Goal: Information Seeking & Learning: Learn about a topic

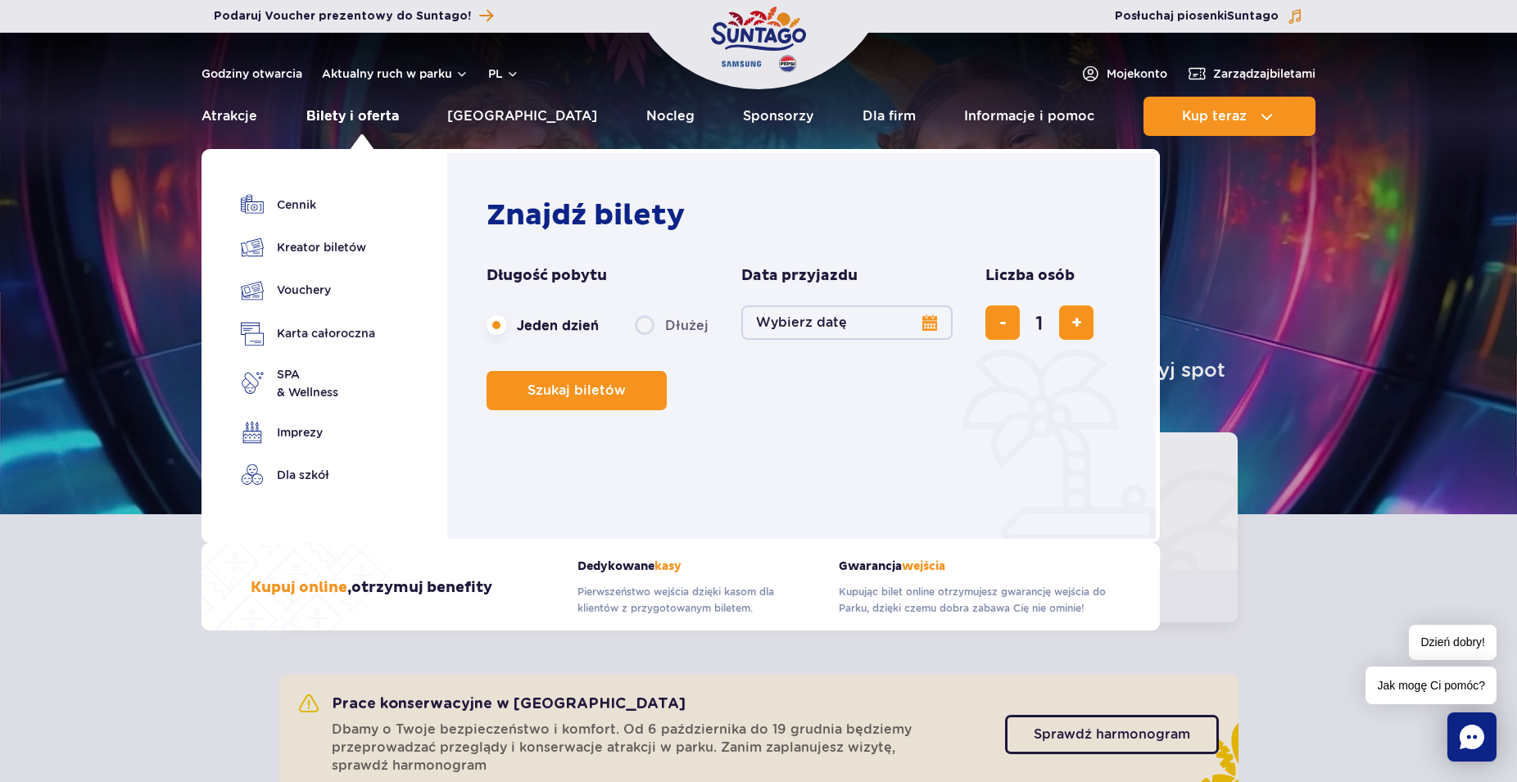
click at [353, 113] on link "Bilety i oferta" at bounding box center [352, 116] width 93 height 39
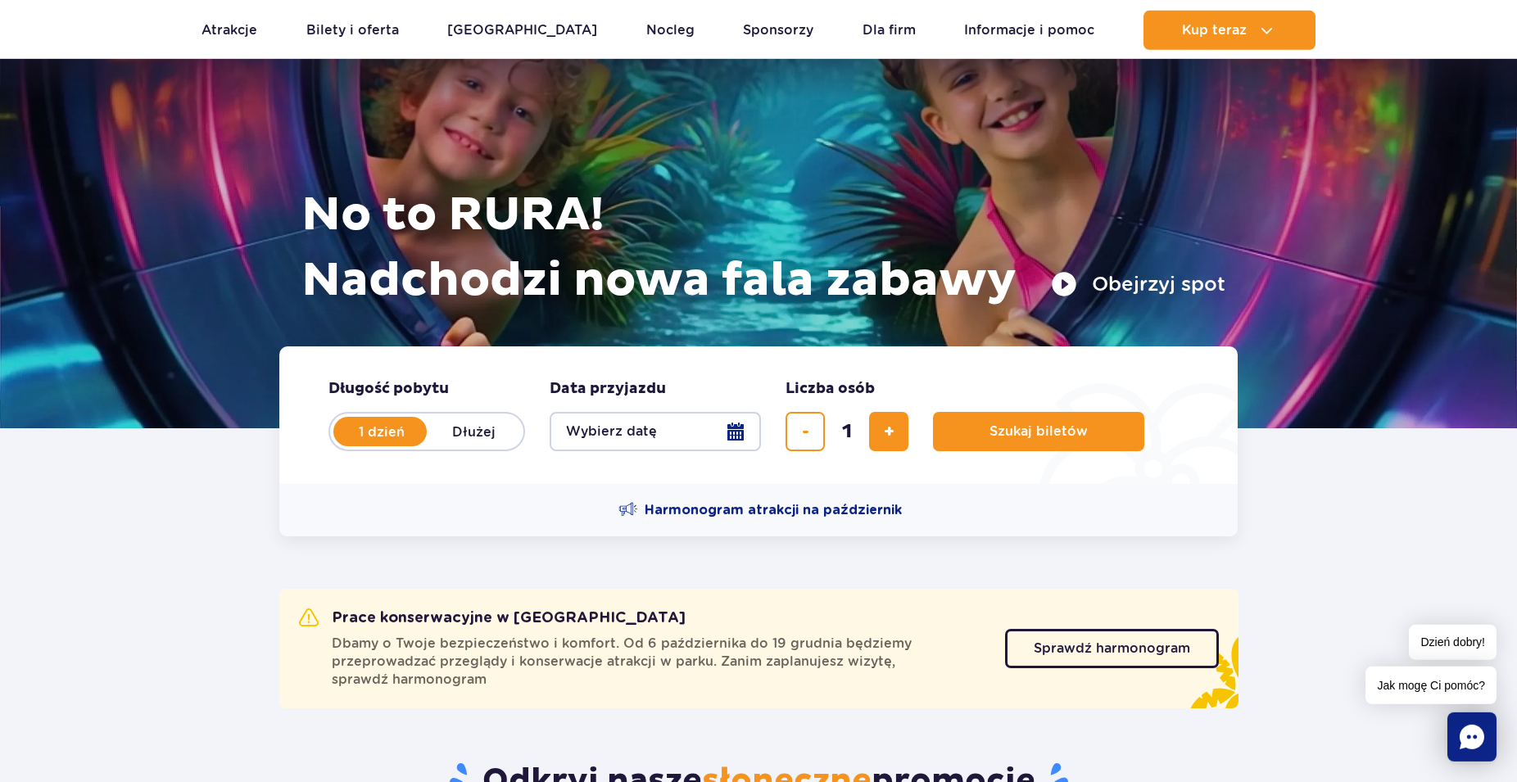
scroll to position [249, 0]
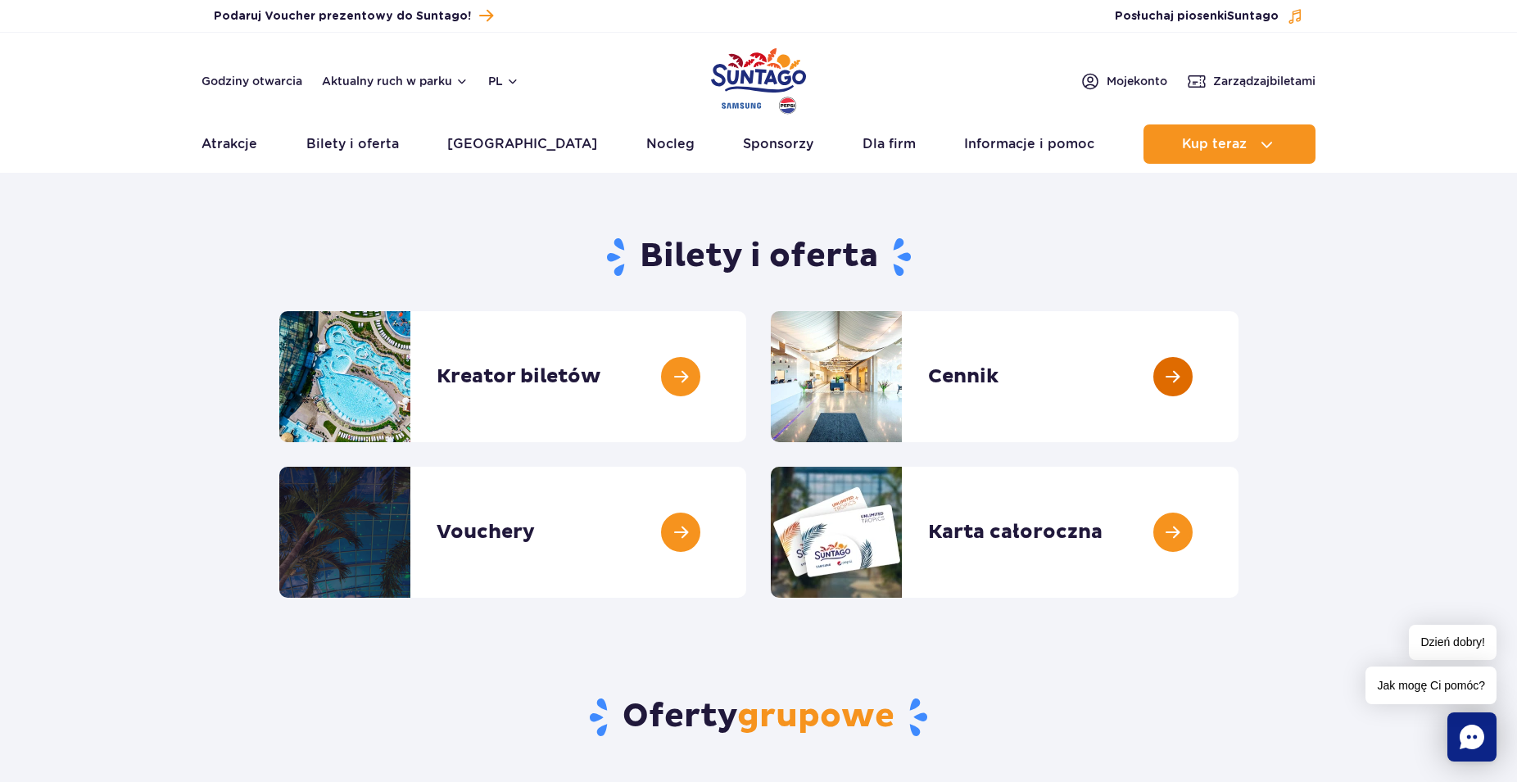
click at [1239, 375] on link at bounding box center [1239, 376] width 0 height 131
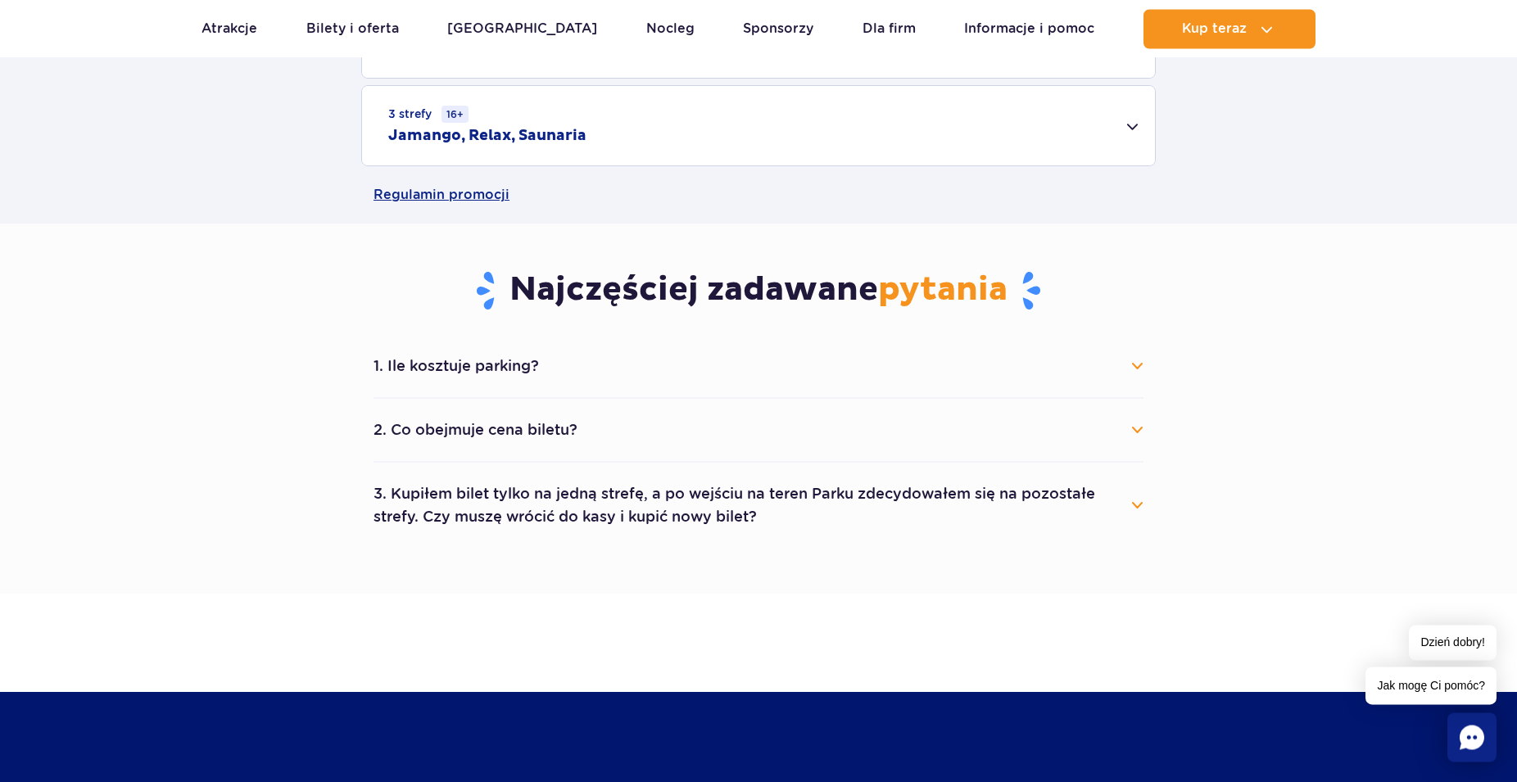
scroll to position [752, 0]
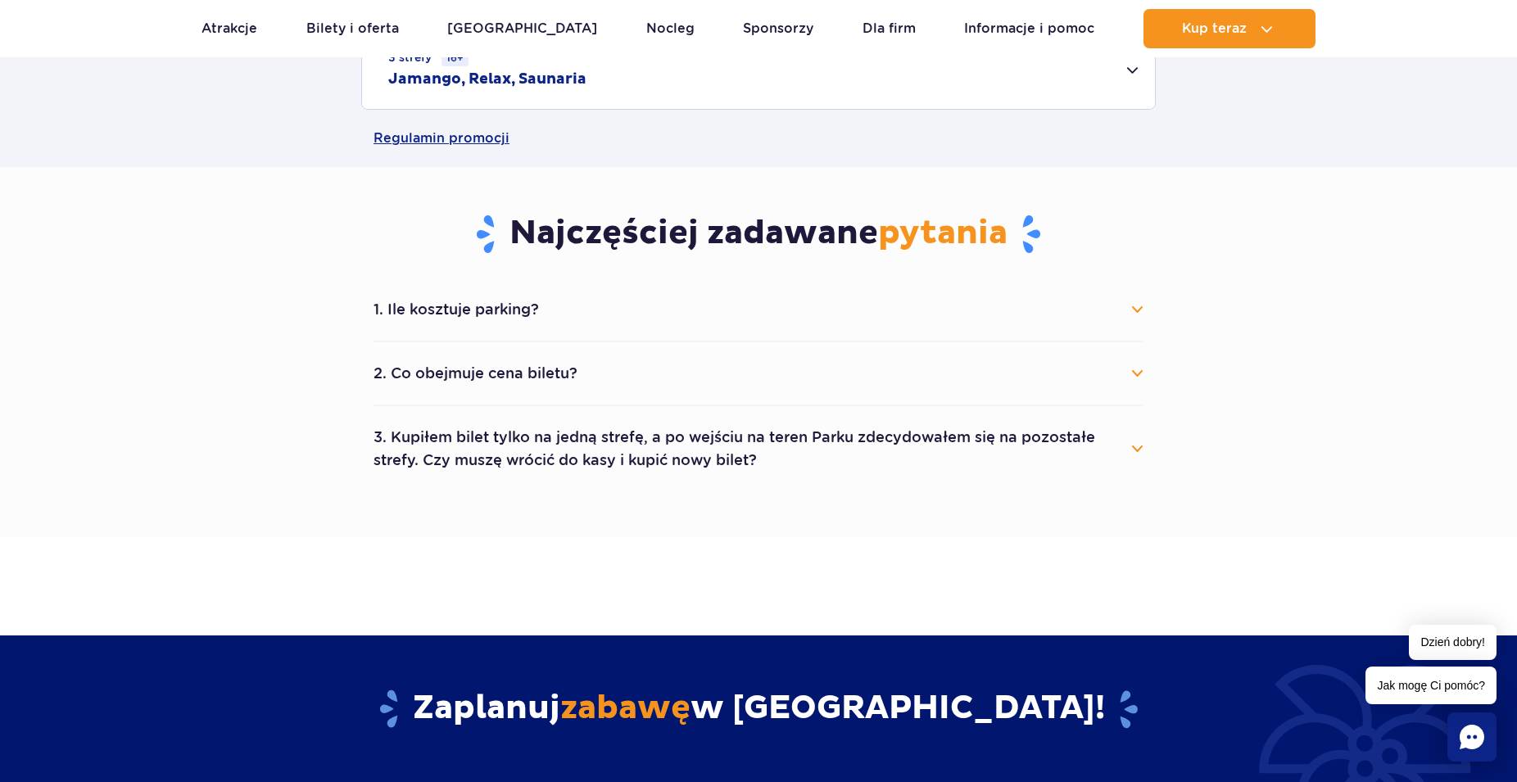
click at [1139, 445] on button "3. Kupiłem bilet tylko na jedną strefę, a po wejściu na teren Parku zdecydowałe…" at bounding box center [759, 448] width 770 height 59
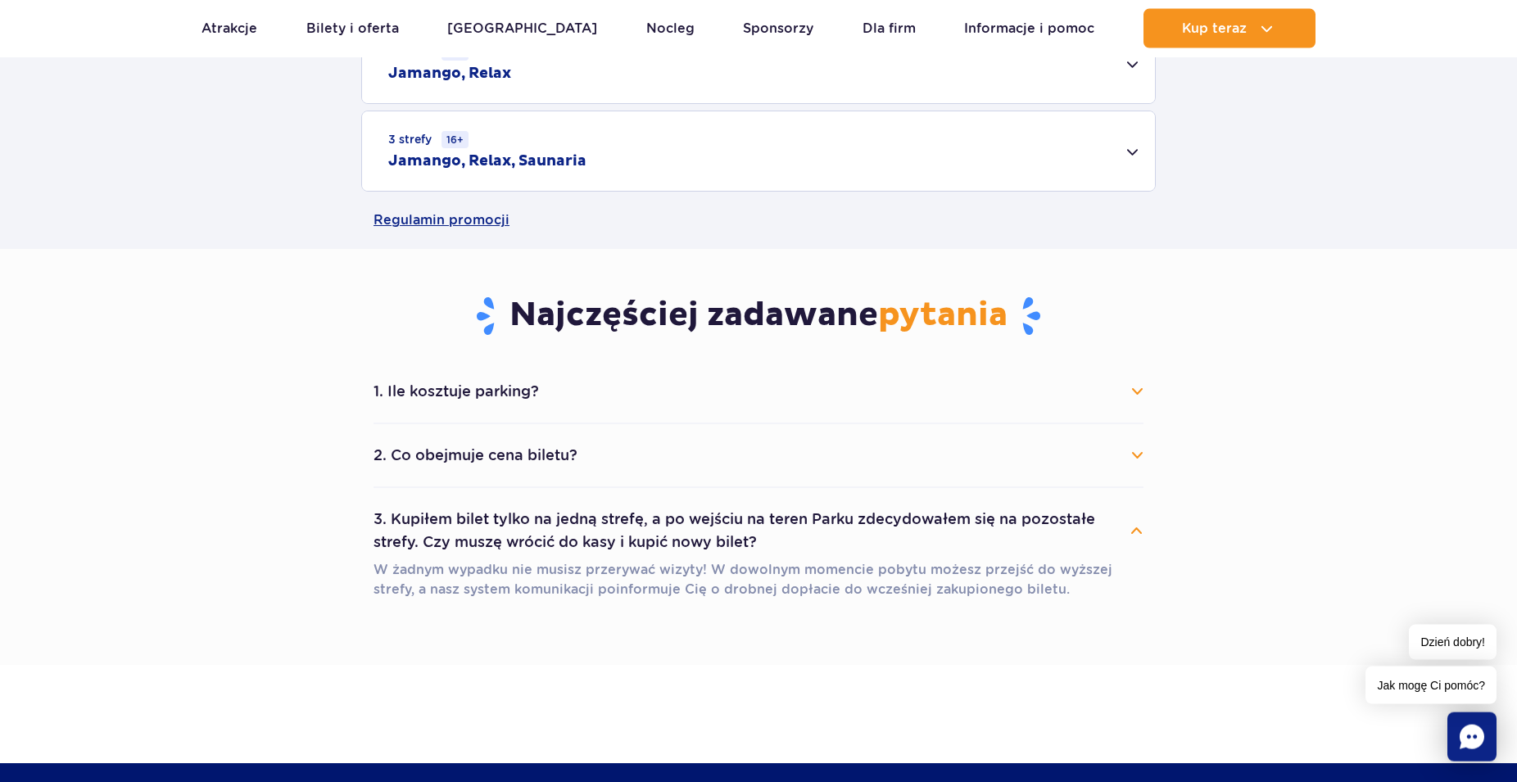
scroll to position [669, 0]
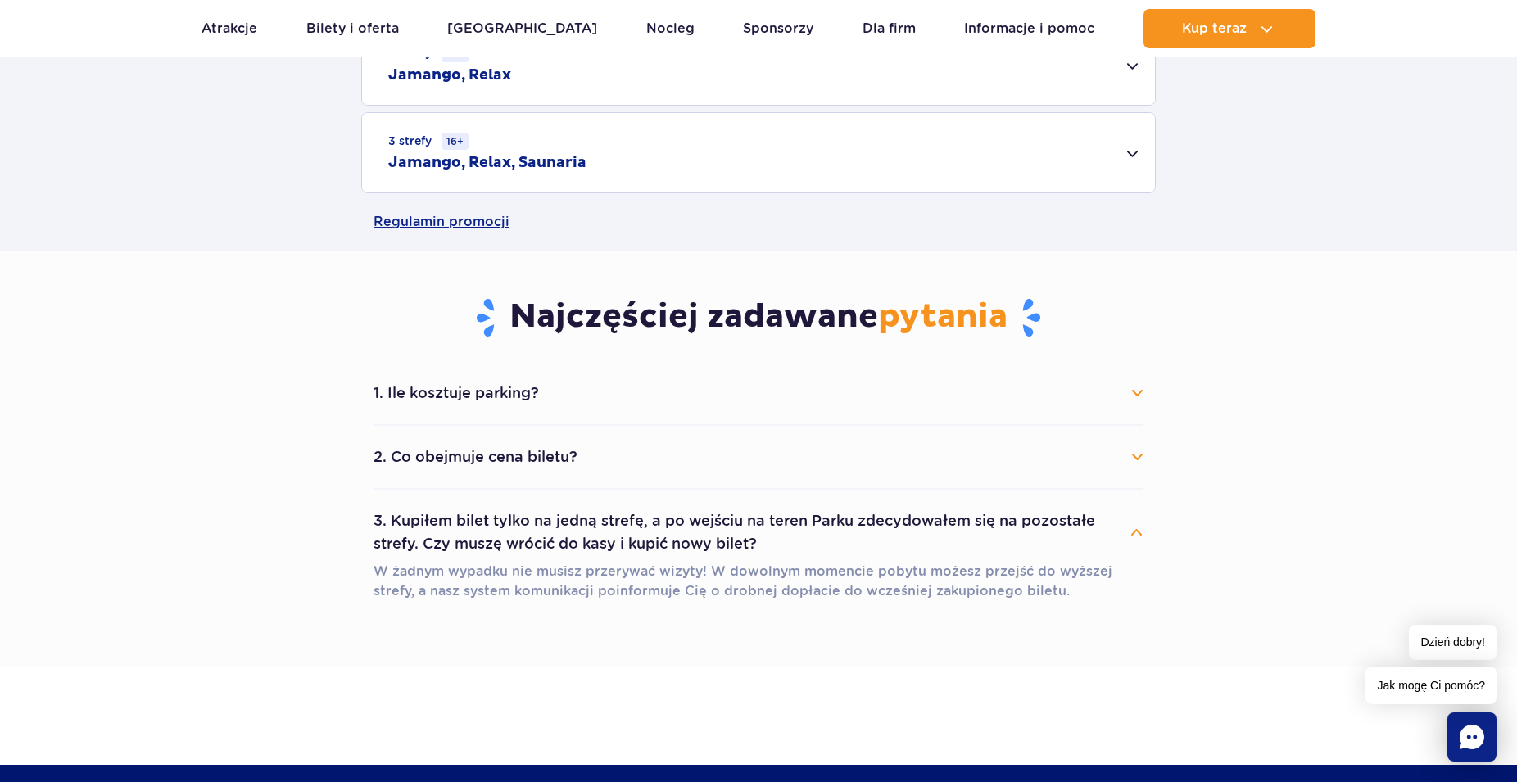
click at [1134, 391] on button "1. Ile kosztuje parking?" at bounding box center [759, 393] width 770 height 36
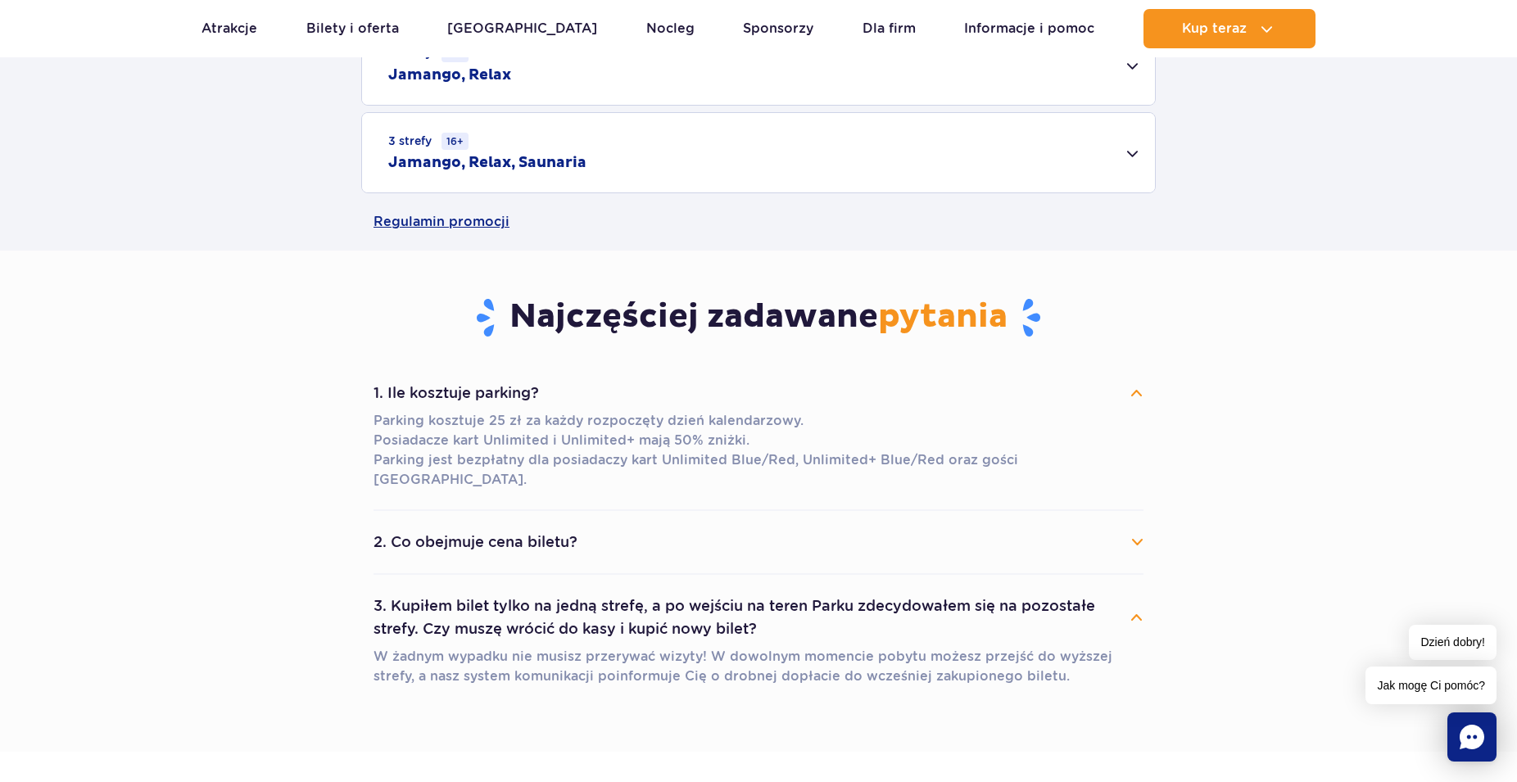
click at [1142, 394] on button "1. Ile kosztuje parking?" at bounding box center [759, 393] width 770 height 36
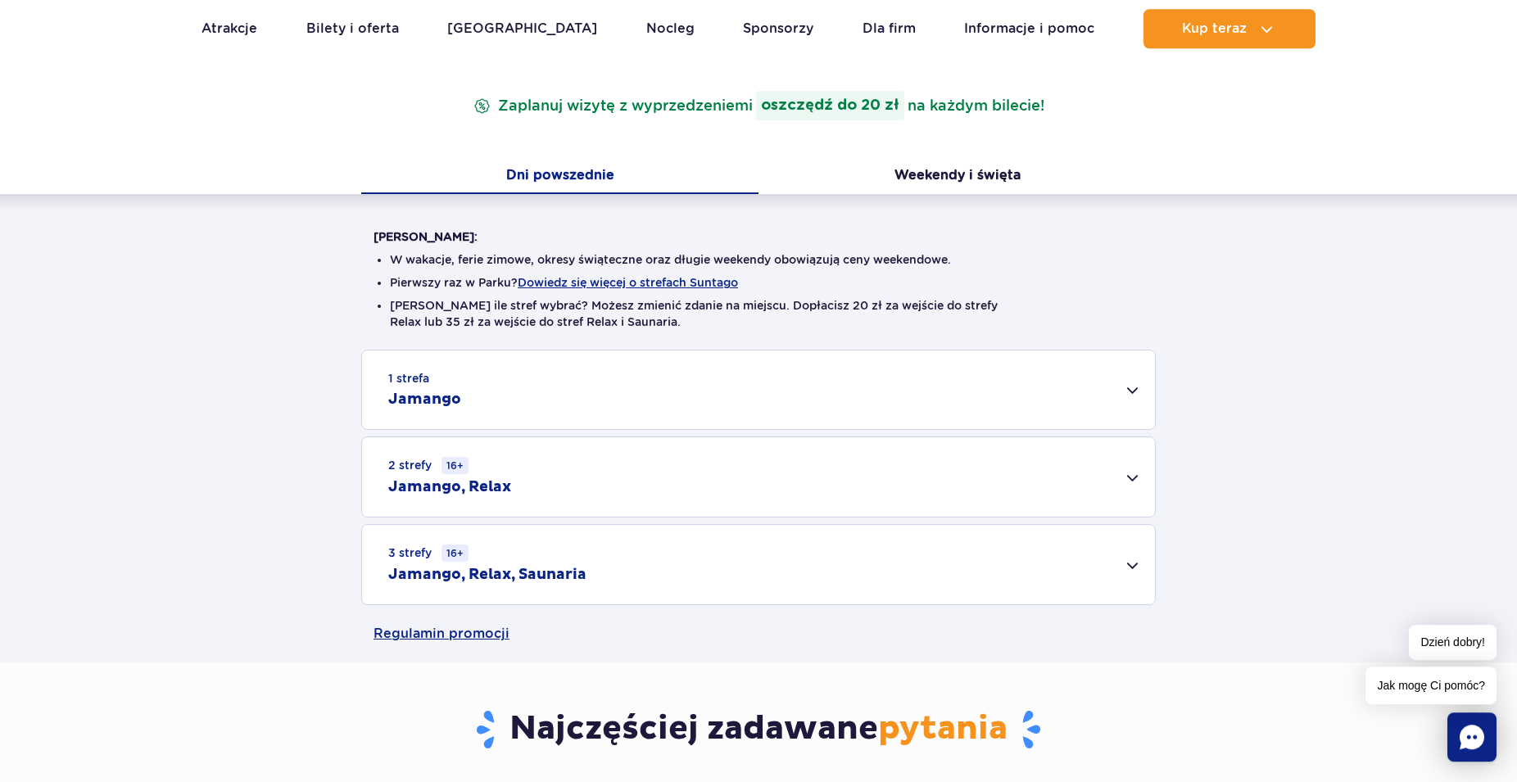
scroll to position [251, 0]
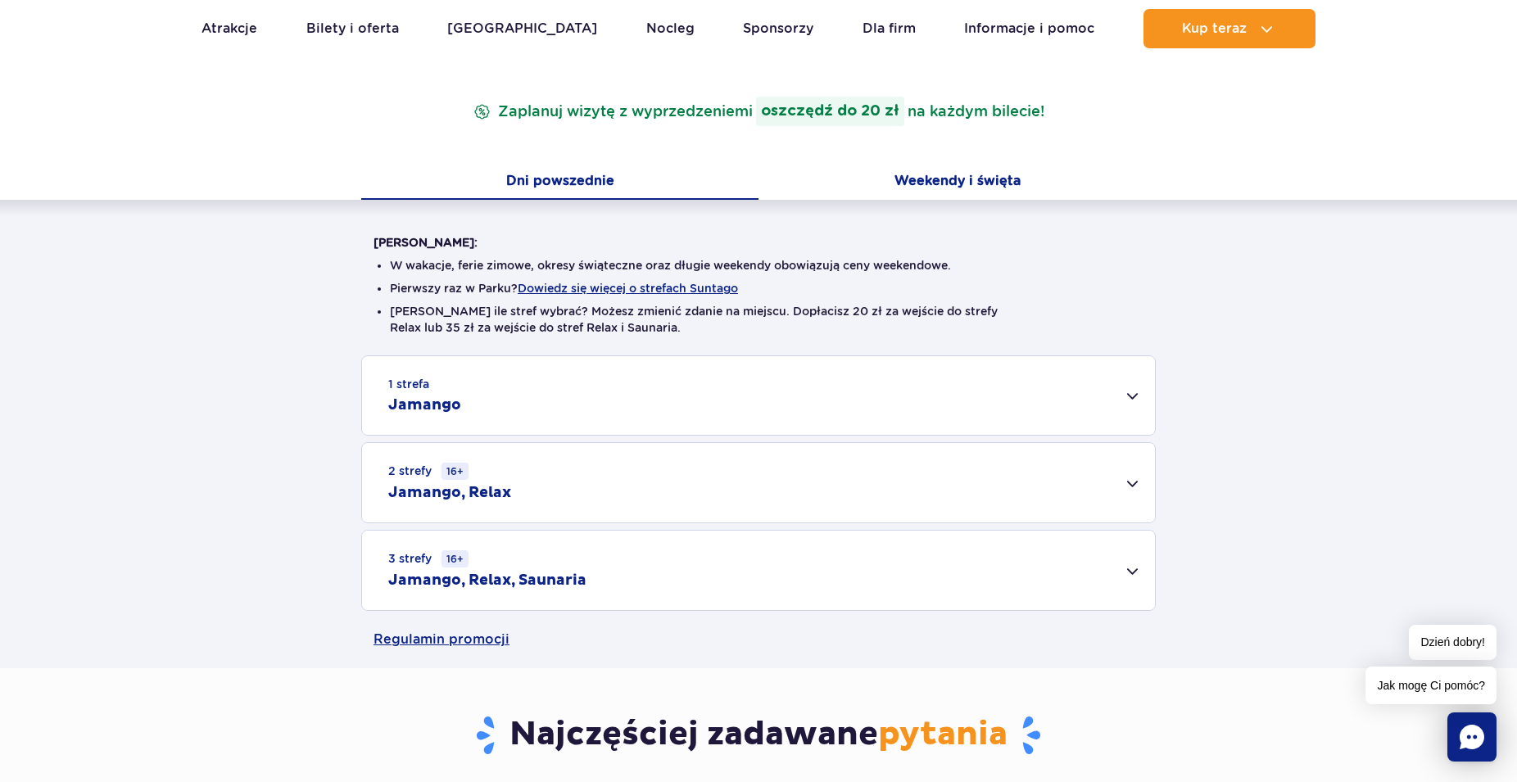
click at [955, 184] on button "Weekendy i święta" at bounding box center [957, 182] width 397 height 34
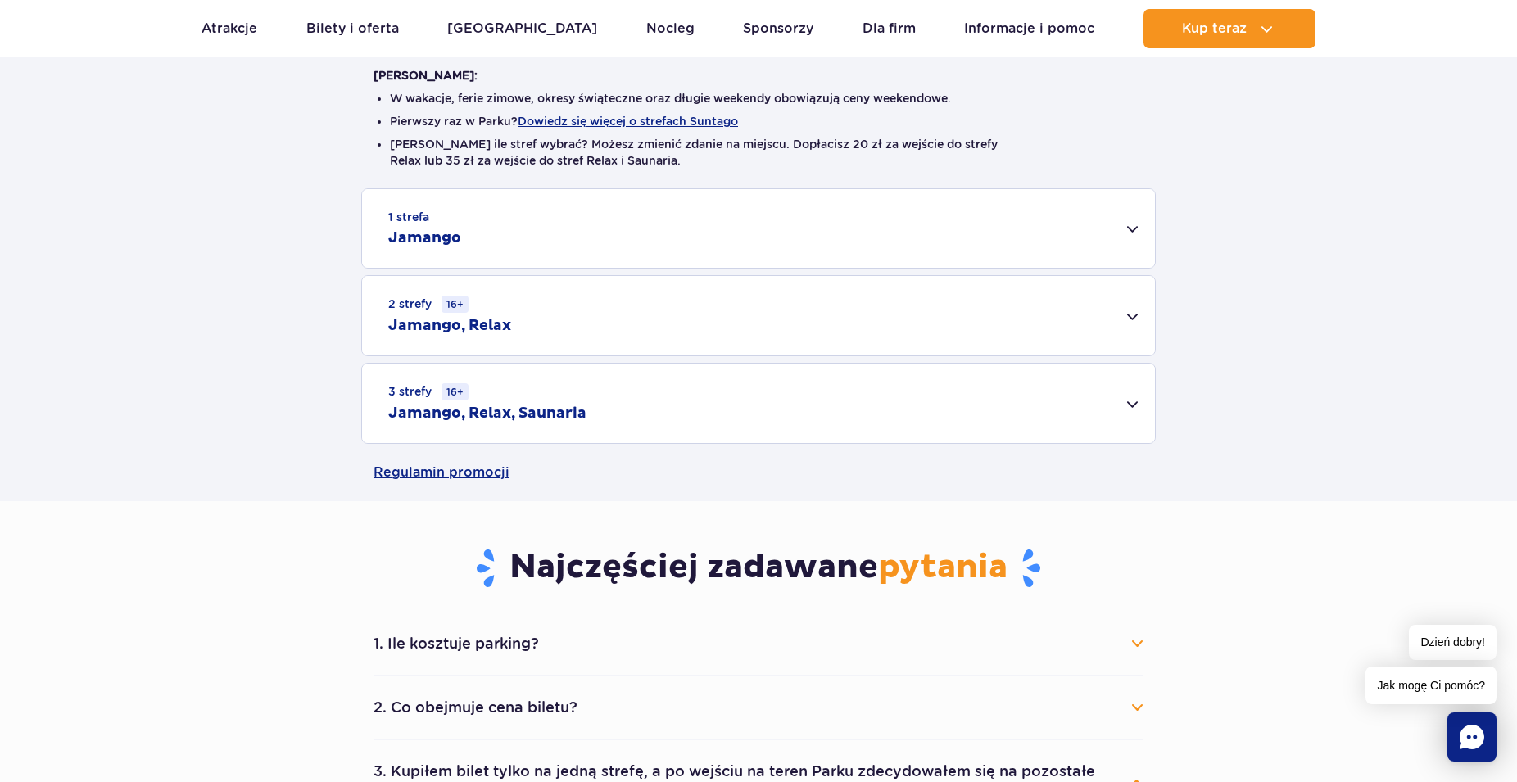
scroll to position [334, 0]
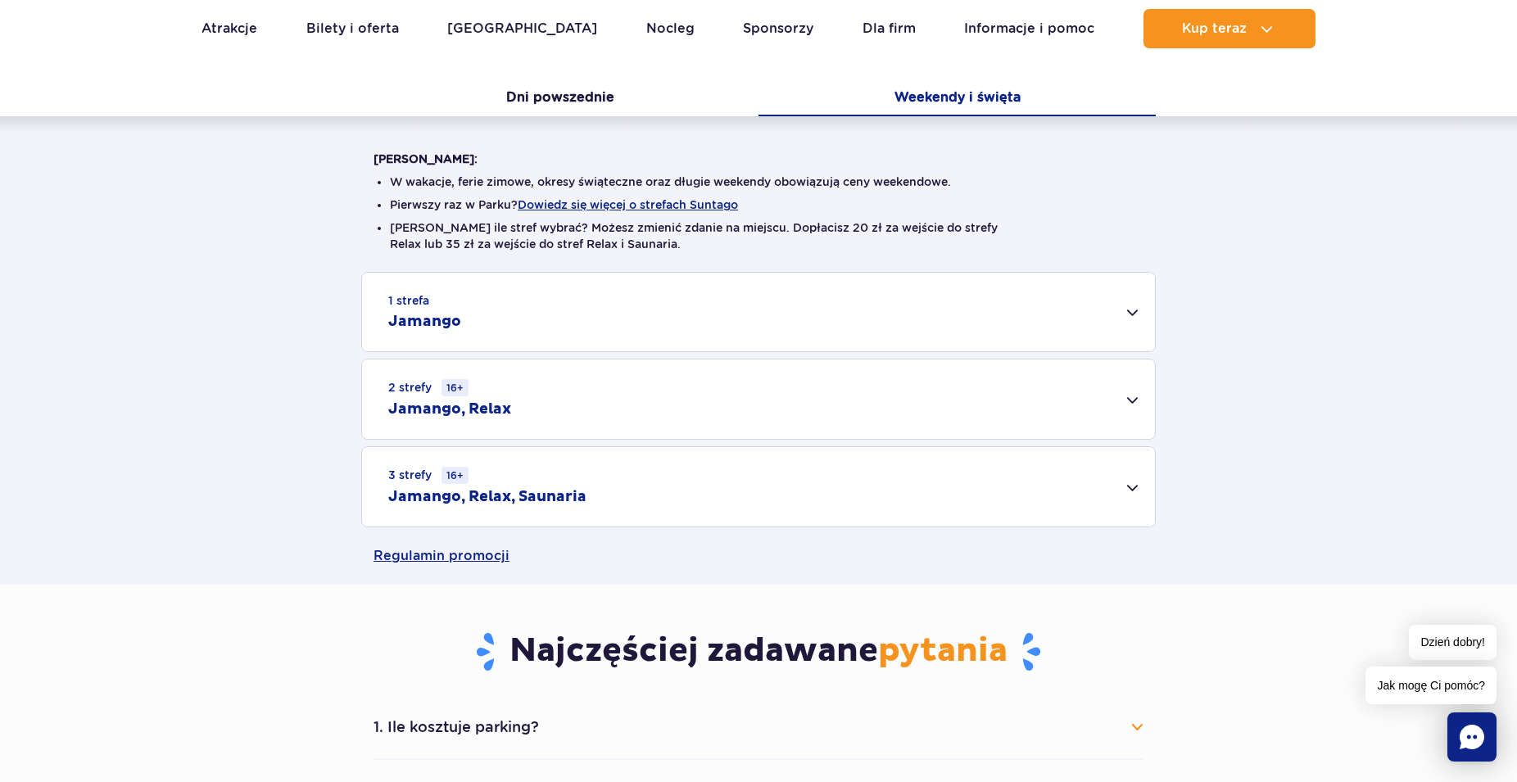
click at [1134, 400] on div "2 strefy 16+ Jamango, Relax" at bounding box center [758, 399] width 793 height 79
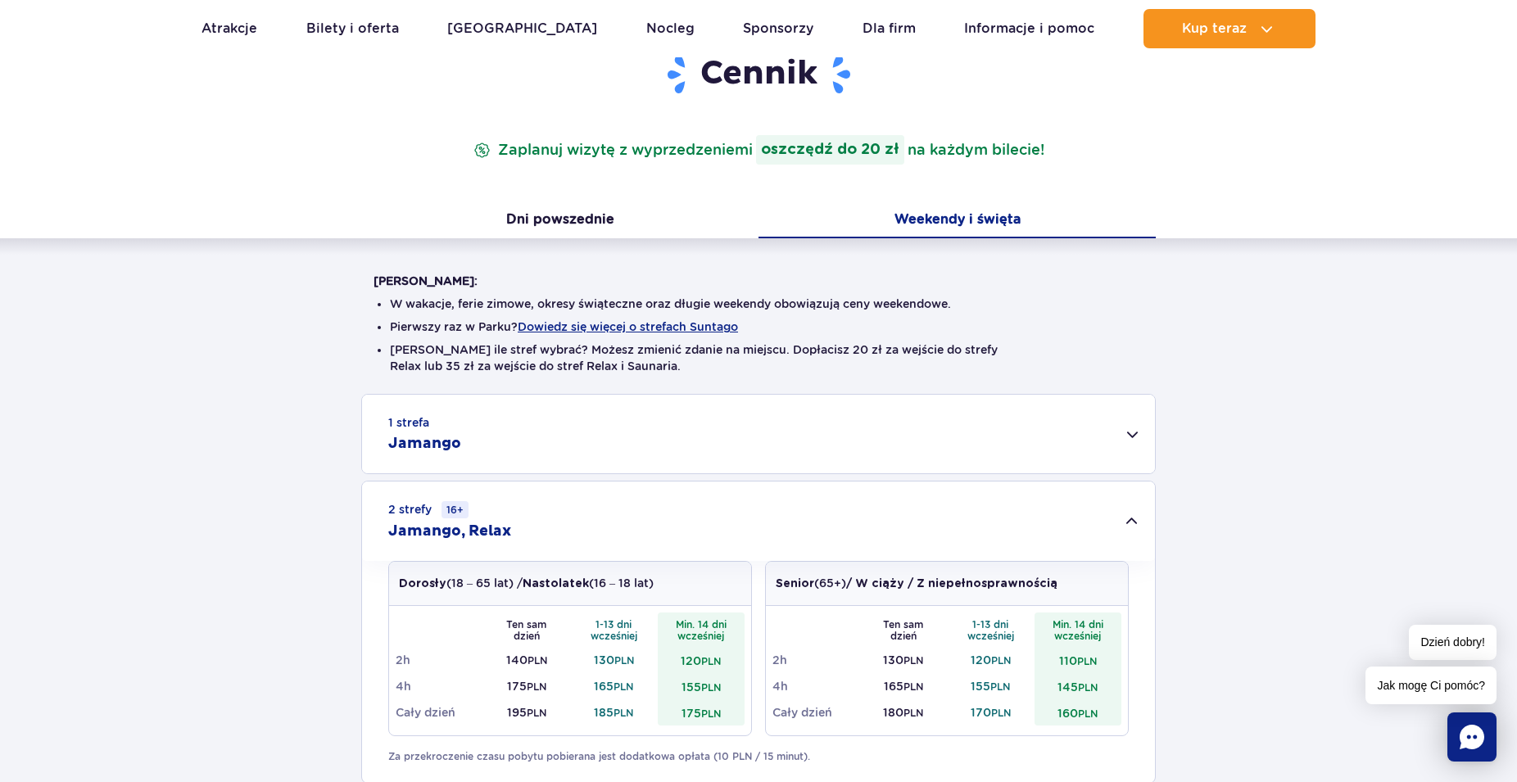
scroll to position [0, 0]
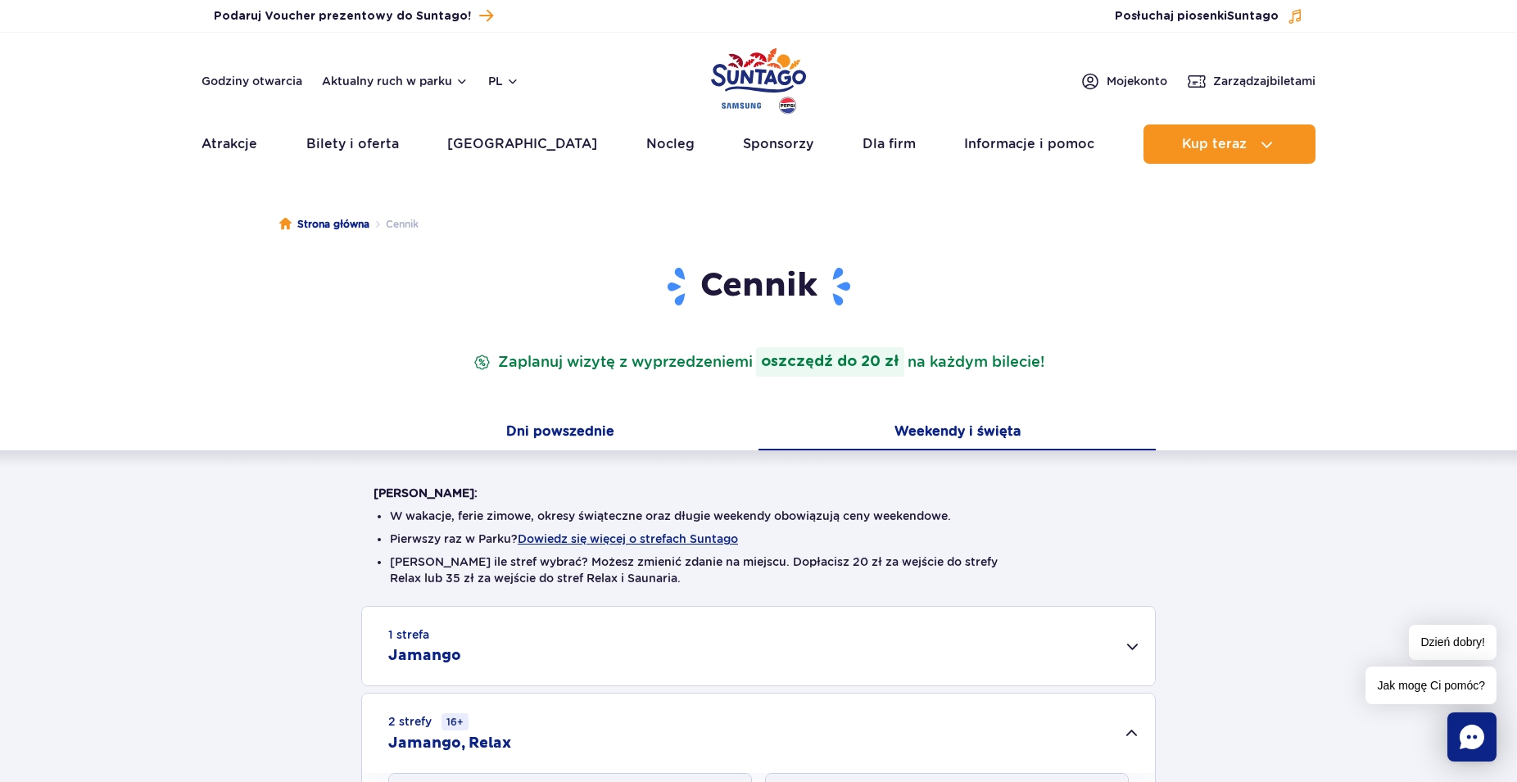
click at [576, 428] on button "Dni powszednie" at bounding box center [559, 433] width 397 height 34
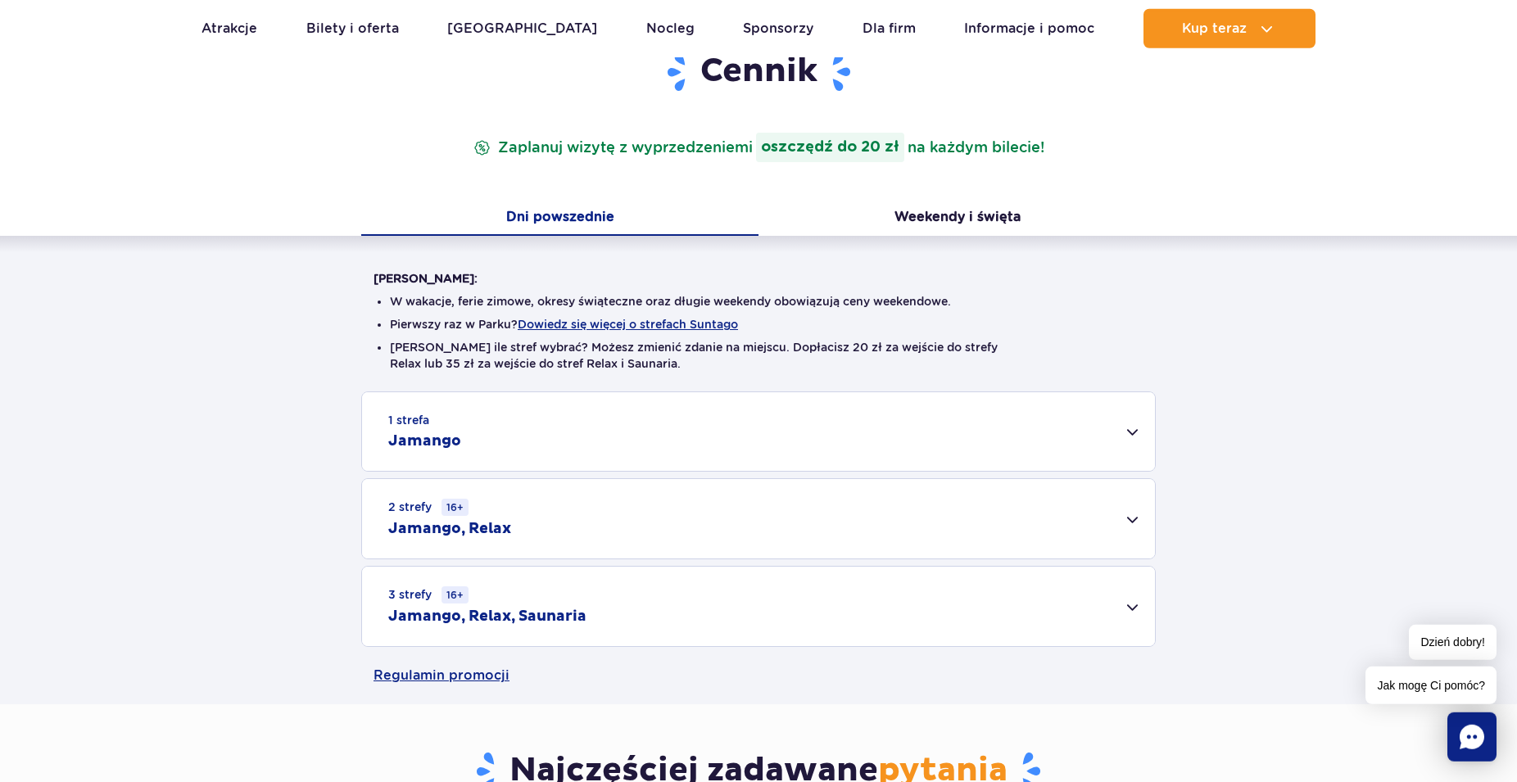
scroll to position [501, 0]
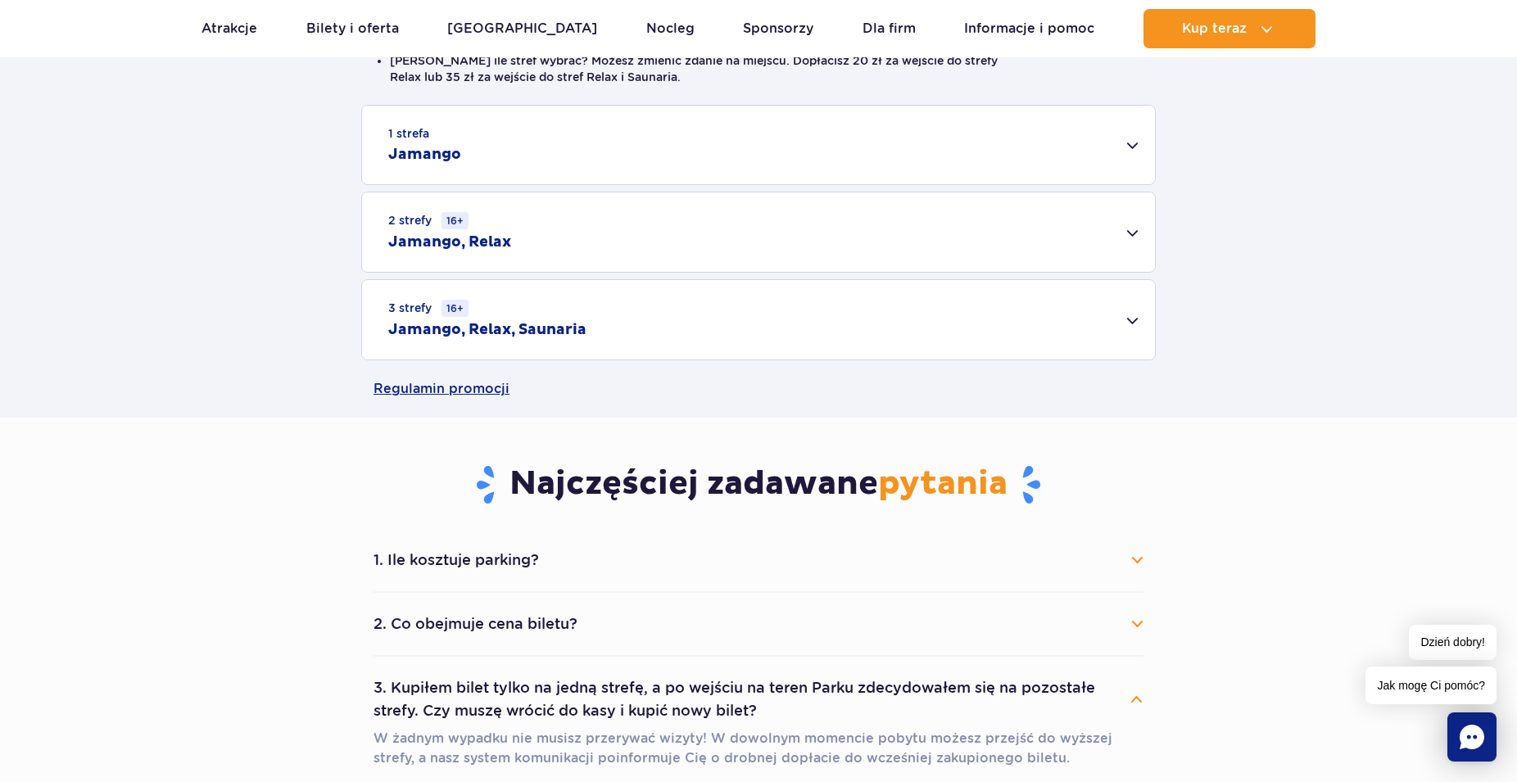
click at [419, 237] on h2 "Jamango, Relax" at bounding box center [449, 243] width 123 height 20
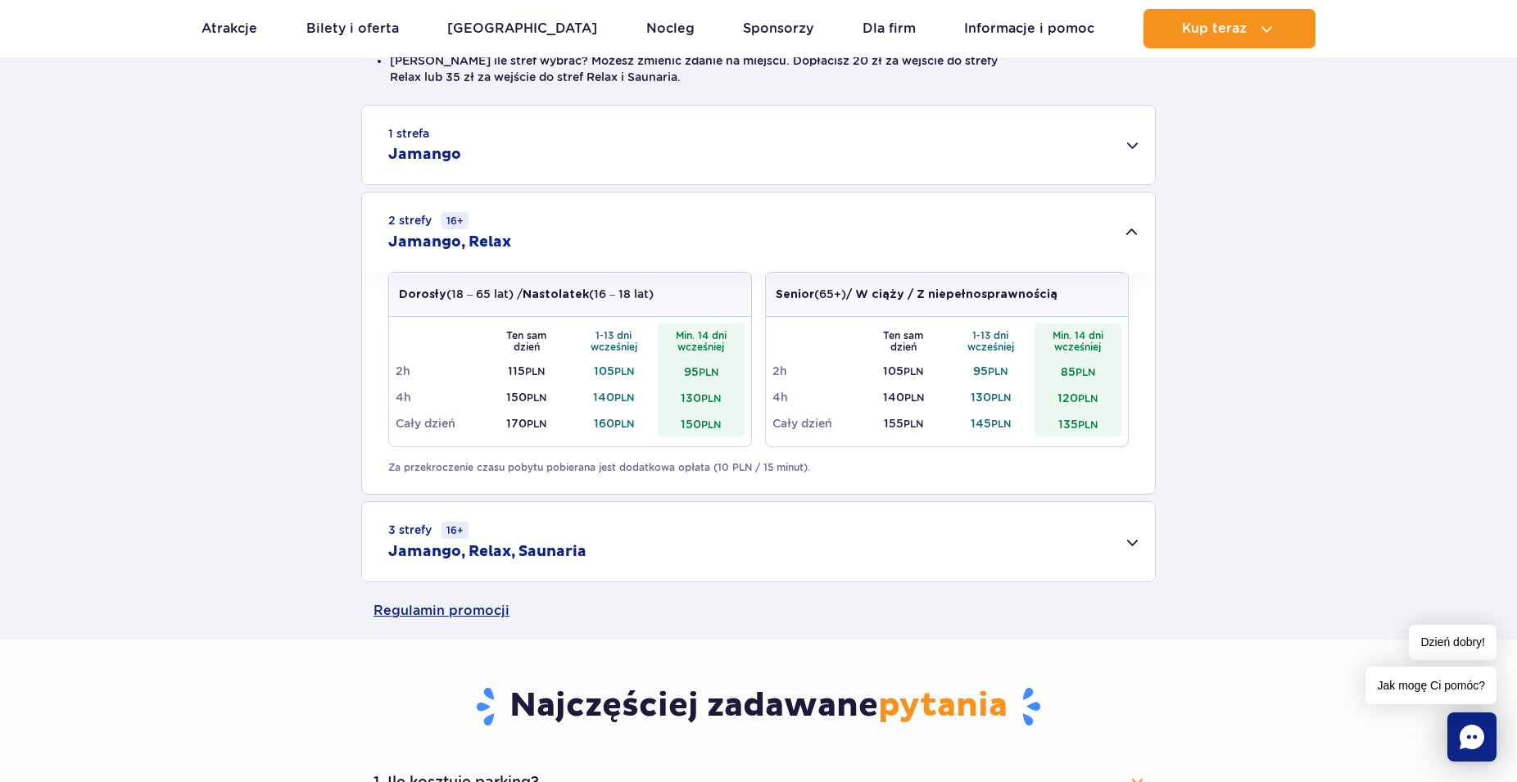
click at [1140, 145] on div "1 strefa Jamango" at bounding box center [758, 145] width 793 height 79
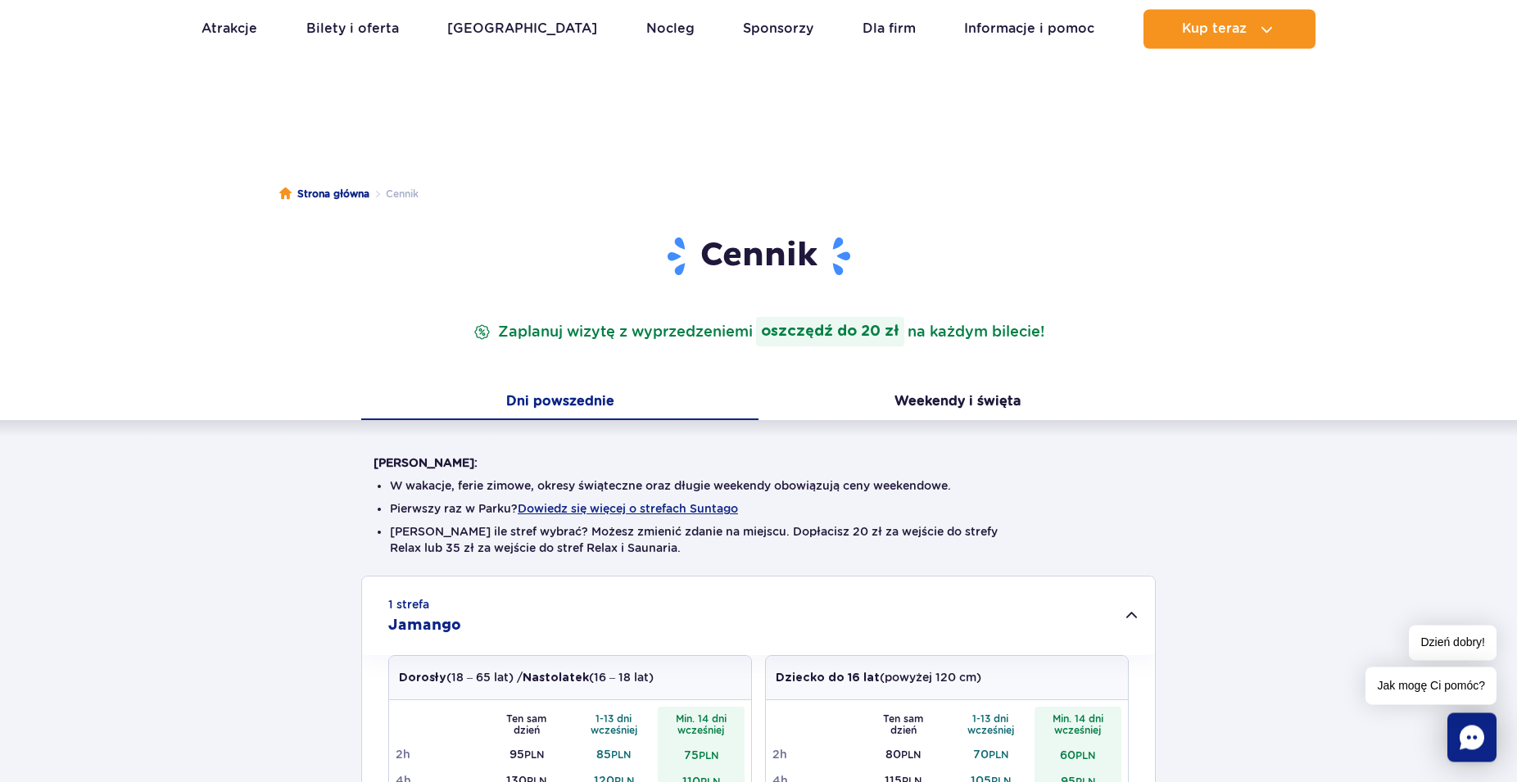
scroll to position [0, 0]
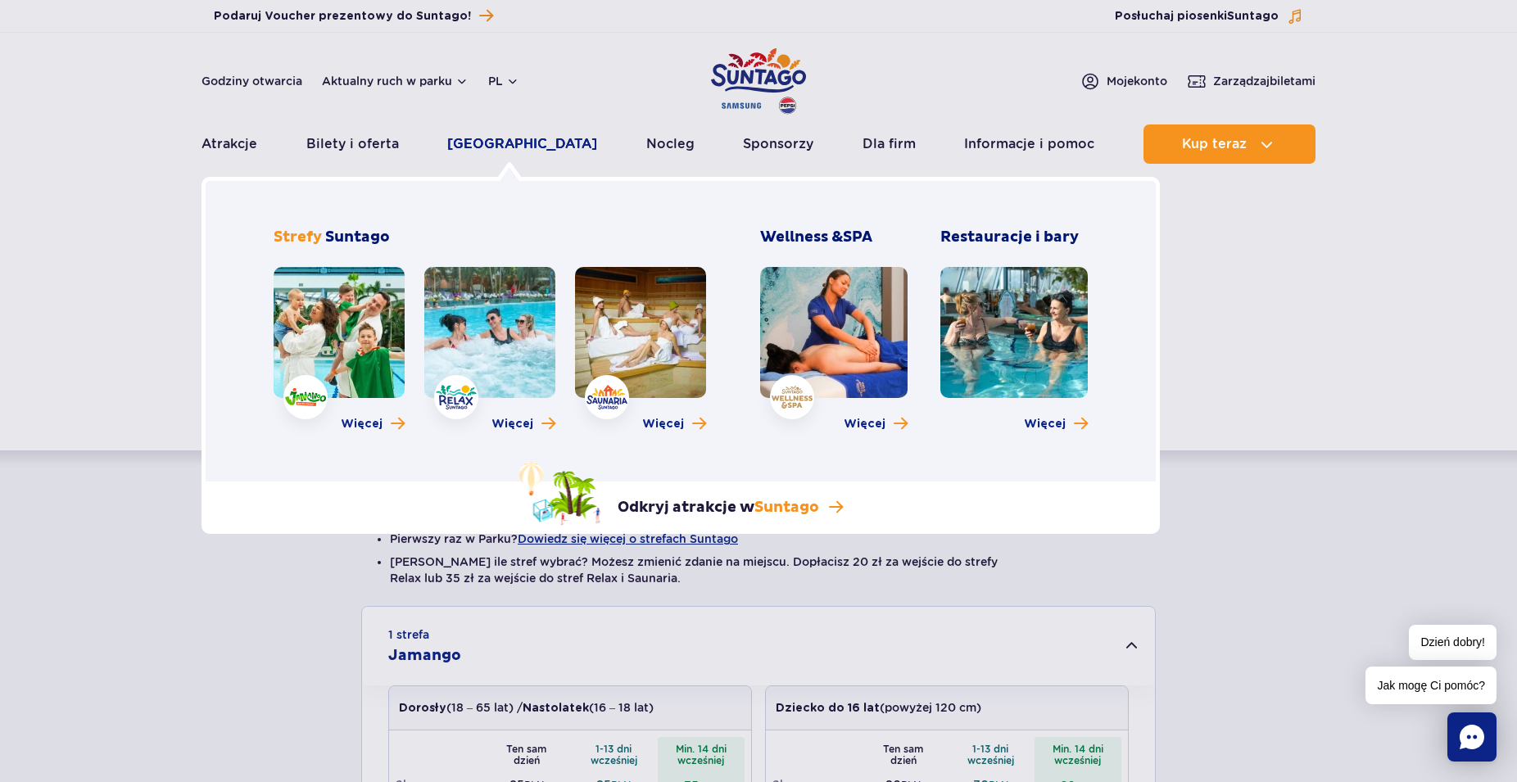
click at [510, 140] on link "[GEOGRAPHIC_DATA]" at bounding box center [522, 144] width 150 height 39
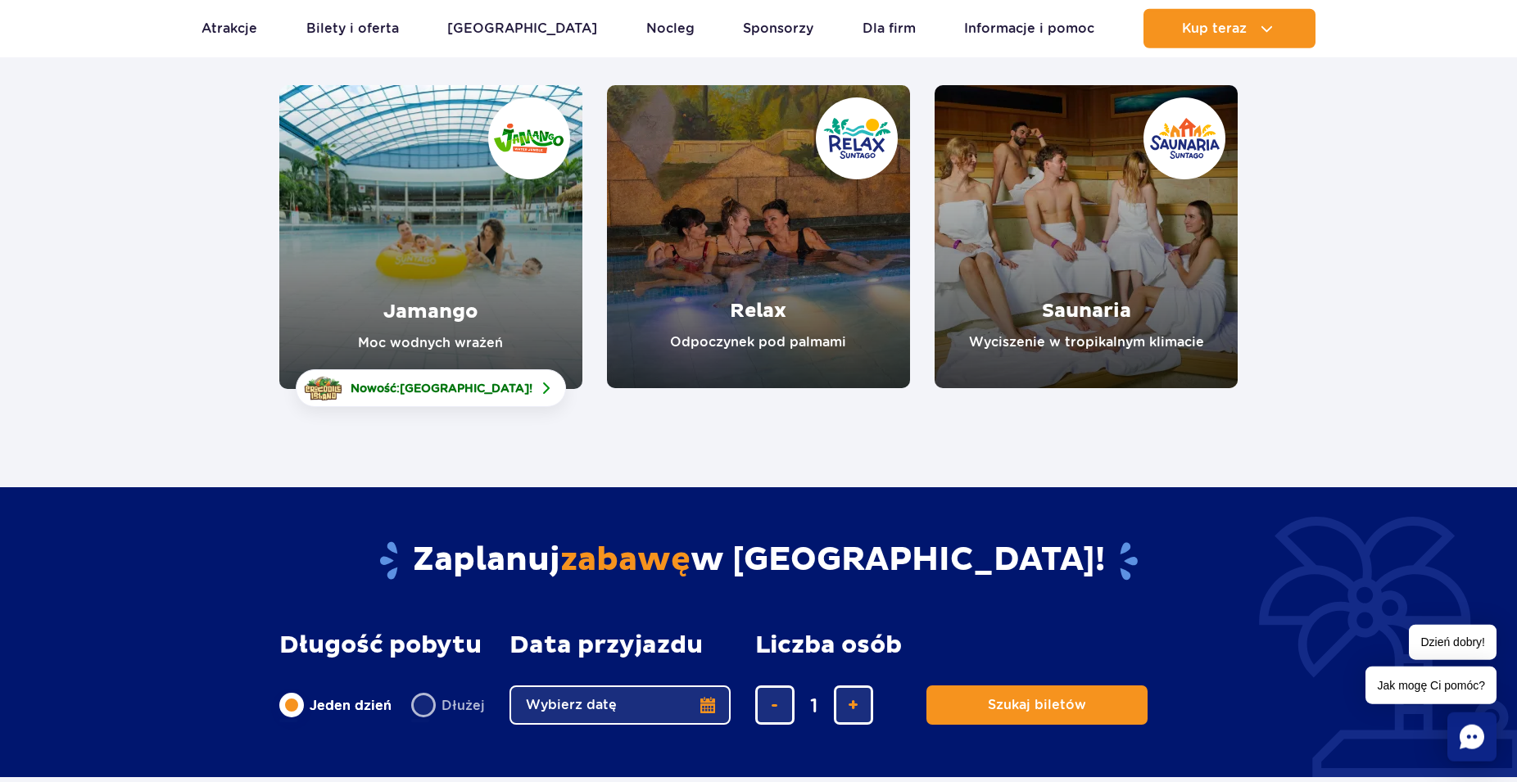
scroll to position [251, 0]
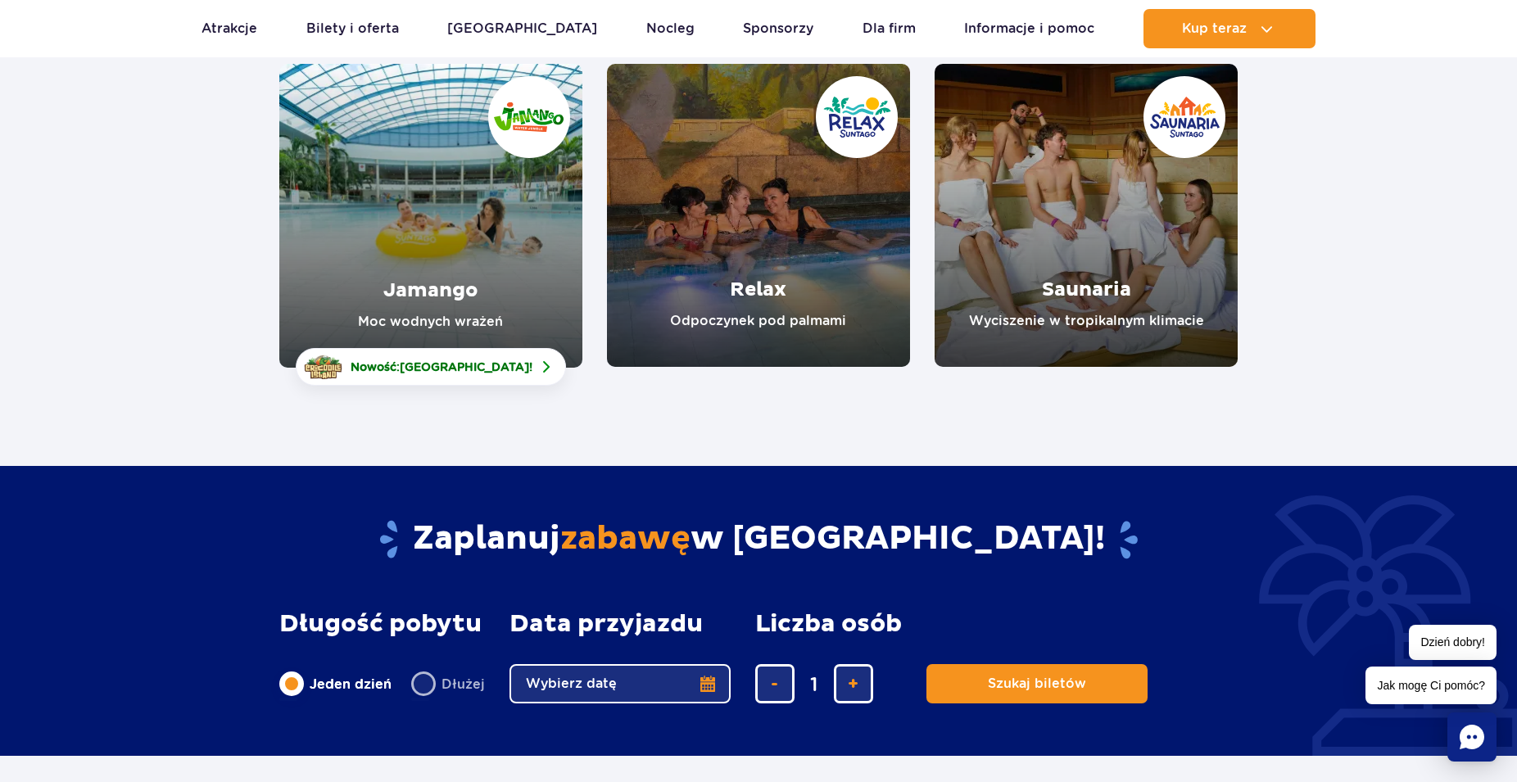
click at [782, 205] on link "Relax" at bounding box center [758, 215] width 303 height 303
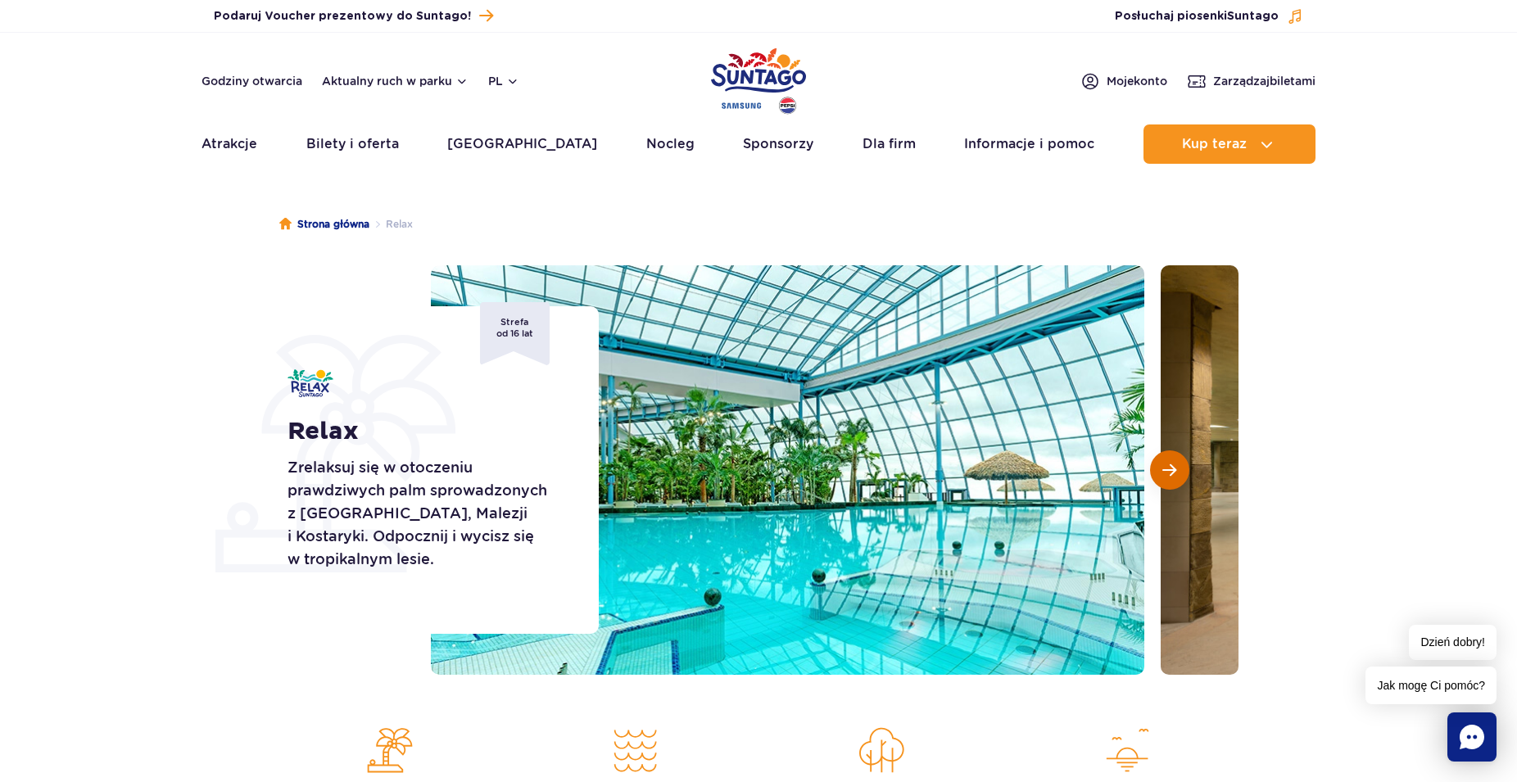
click at [1166, 465] on span "Następny slajd" at bounding box center [1170, 470] width 14 height 15
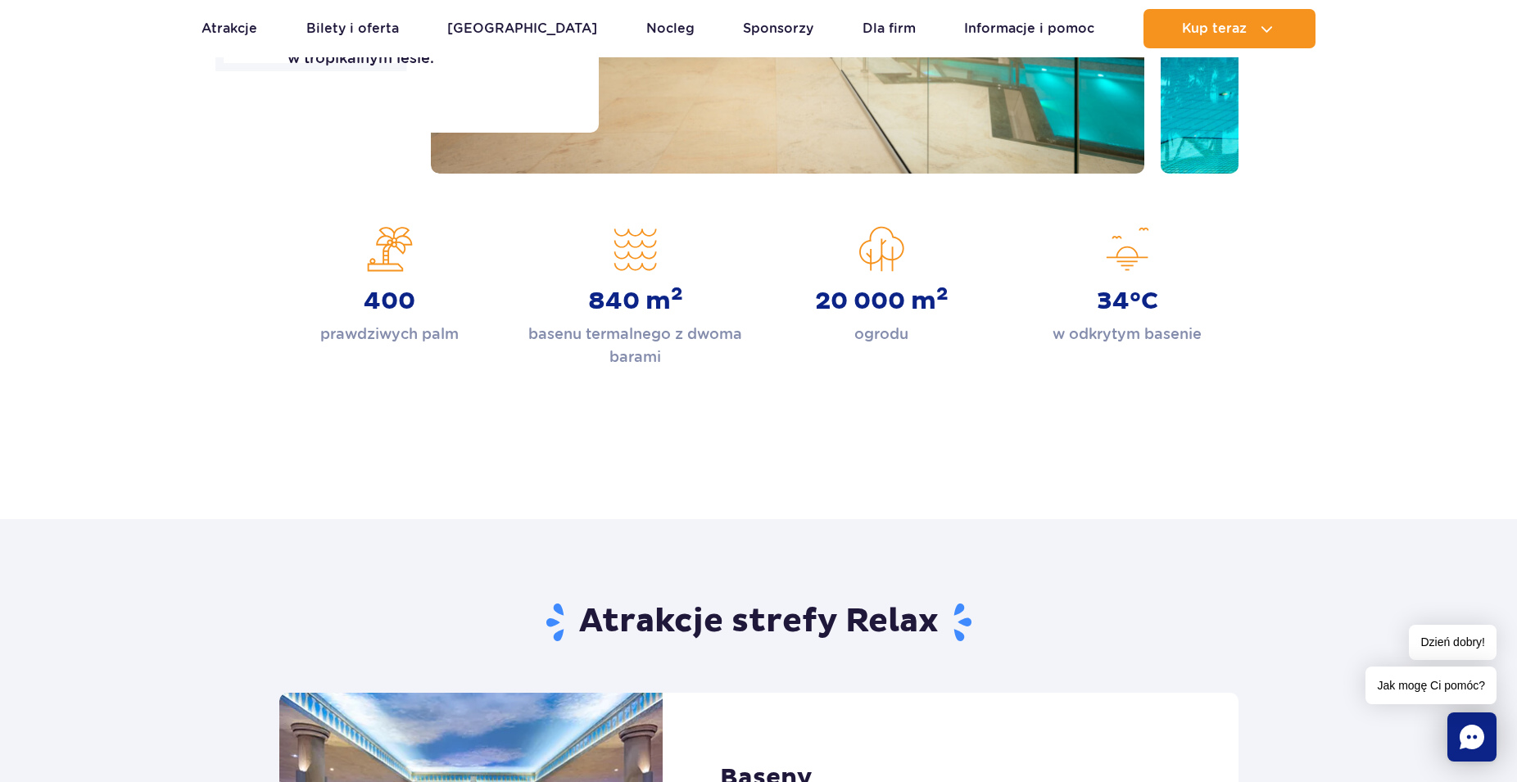
scroll to position [167, 0]
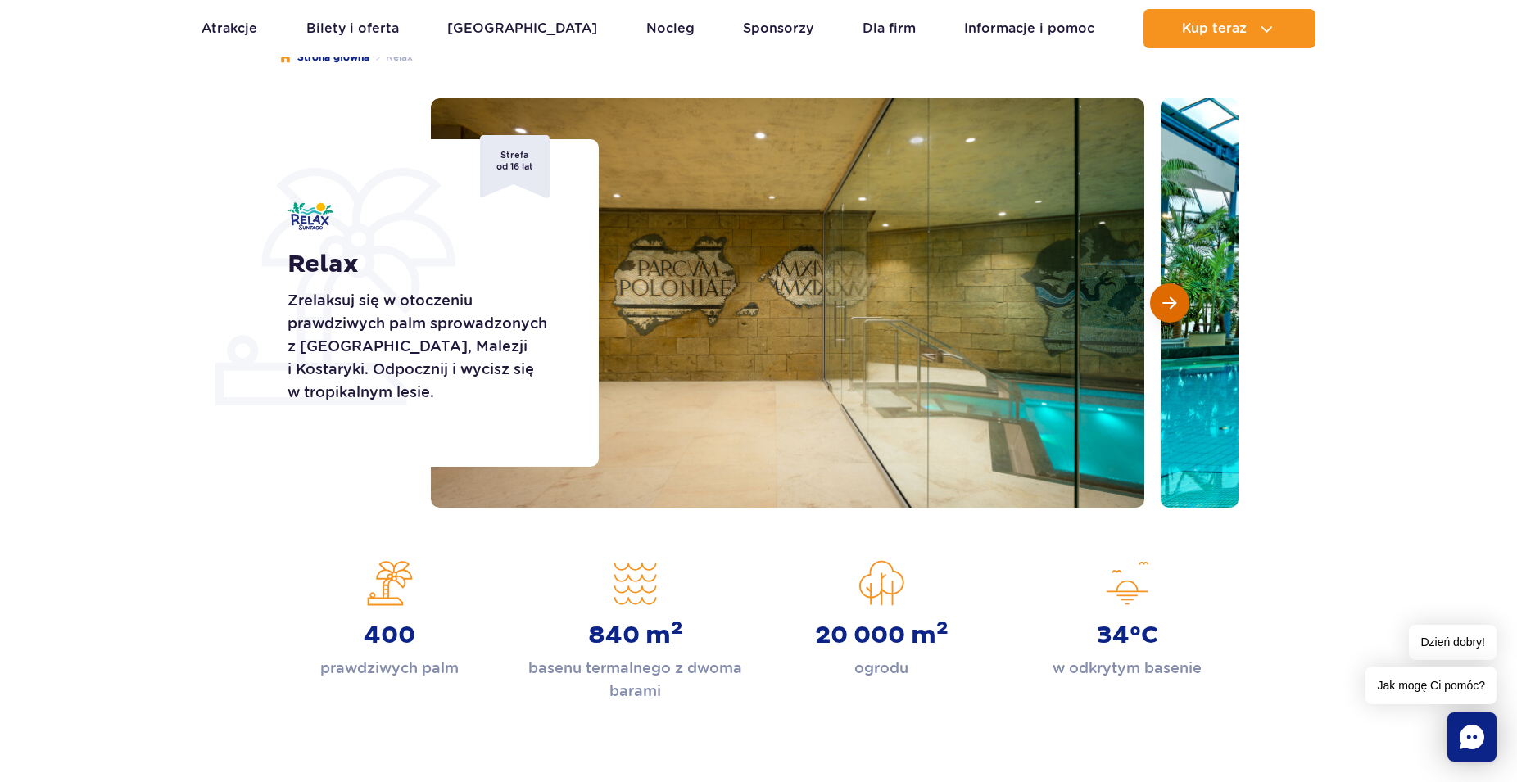
click at [1172, 304] on span "Następny slajd" at bounding box center [1170, 303] width 14 height 15
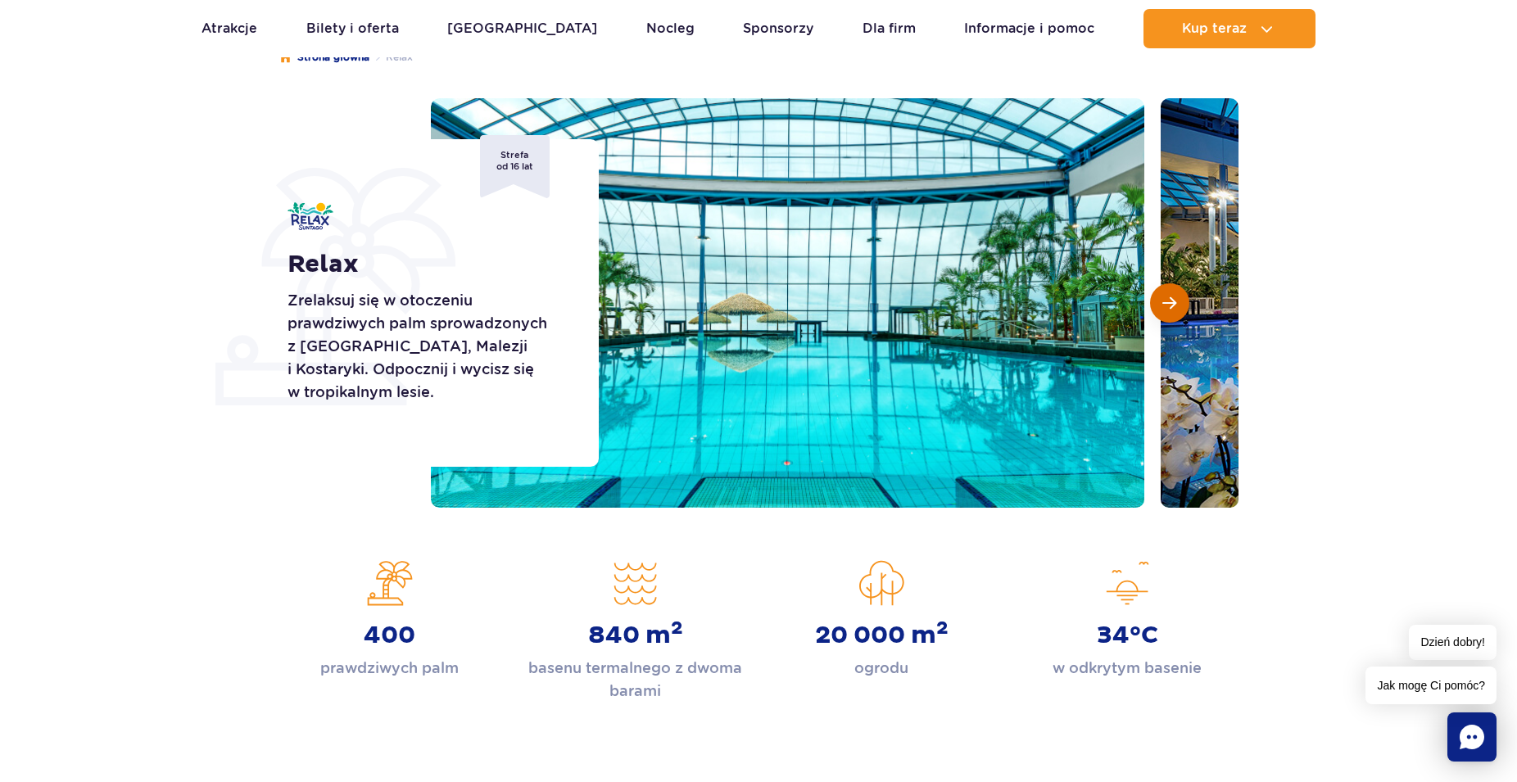
click at [1171, 297] on span "Następny slajd" at bounding box center [1170, 303] width 14 height 15
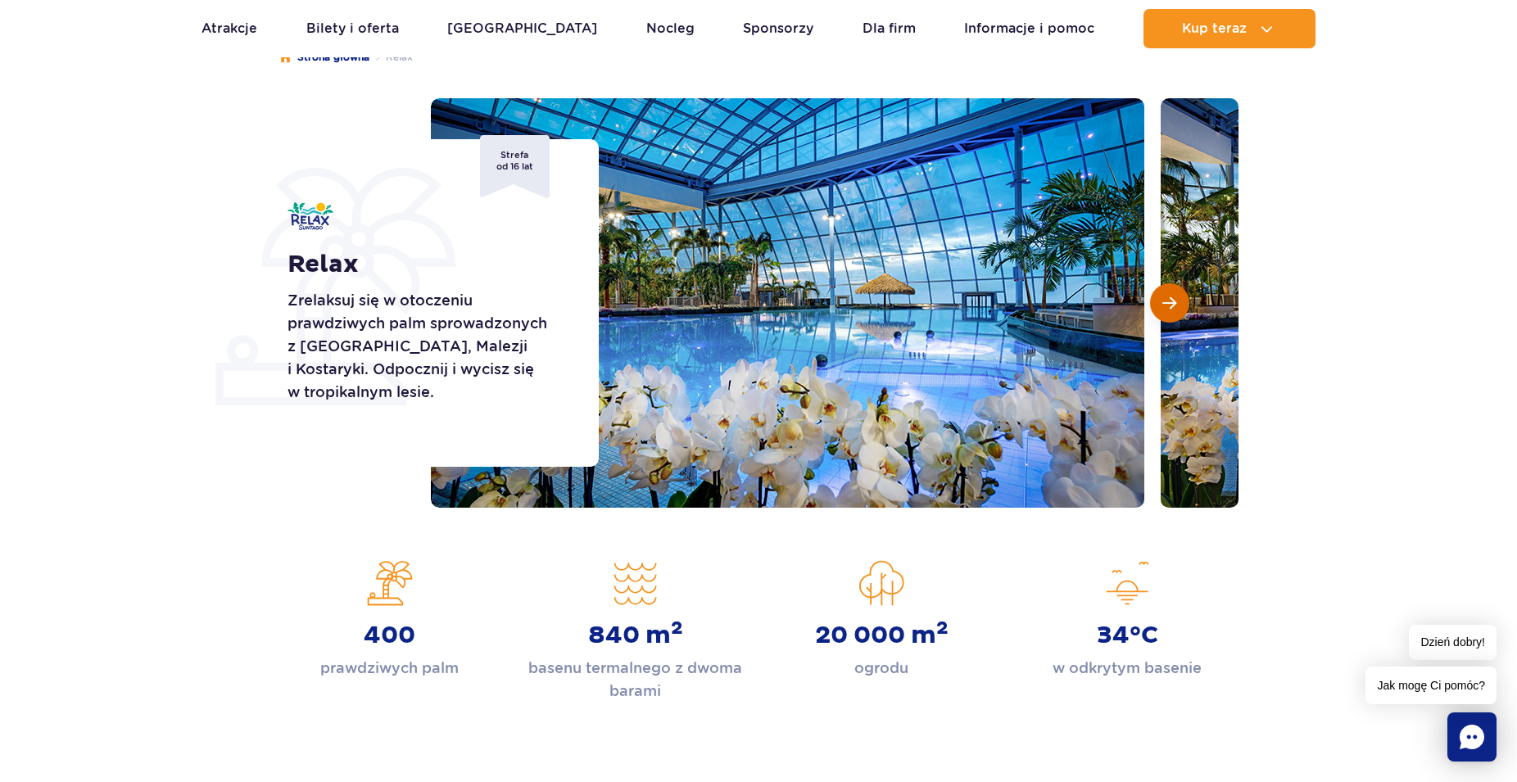
click at [1168, 301] on span "Następny slajd" at bounding box center [1170, 303] width 14 height 15
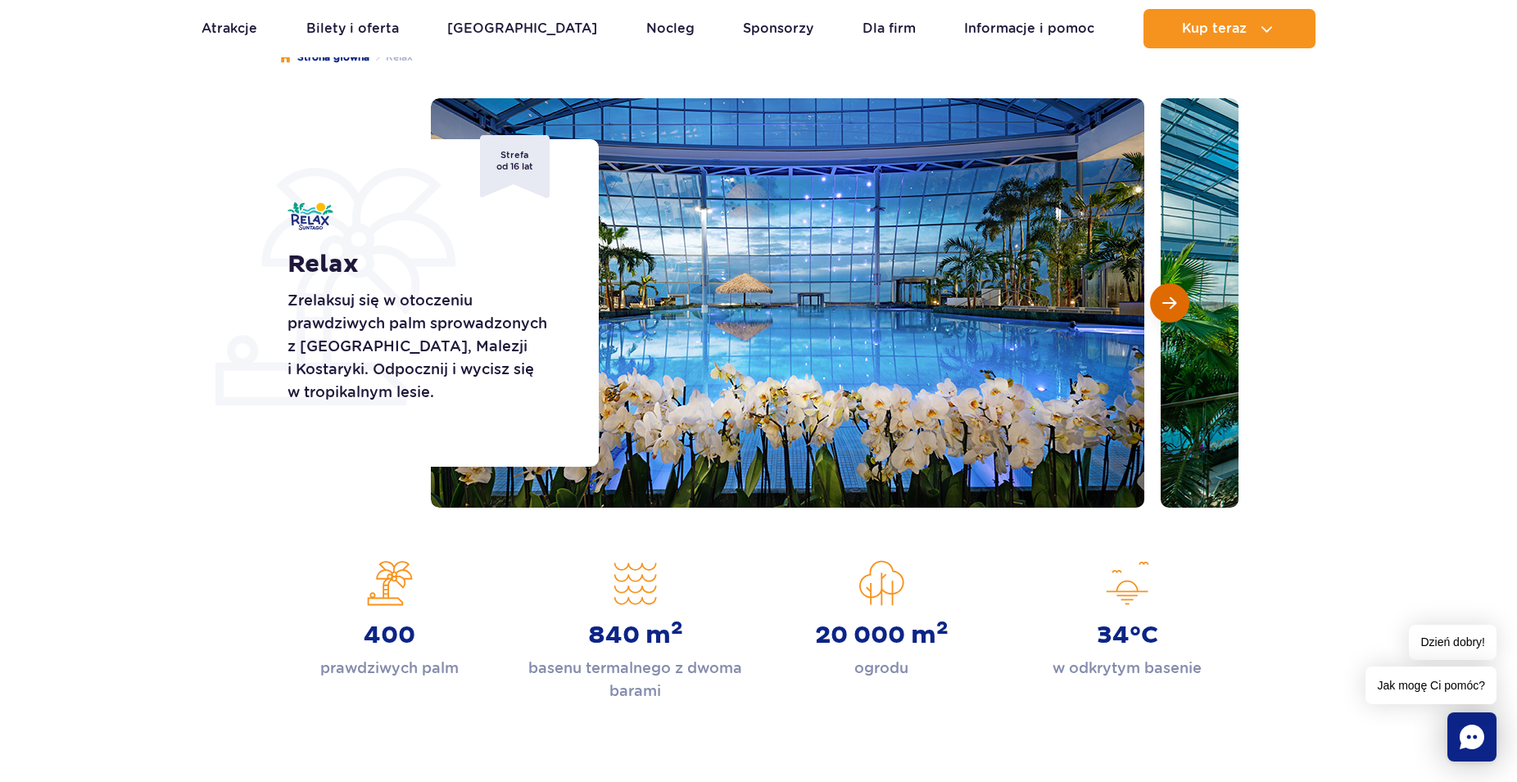
click at [1168, 301] on span "Następny slajd" at bounding box center [1170, 303] width 14 height 15
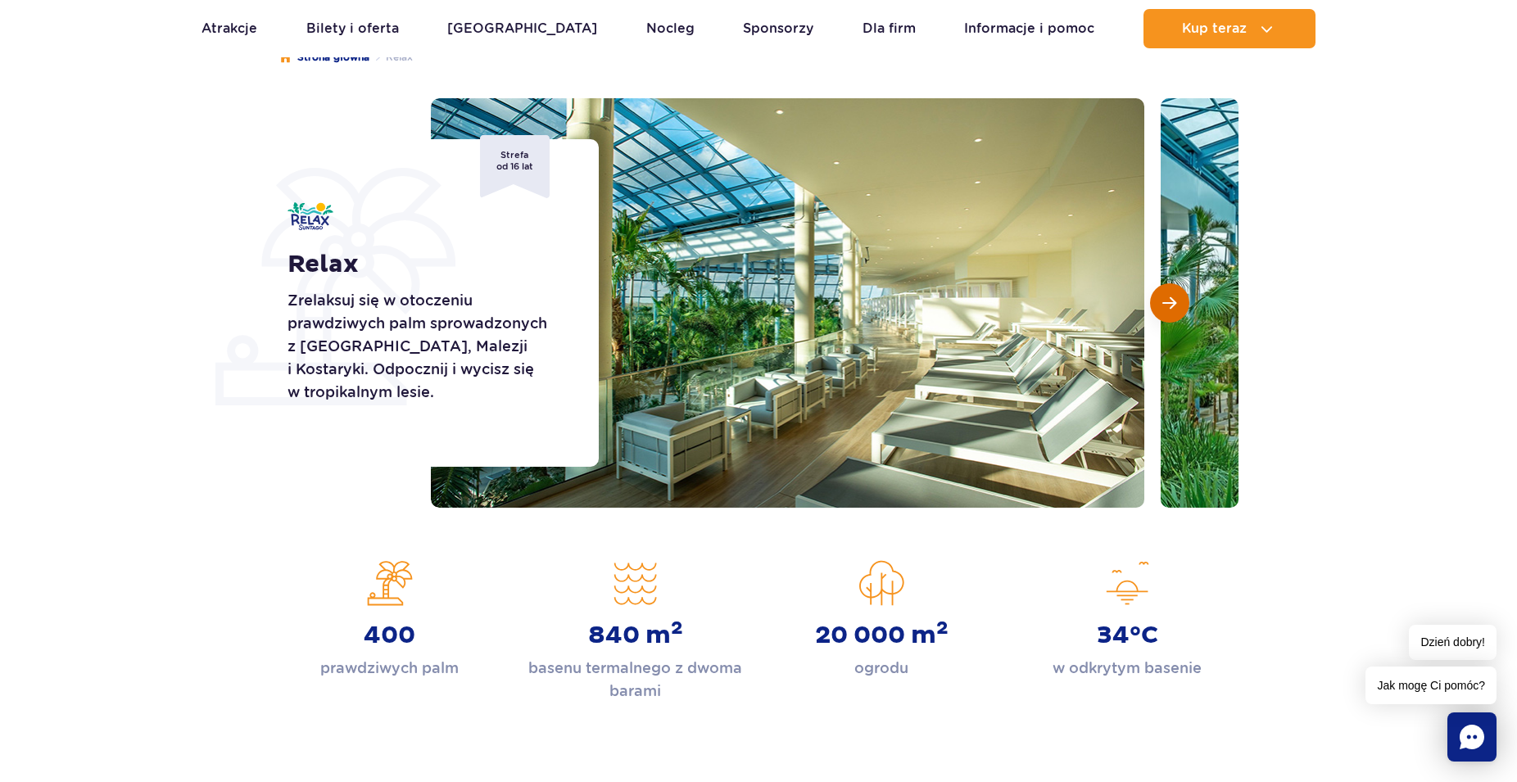
click at [1168, 301] on span "Następny slajd" at bounding box center [1170, 303] width 14 height 15
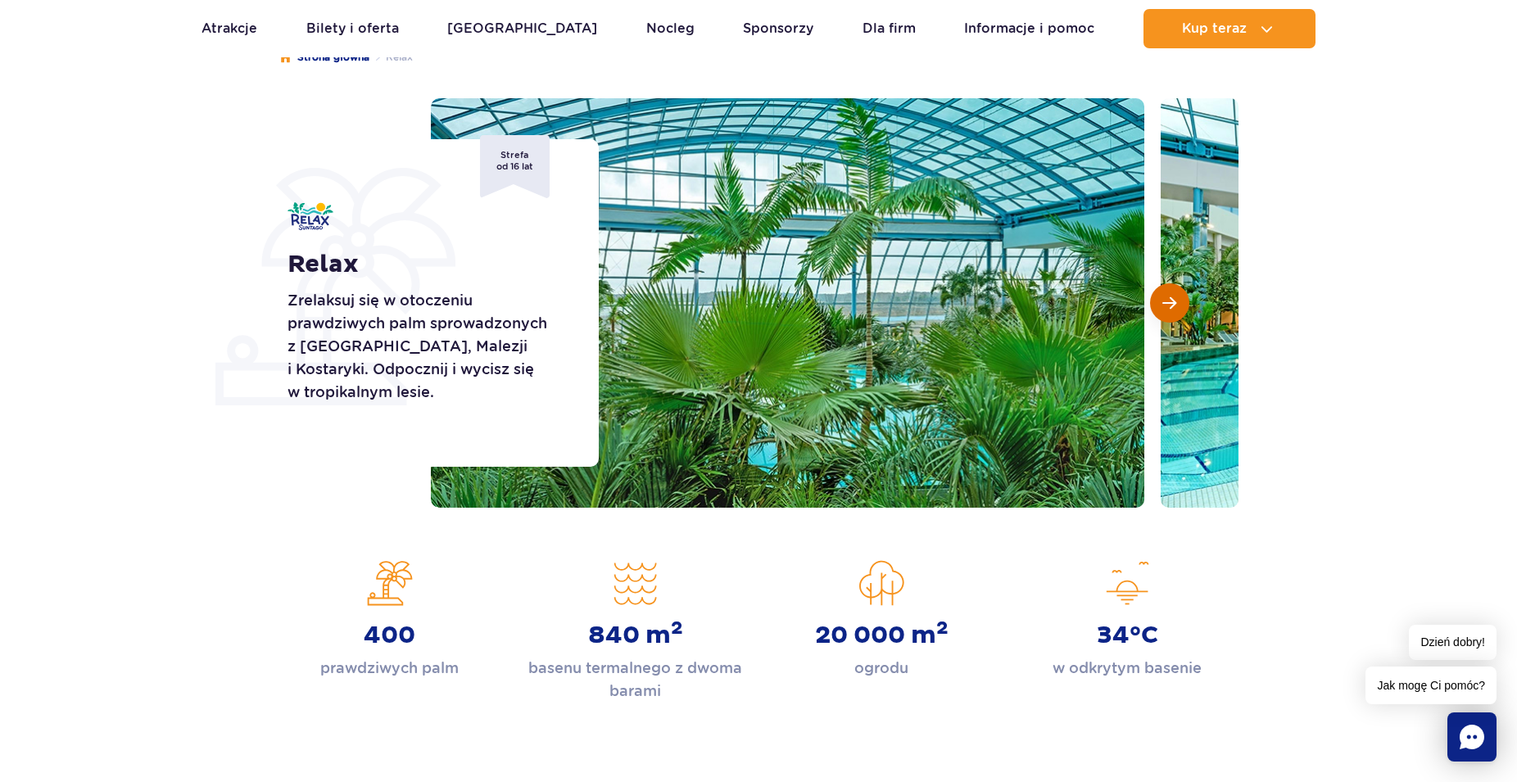
click at [1168, 301] on span "Następny slajd" at bounding box center [1170, 303] width 14 height 15
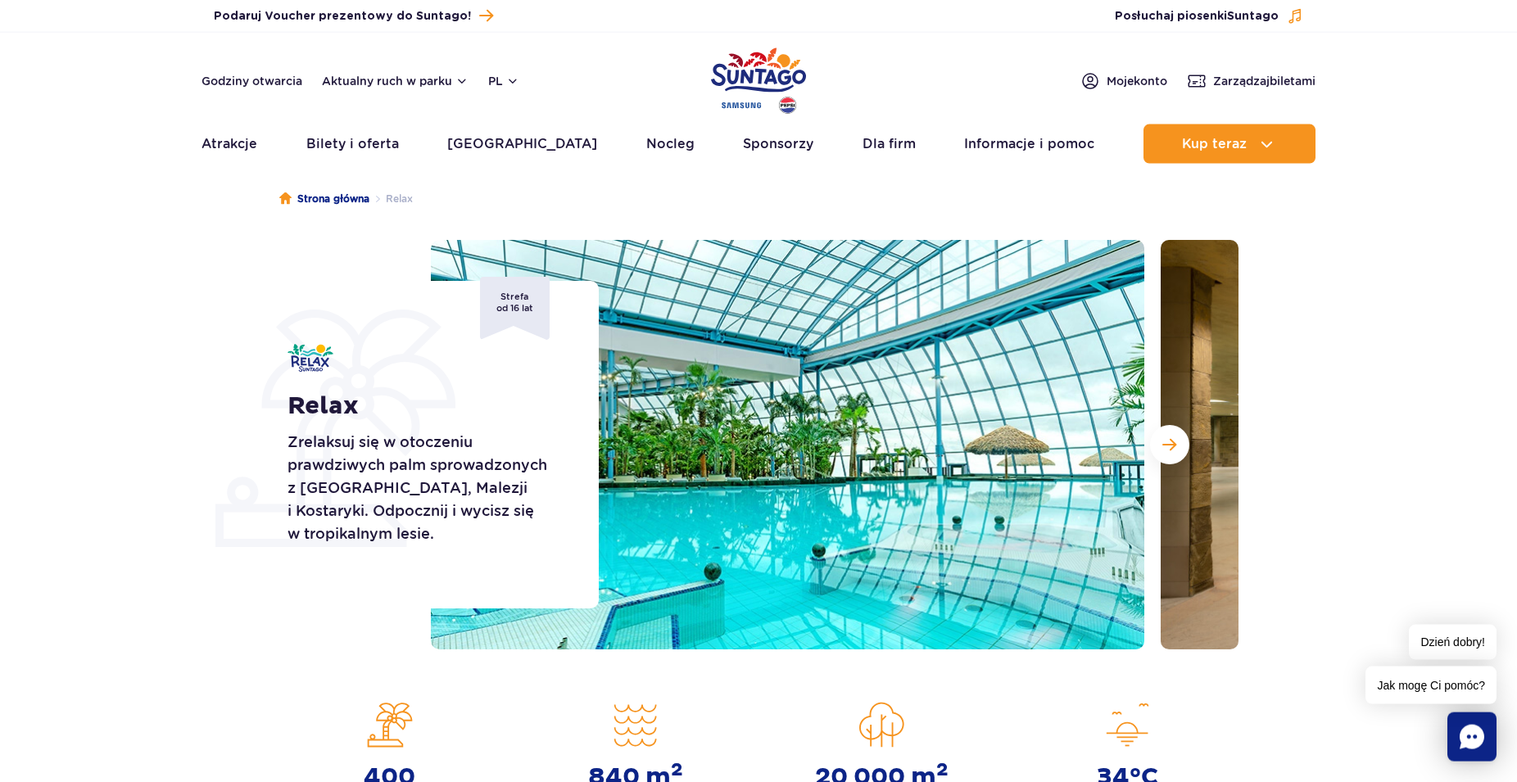
scroll to position [0, 0]
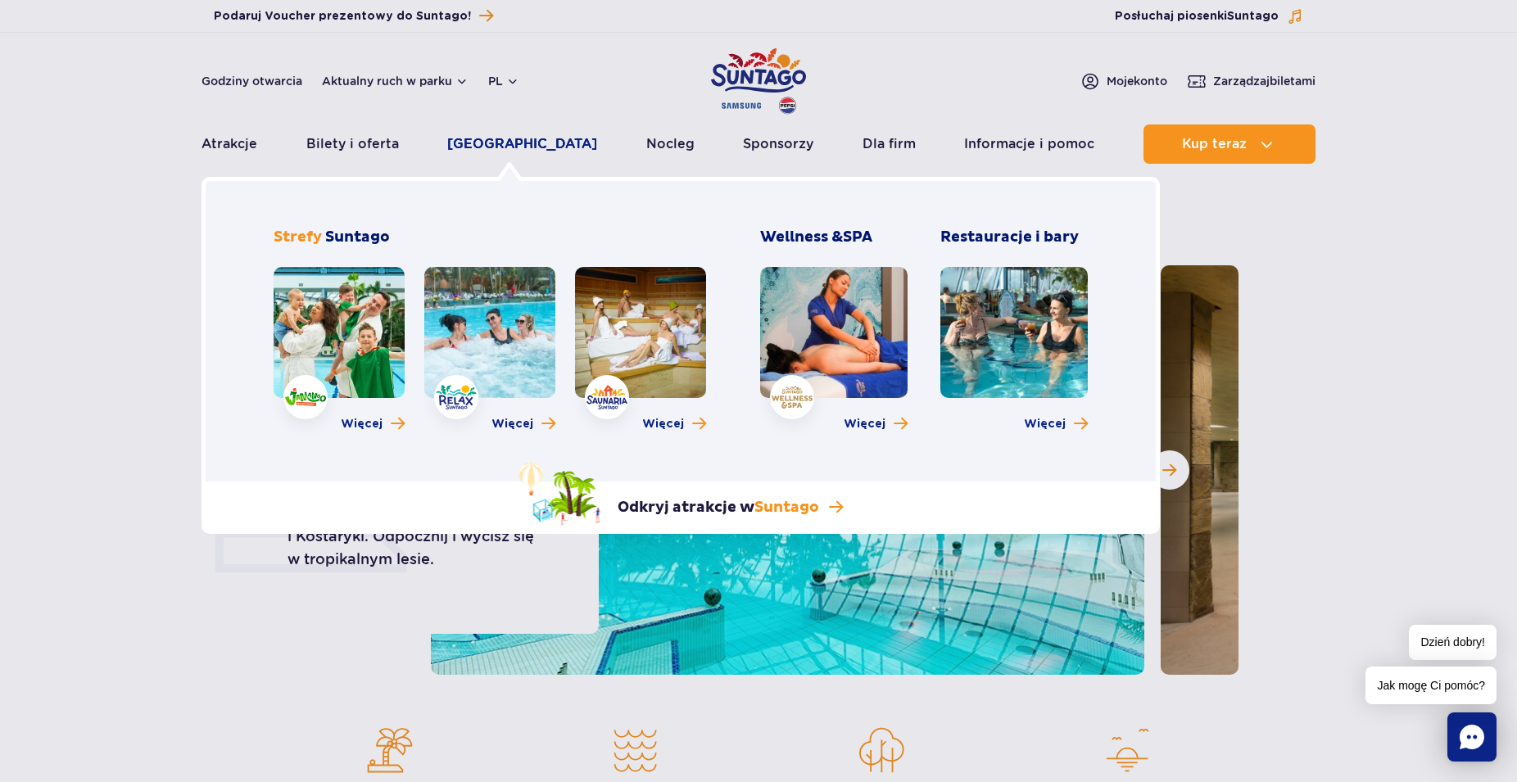
click at [519, 138] on link "[GEOGRAPHIC_DATA]" at bounding box center [522, 144] width 150 height 39
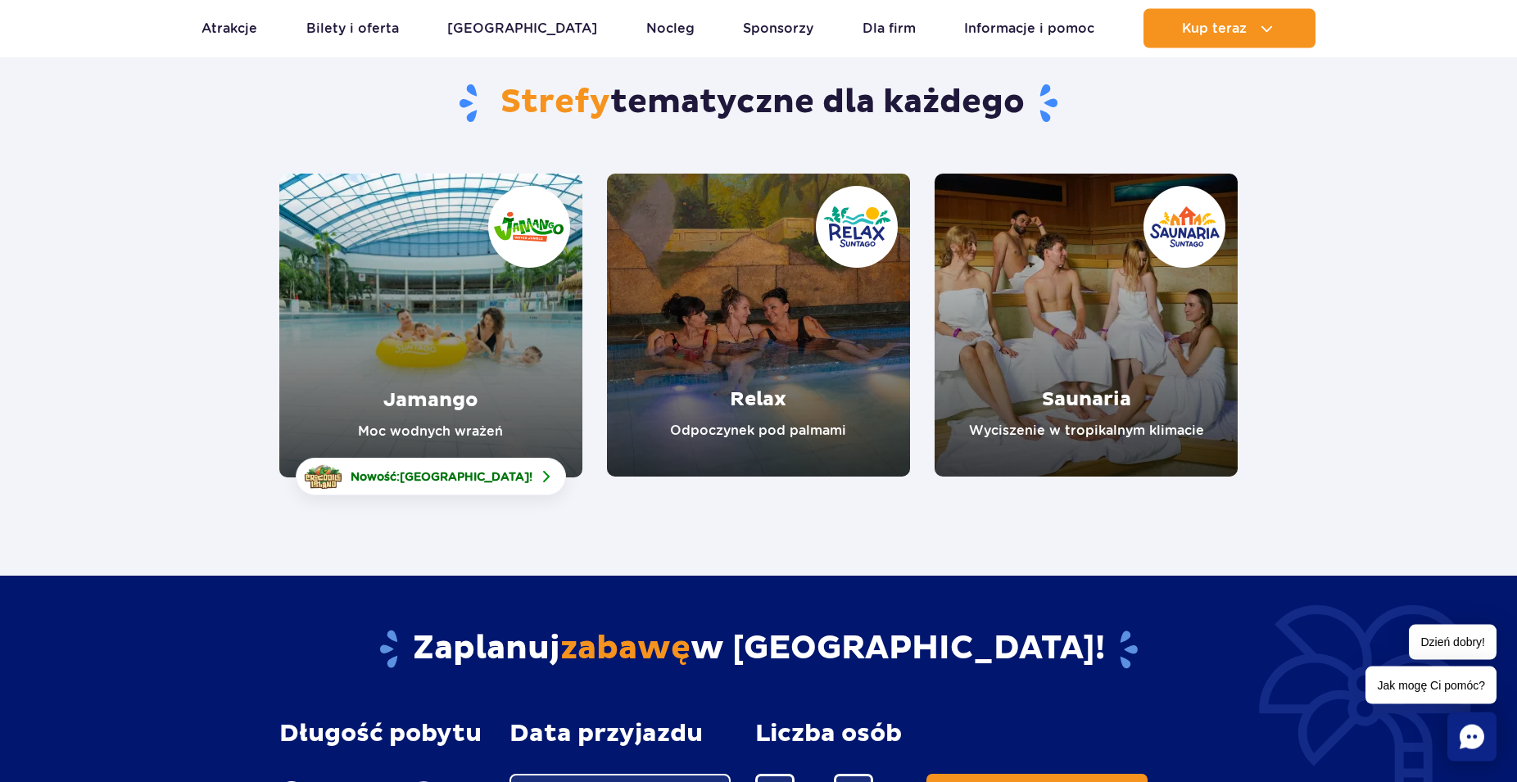
scroll to position [167, 0]
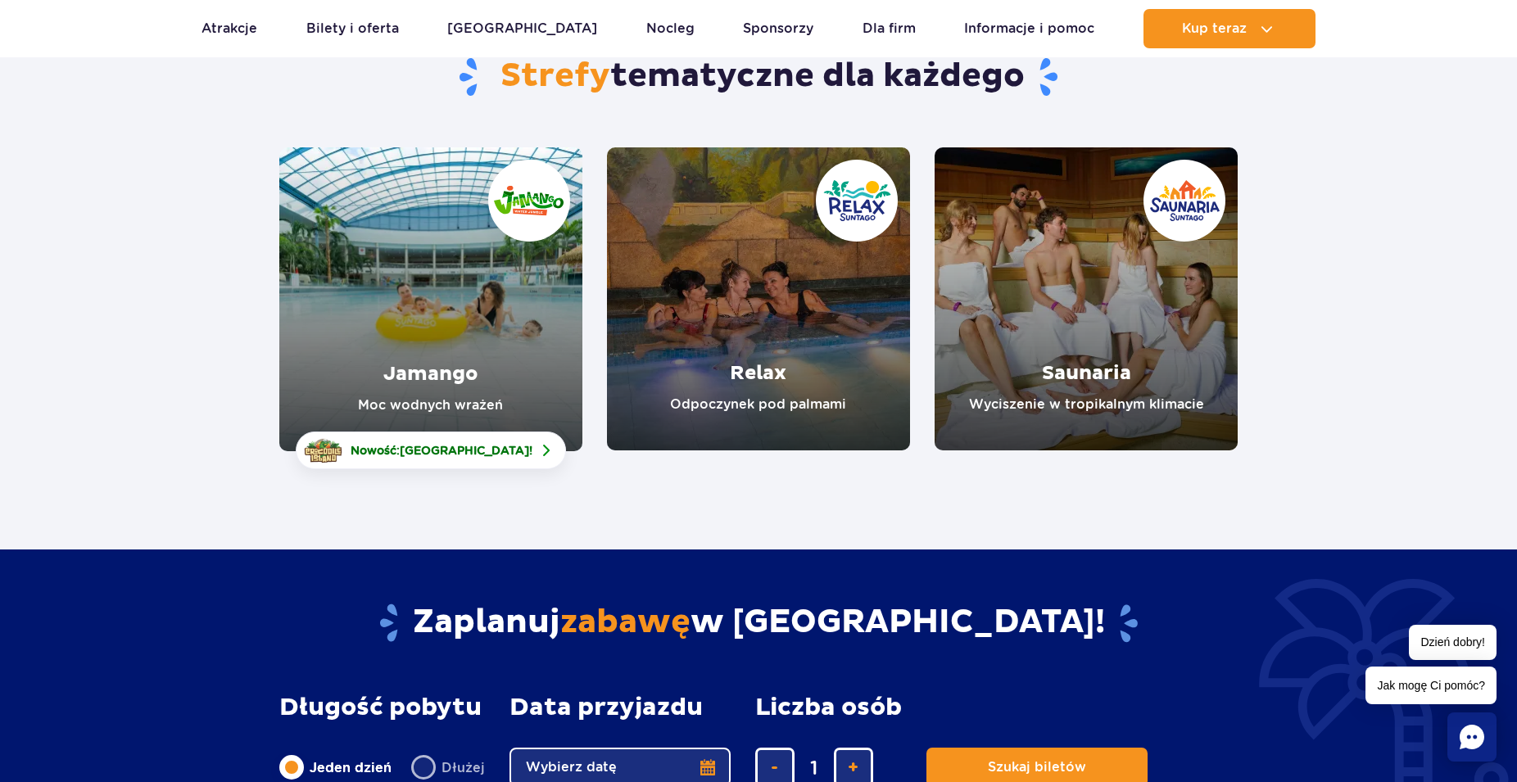
click at [452, 356] on link "Jamango" at bounding box center [430, 299] width 303 height 304
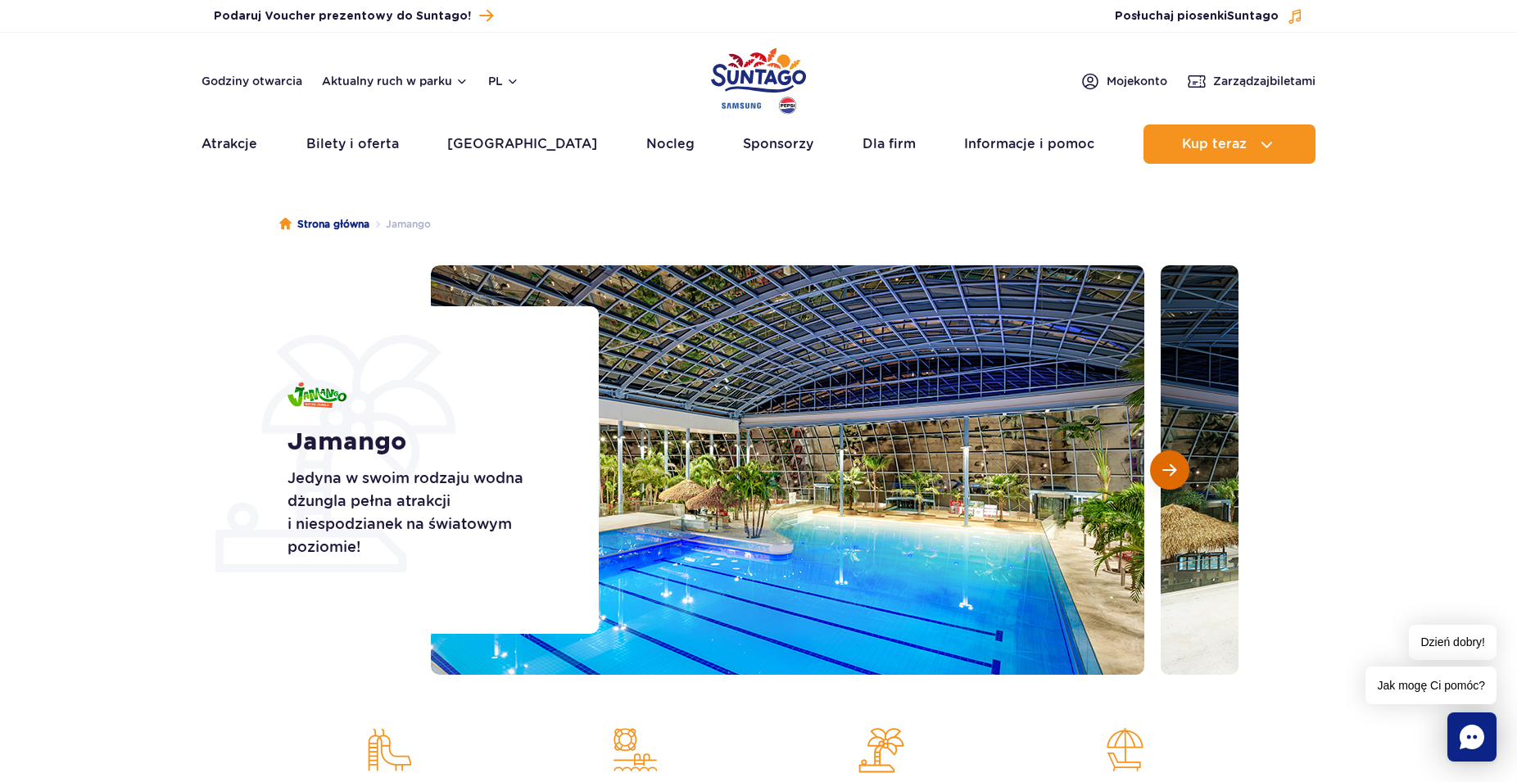
click at [1163, 466] on button "Następny slajd" at bounding box center [1169, 470] width 39 height 39
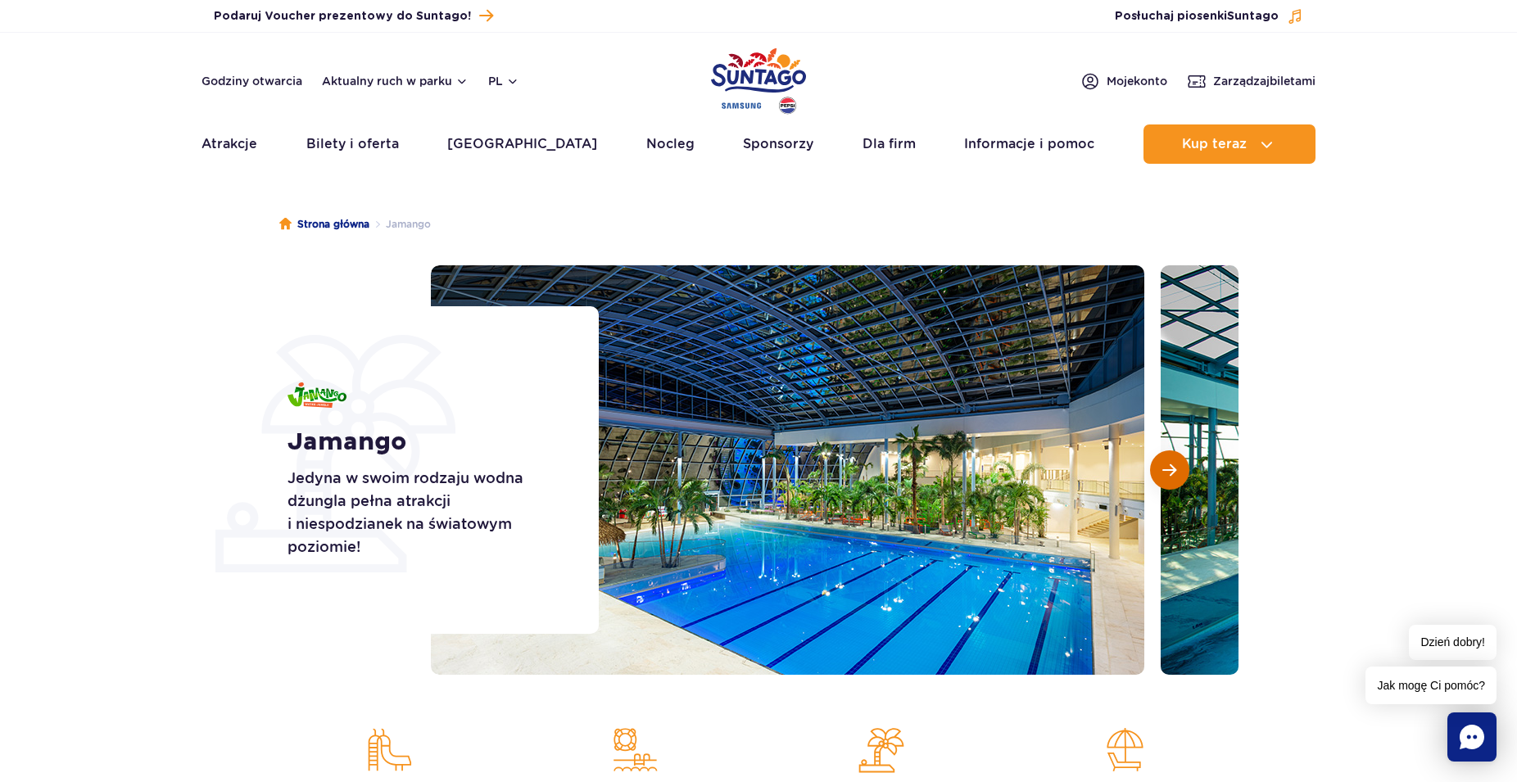
click at [1167, 467] on span "Następny slajd" at bounding box center [1170, 470] width 14 height 15
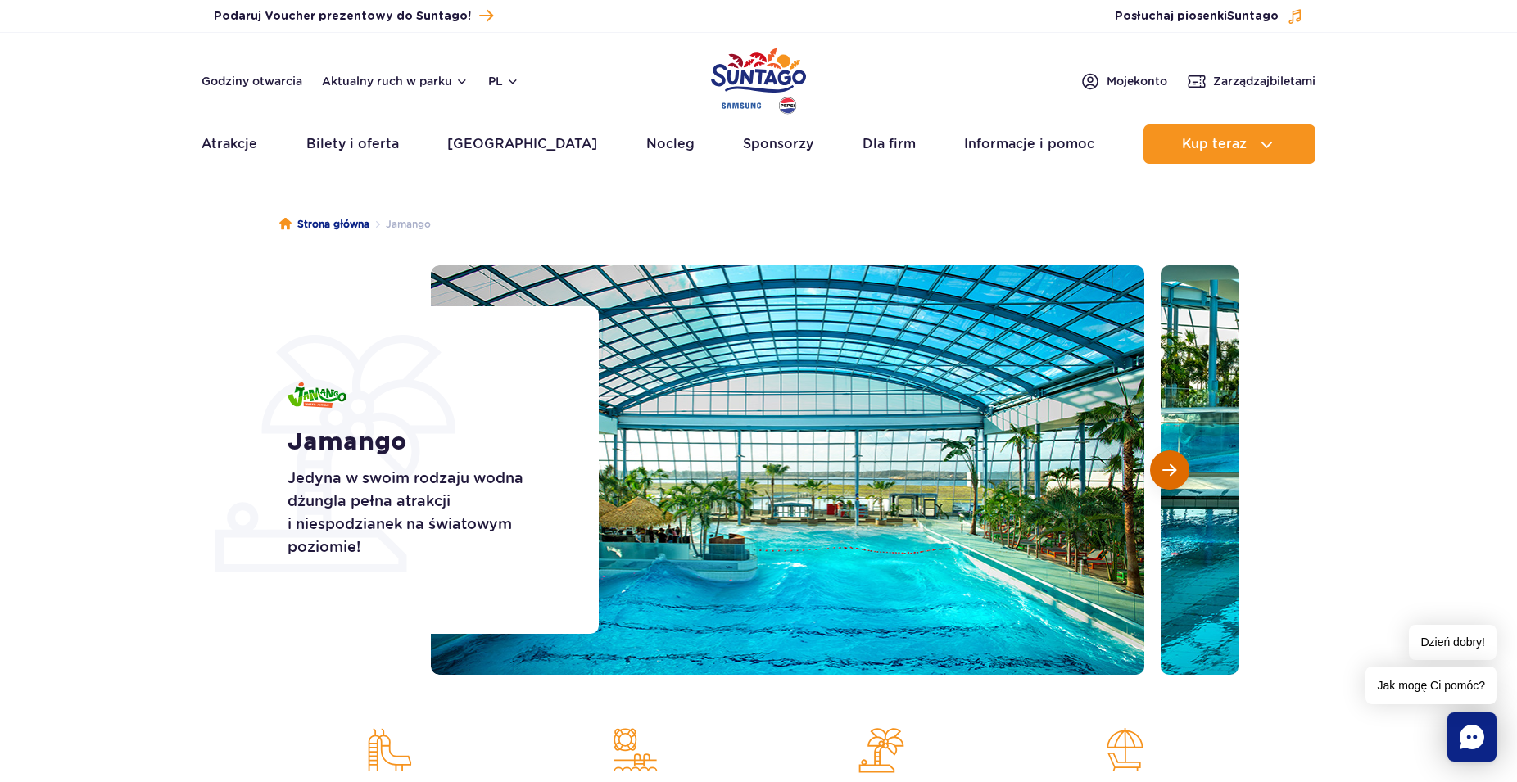
click at [1167, 467] on span "Następny slajd" at bounding box center [1170, 470] width 14 height 15
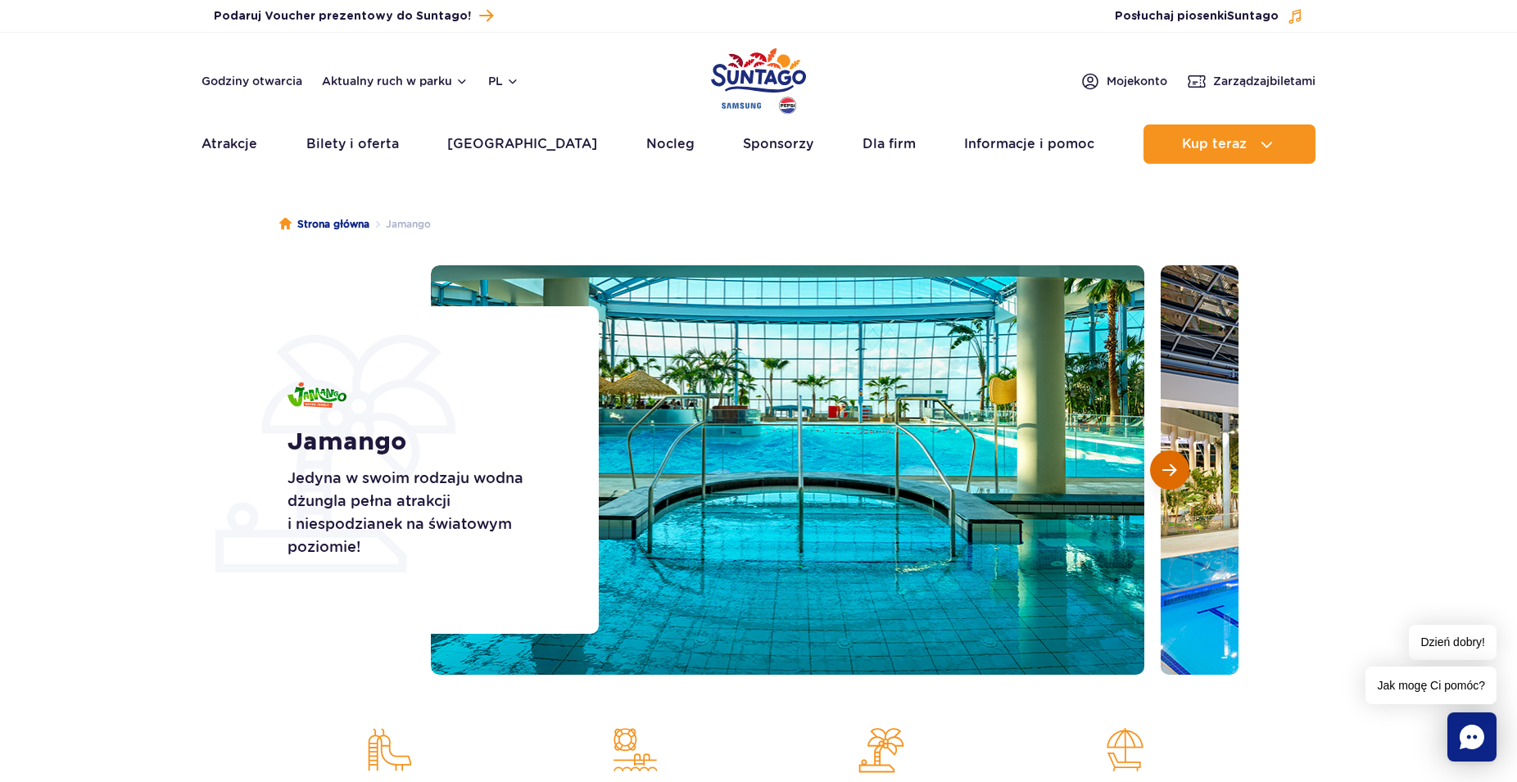
click at [1167, 467] on span "Następny slajd" at bounding box center [1170, 470] width 14 height 15
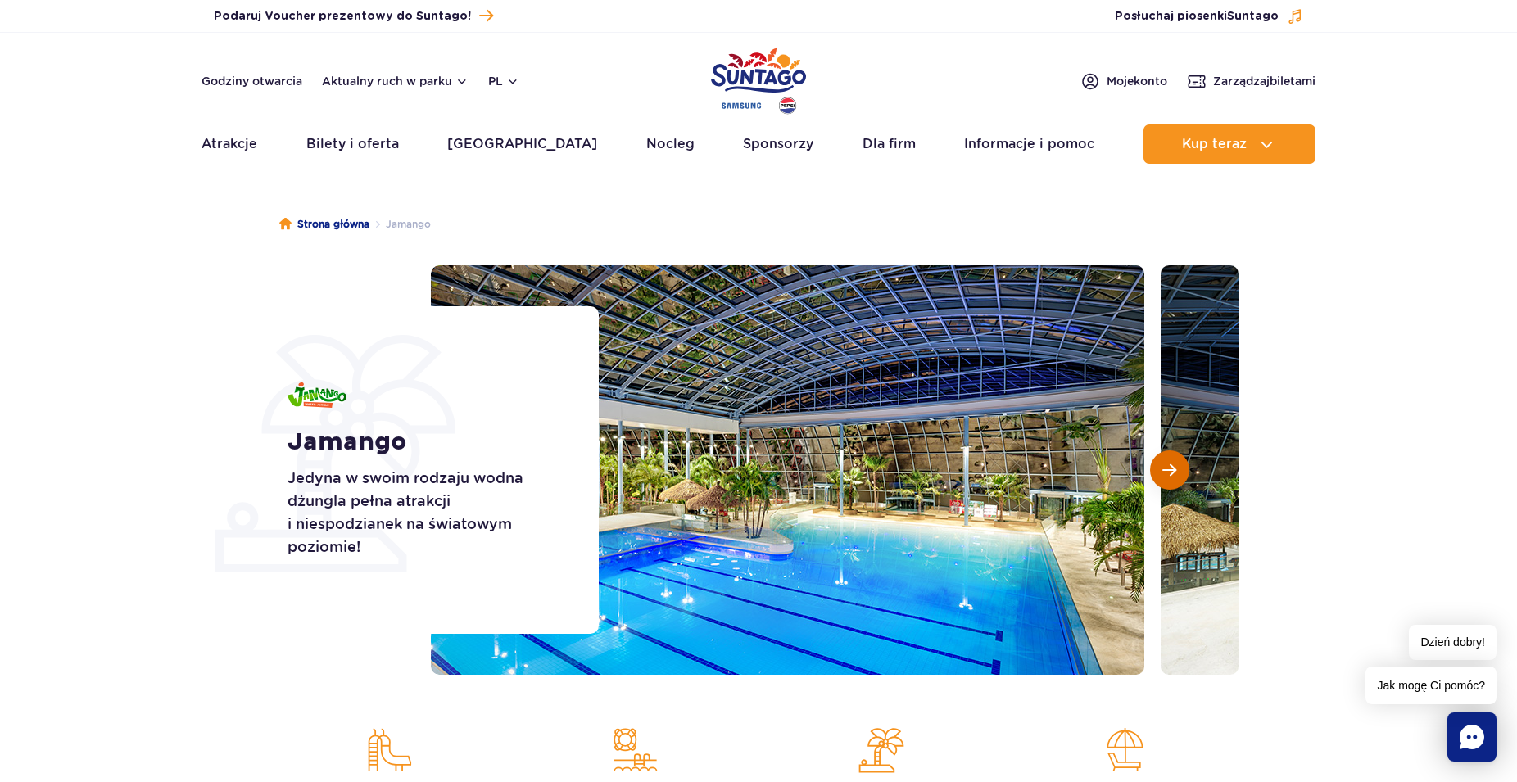
click at [1167, 467] on span "Następny slajd" at bounding box center [1170, 470] width 14 height 15
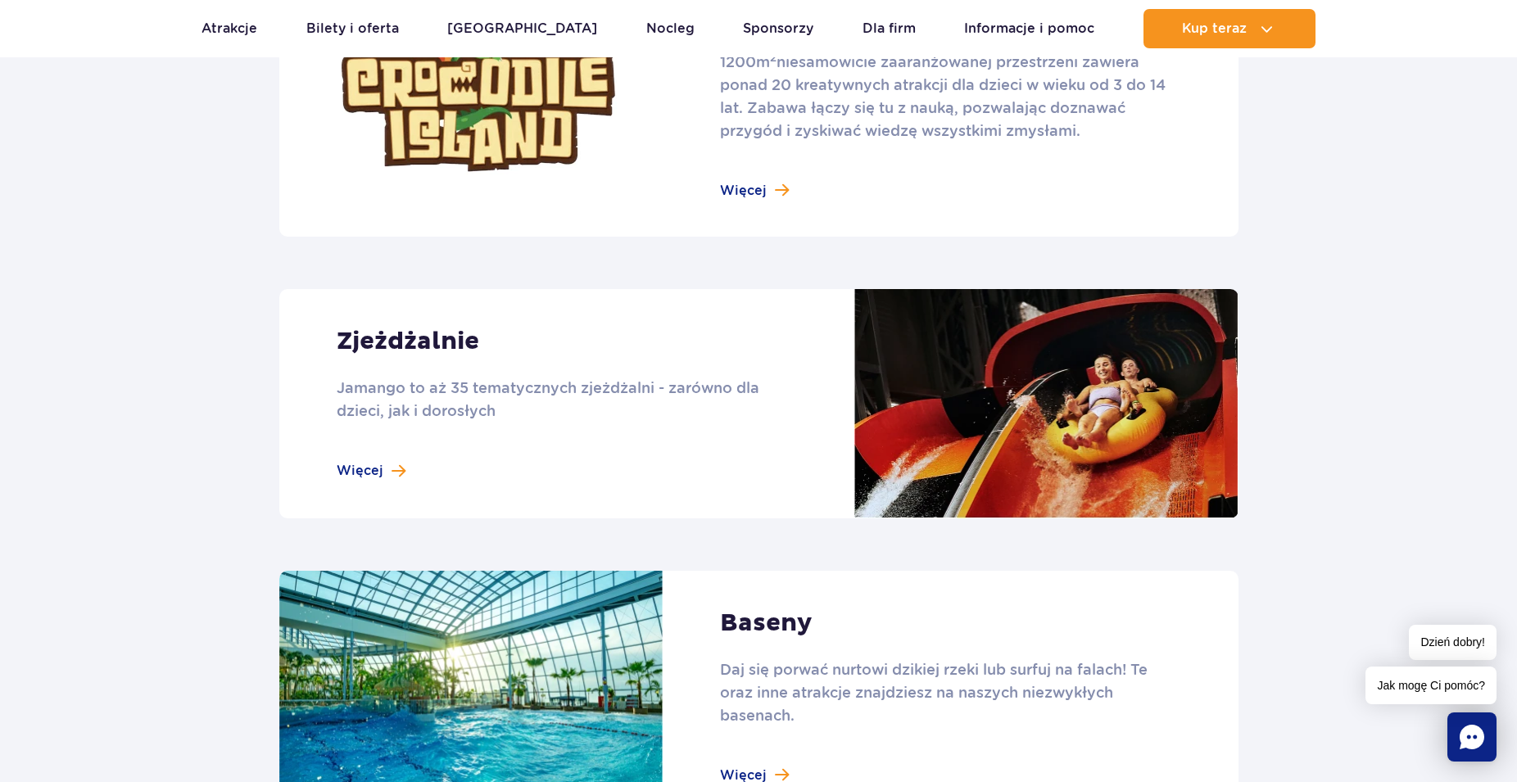
scroll to position [1421, 0]
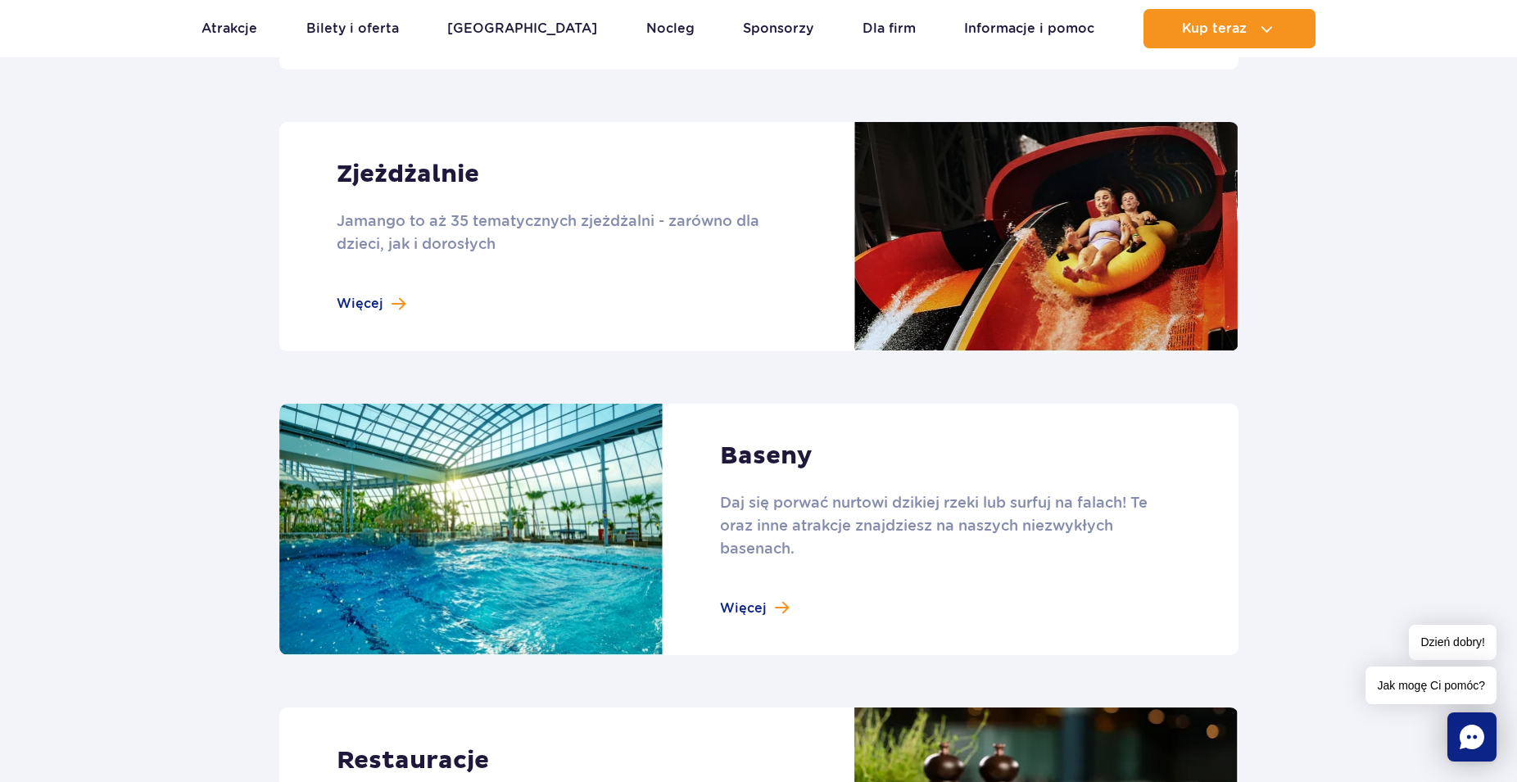
click at [363, 306] on link at bounding box center [758, 236] width 959 height 229
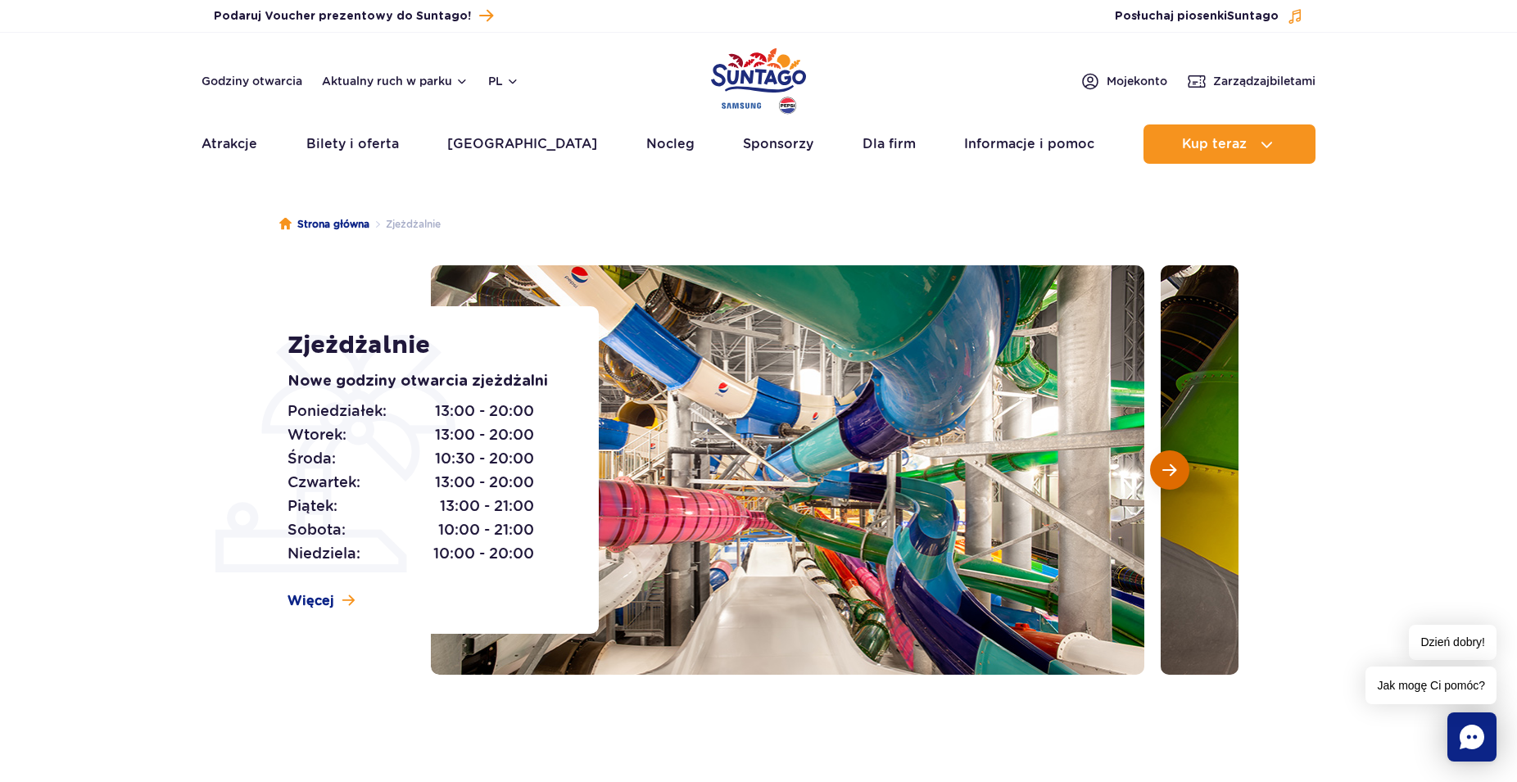
click at [1166, 467] on span "Następny slajd" at bounding box center [1170, 470] width 14 height 15
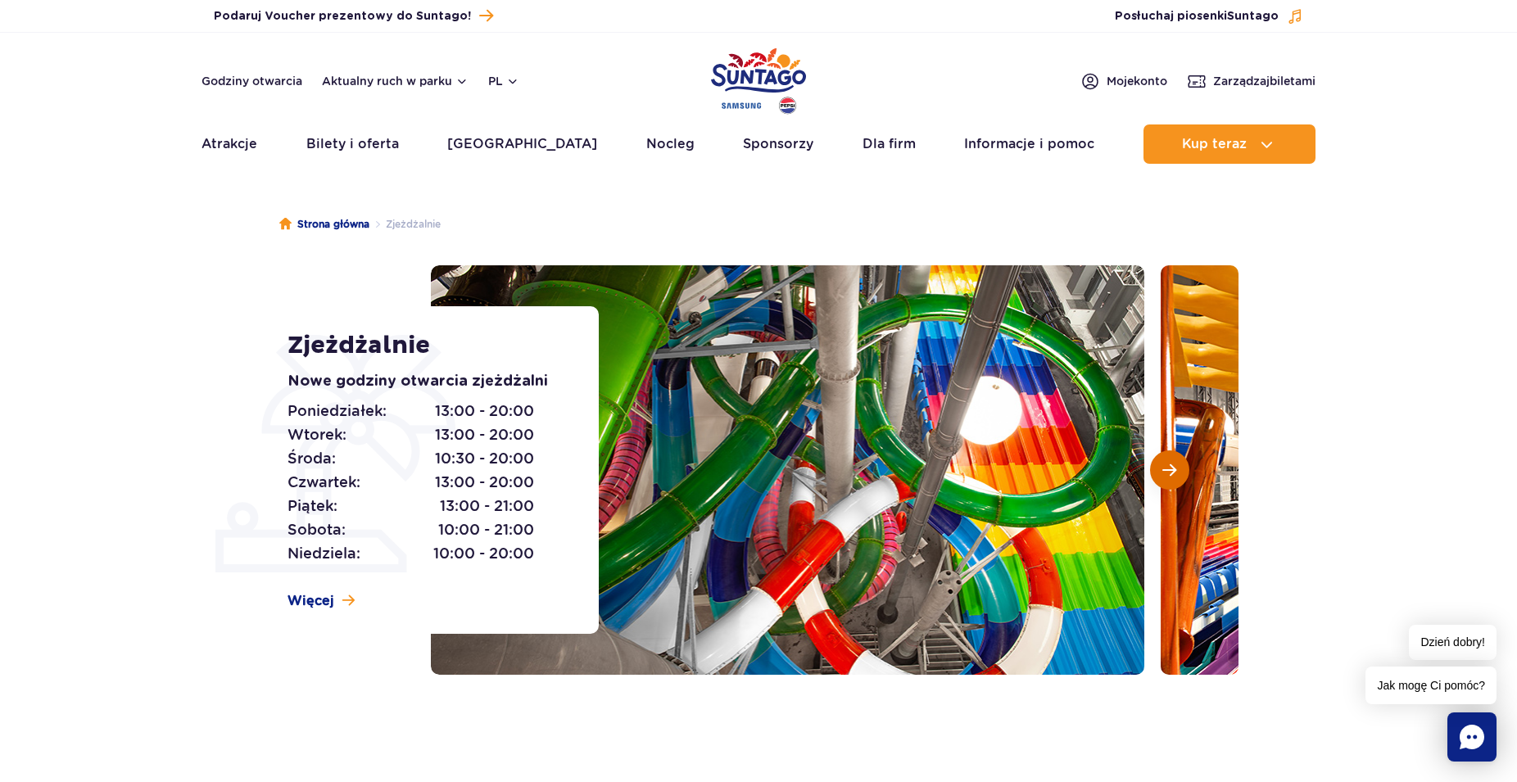
click at [1166, 467] on span "Następny slajd" at bounding box center [1170, 470] width 14 height 15
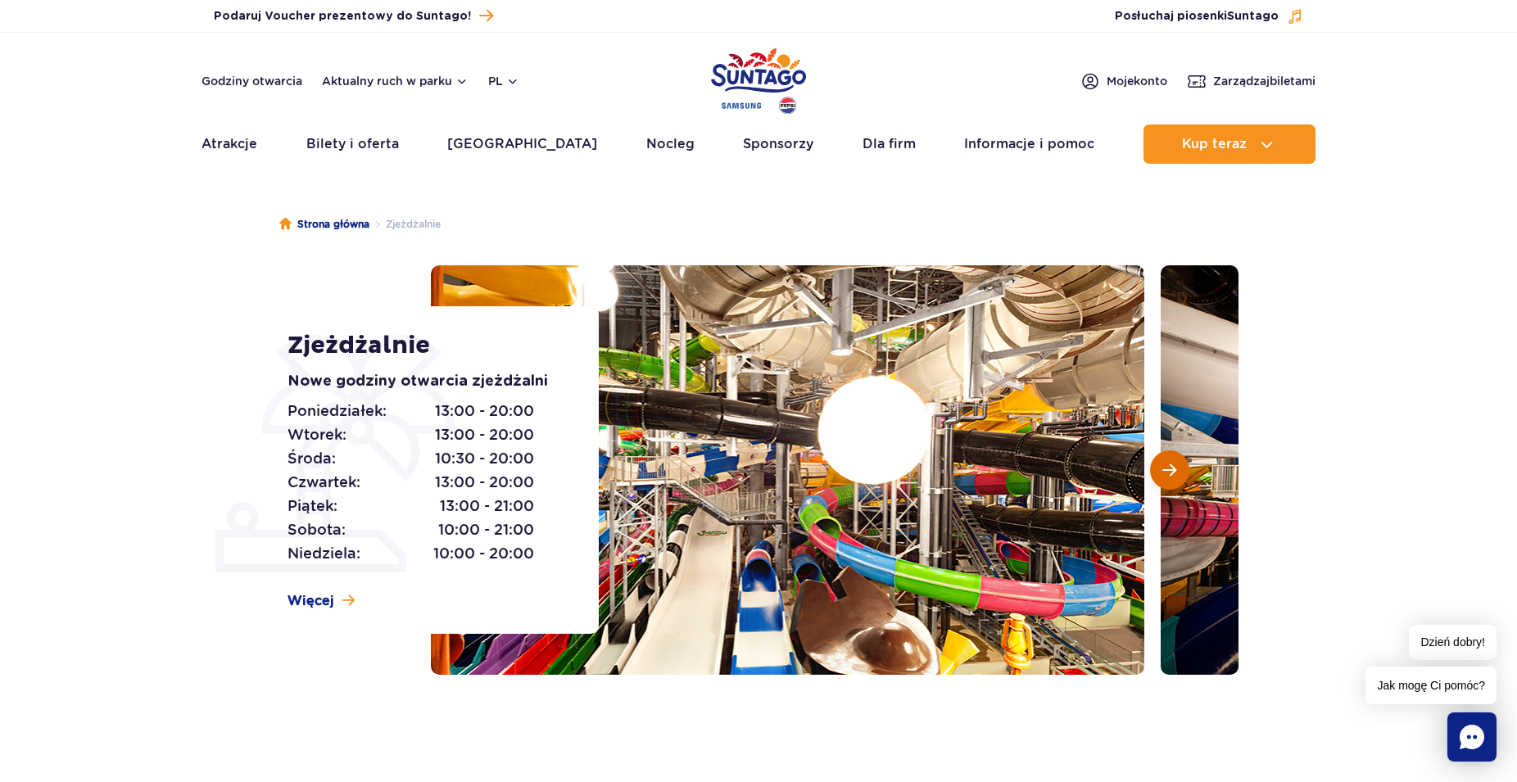
click at [1166, 467] on span "Następny slajd" at bounding box center [1170, 470] width 14 height 15
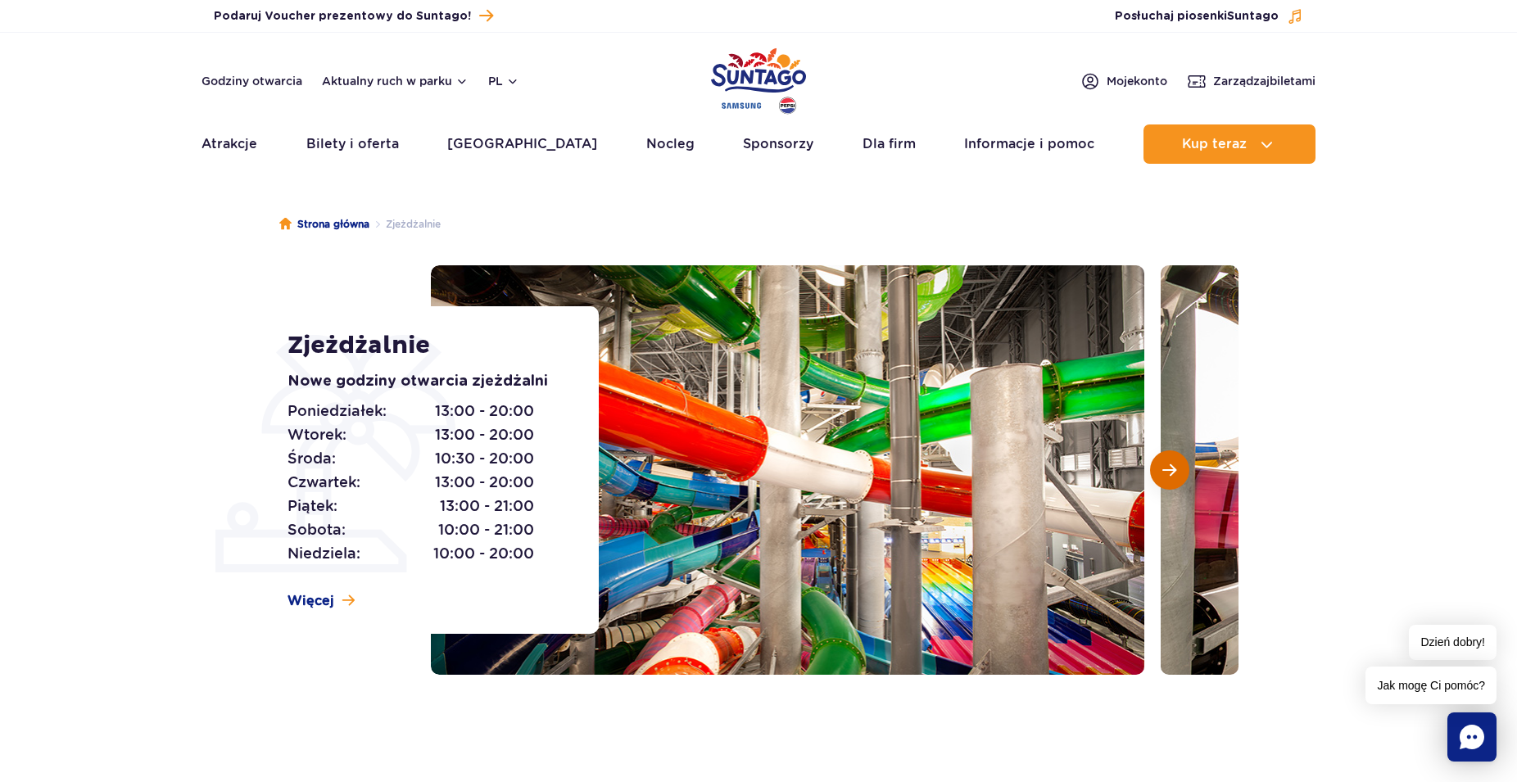
click at [1166, 467] on span "Następny slajd" at bounding box center [1170, 470] width 14 height 15
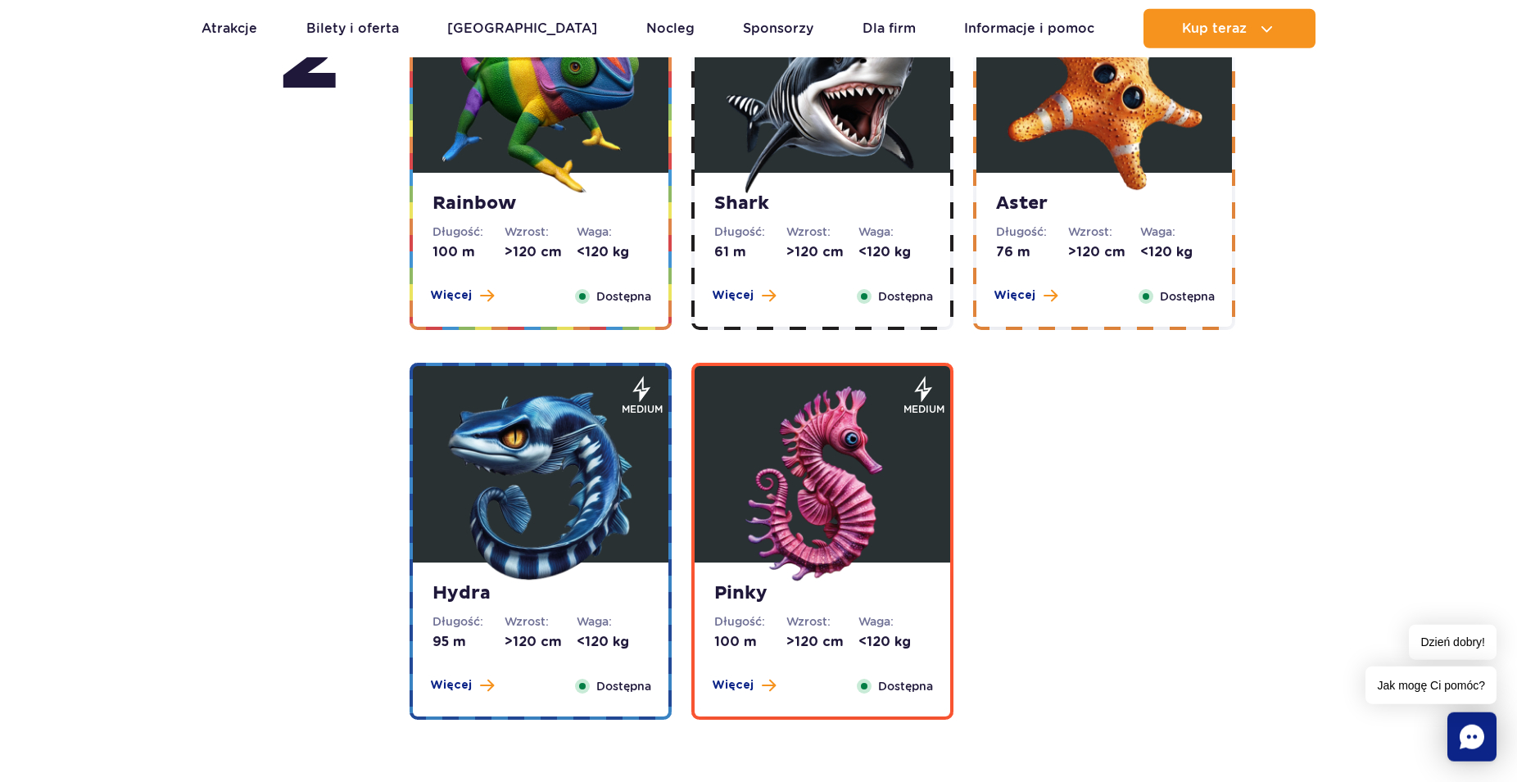
scroll to position [2841, 0]
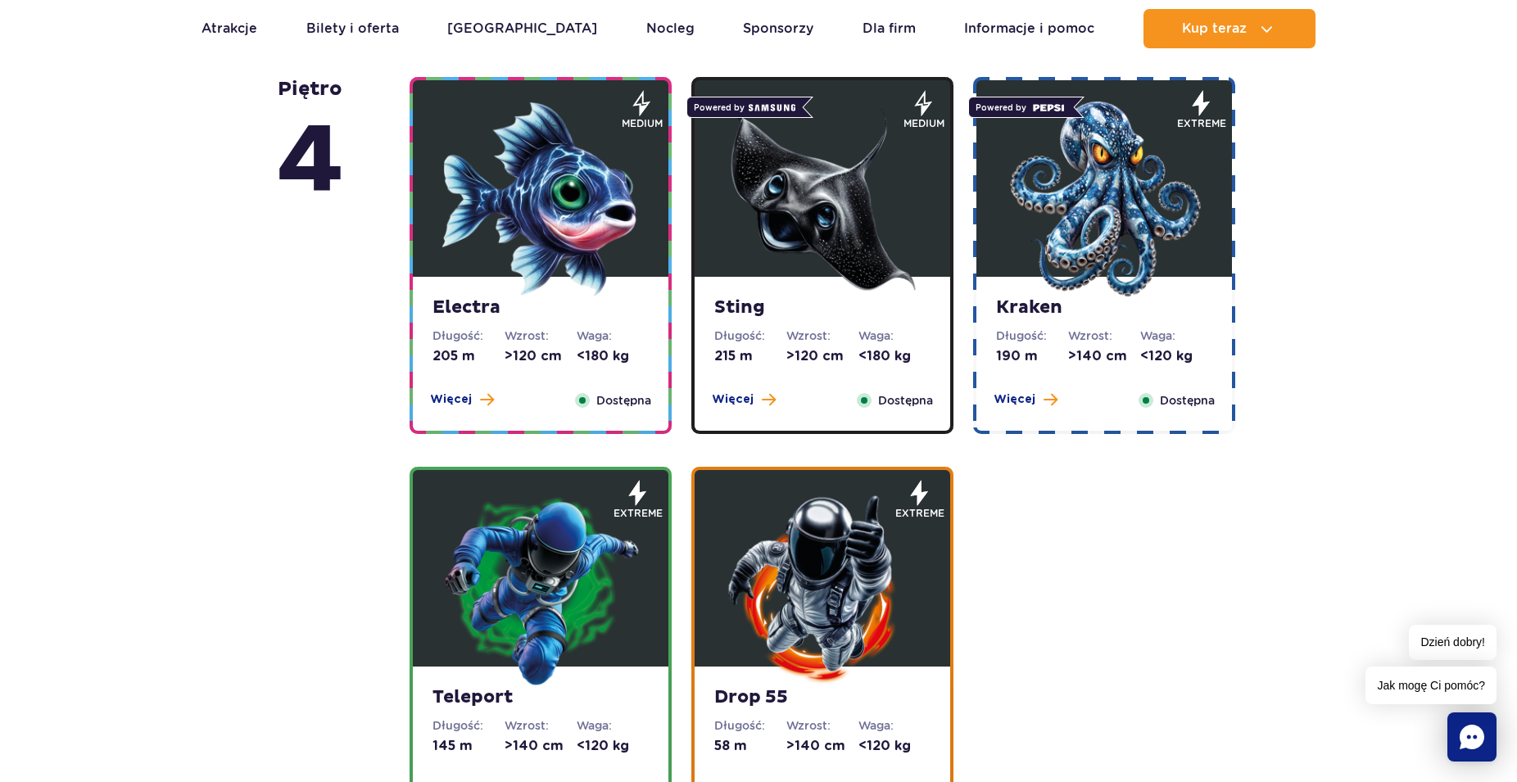
click at [805, 596] on img at bounding box center [822, 589] width 197 height 197
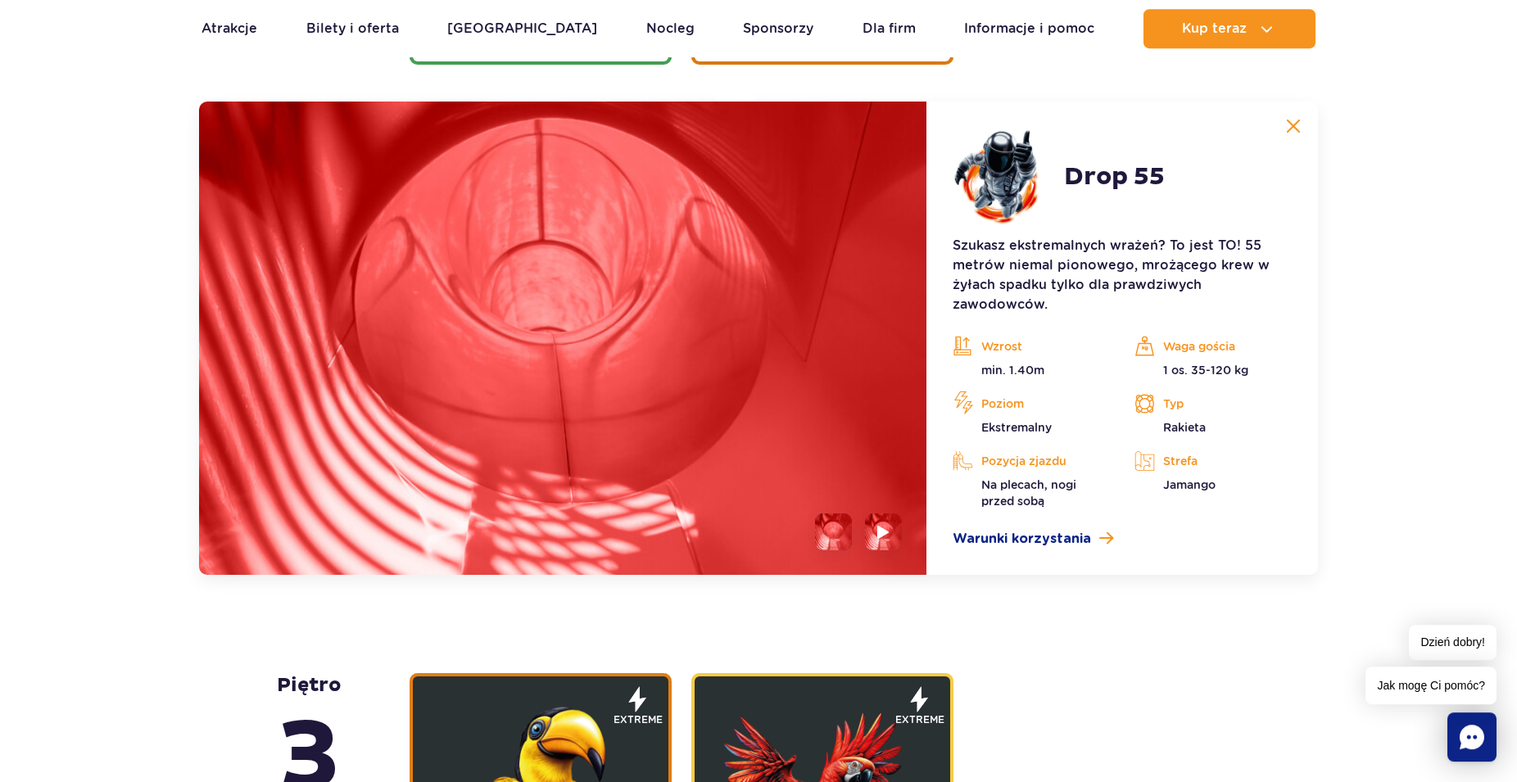
scroll to position [2351, 0]
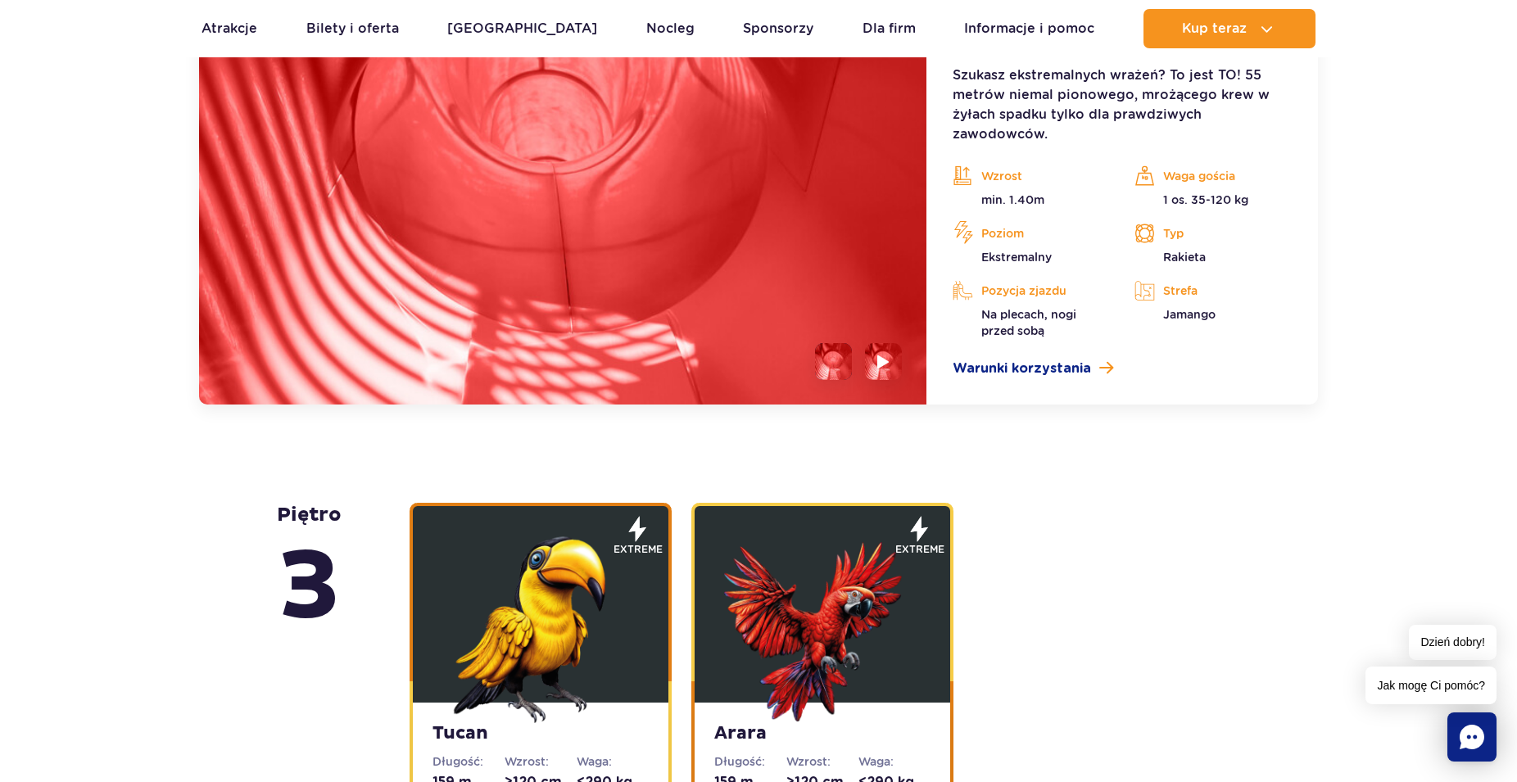
click at [536, 641] on img at bounding box center [540, 625] width 197 height 197
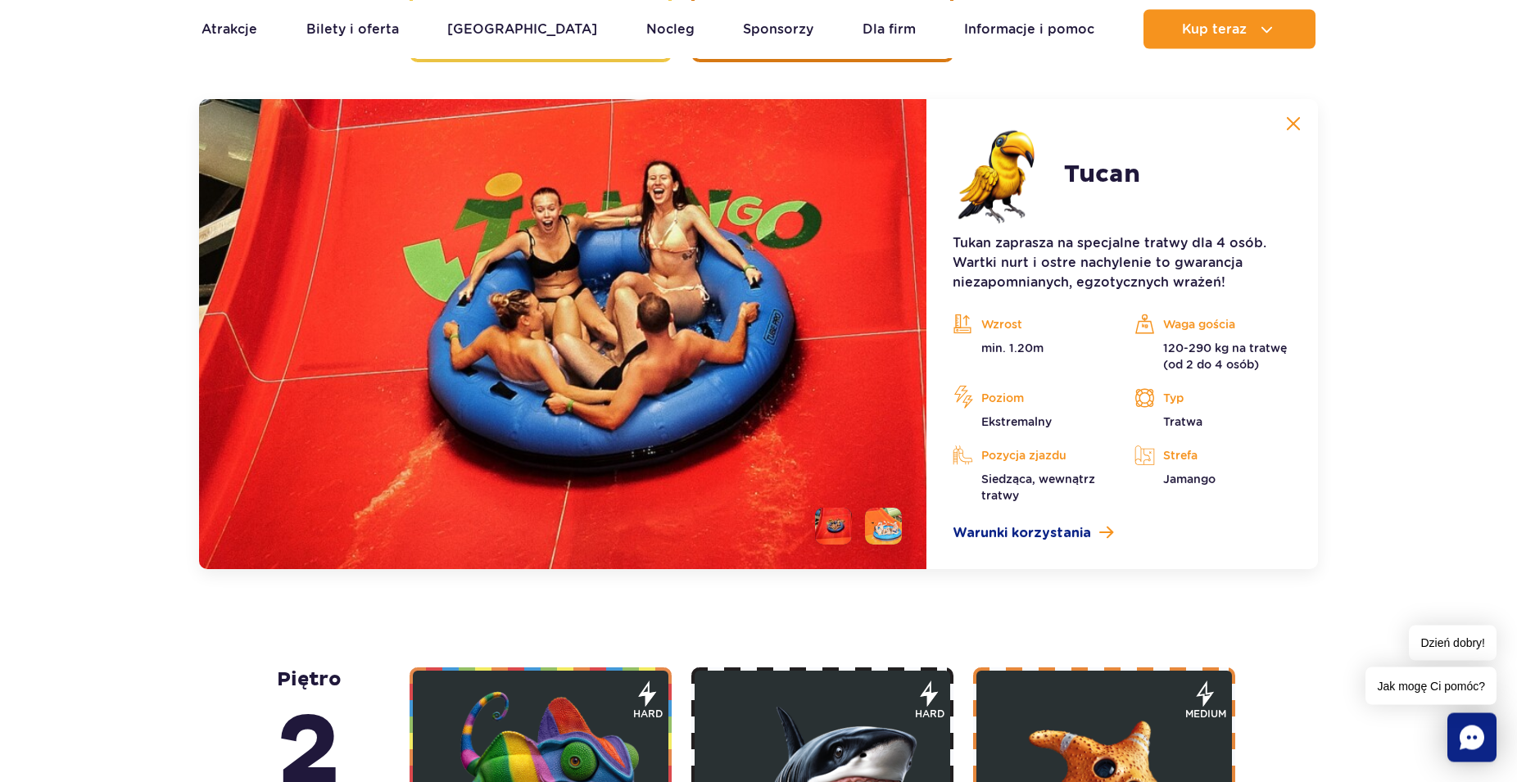
scroll to position [2806, 0]
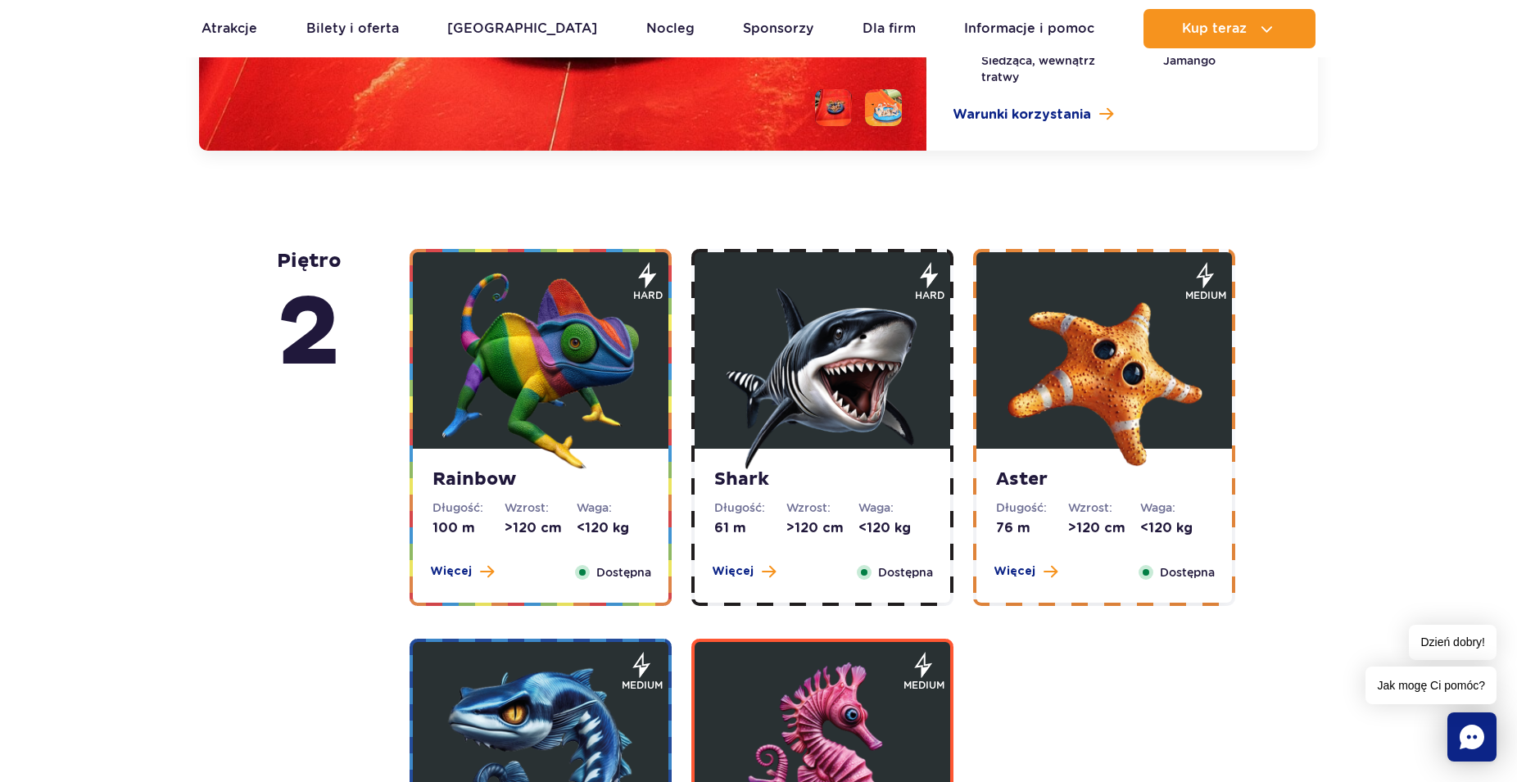
click at [845, 347] on img at bounding box center [822, 371] width 197 height 197
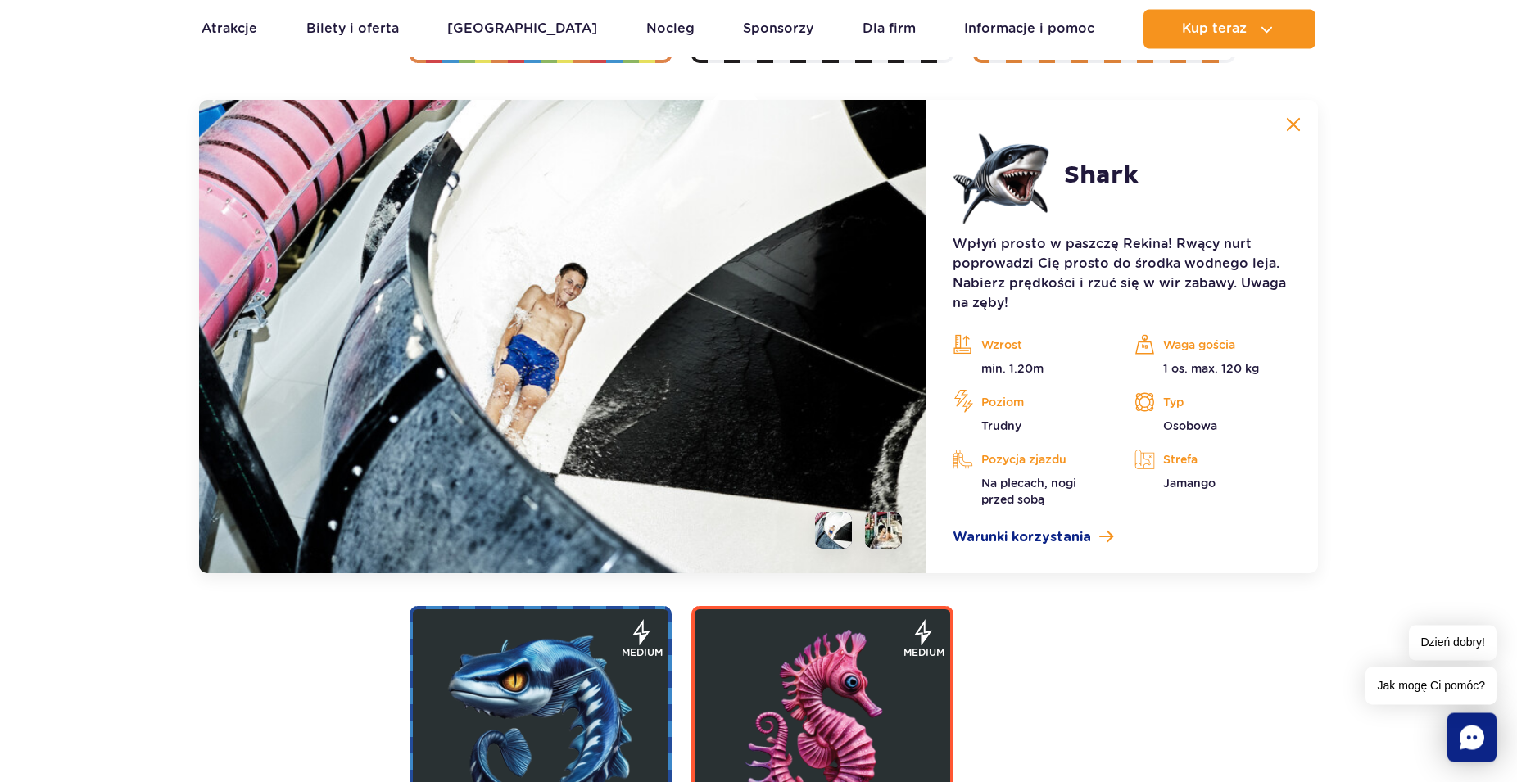
scroll to position [3262, 0]
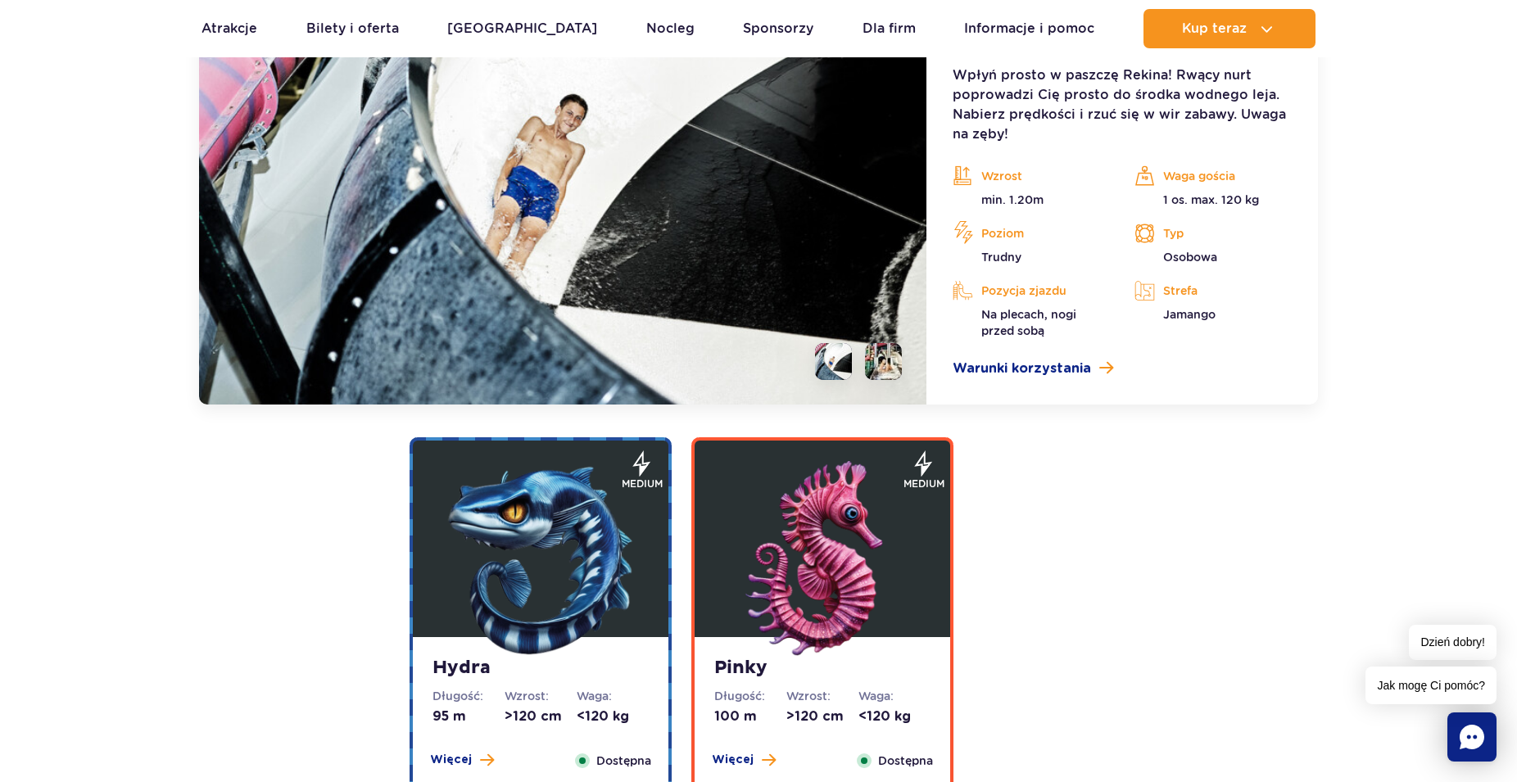
click at [814, 542] on img at bounding box center [822, 559] width 197 height 197
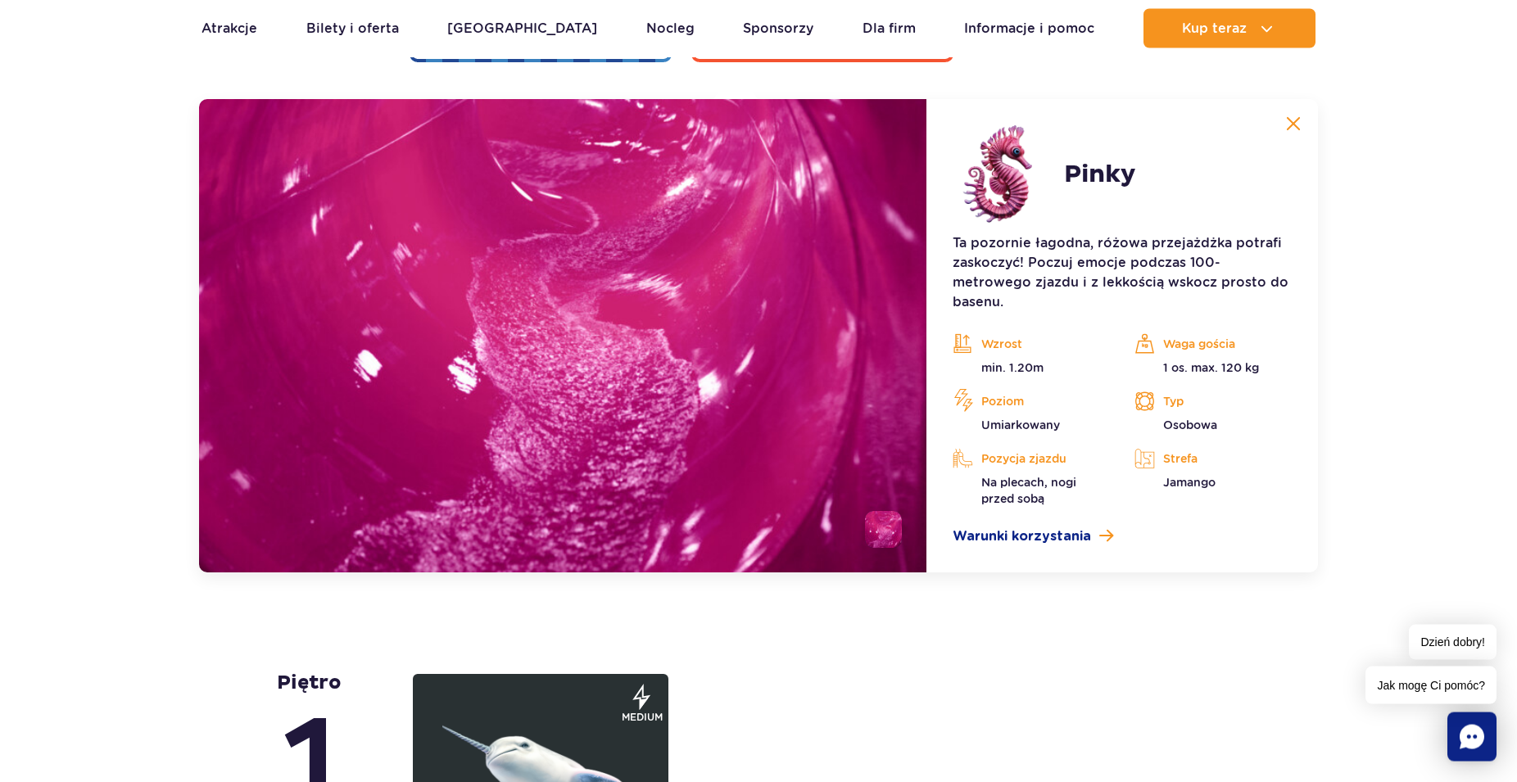
scroll to position [3401, 0]
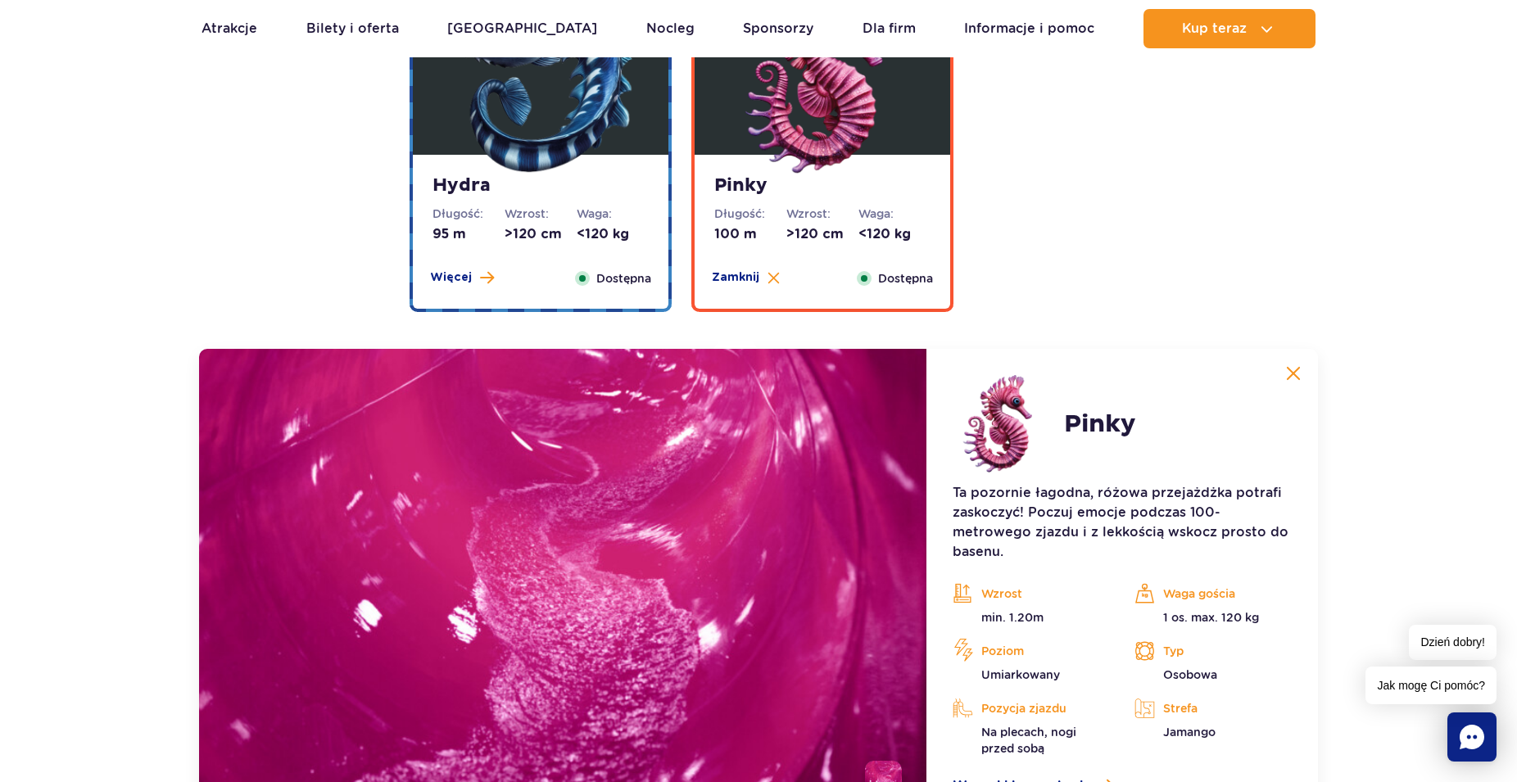
click at [1291, 369] on img at bounding box center [1293, 373] width 15 height 15
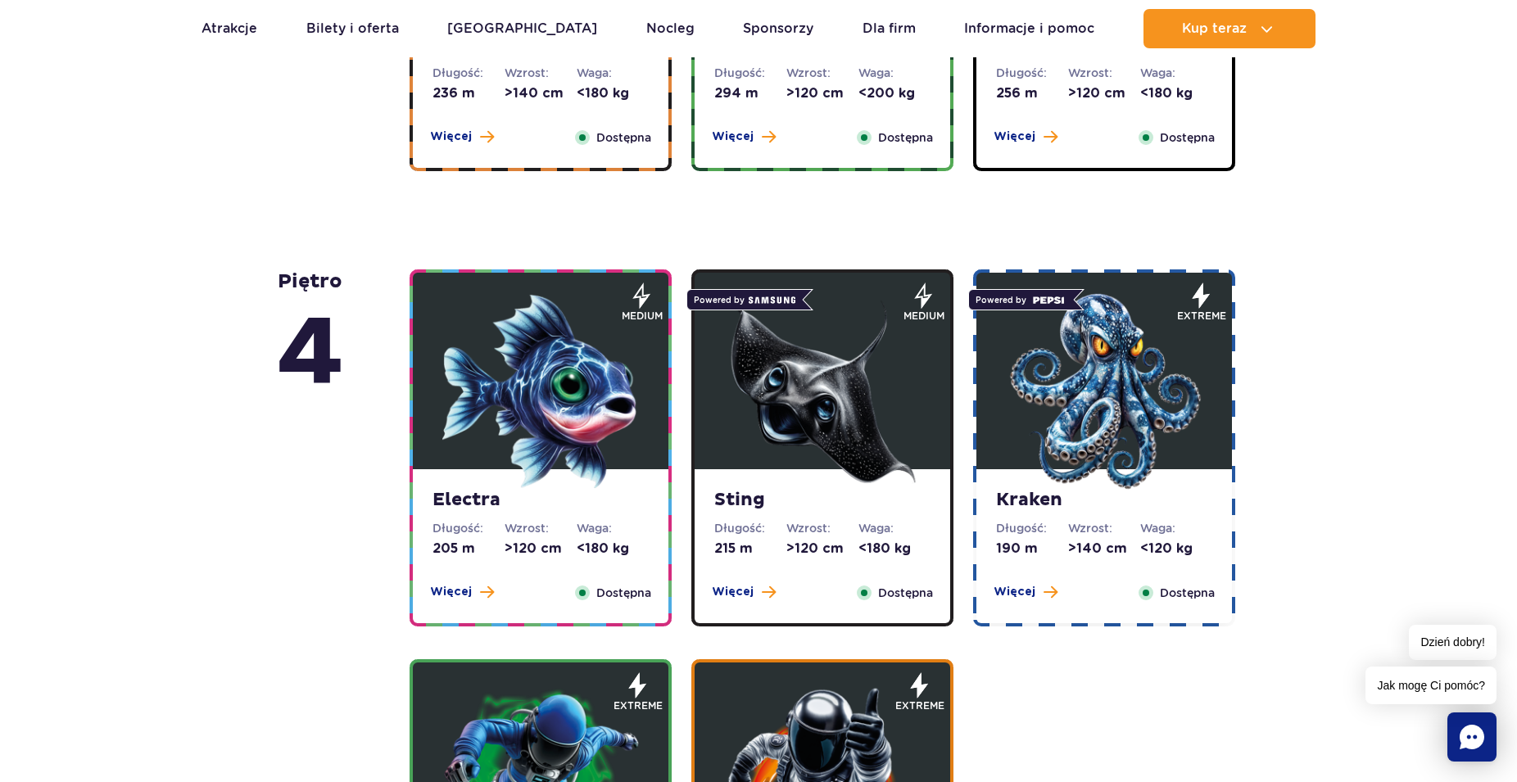
click at [563, 398] on img at bounding box center [540, 391] width 197 height 197
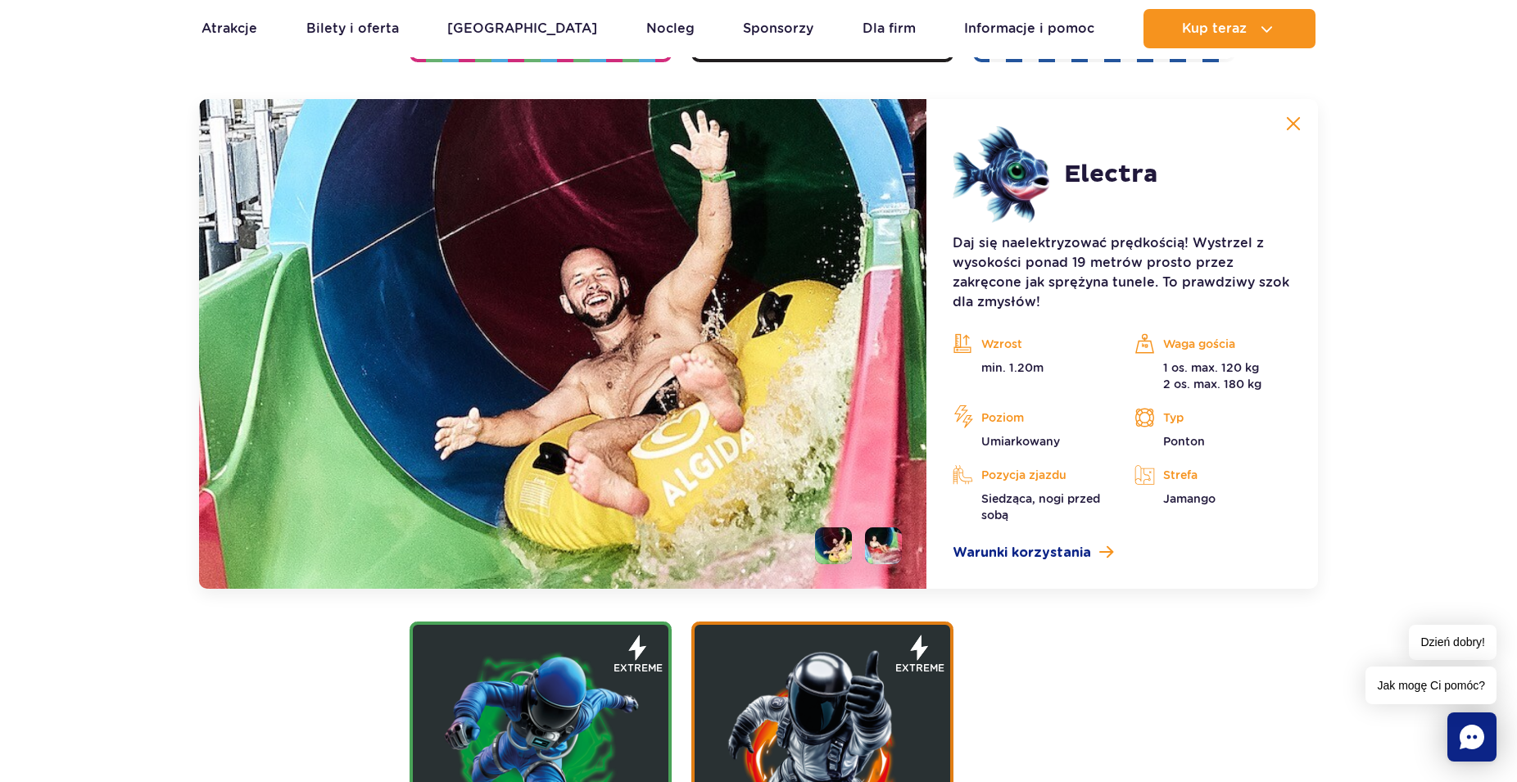
scroll to position [1961, 0]
click at [1297, 128] on img at bounding box center [1293, 123] width 15 height 15
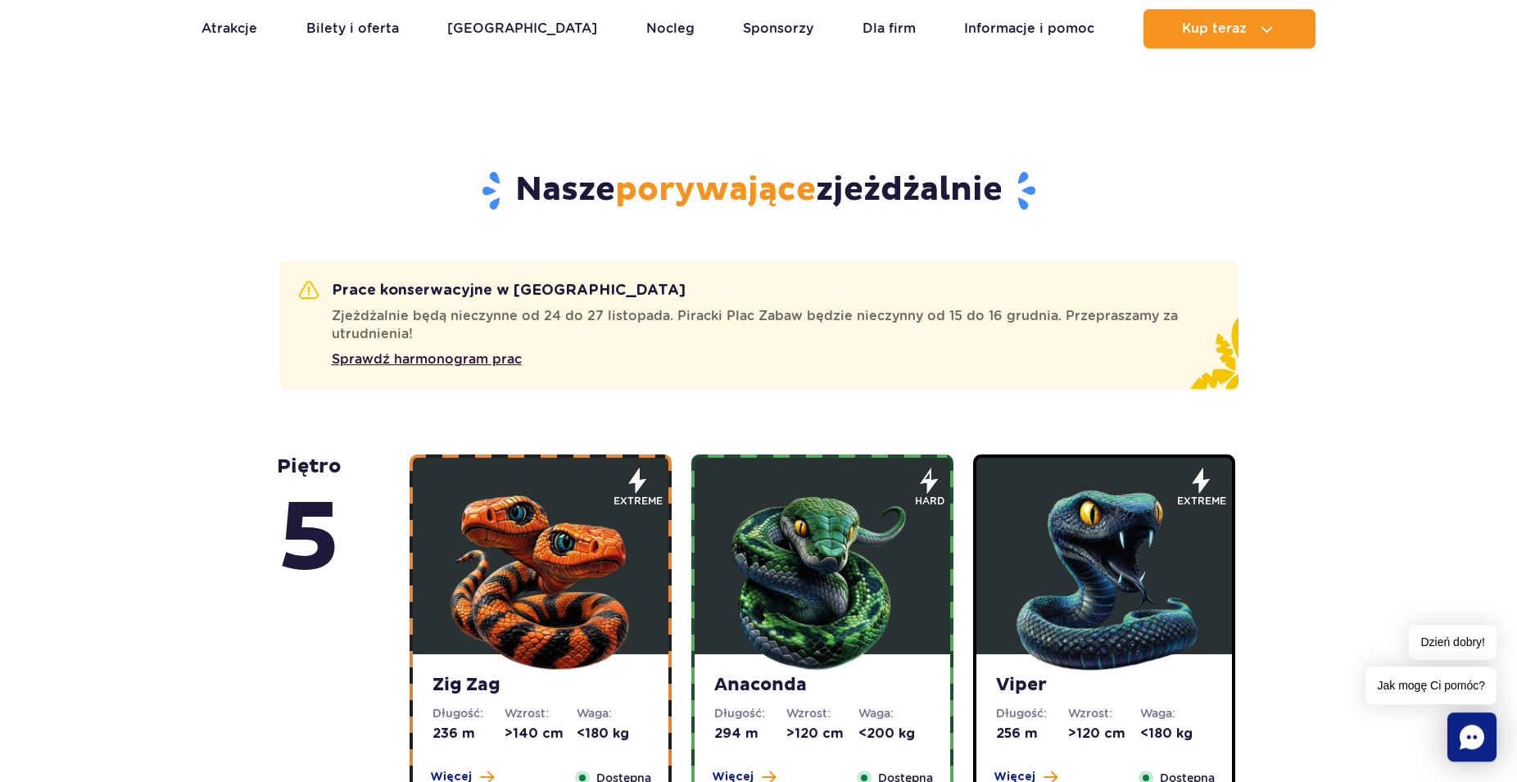
scroll to position [791, 0]
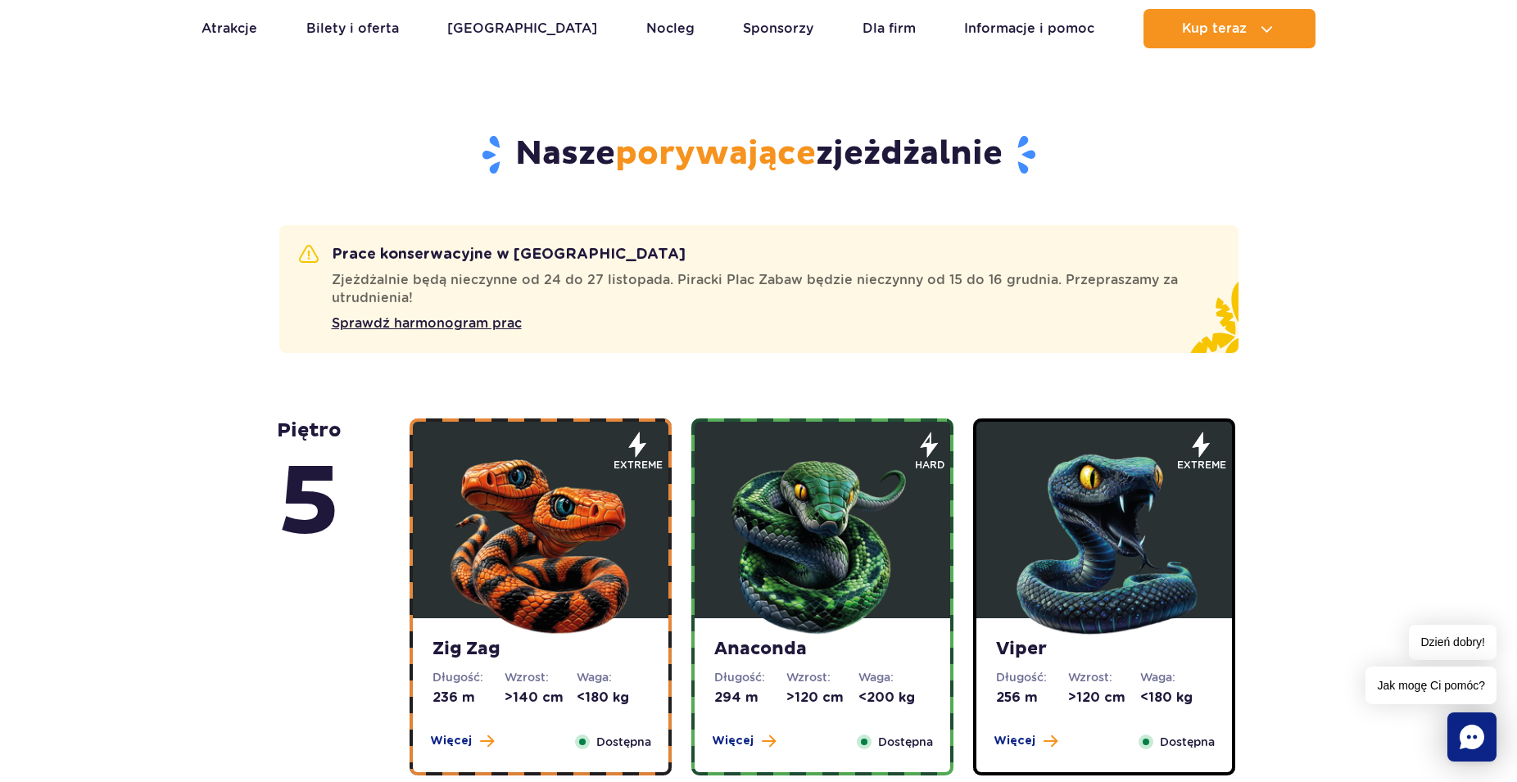
click at [569, 531] on img at bounding box center [540, 540] width 197 height 197
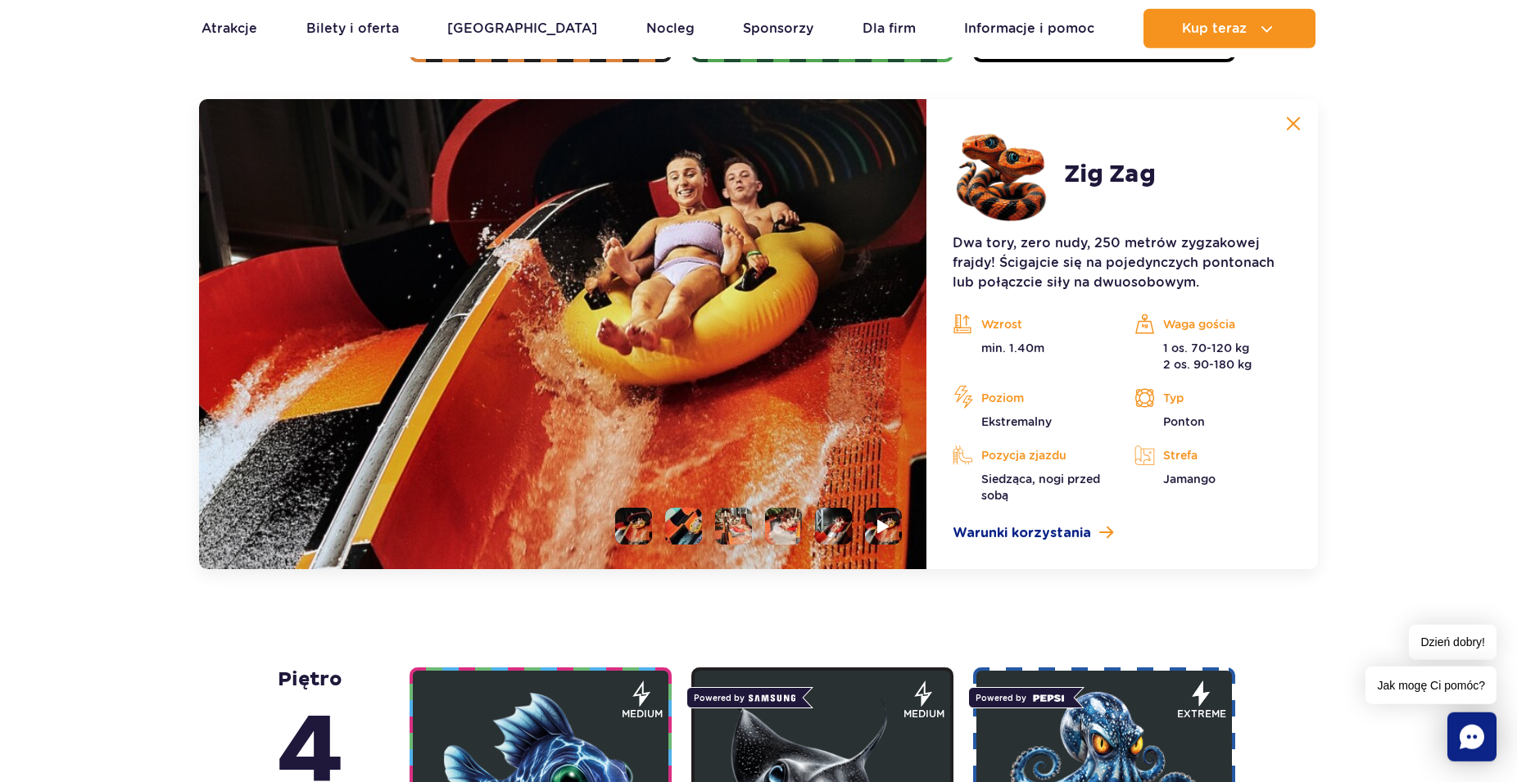
scroll to position [1505, 0]
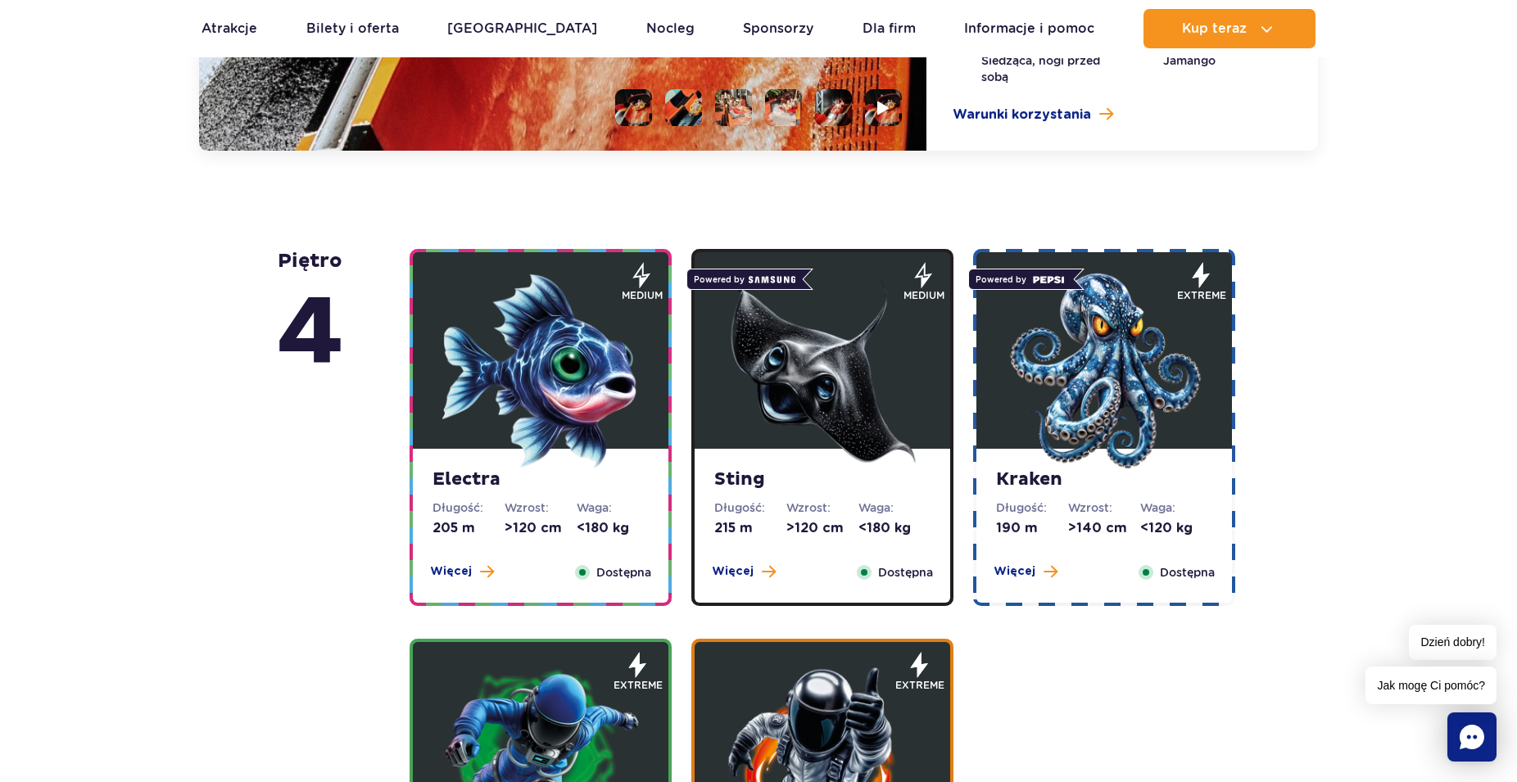
click at [852, 340] on img at bounding box center [822, 371] width 197 height 197
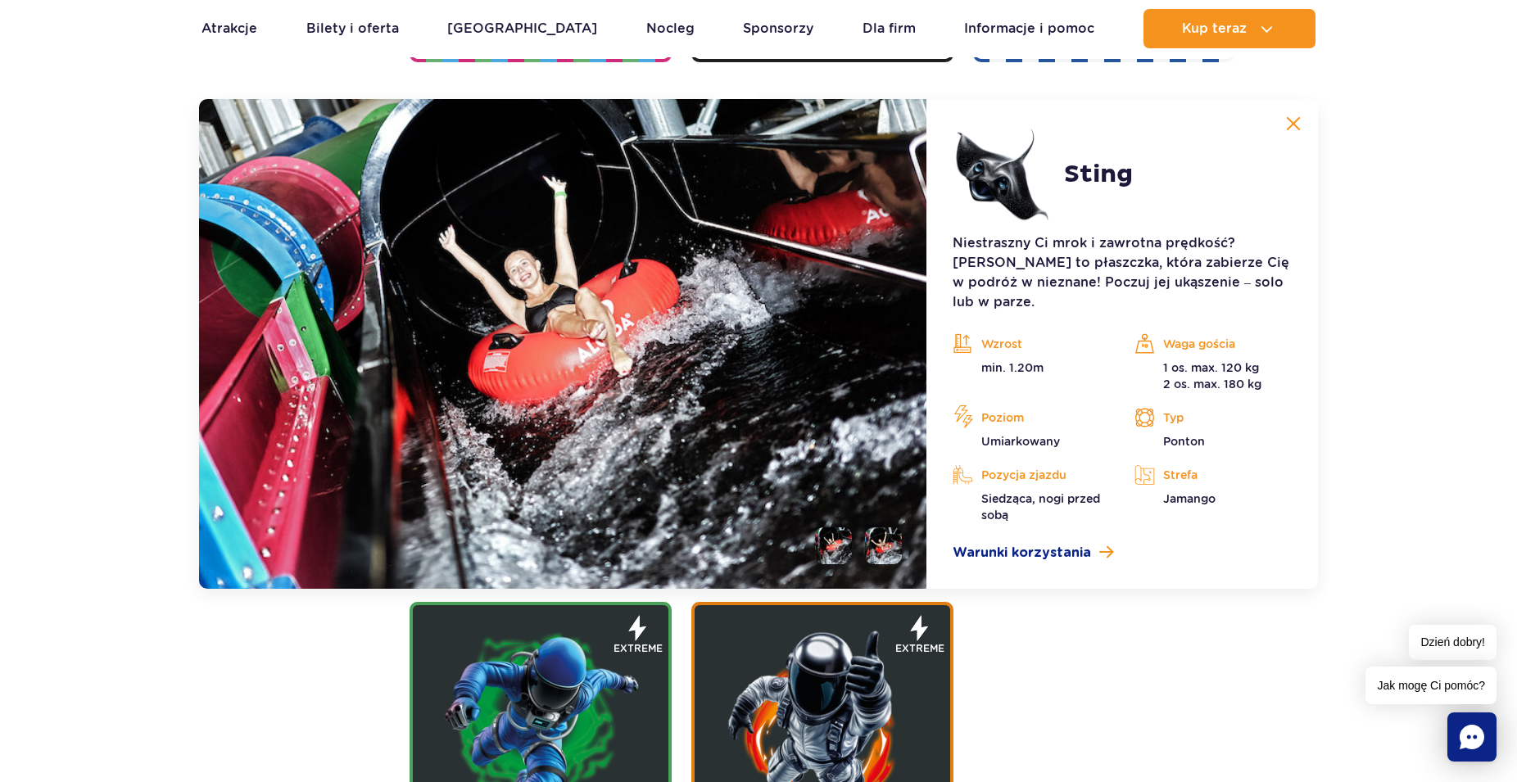
scroll to position [1961, 0]
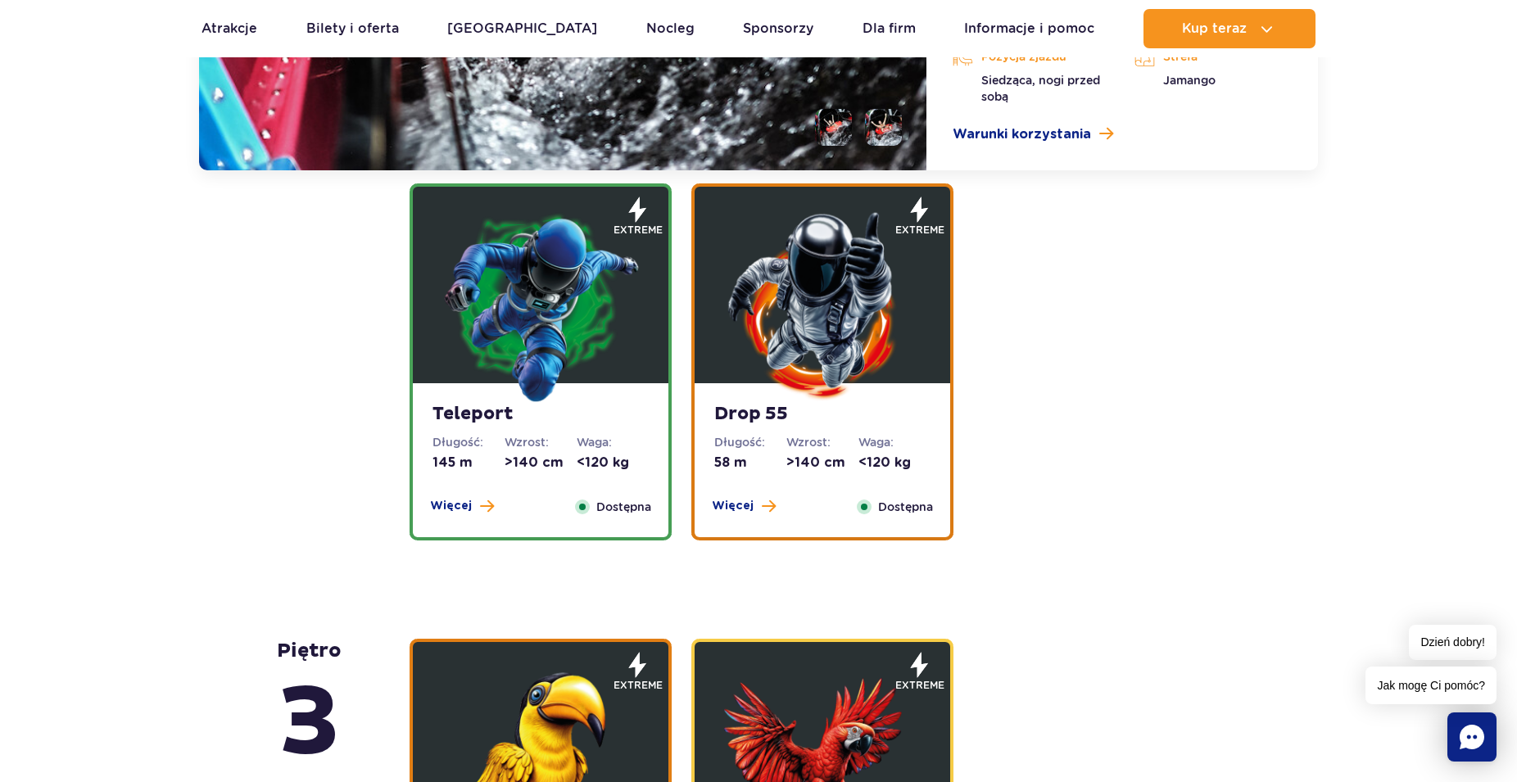
click at [847, 335] on img at bounding box center [822, 305] width 197 height 197
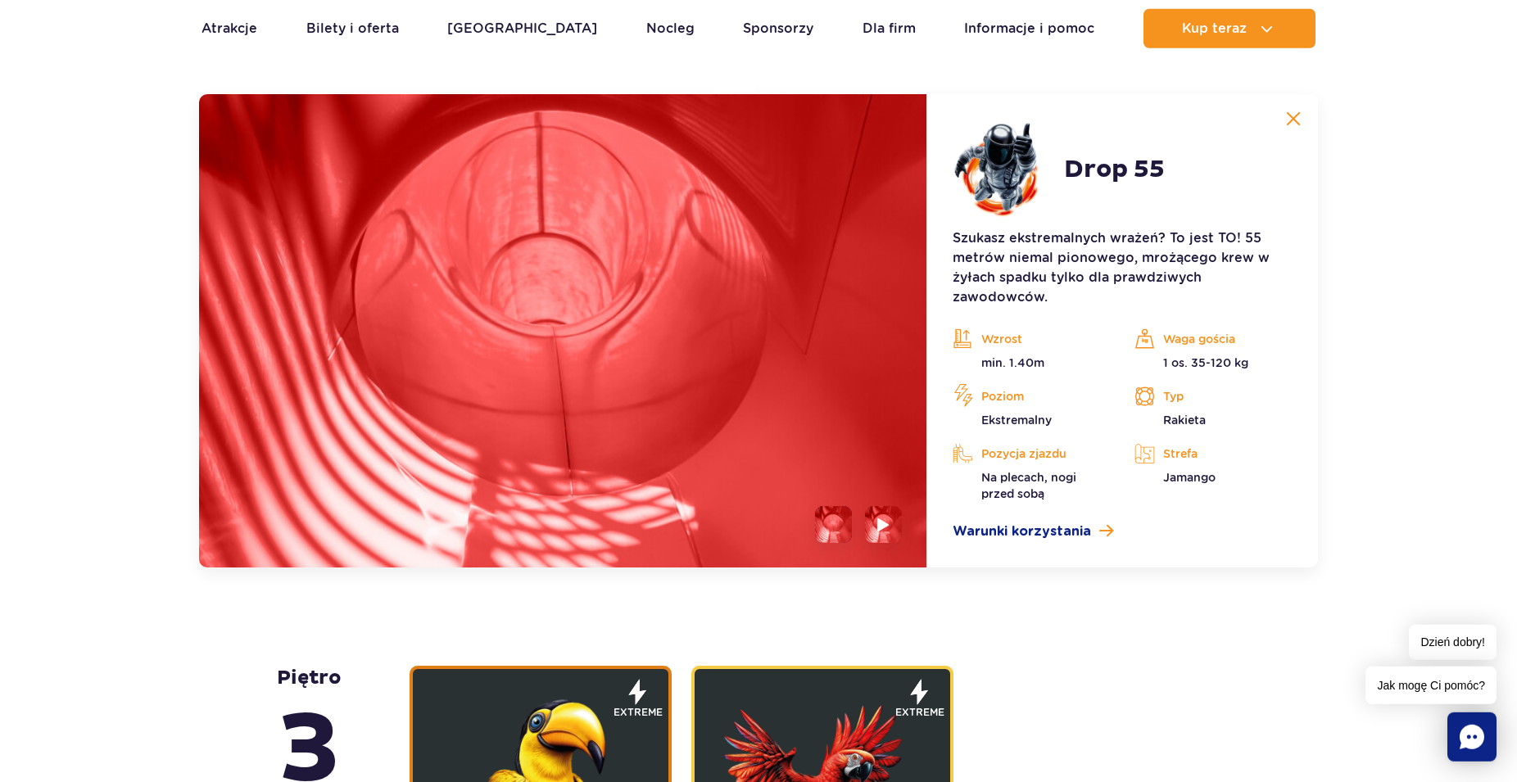
scroll to position [2351, 0]
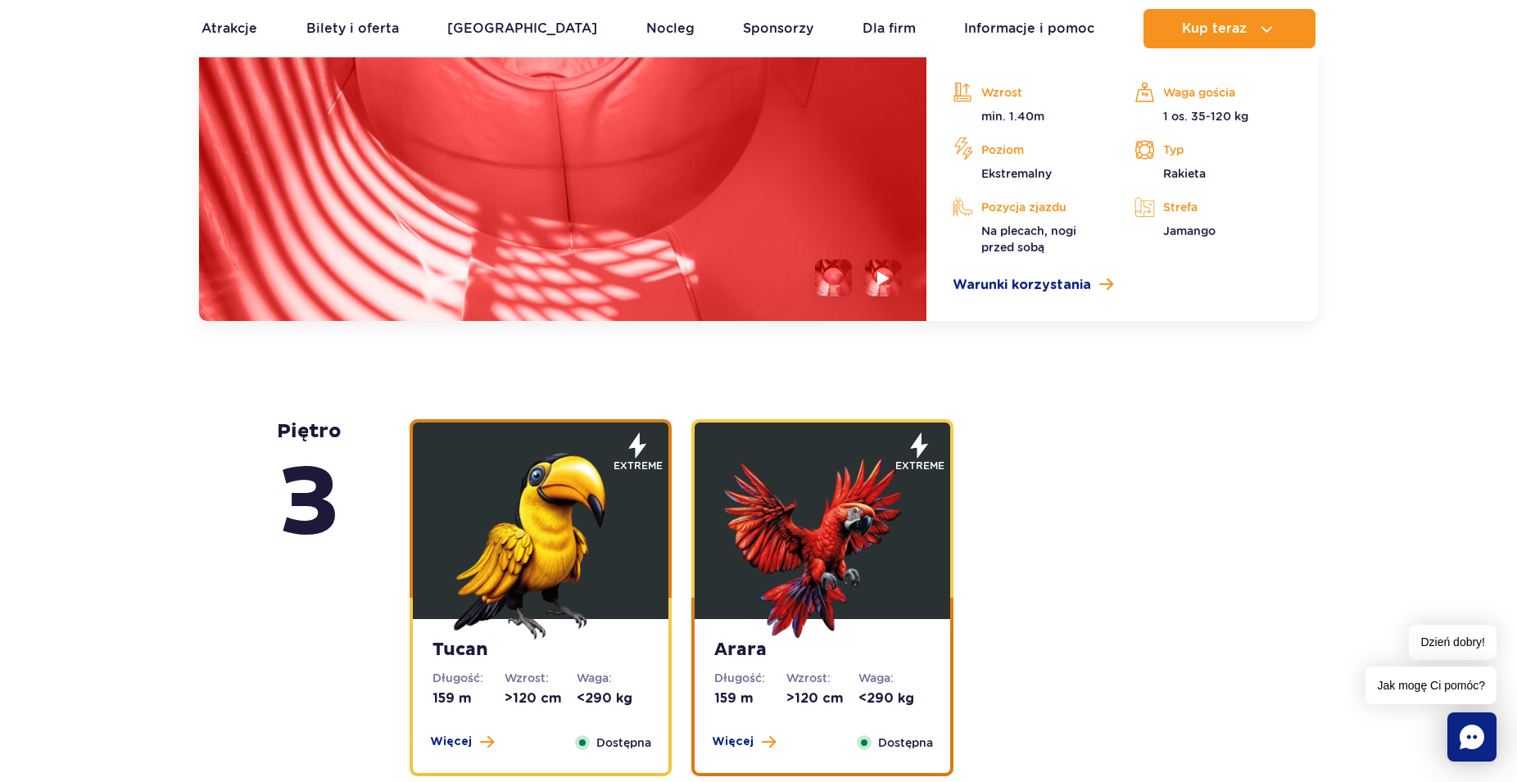
click at [564, 519] on img at bounding box center [540, 541] width 197 height 197
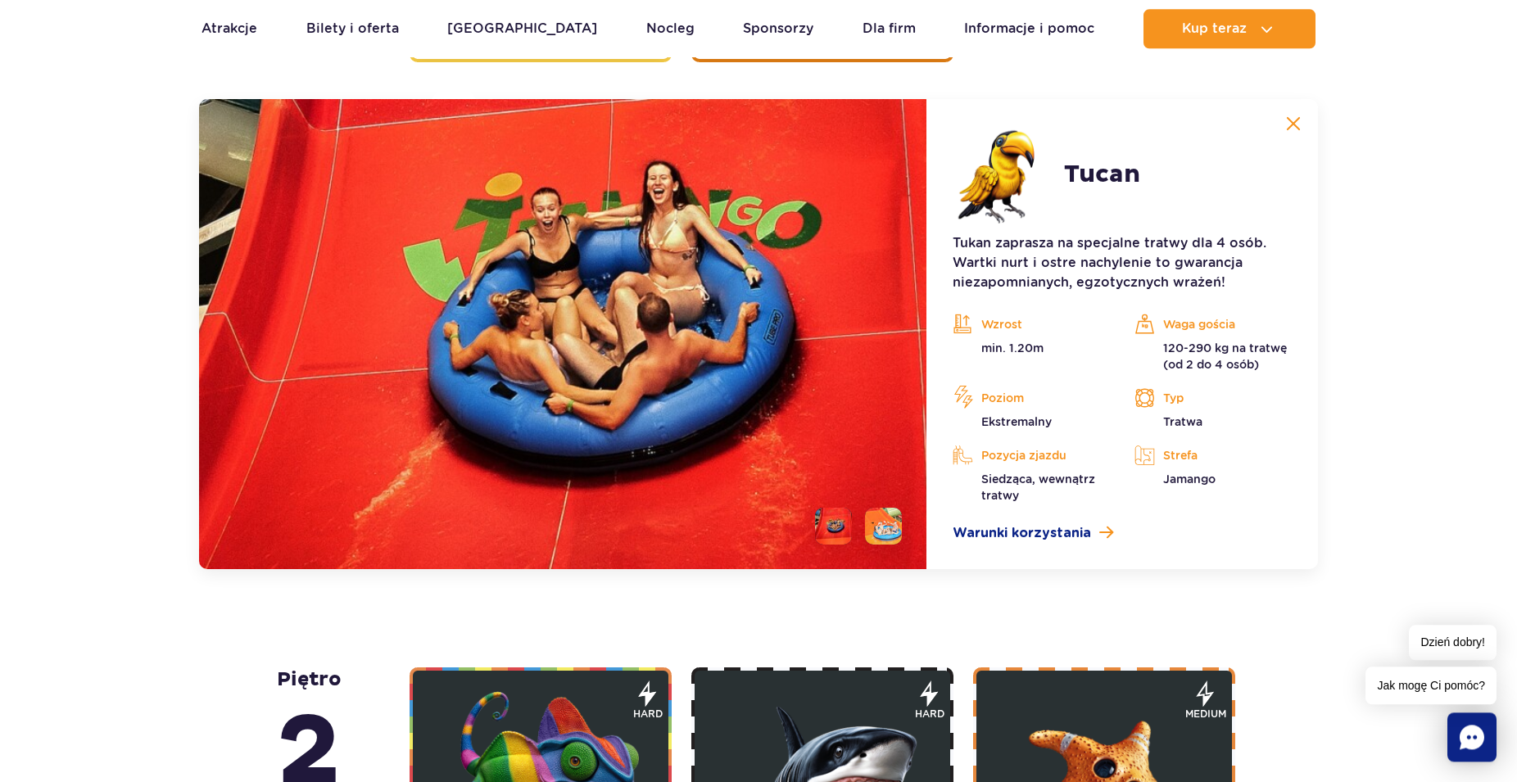
scroll to position [2806, 0]
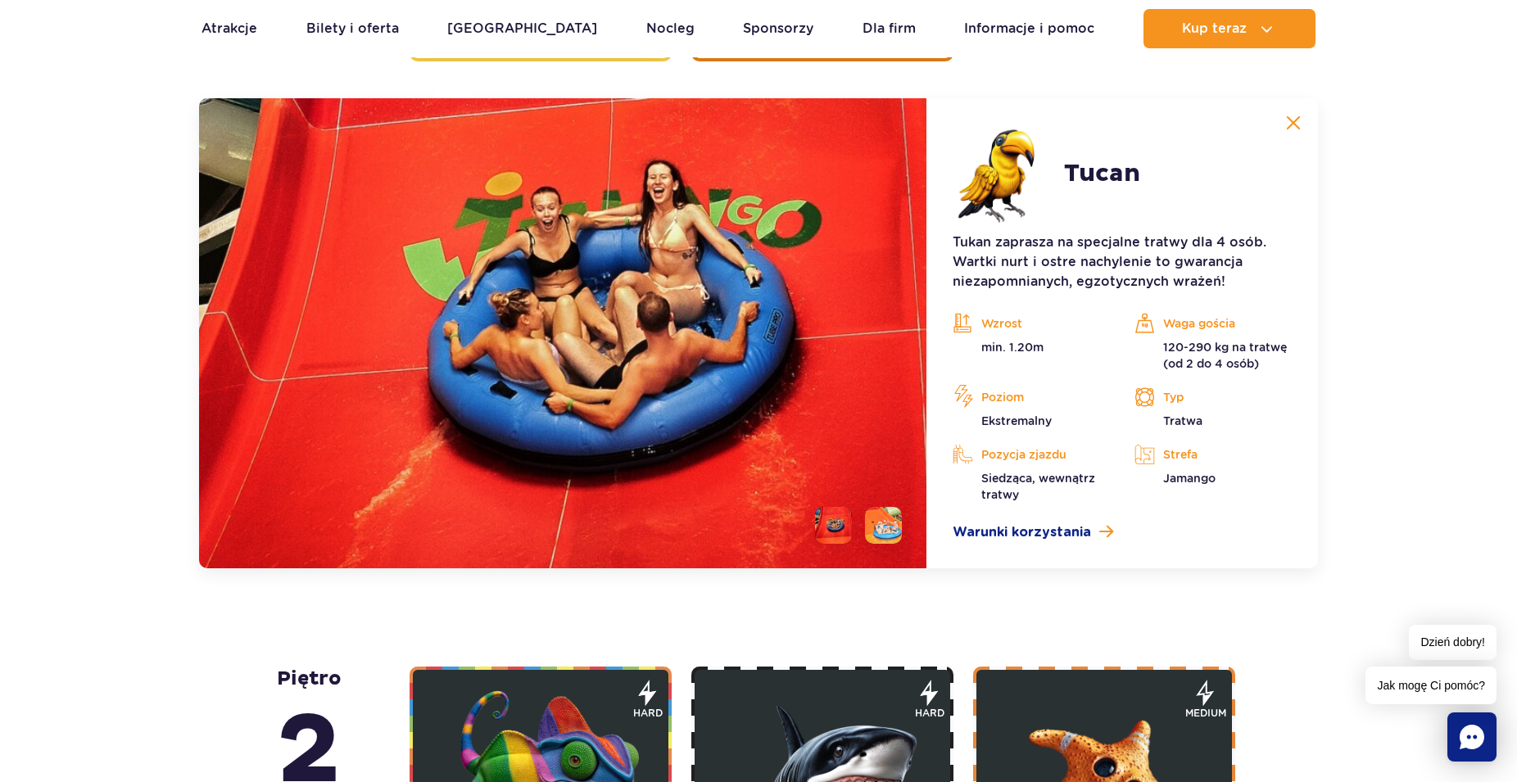
click at [1294, 118] on img at bounding box center [1293, 123] width 15 height 15
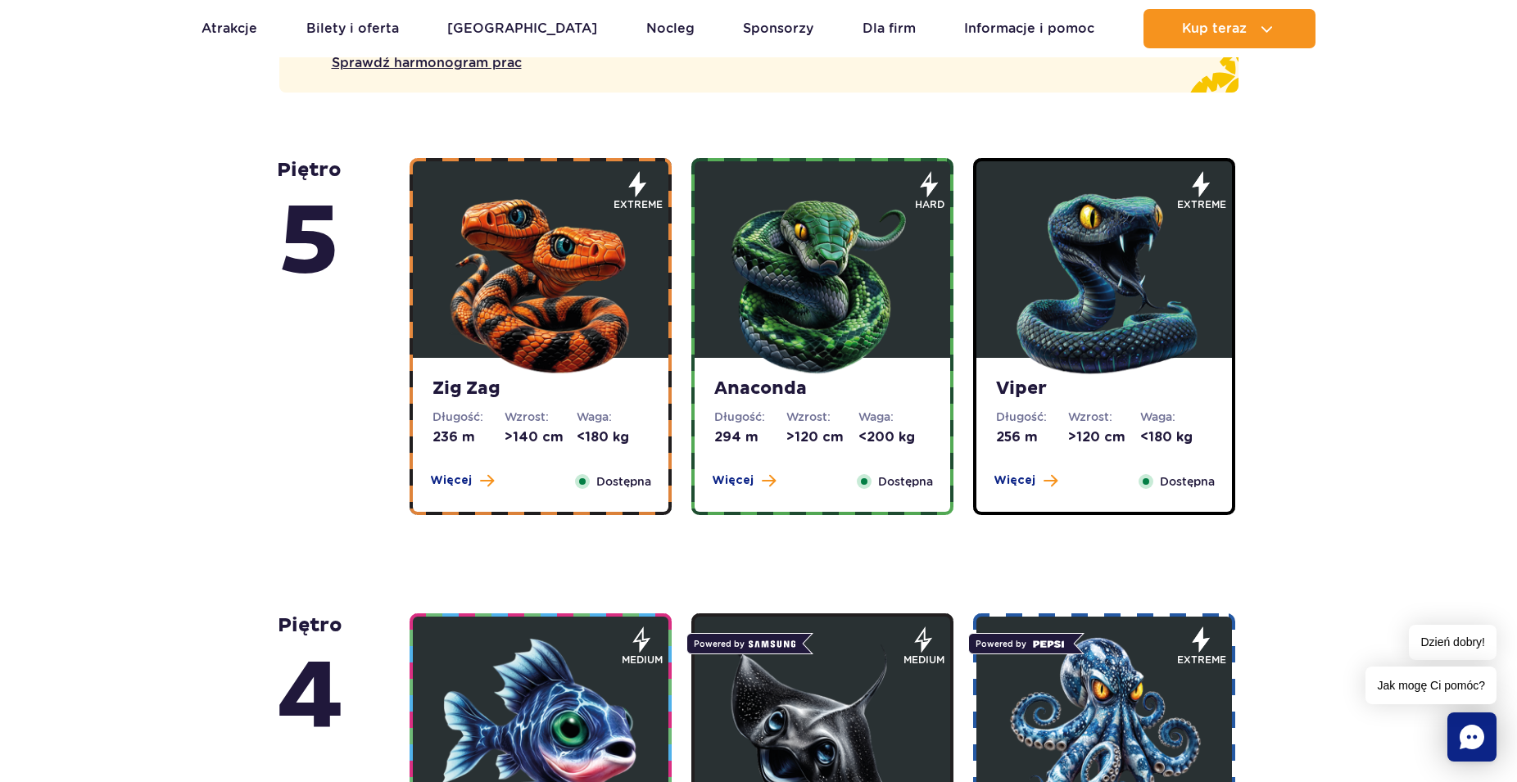
click at [1098, 292] on img at bounding box center [1104, 280] width 197 height 197
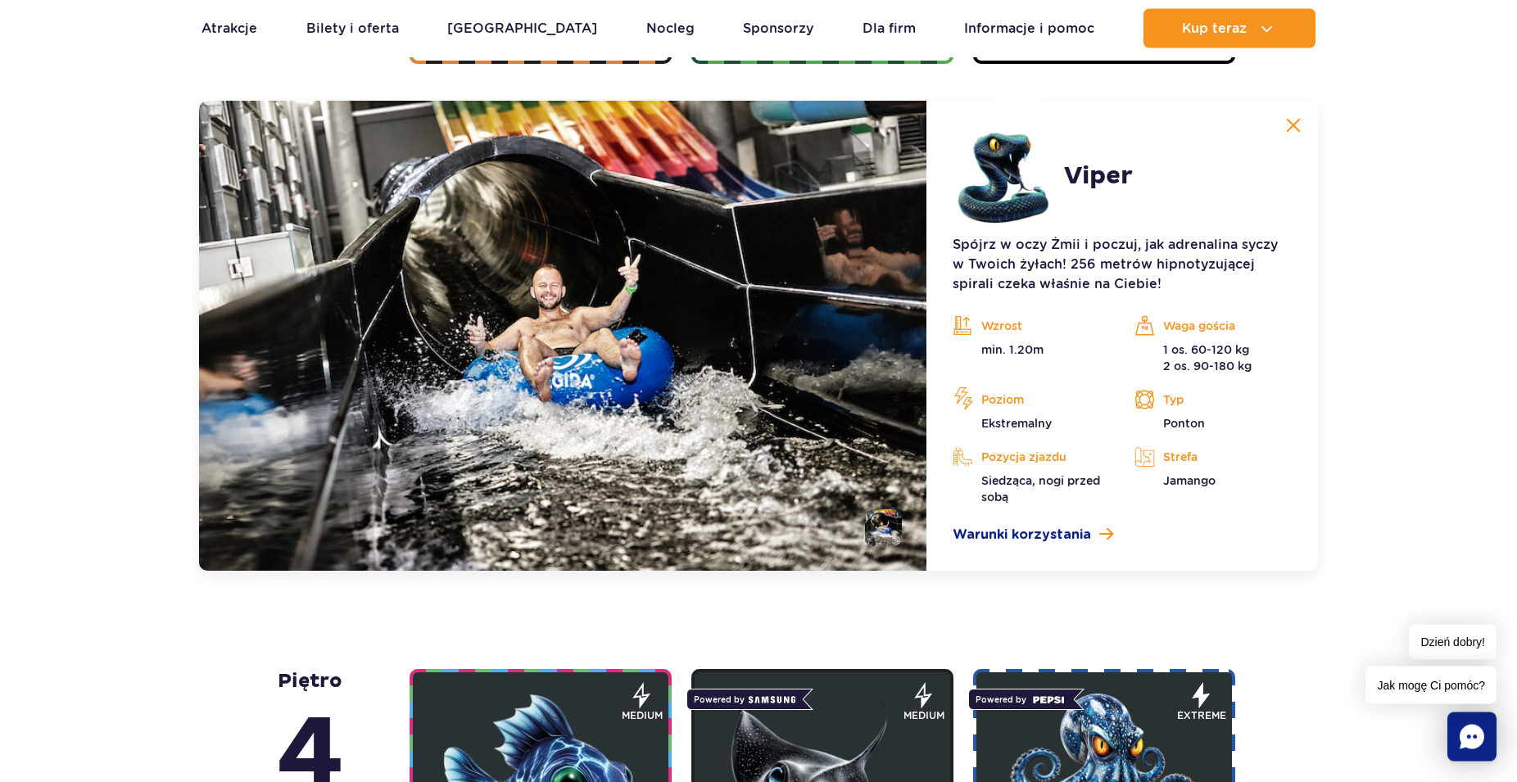
scroll to position [1505, 0]
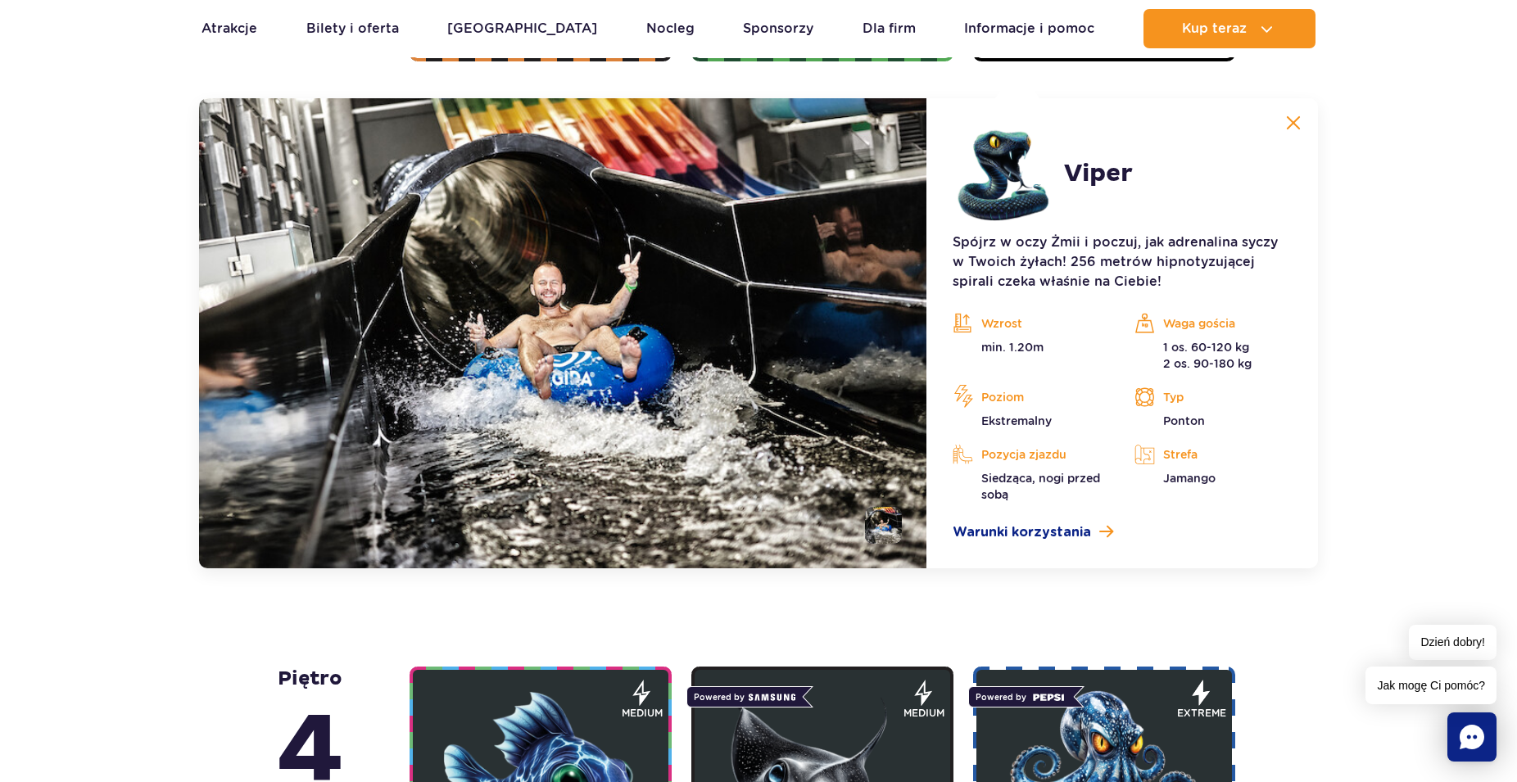
drag, startPoint x: 1292, startPoint y: 119, endPoint x: 1272, endPoint y: 128, distance: 22.4
click at [1294, 118] on img at bounding box center [1293, 123] width 15 height 15
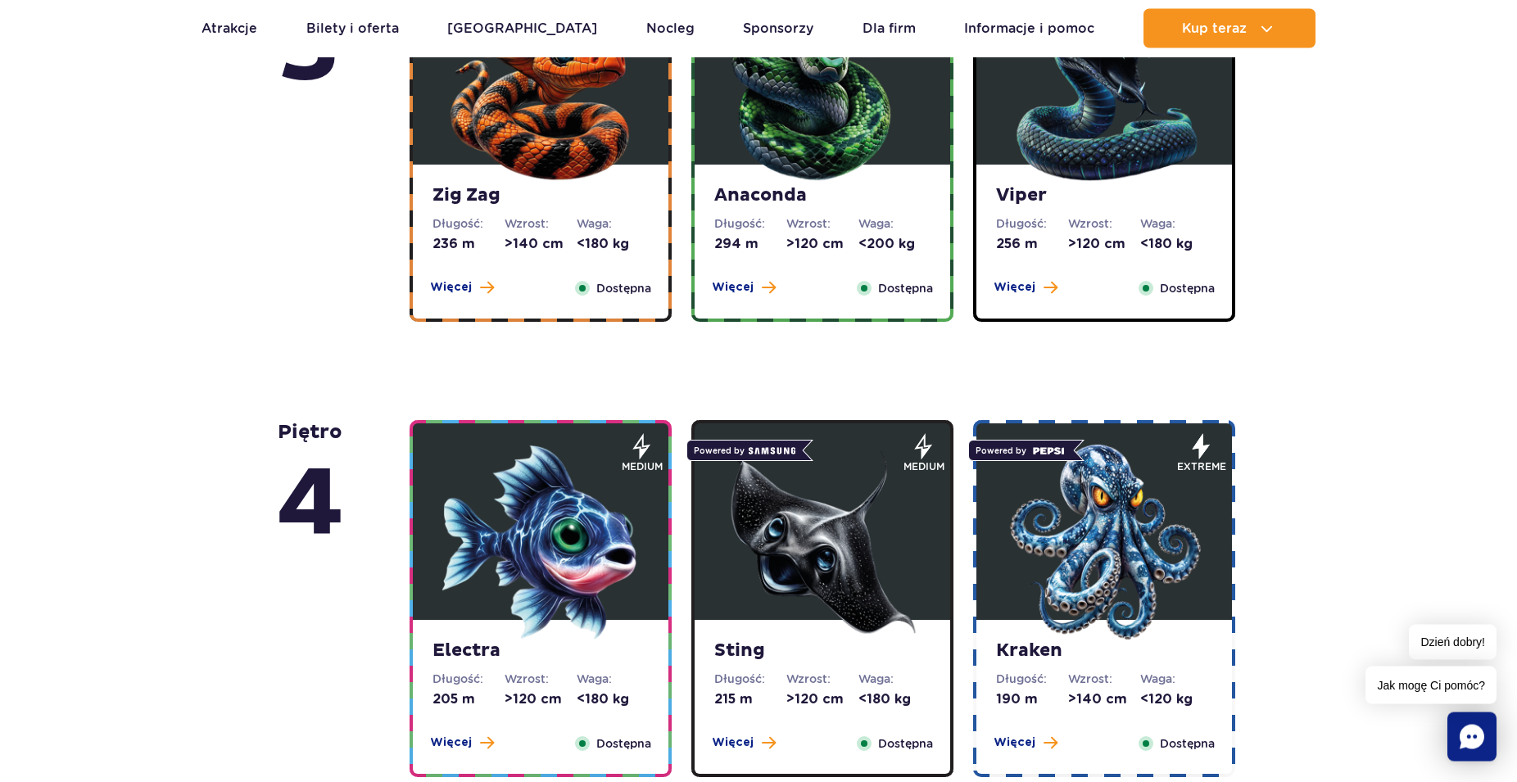
scroll to position [920, 0]
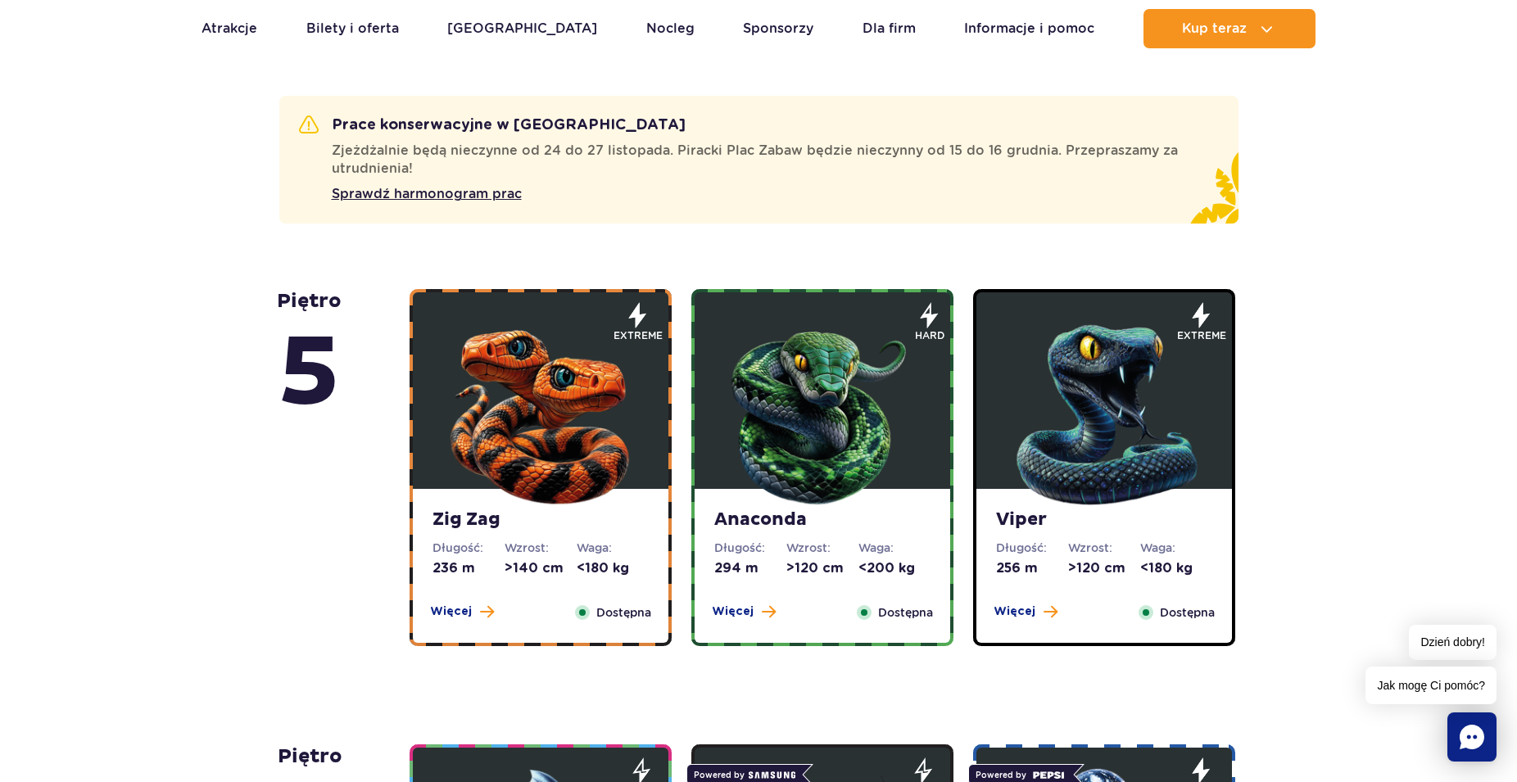
click at [780, 417] on img at bounding box center [822, 411] width 197 height 197
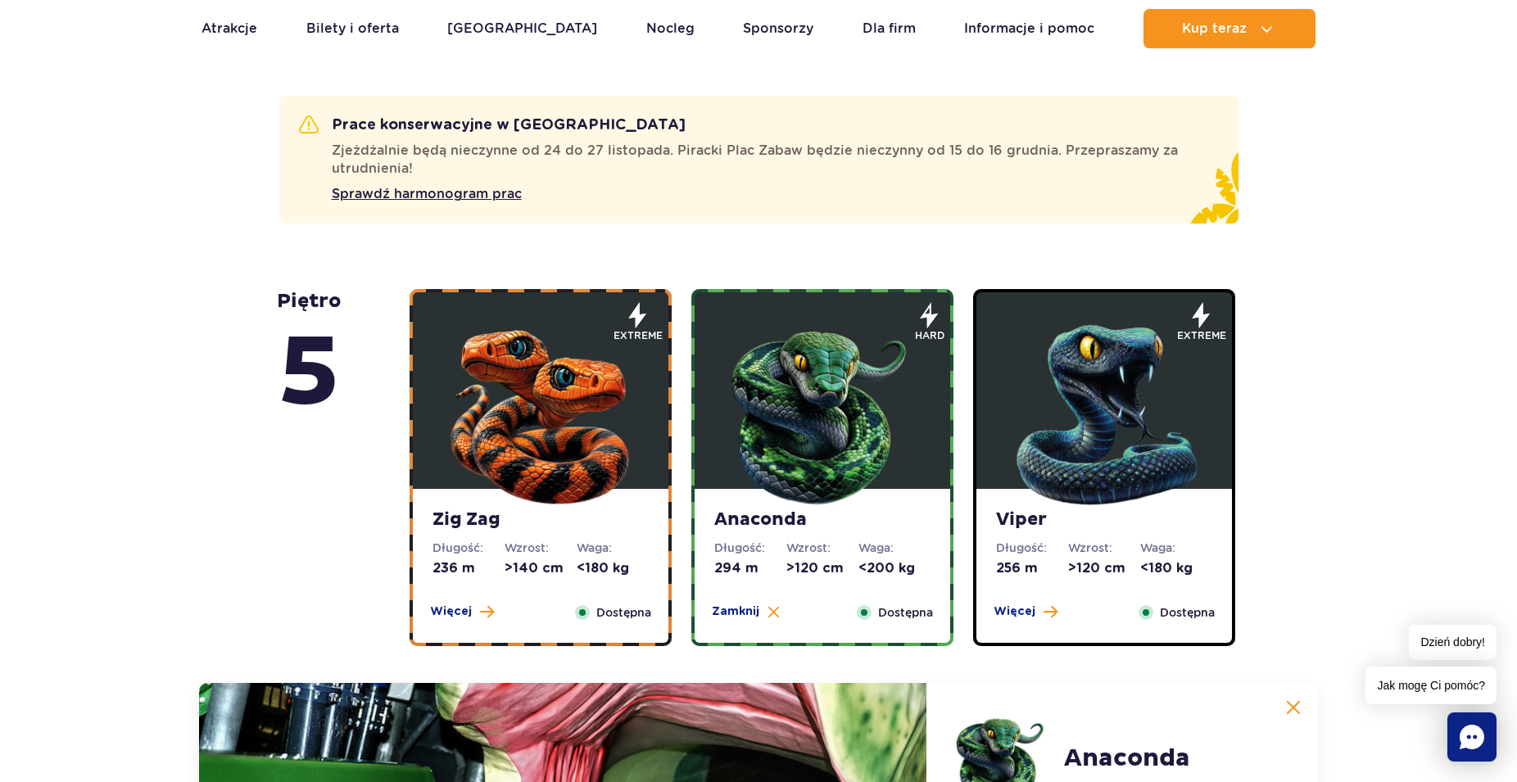
scroll to position [1072, 0]
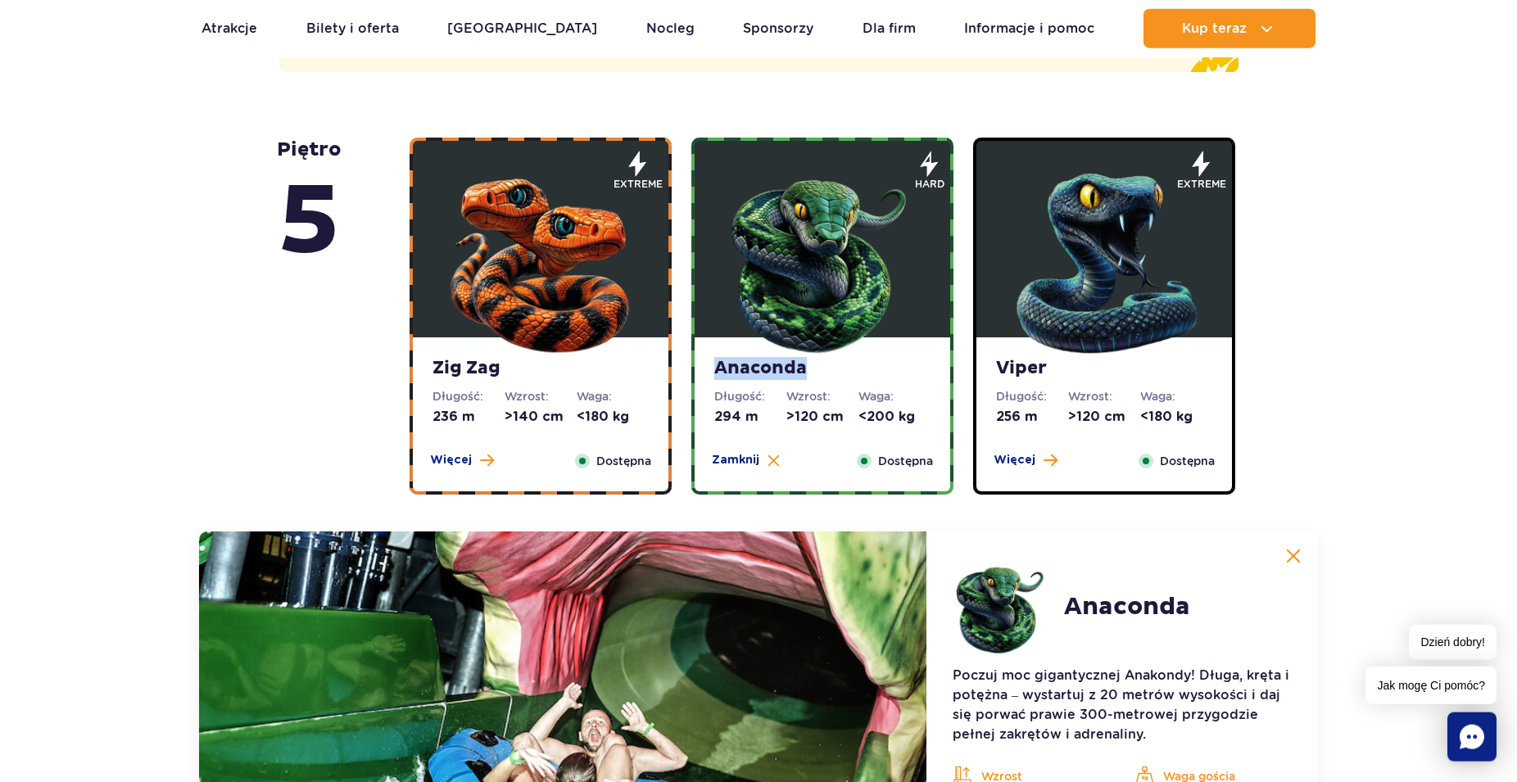
click at [780, 417] on div "Anaconda Długość: 294 m Wzrost: >120 cm Waga: <200 kg Więcej Zamknij Dostępna" at bounding box center [823, 415] width 256 height 154
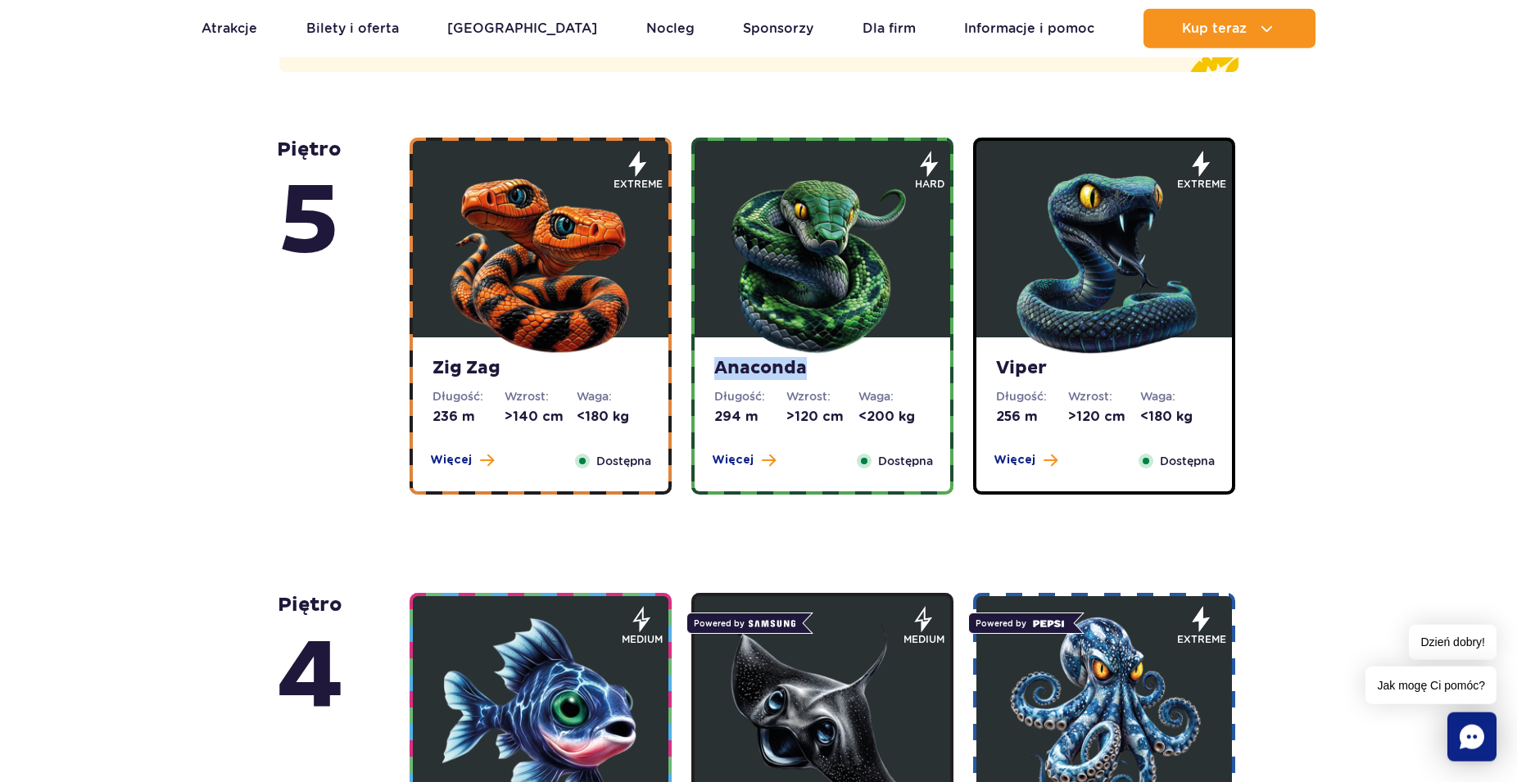
click at [790, 292] on img at bounding box center [822, 259] width 197 height 197
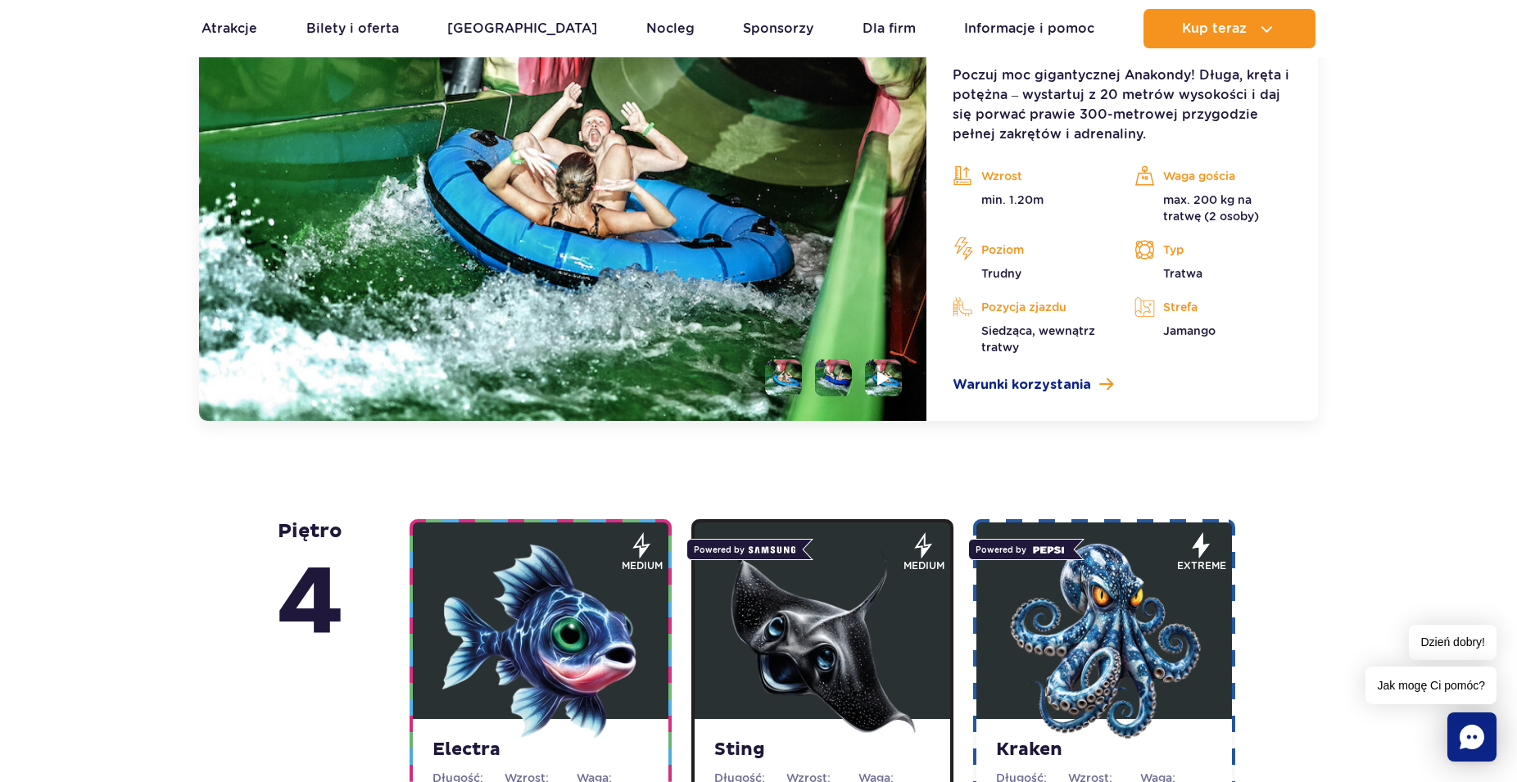
scroll to position [1756, 0]
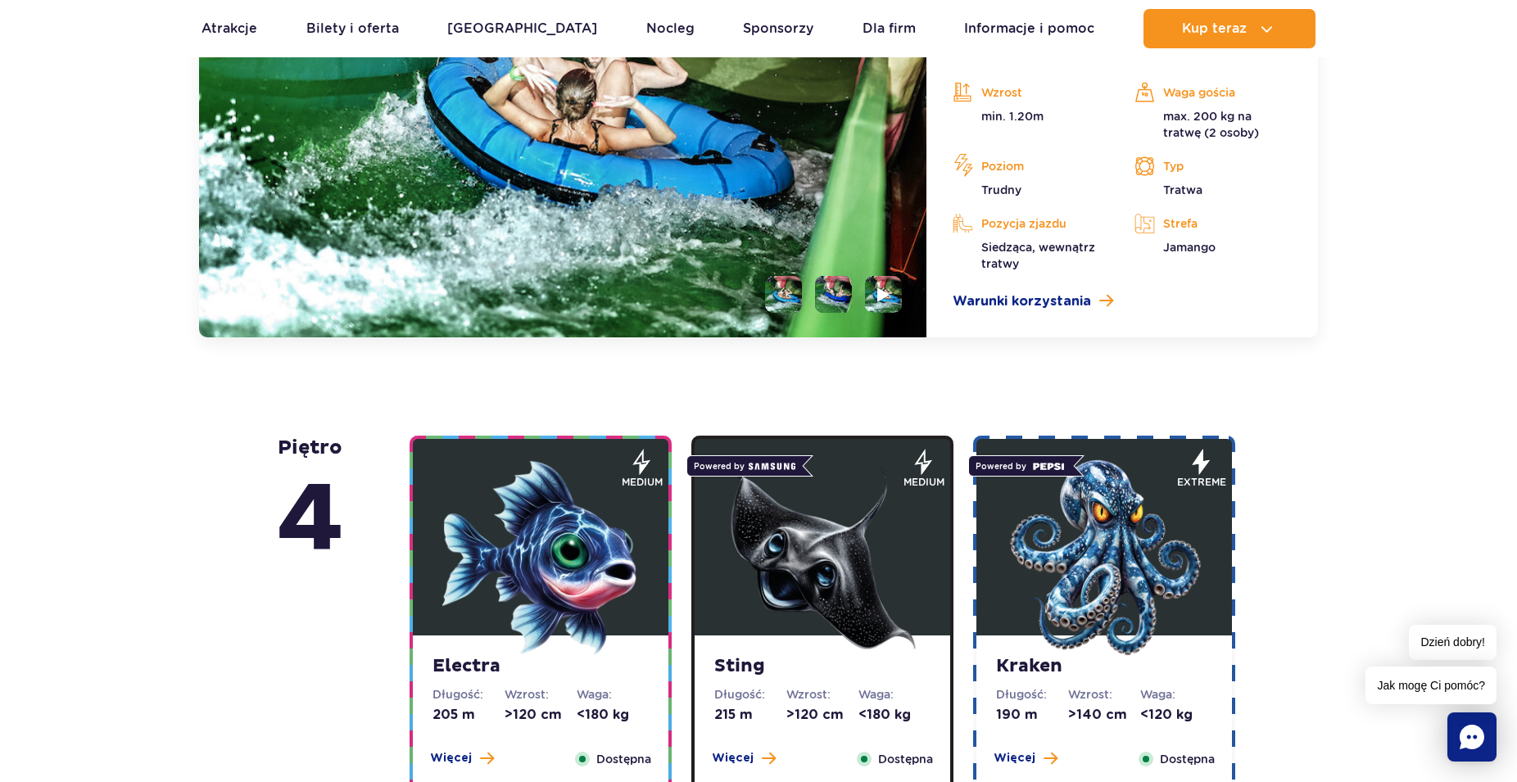
click at [820, 295] on li at bounding box center [833, 294] width 37 height 37
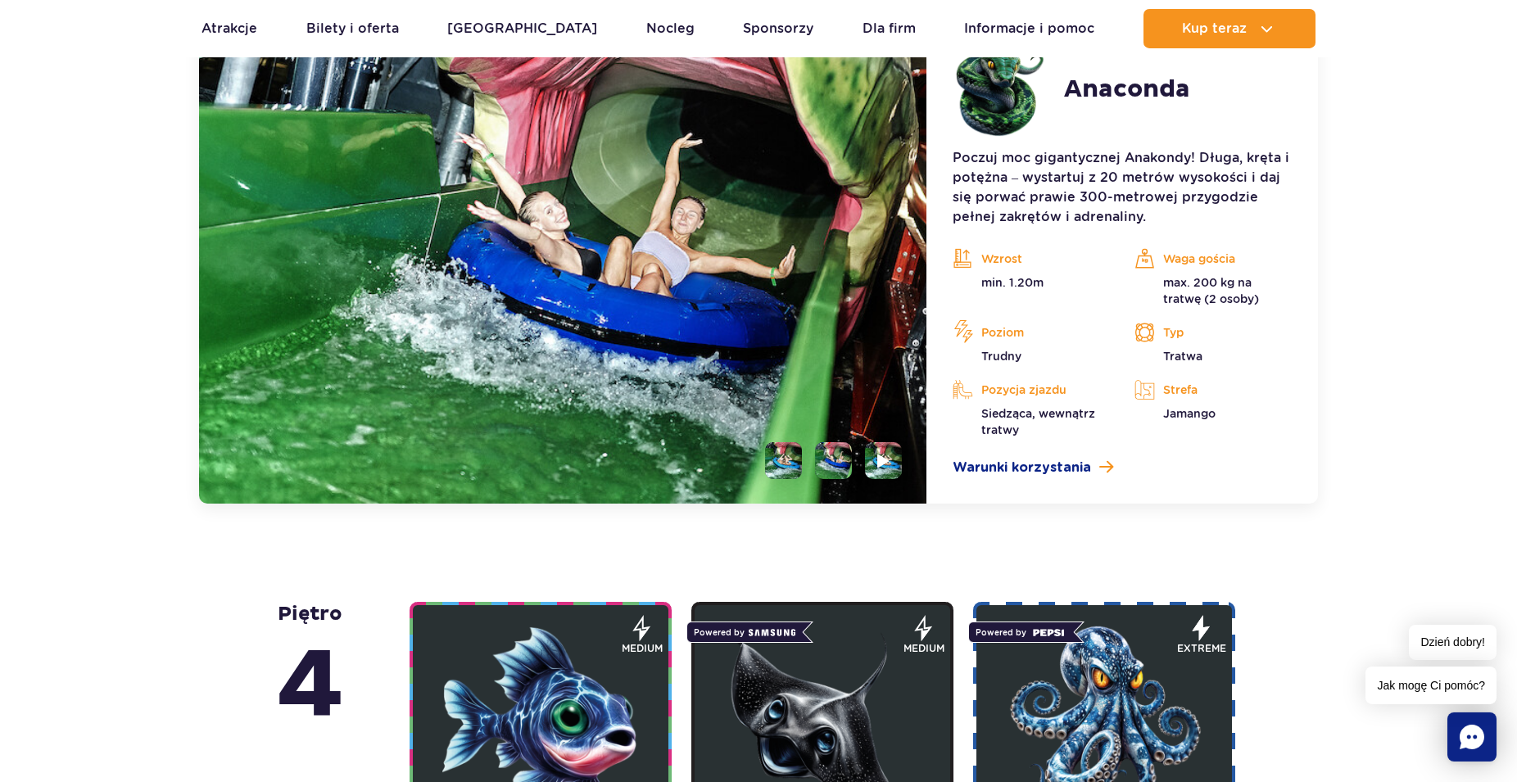
scroll to position [1589, 0]
click at [886, 459] on img at bounding box center [884, 461] width 16 height 19
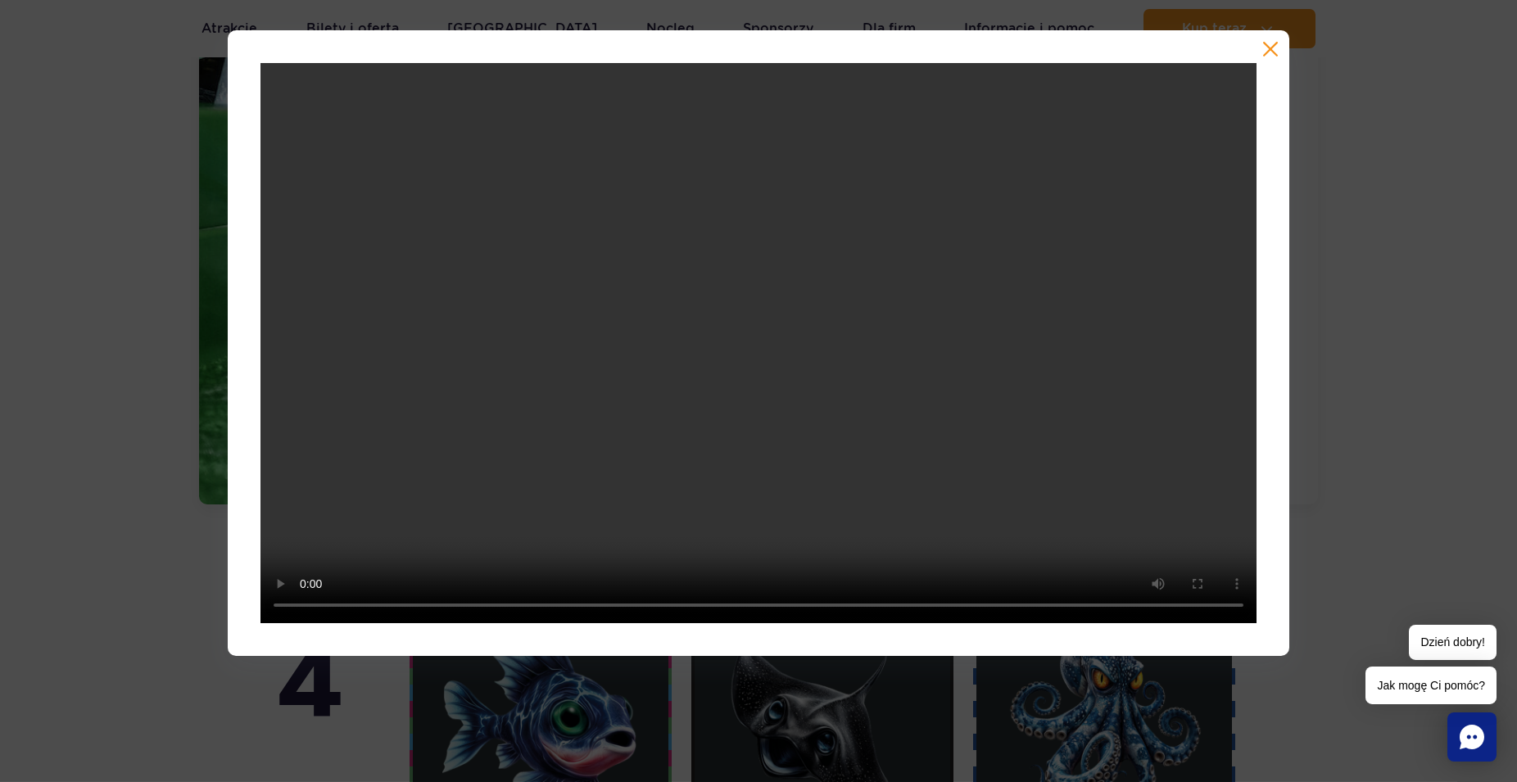
click at [1274, 46] on button "button" at bounding box center [1271, 49] width 16 height 16
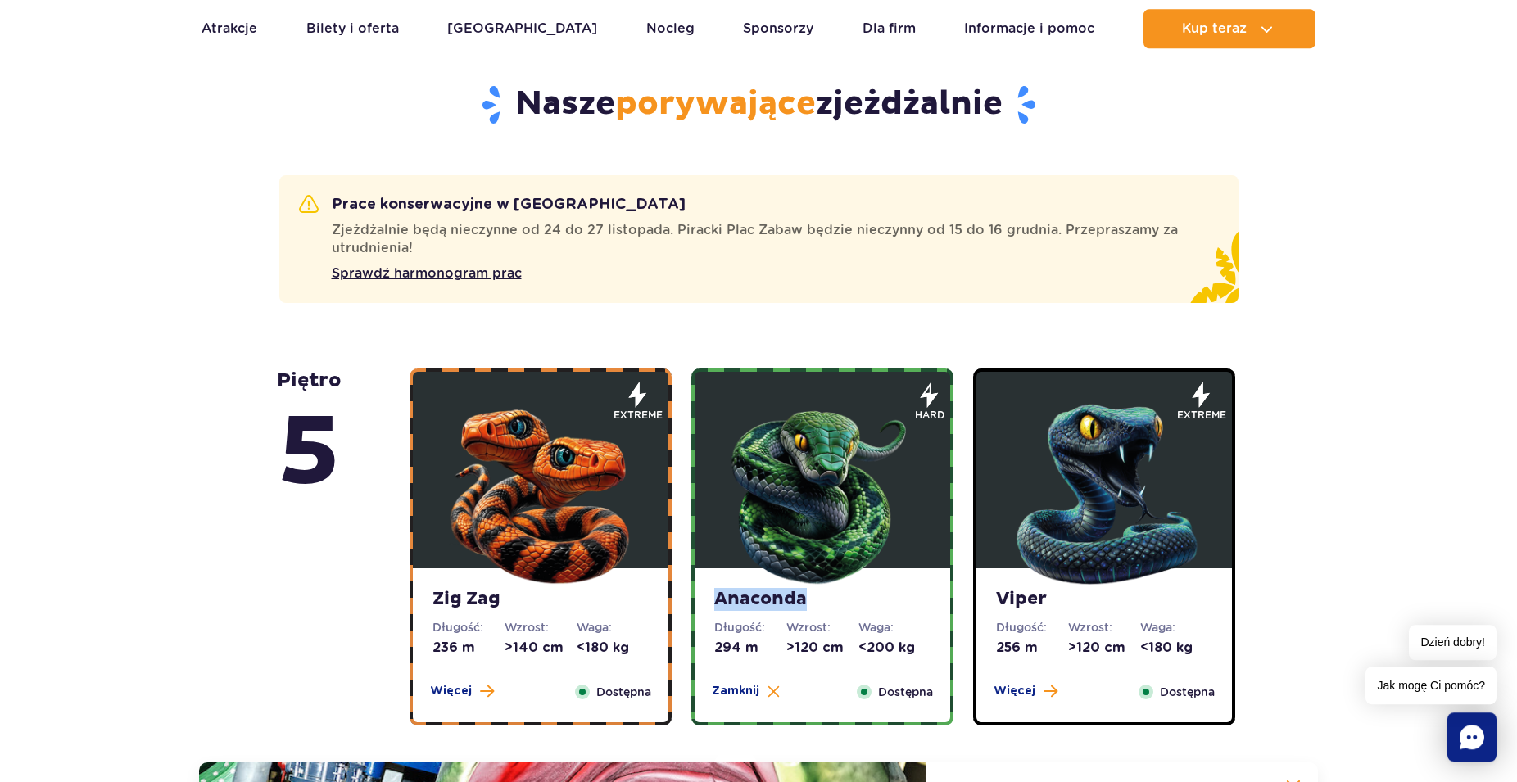
scroll to position [836, 0]
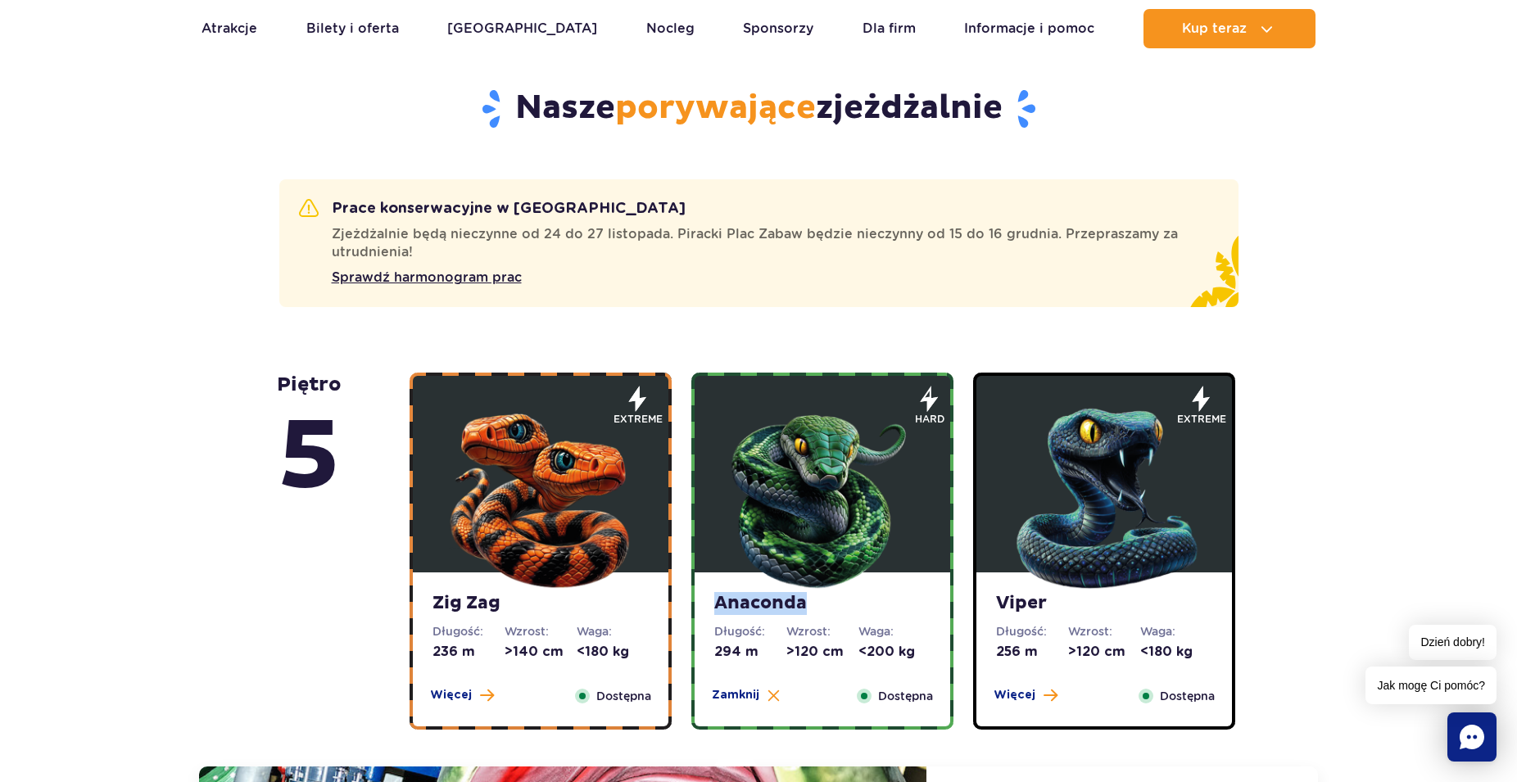
click at [580, 518] on img at bounding box center [540, 495] width 197 height 197
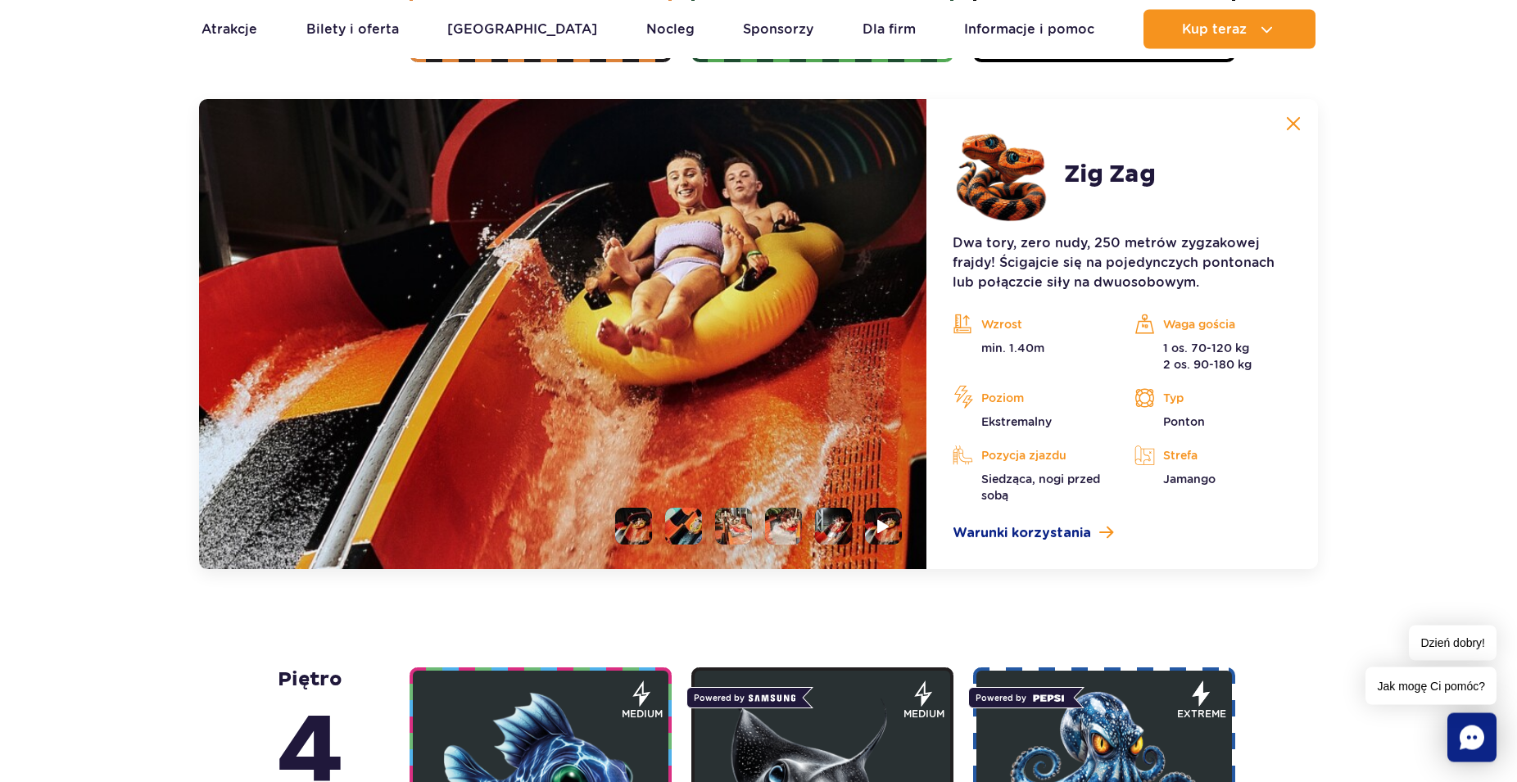
scroll to position [1505, 0]
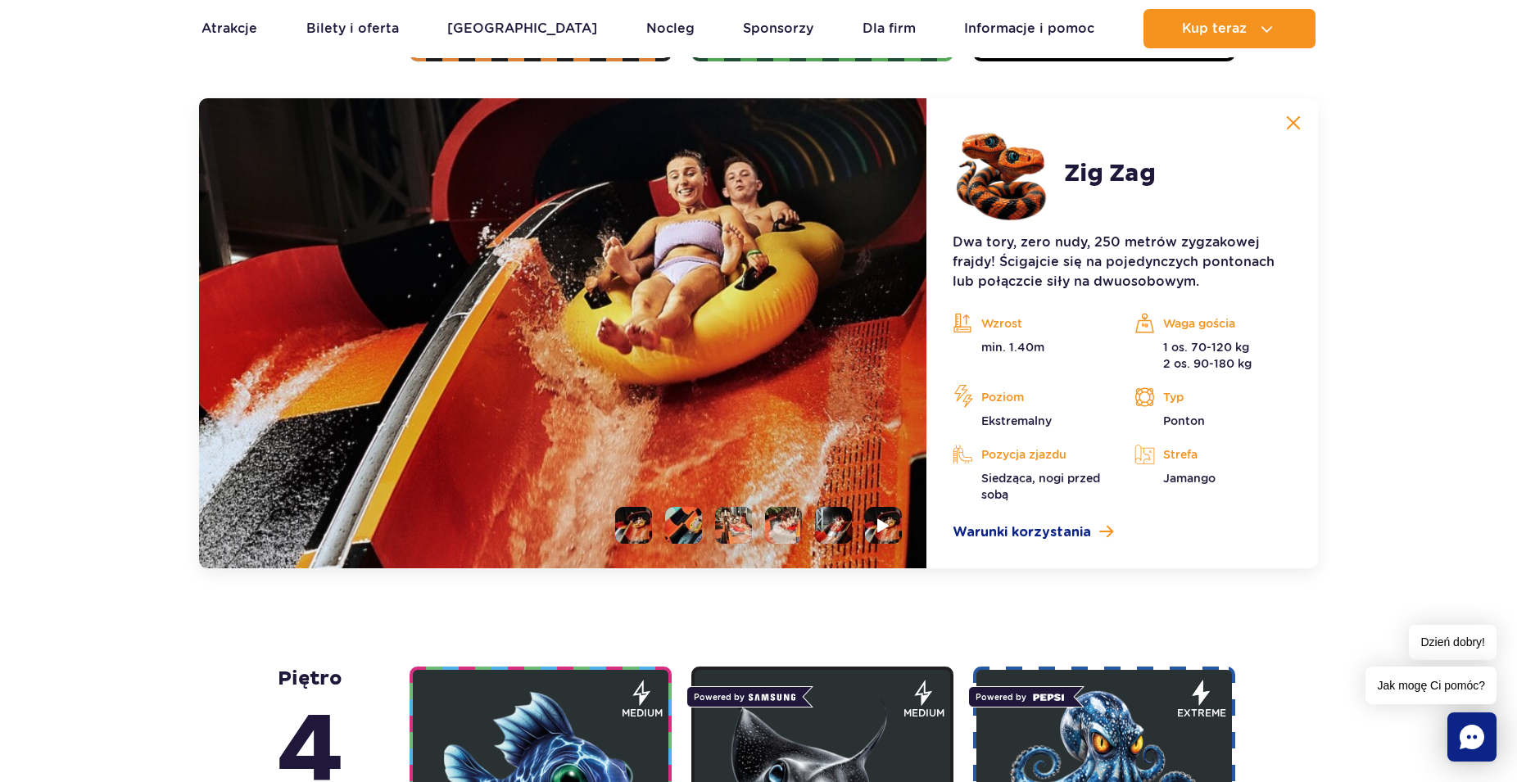
click at [684, 525] on li at bounding box center [683, 525] width 37 height 37
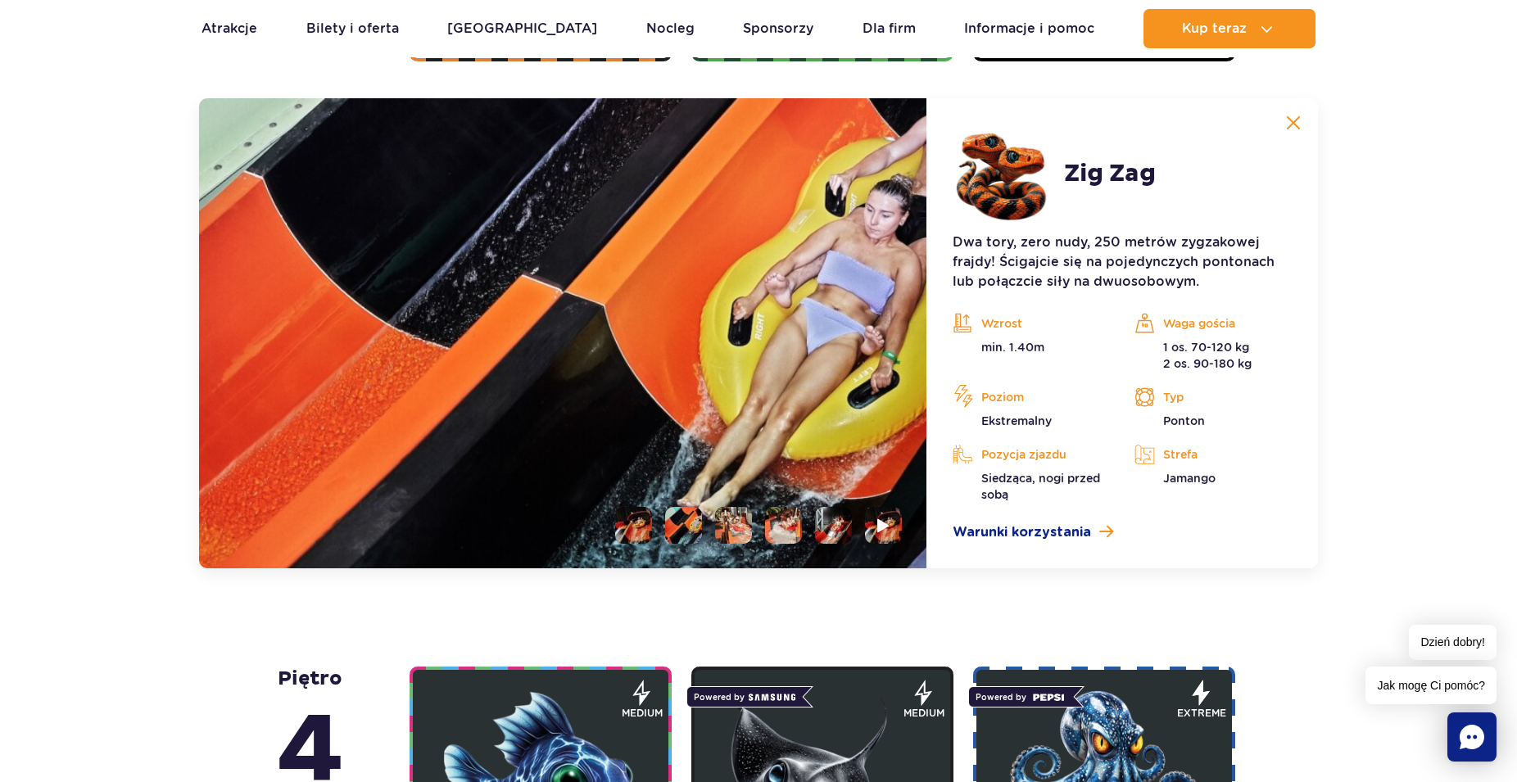
click at [742, 530] on li at bounding box center [733, 525] width 37 height 37
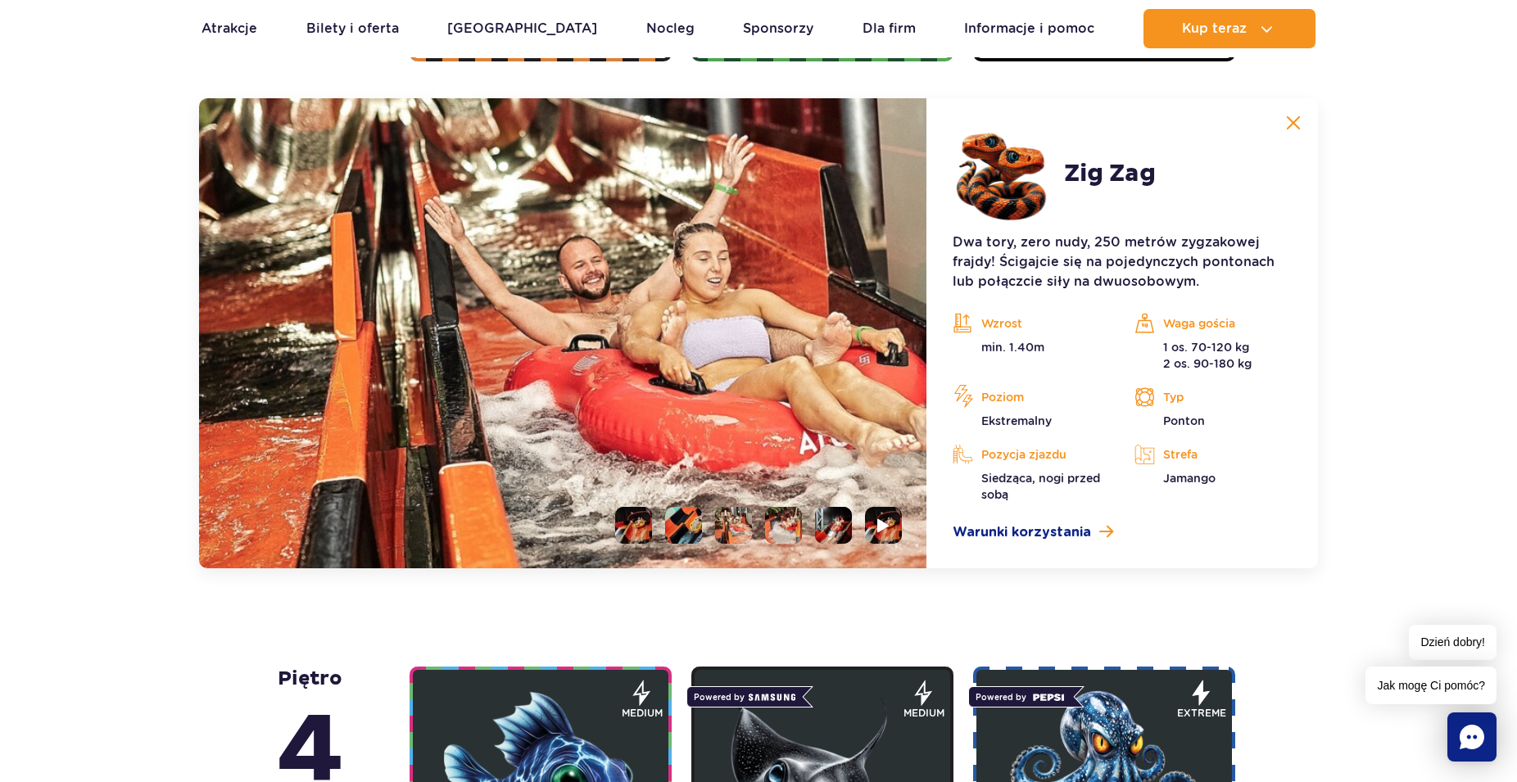
click at [773, 527] on li at bounding box center [783, 525] width 37 height 37
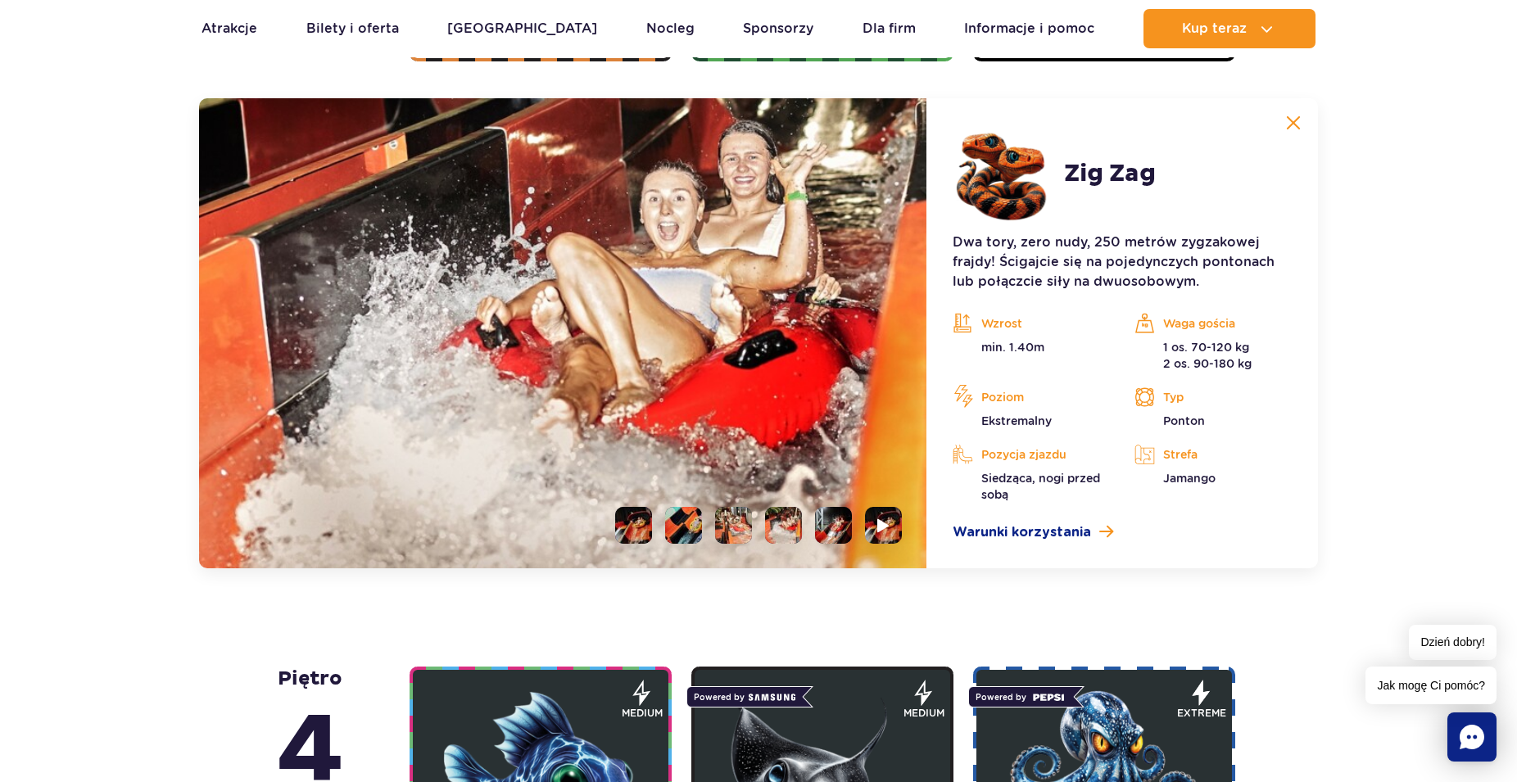
click at [832, 524] on li at bounding box center [833, 525] width 37 height 37
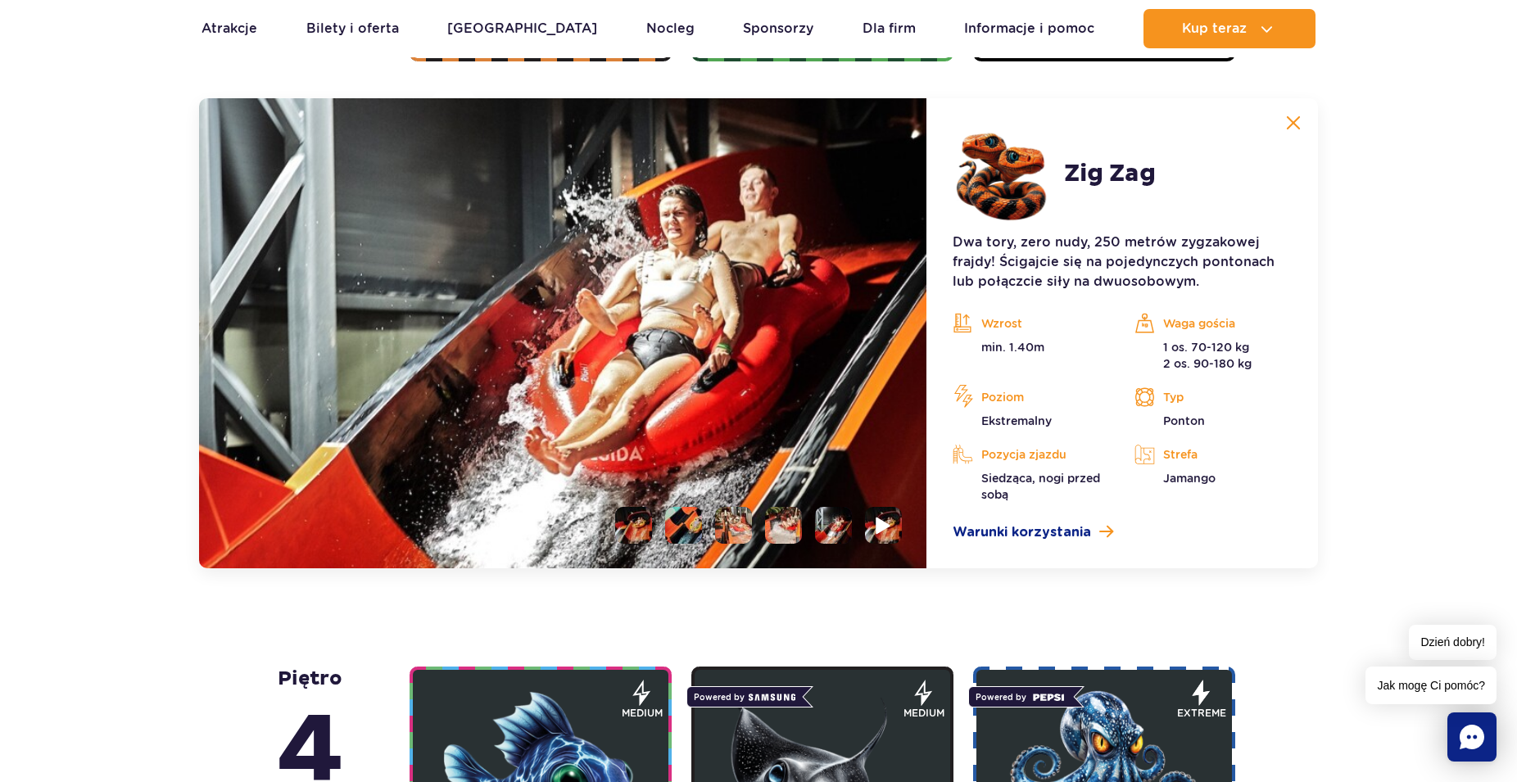
click at [888, 524] on img at bounding box center [884, 525] width 16 height 19
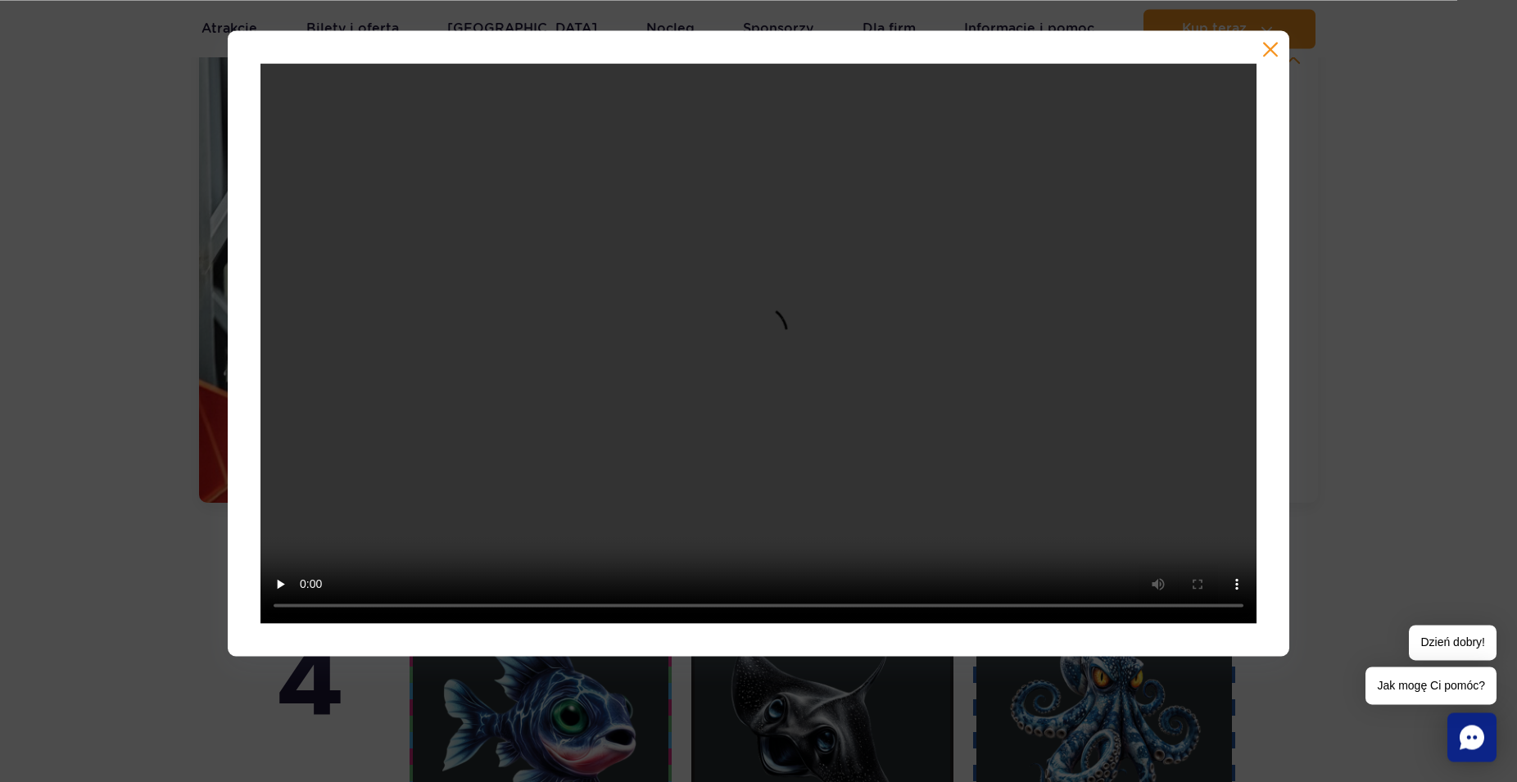
scroll to position [1672, 0]
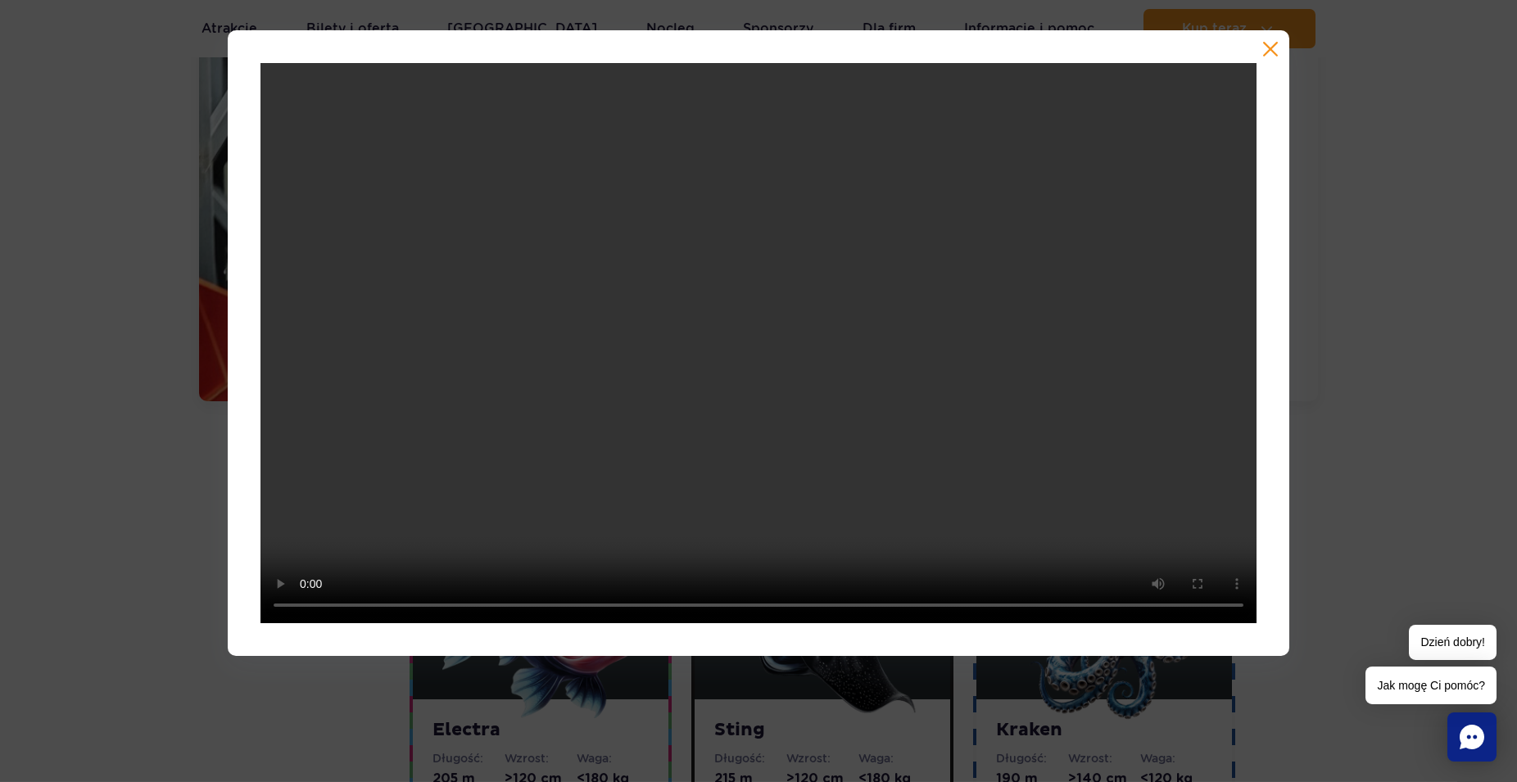
click at [1271, 47] on button "button" at bounding box center [1271, 49] width 16 height 16
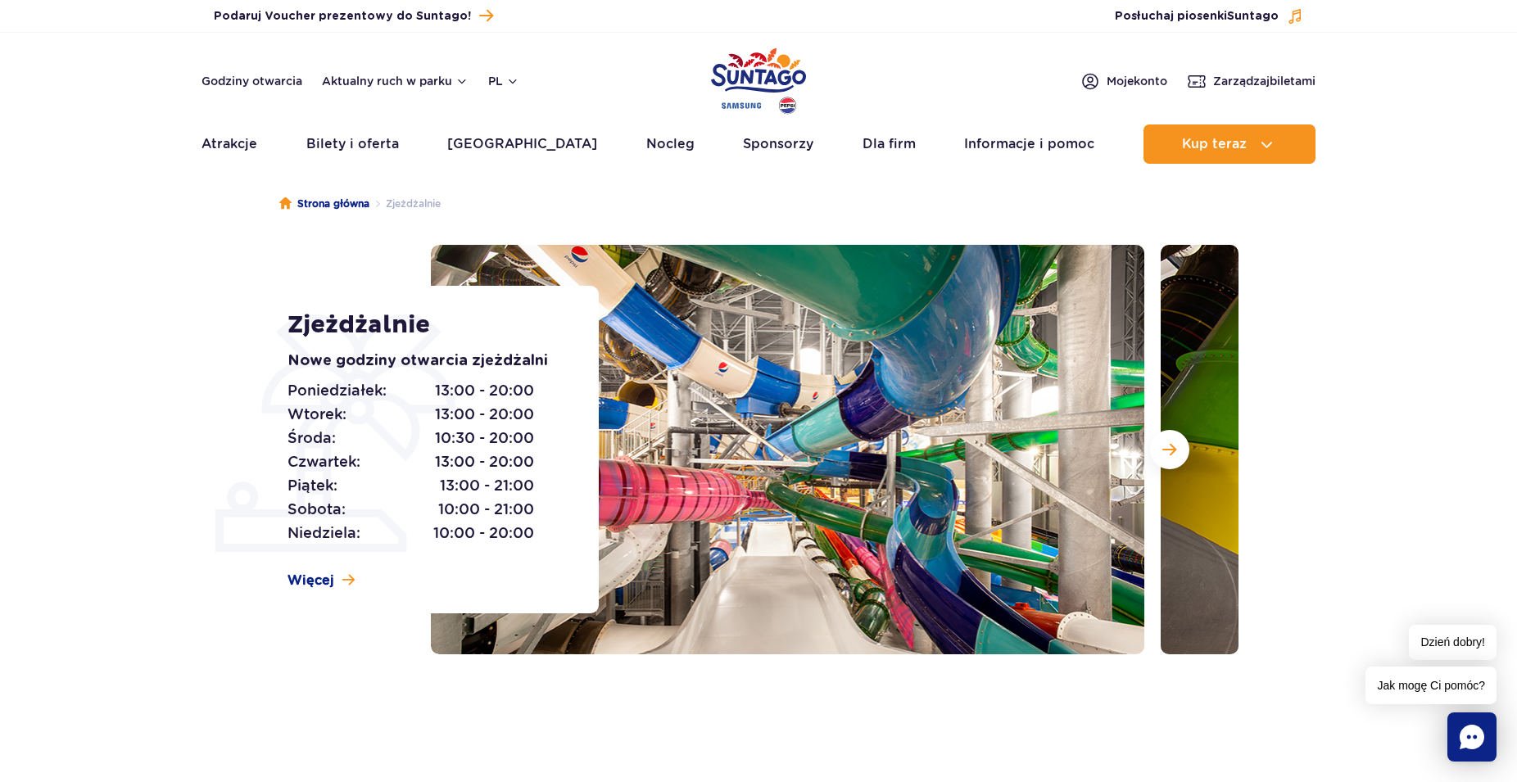
scroll to position [0, 0]
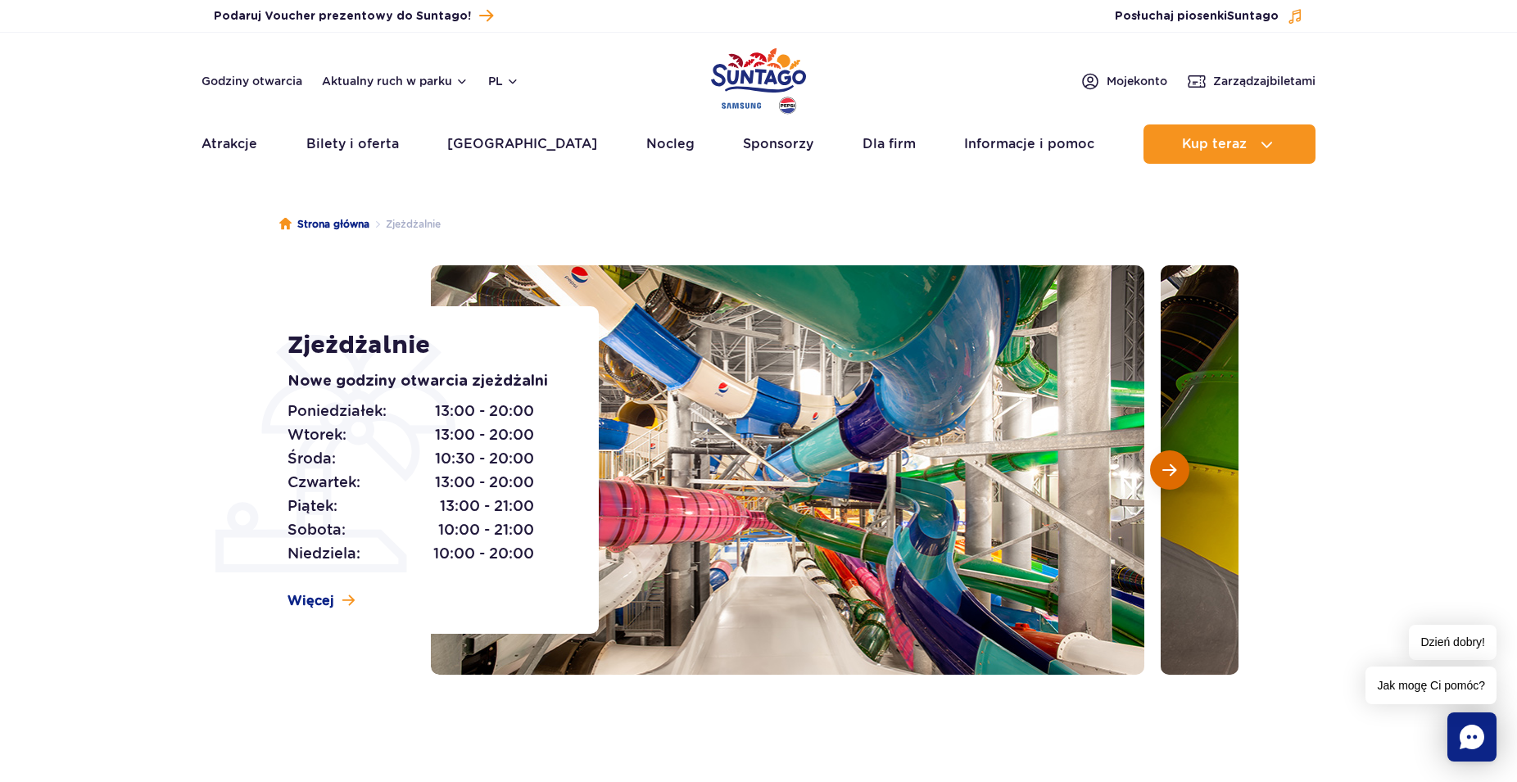
drag, startPoint x: 1182, startPoint y: 459, endPoint x: 1176, endPoint y: 465, distance: 9.3
click at [1178, 462] on button "Następny slajd" at bounding box center [1169, 470] width 39 height 39
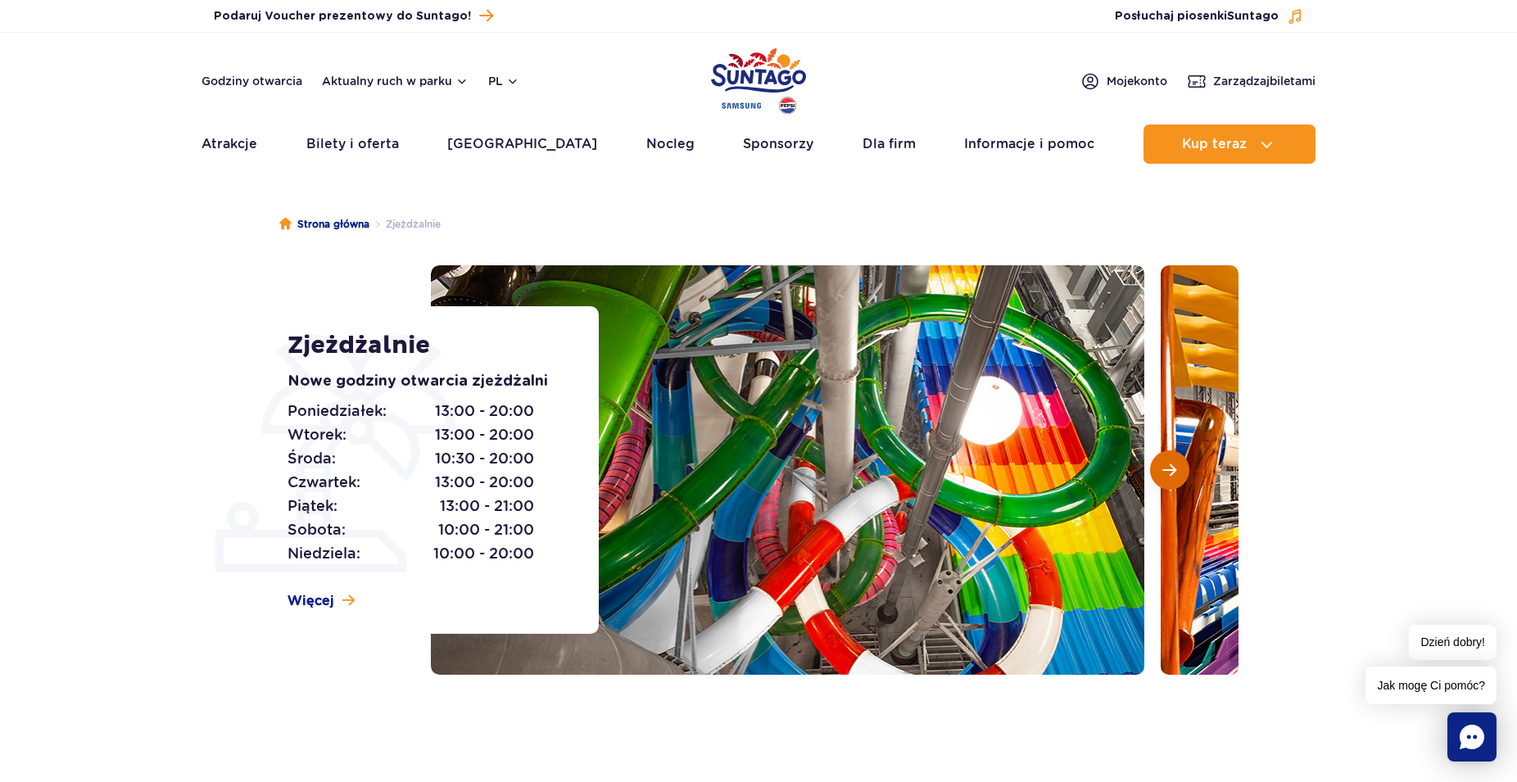
click at [1170, 466] on span "Następny slajd" at bounding box center [1170, 470] width 14 height 15
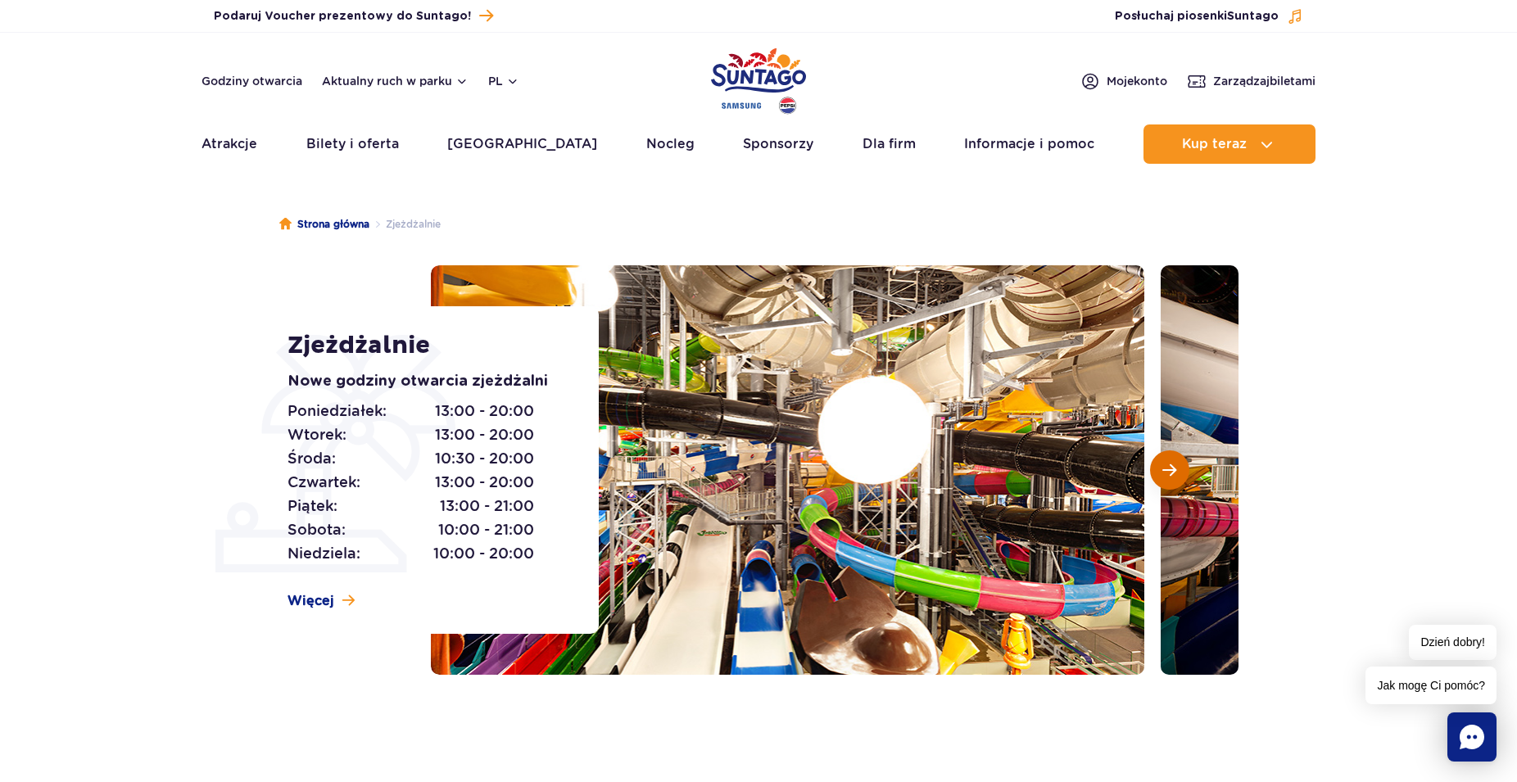
click at [1170, 468] on span "Następny slajd" at bounding box center [1170, 470] width 14 height 15
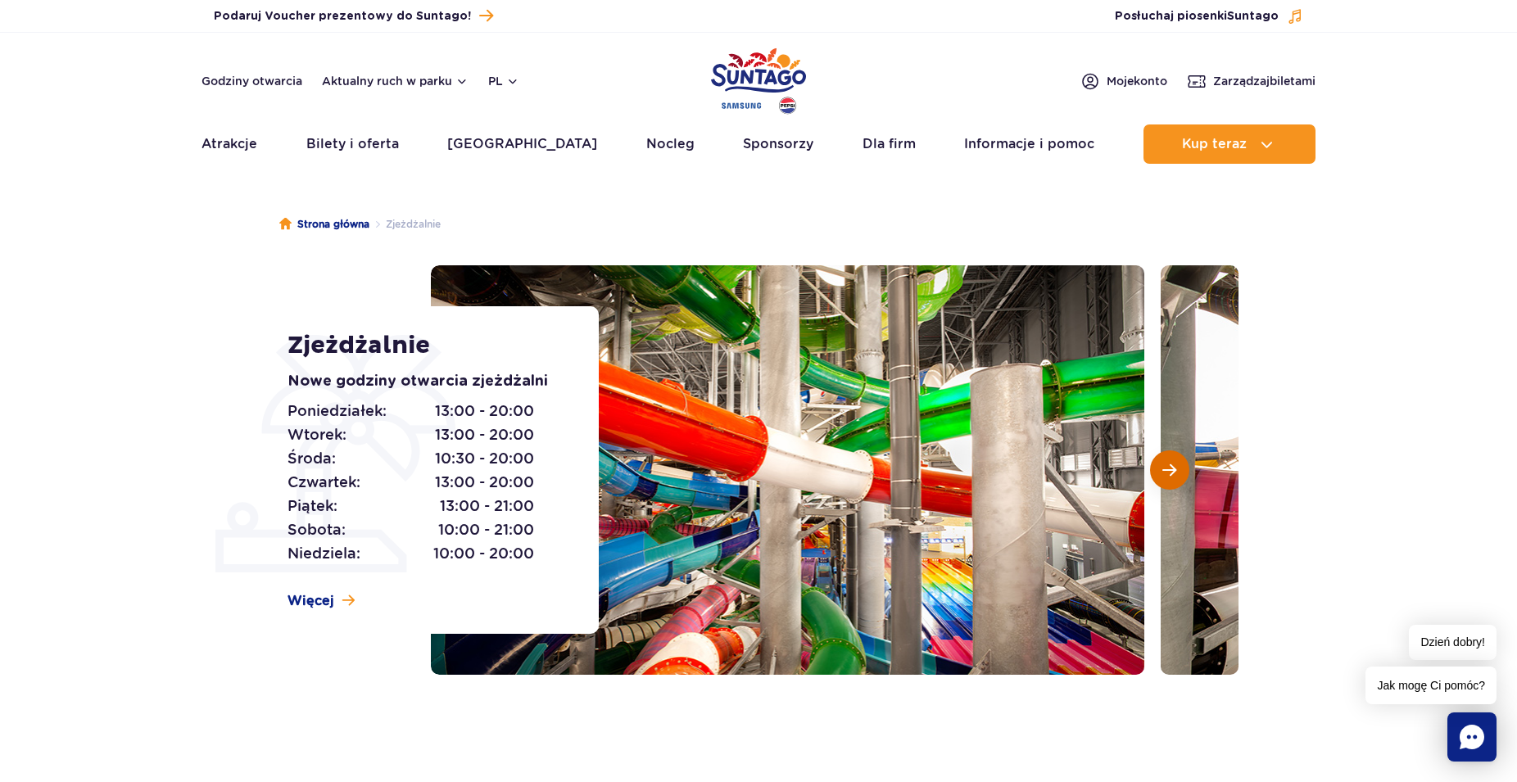
click at [1170, 468] on span "Następny slajd" at bounding box center [1170, 470] width 14 height 15
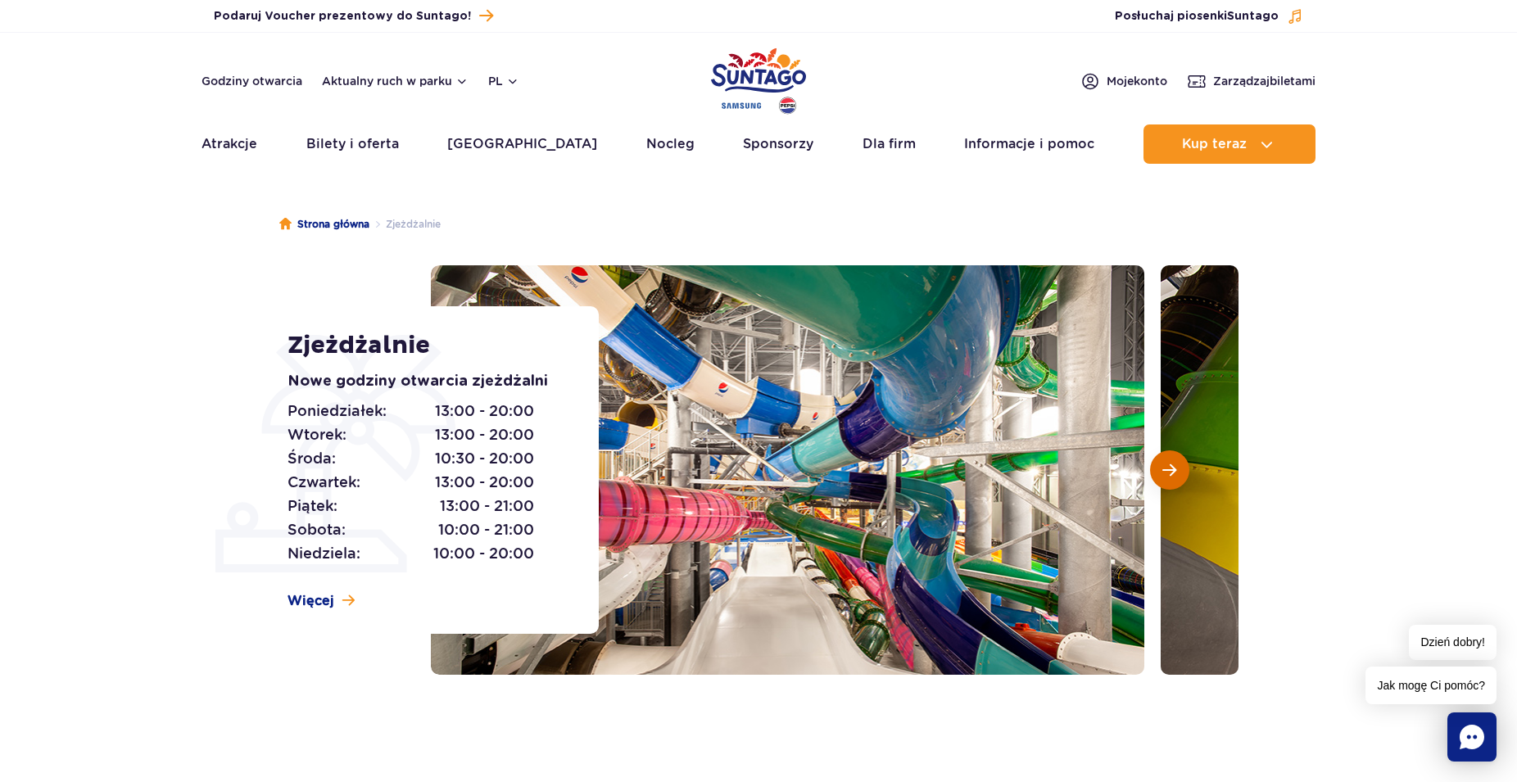
click at [1170, 468] on span "Następny slajd" at bounding box center [1170, 470] width 14 height 15
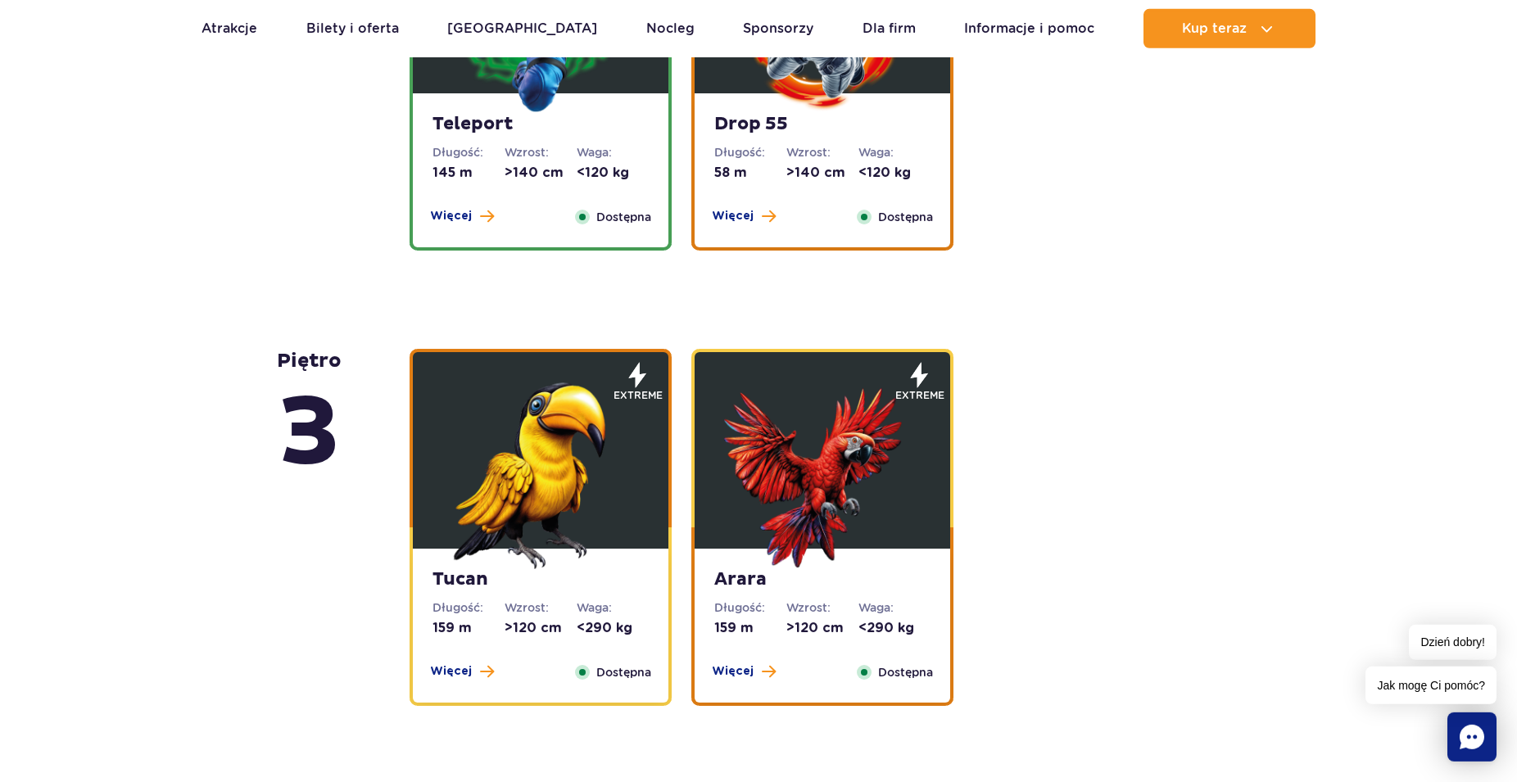
scroll to position [2758, 0]
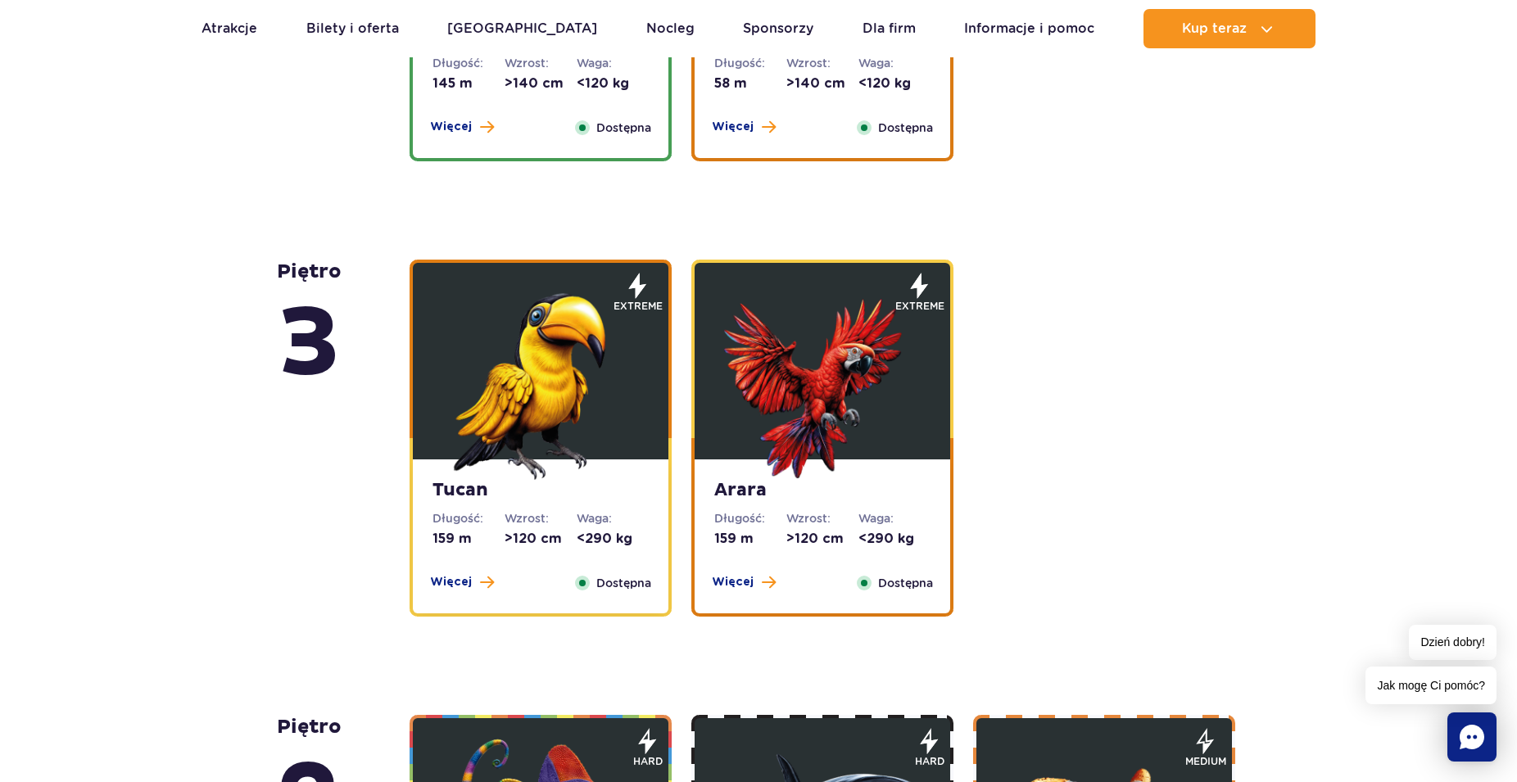
click at [601, 428] on img at bounding box center [540, 381] width 197 height 197
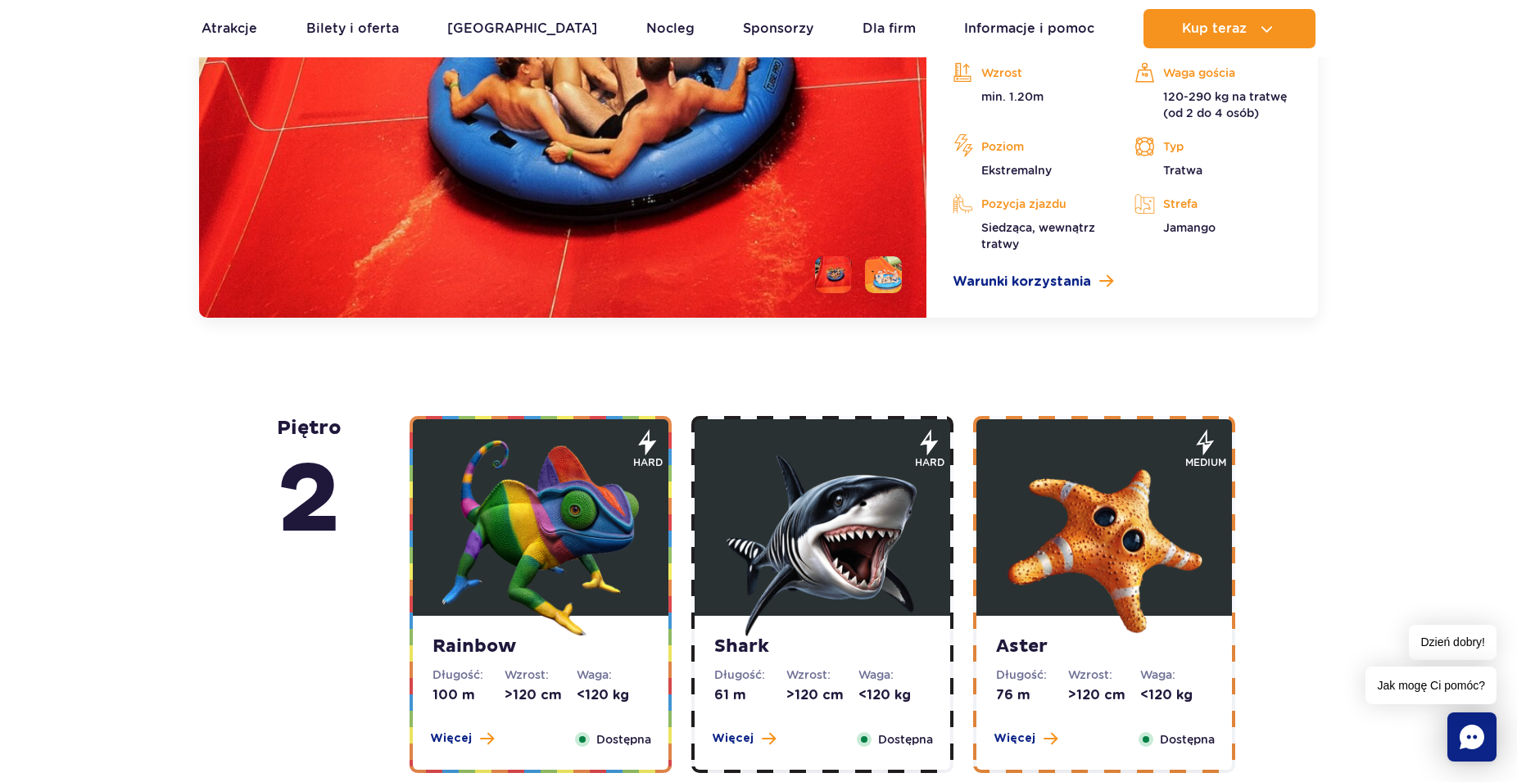
scroll to position [3224, 0]
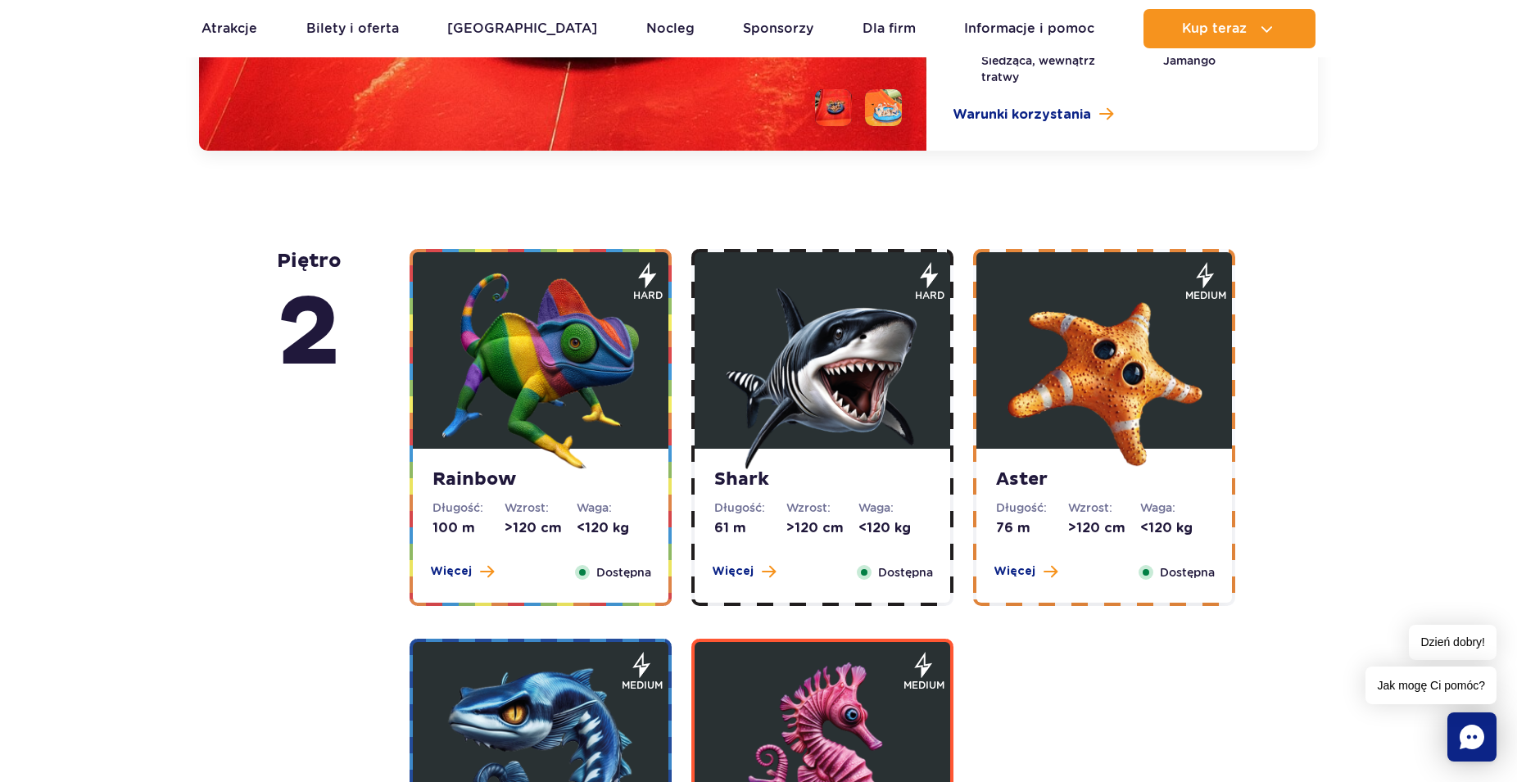
click at [777, 391] on img at bounding box center [822, 371] width 197 height 197
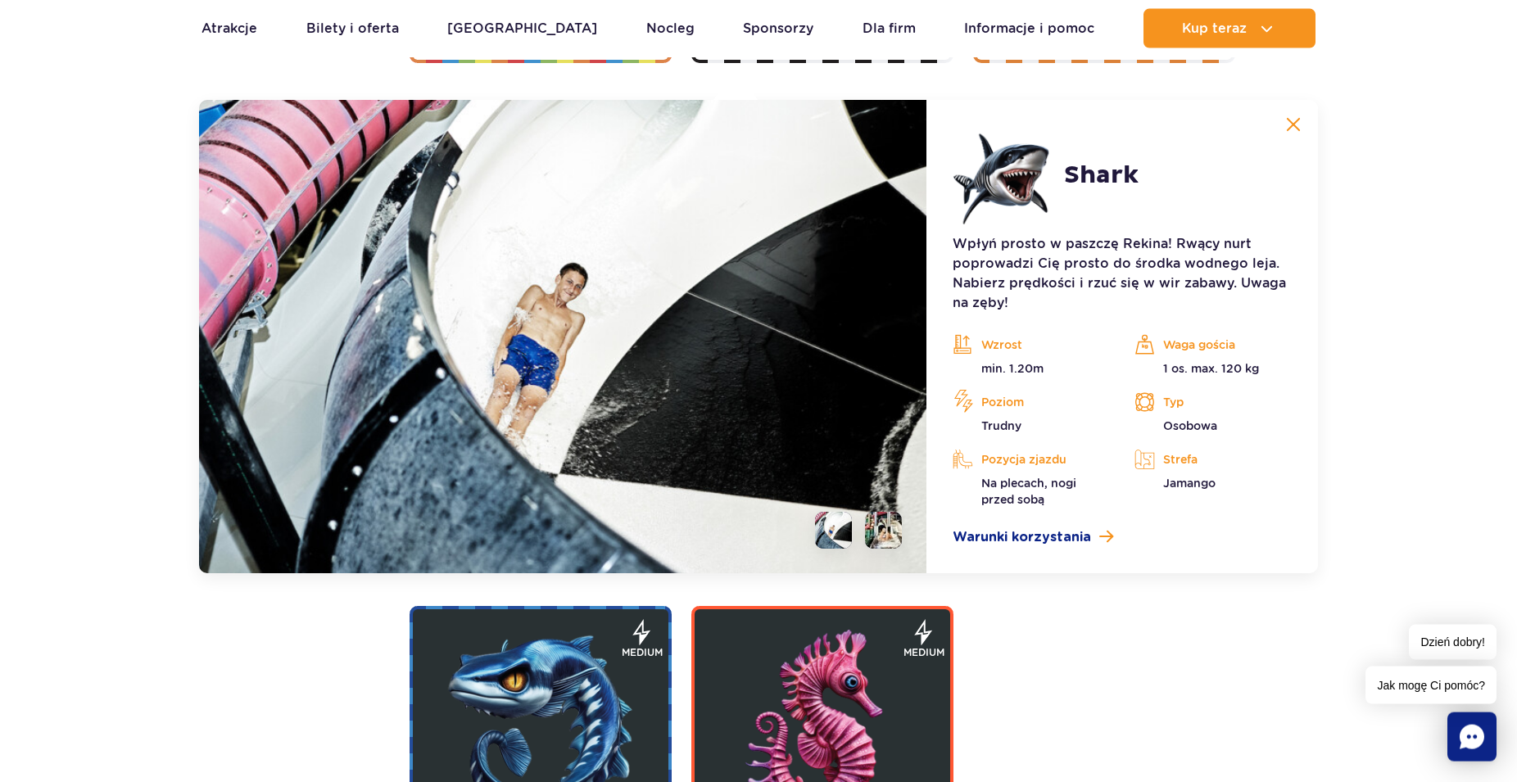
scroll to position [3262, 0]
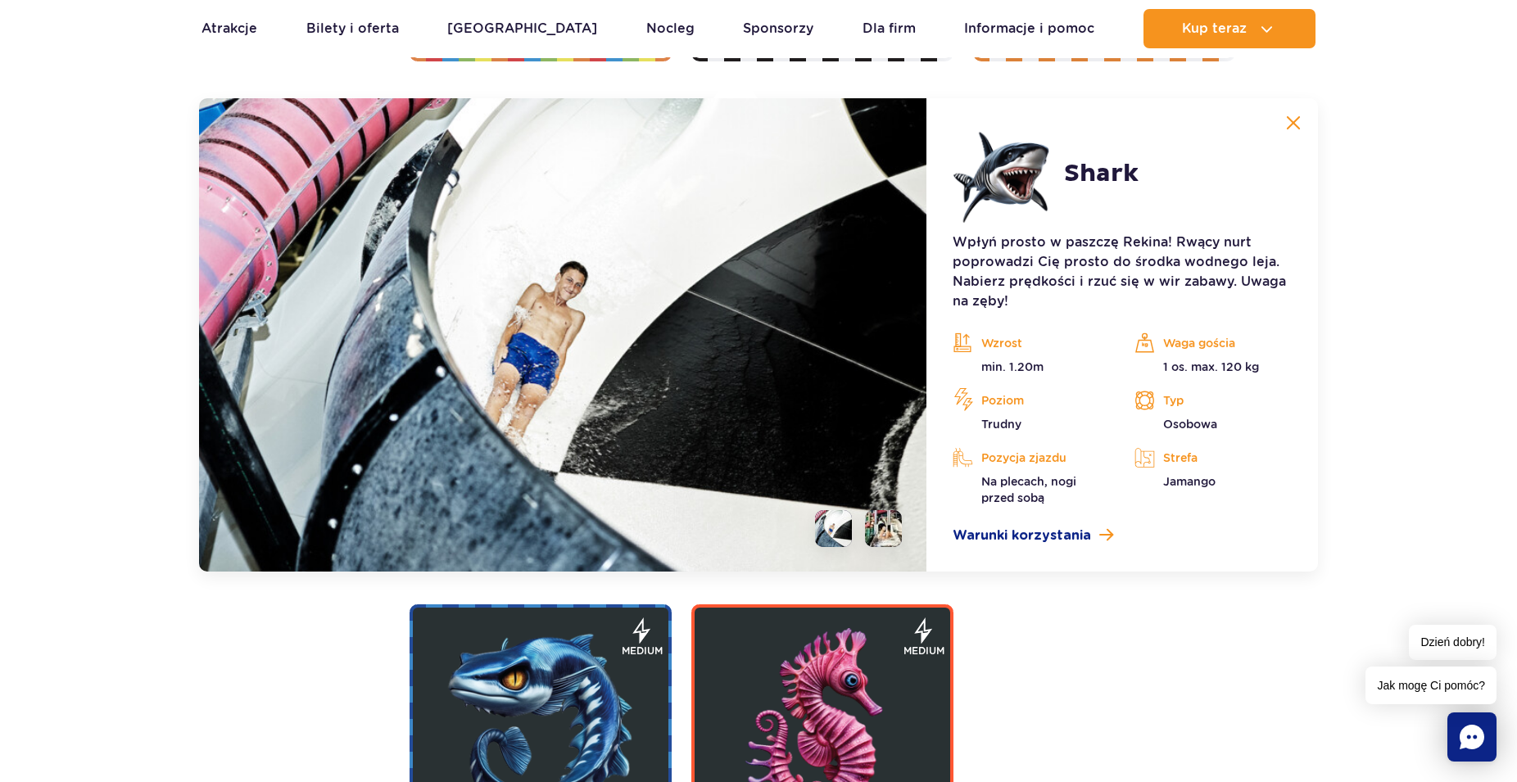
click at [897, 524] on li at bounding box center [883, 528] width 37 height 37
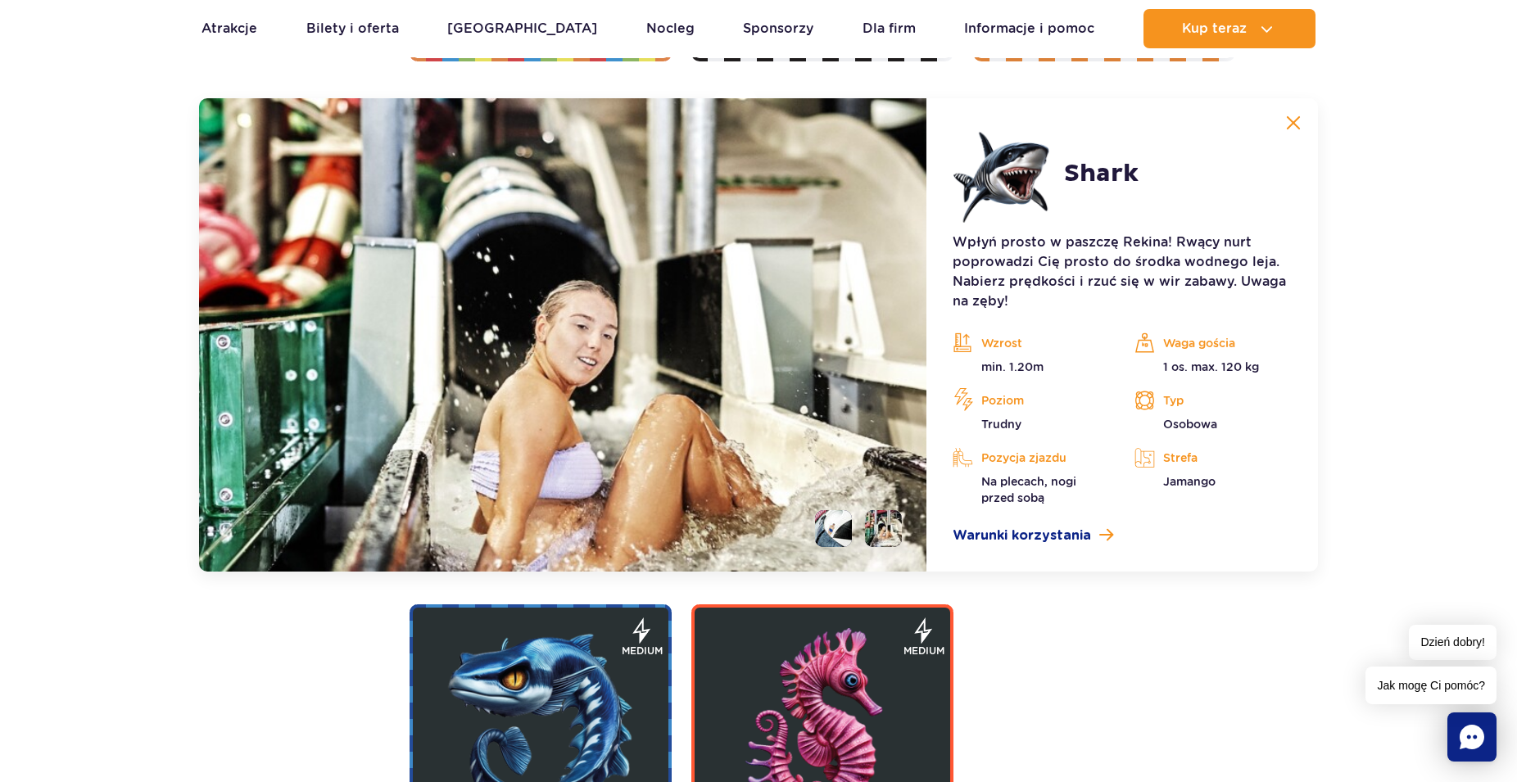
click at [1294, 122] on img at bounding box center [1293, 123] width 15 height 15
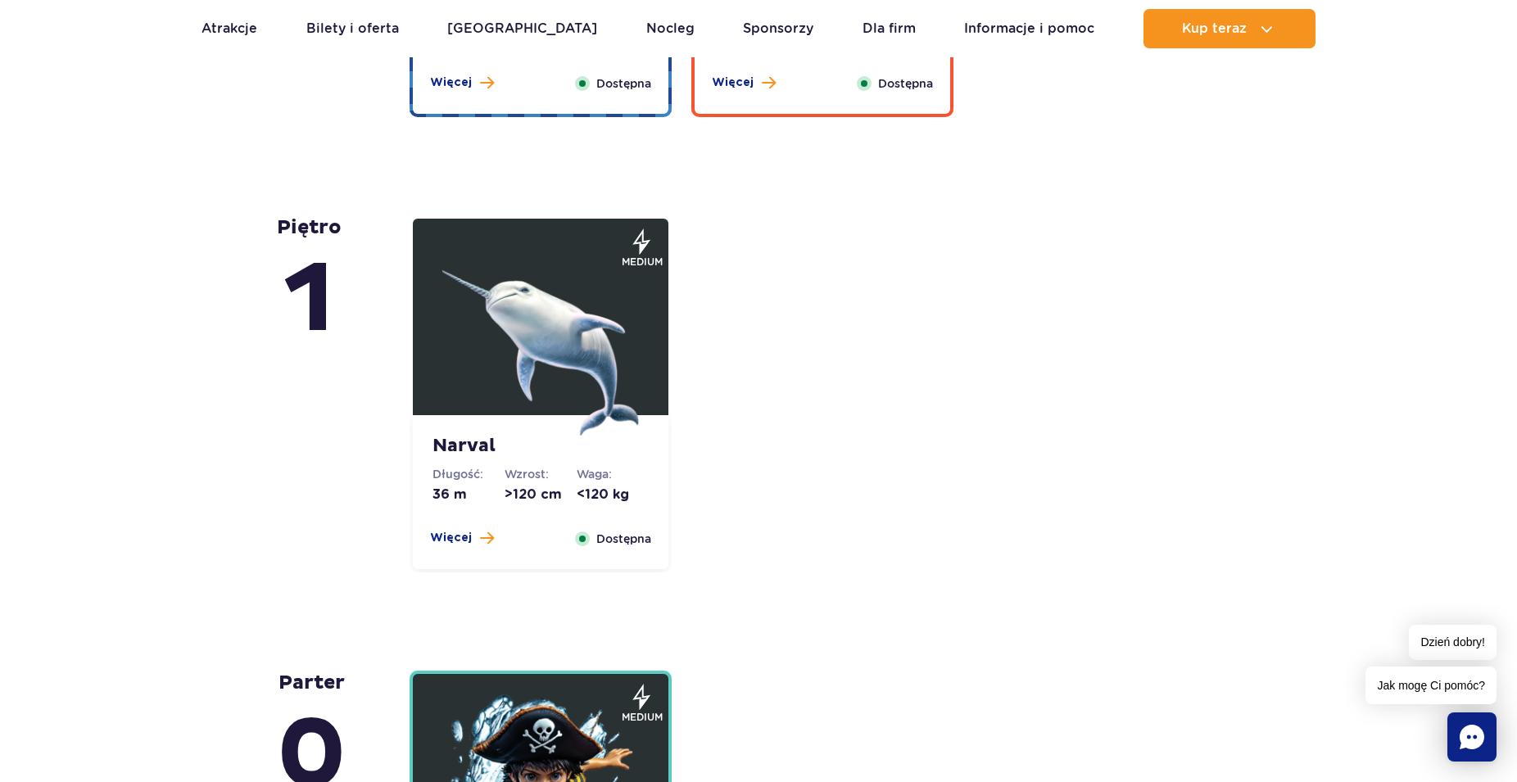
click at [525, 370] on img at bounding box center [540, 337] width 197 height 197
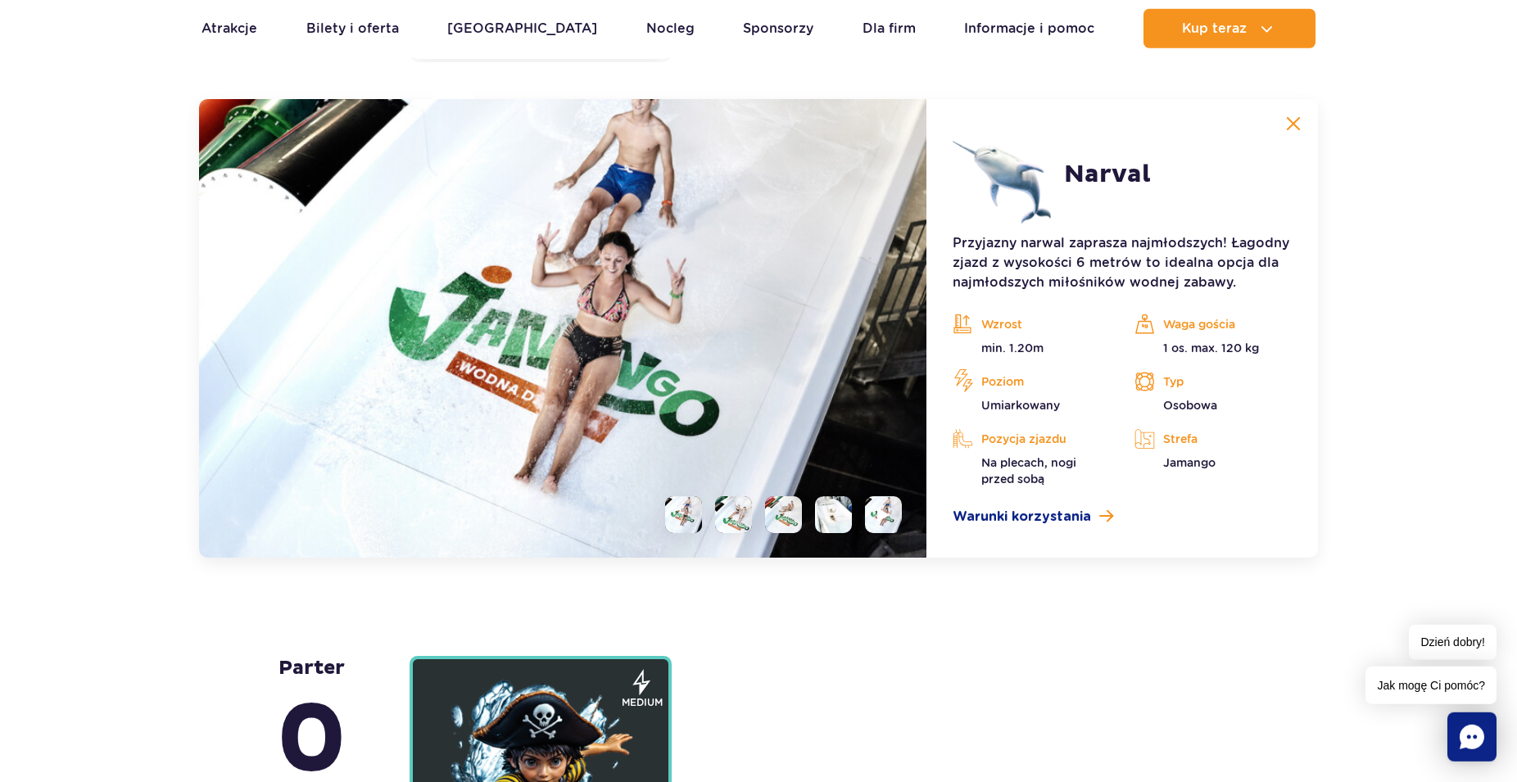
scroll to position [4107, 0]
click at [739, 519] on li at bounding box center [733, 514] width 37 height 37
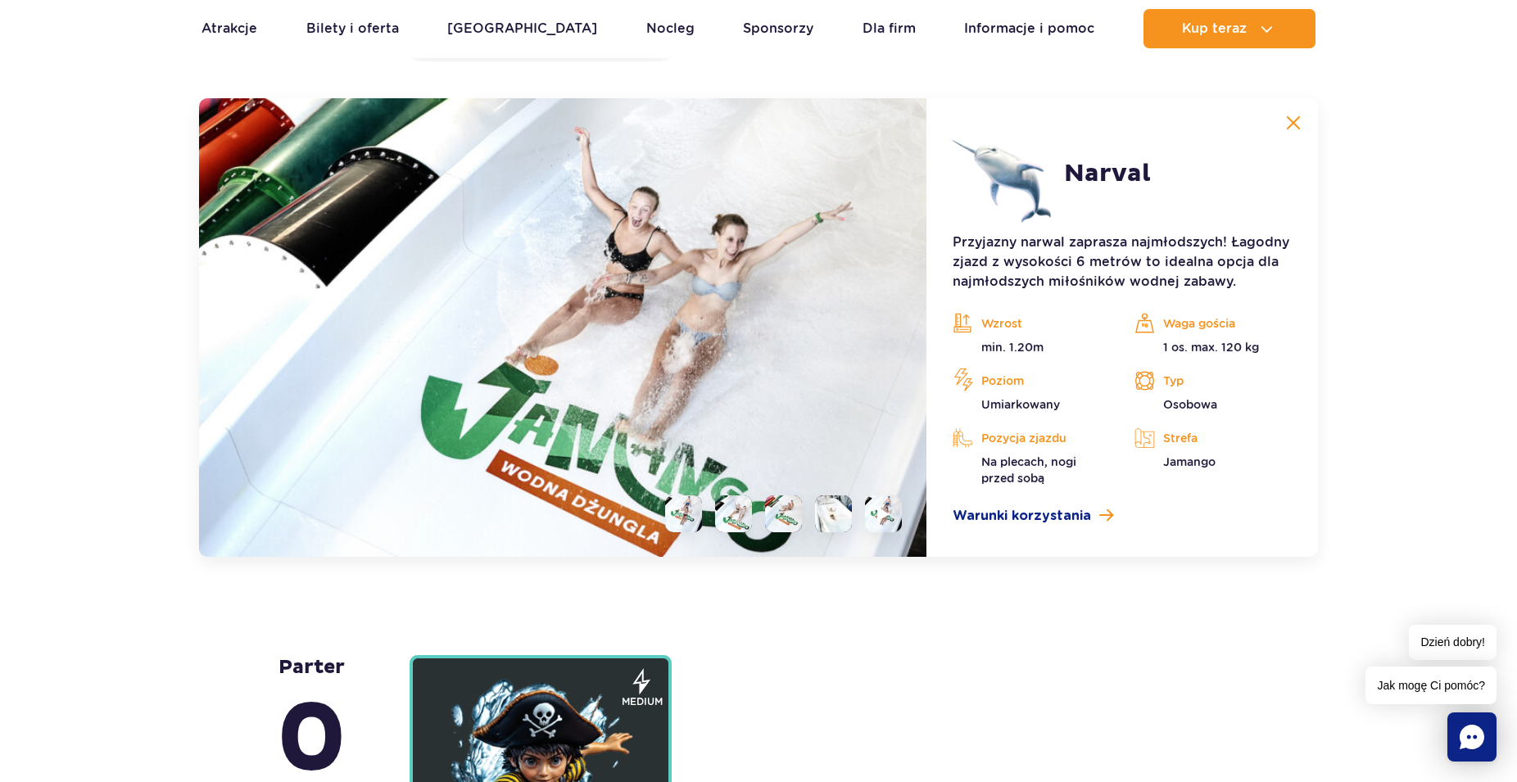
click at [768, 520] on li at bounding box center [783, 514] width 37 height 37
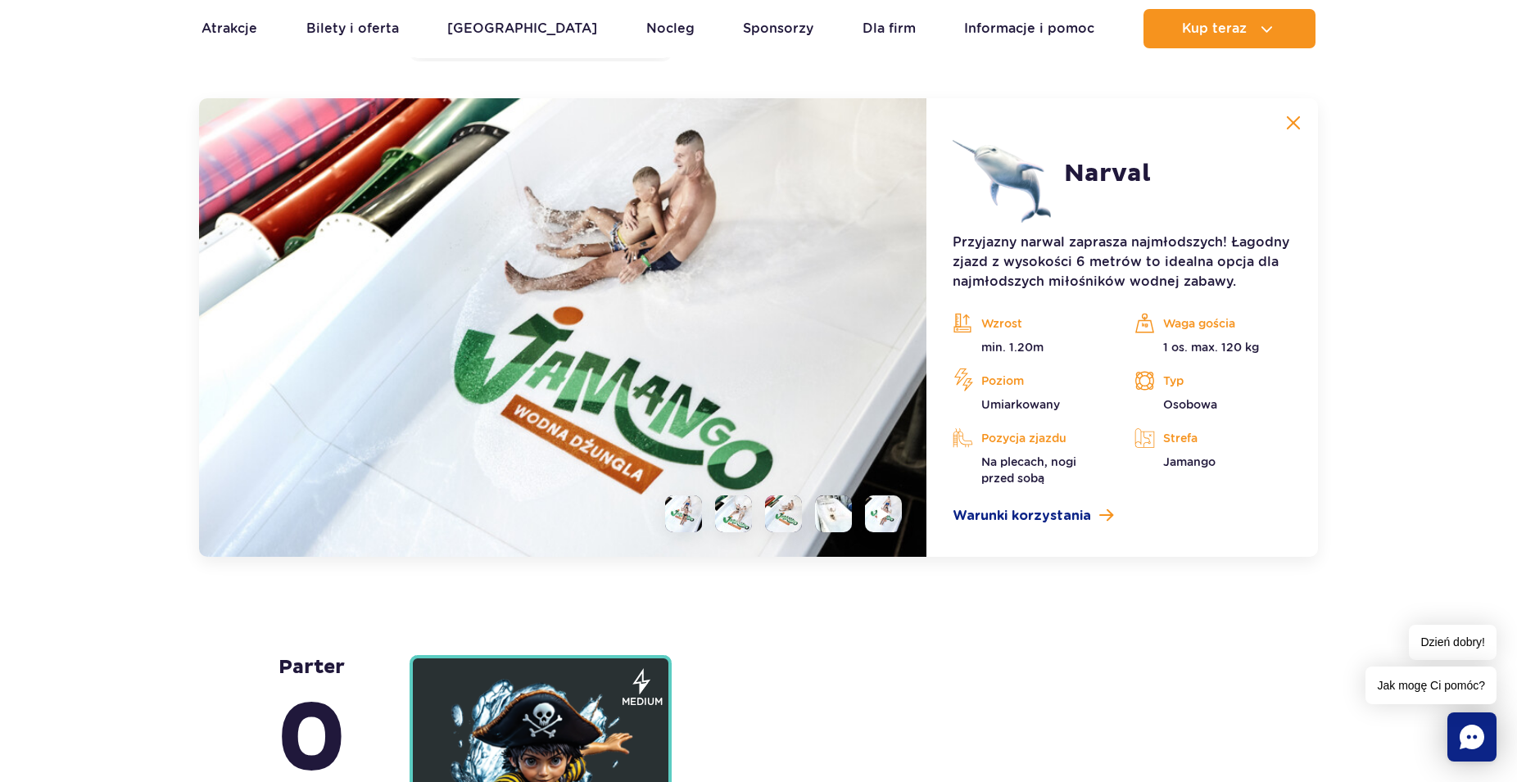
click at [830, 510] on li at bounding box center [833, 514] width 37 height 37
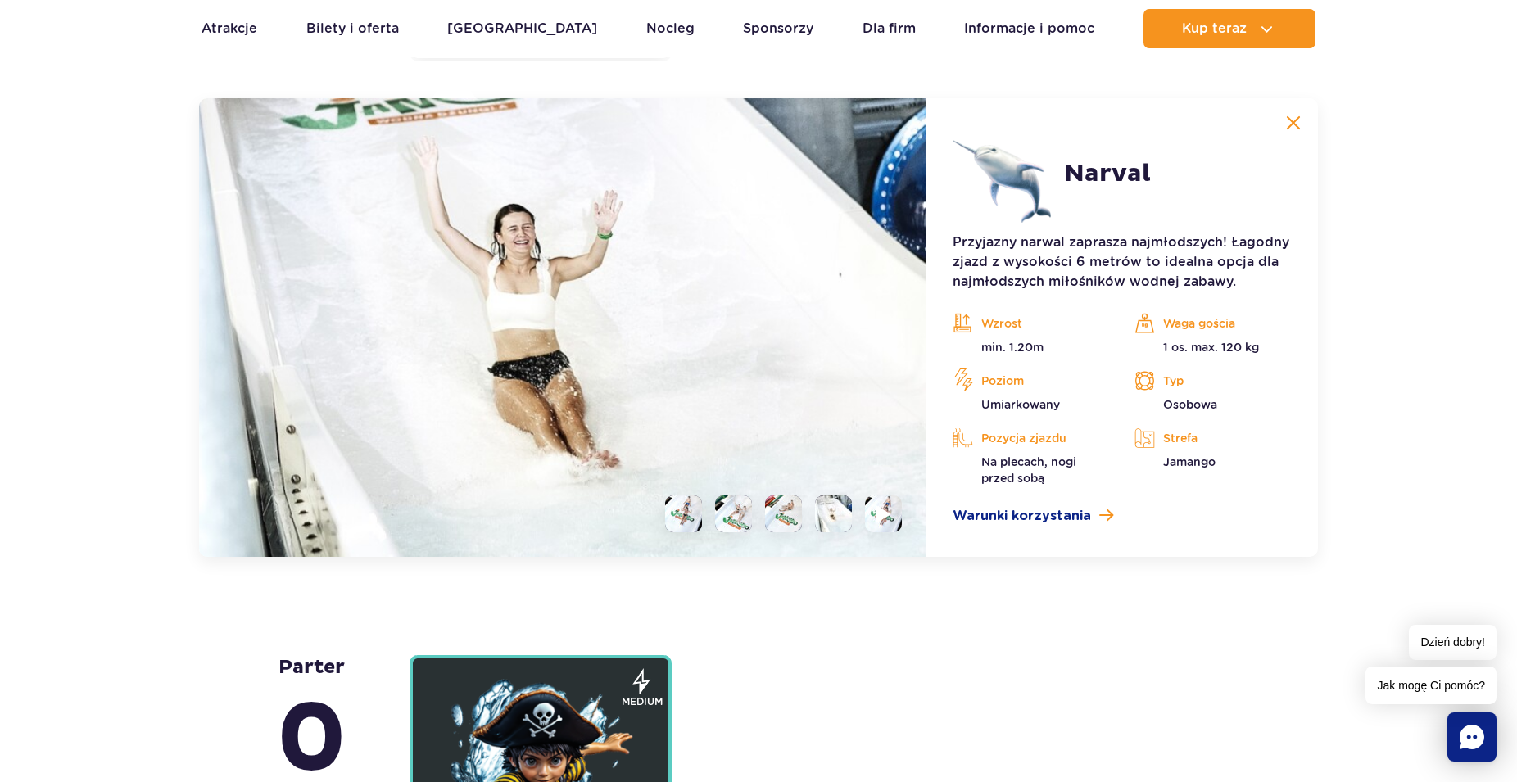
click at [885, 510] on img at bounding box center [884, 514] width 16 height 19
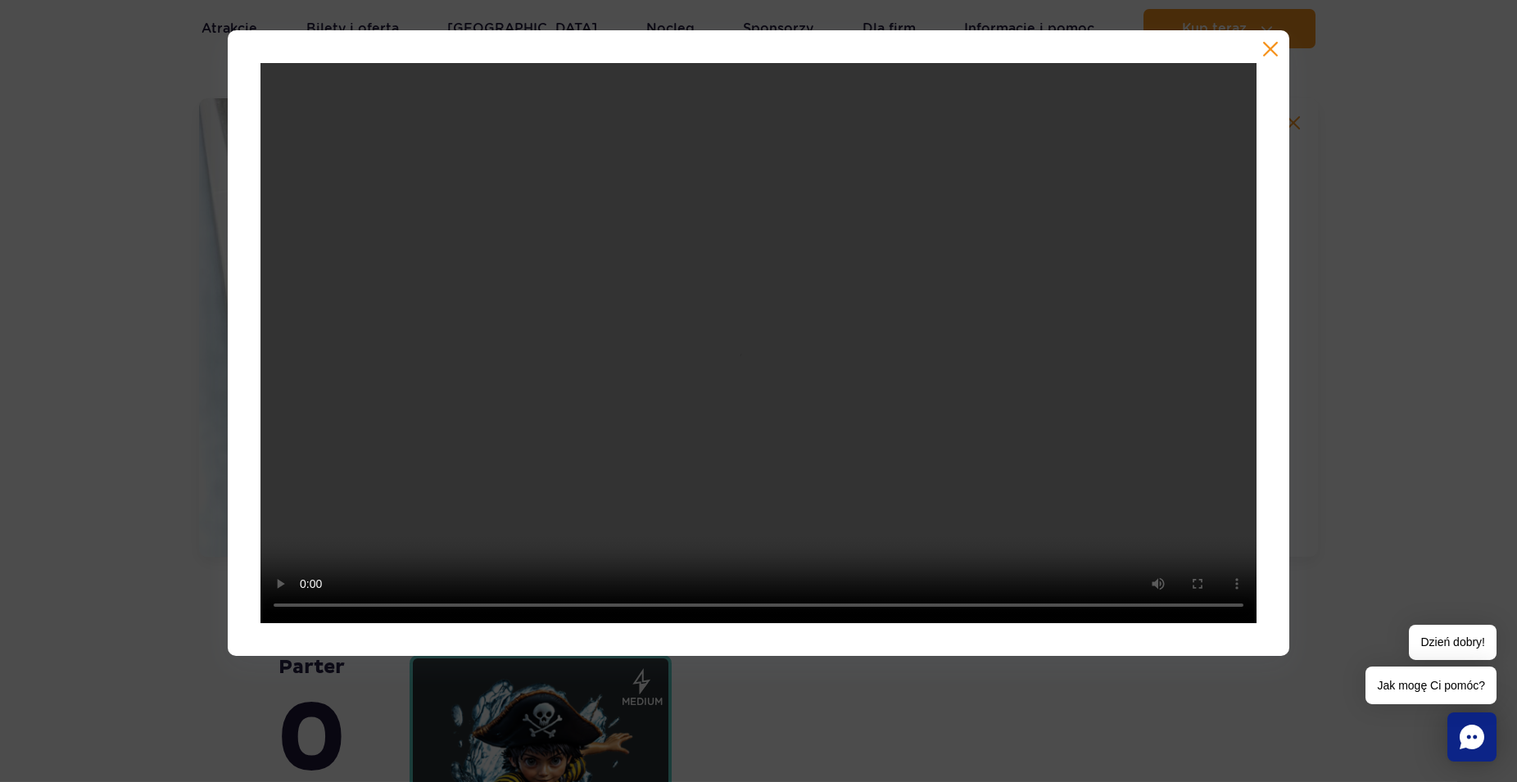
click at [1273, 52] on button "button" at bounding box center [1271, 49] width 16 height 16
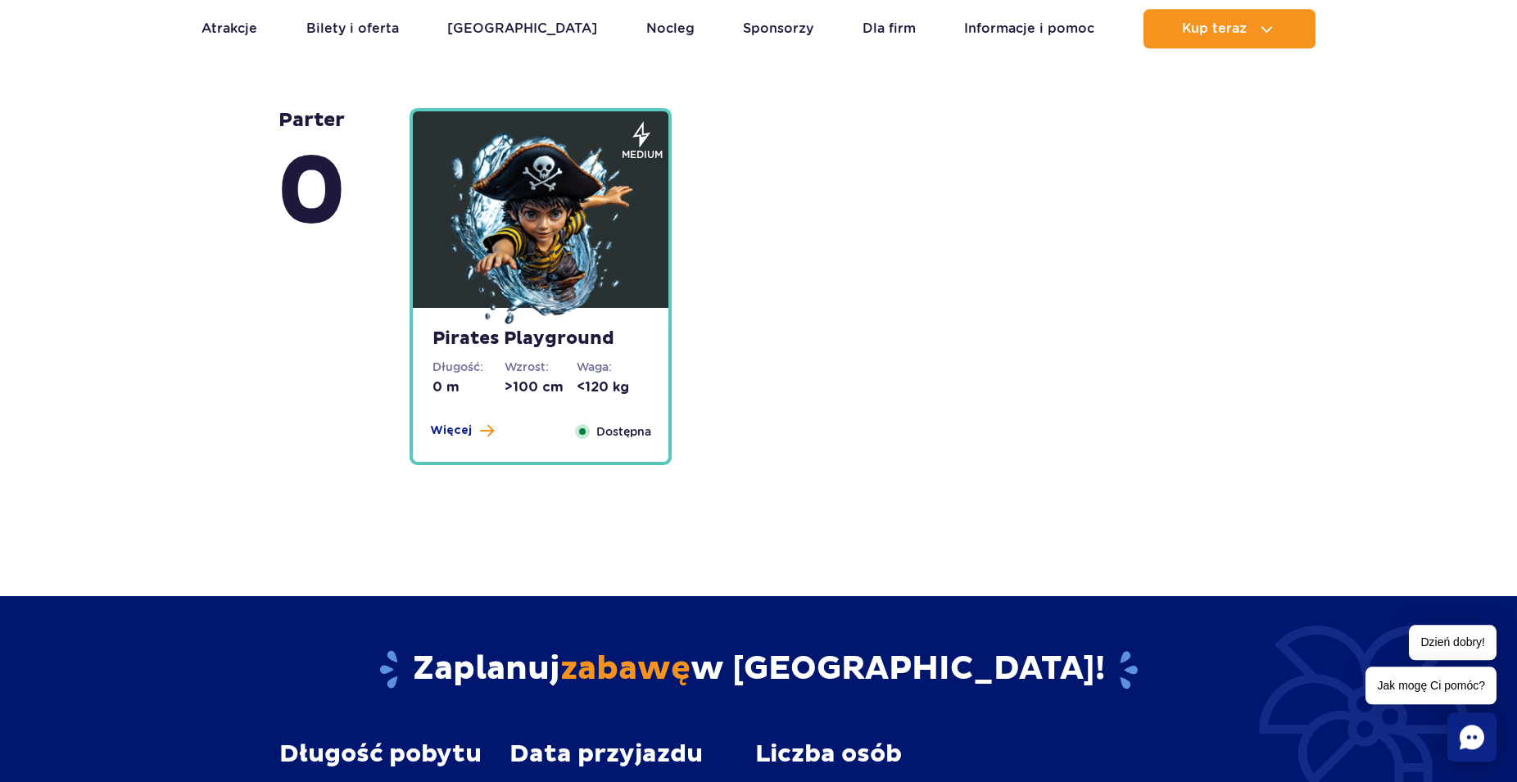
scroll to position [4776, 0]
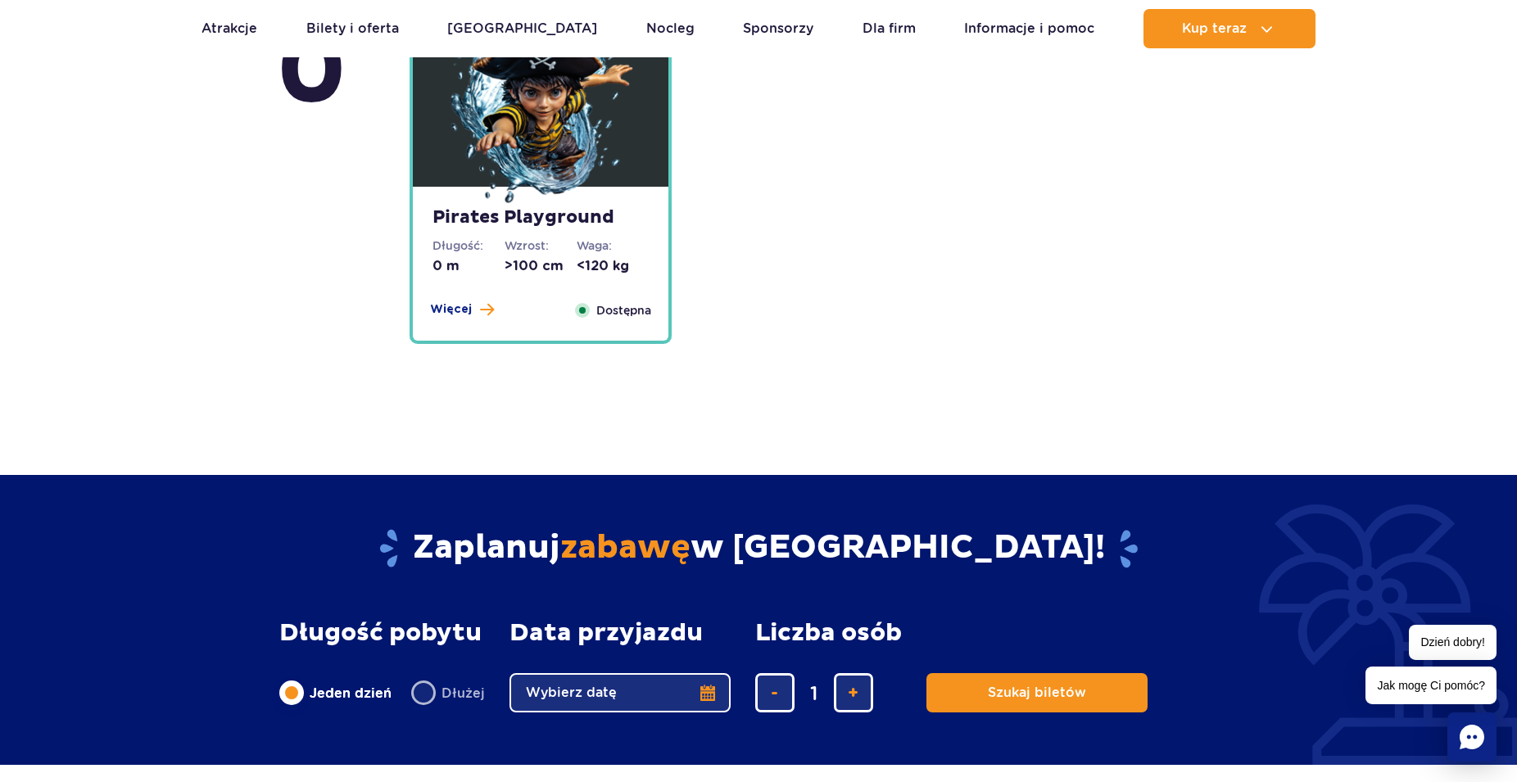
click at [548, 133] on img at bounding box center [540, 109] width 197 height 197
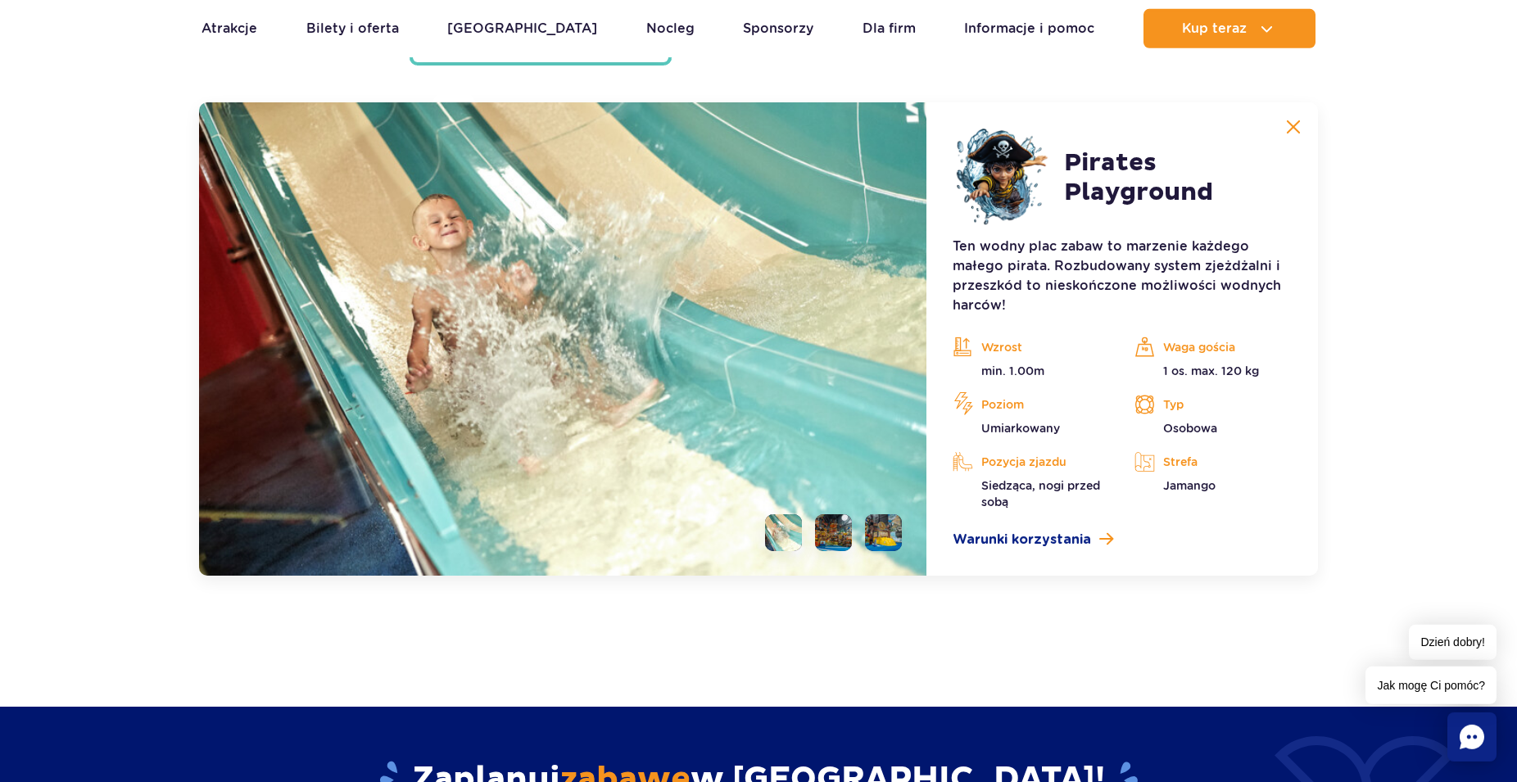
scroll to position [4563, 0]
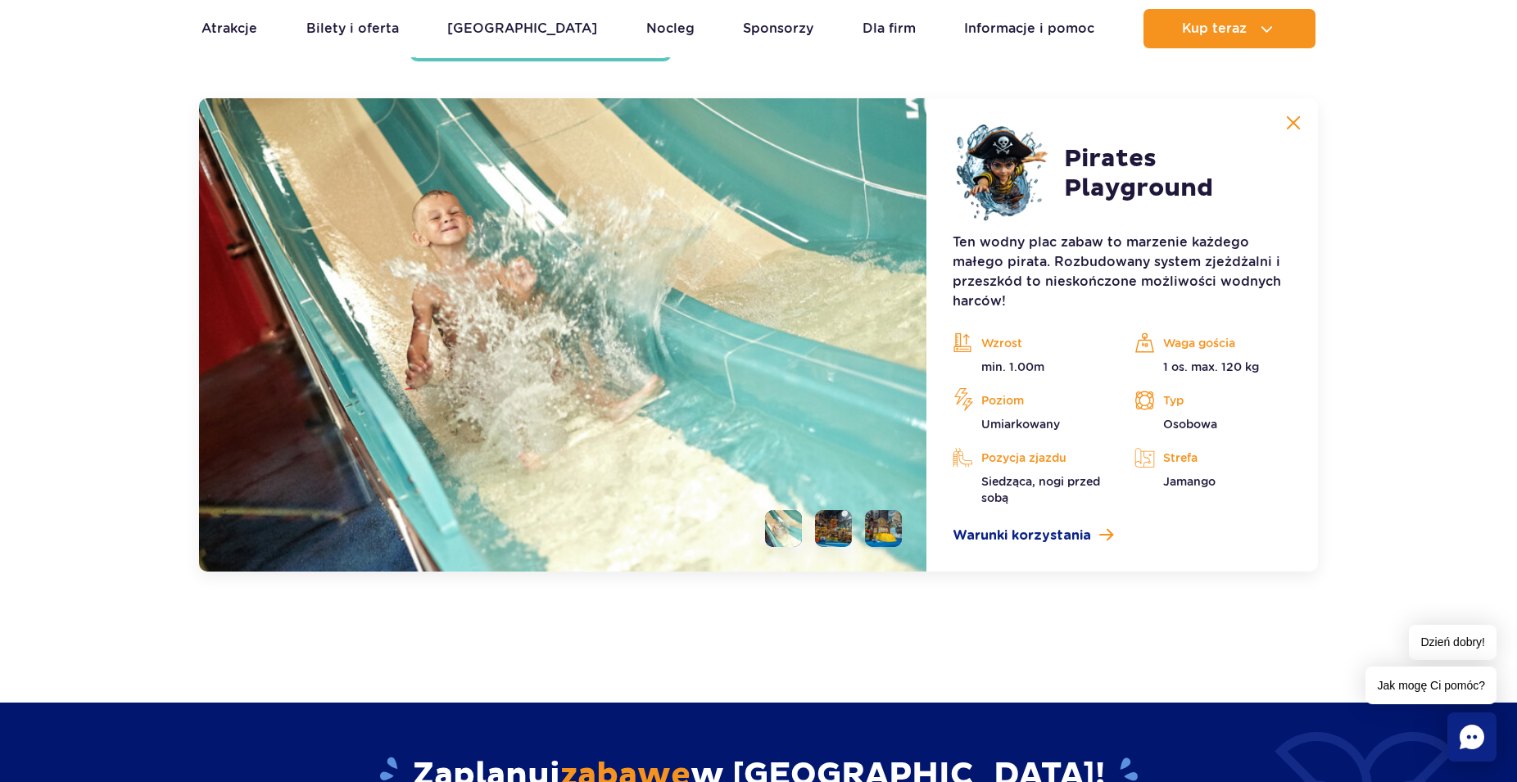
click at [839, 535] on li at bounding box center [833, 528] width 37 height 37
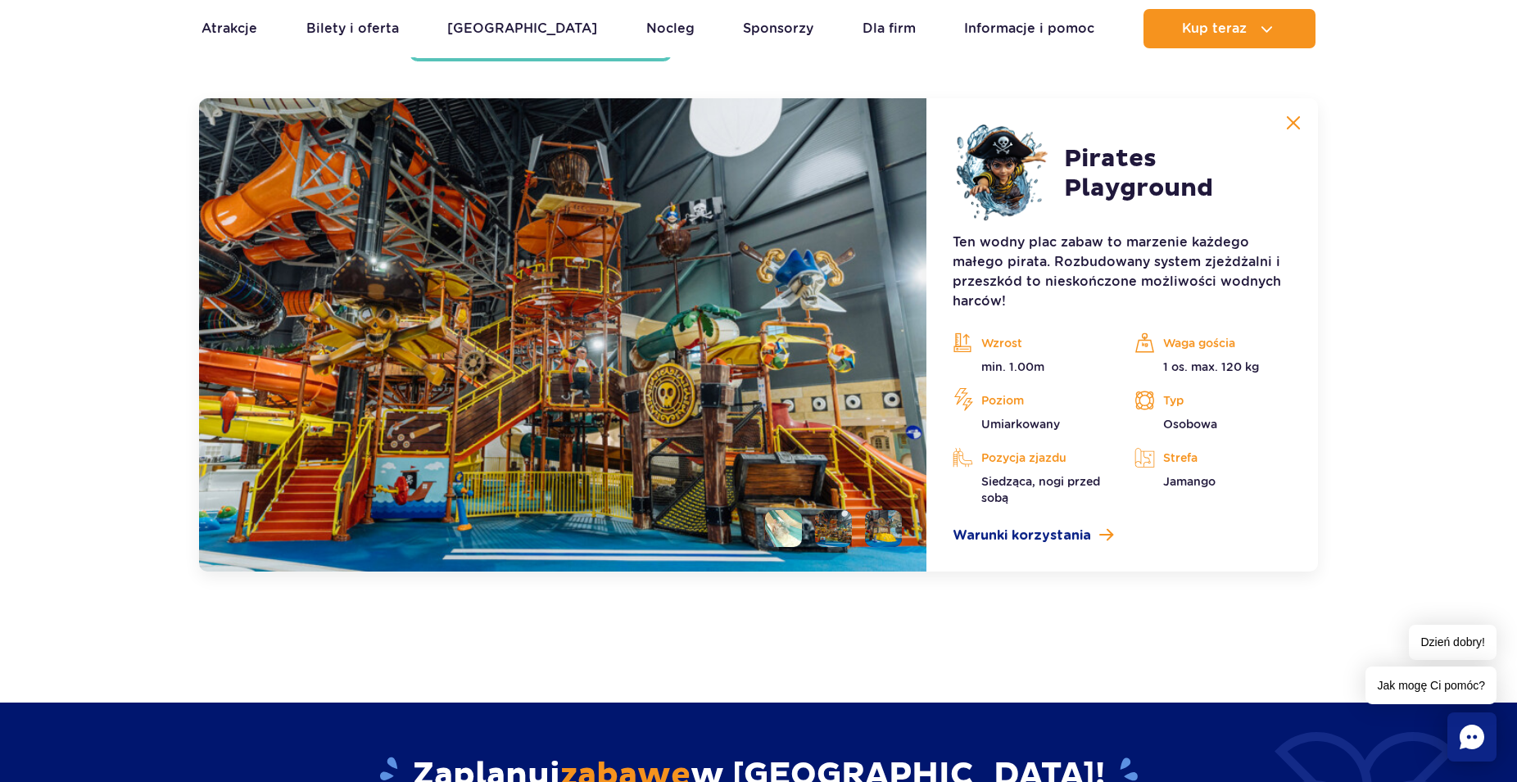
click at [895, 527] on li at bounding box center [883, 528] width 37 height 37
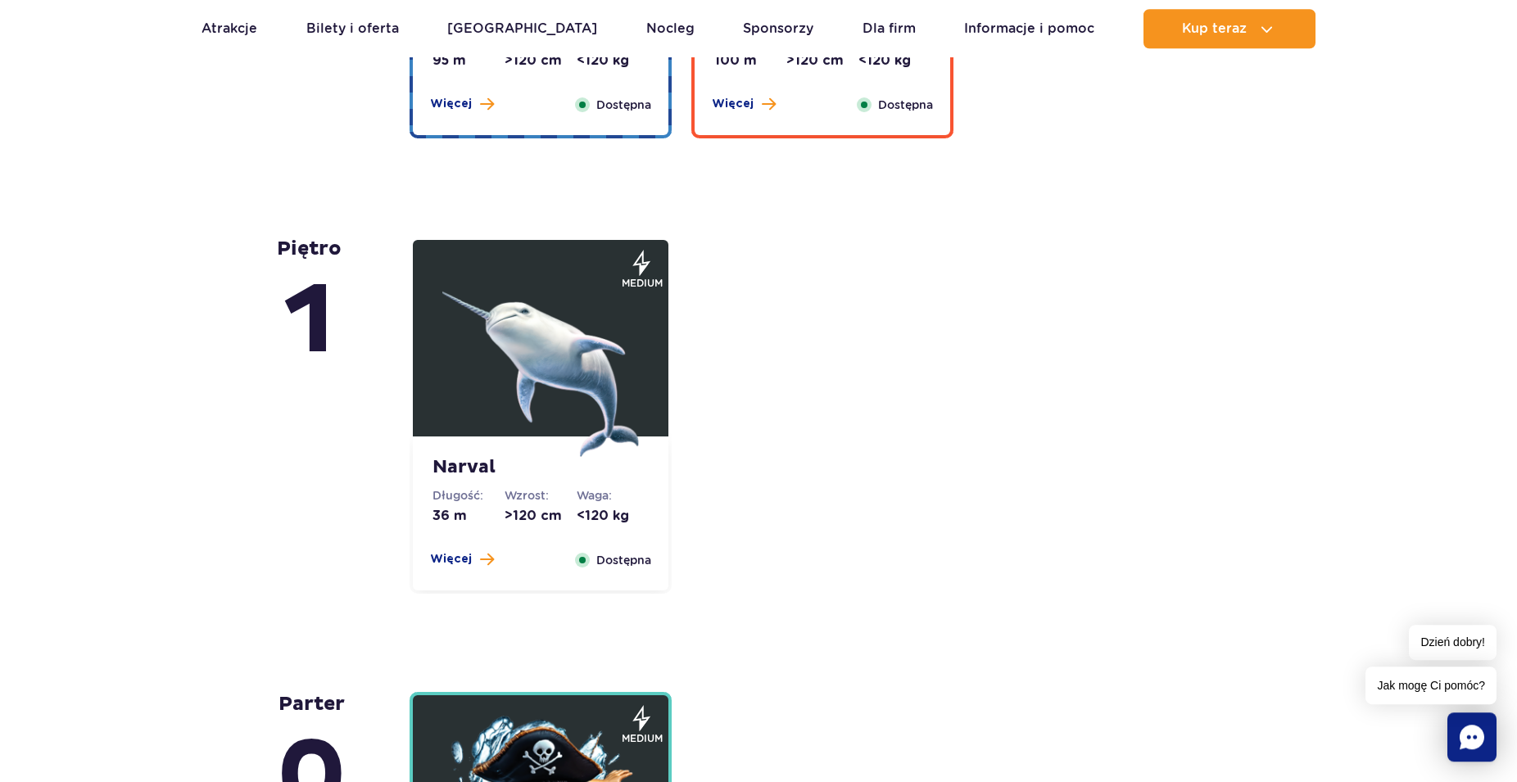
scroll to position [3560, 0]
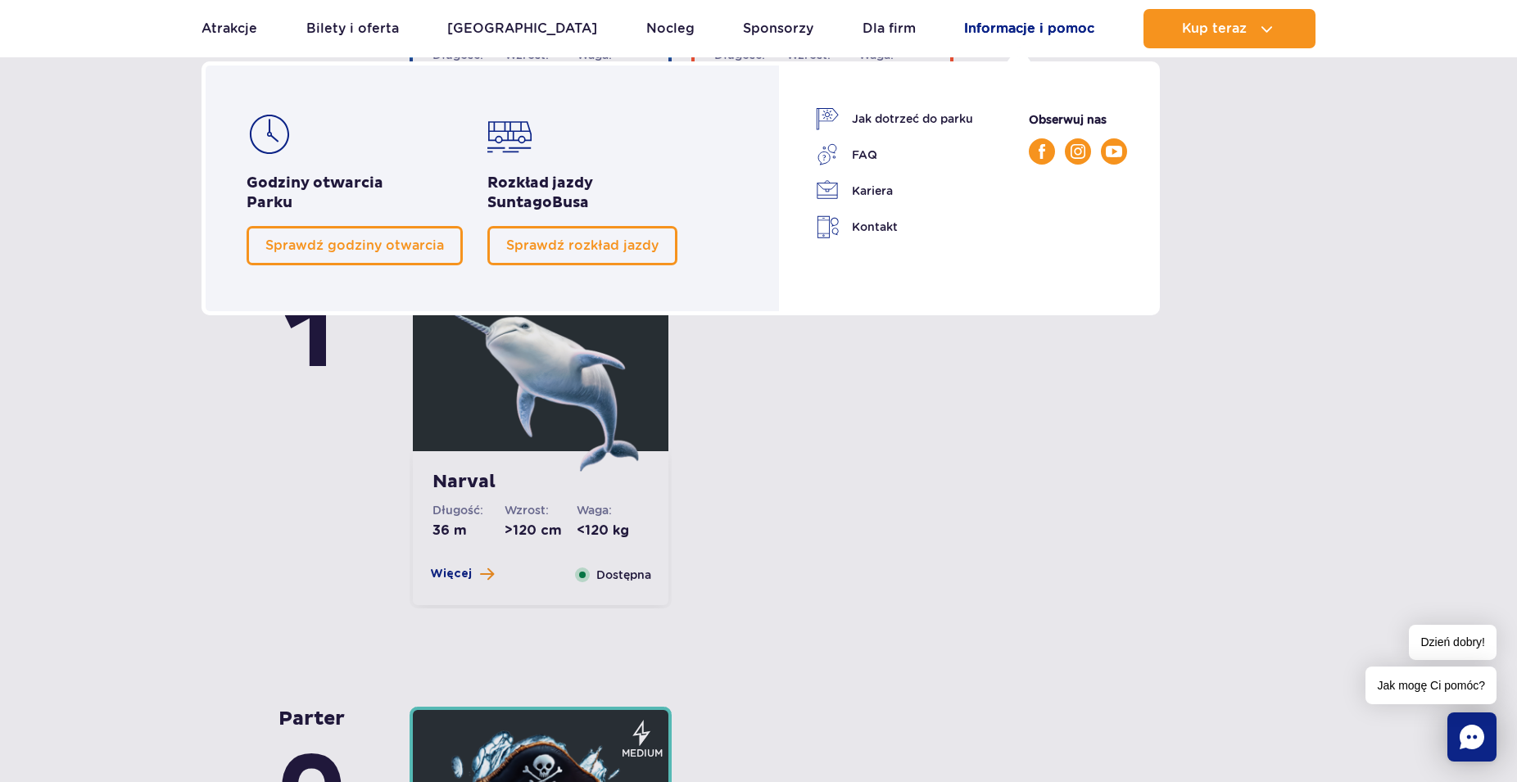
click at [1000, 31] on link "Informacje i pomoc" at bounding box center [1029, 28] width 130 height 39
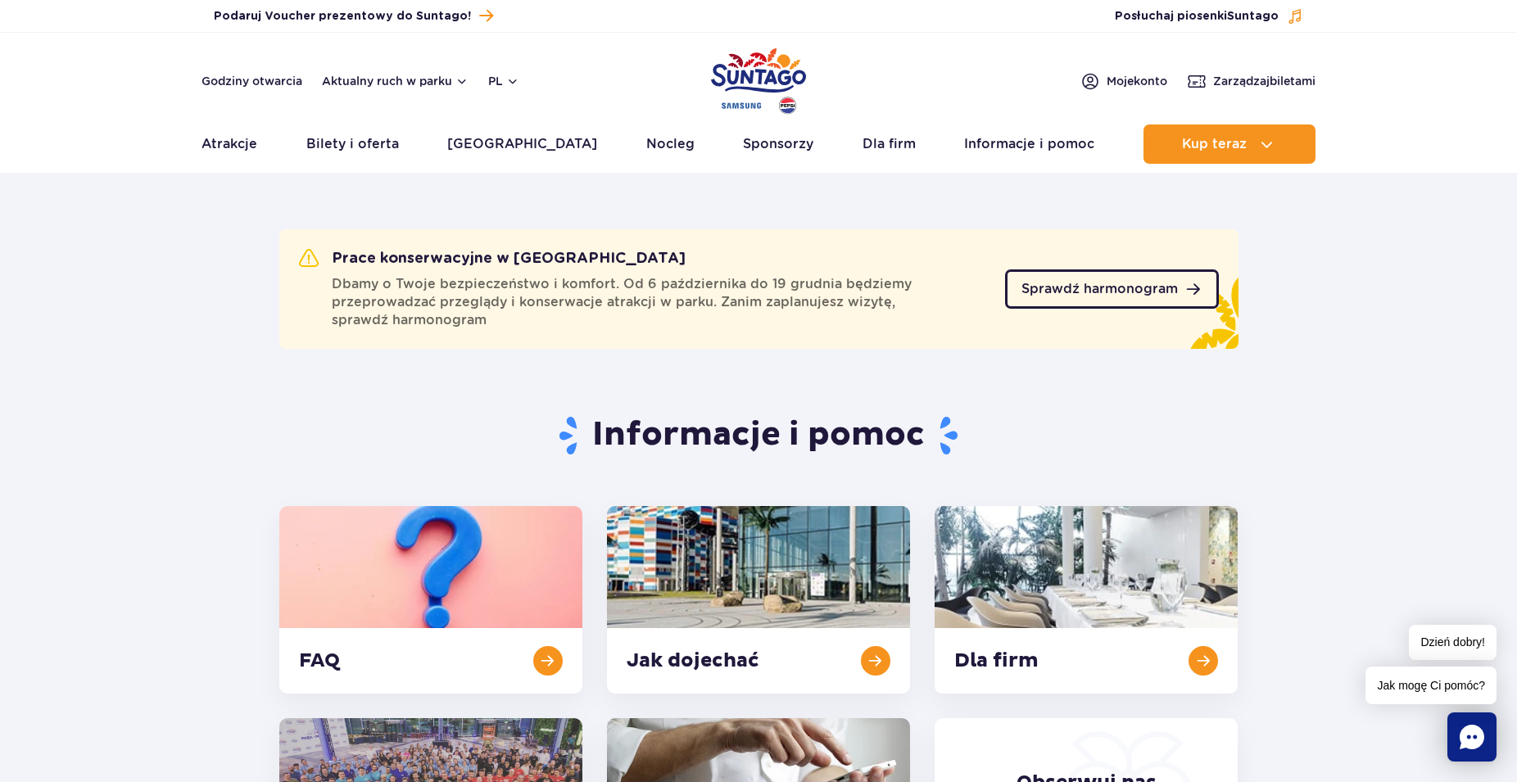
click at [1115, 285] on span "Sprawdź harmonogram" at bounding box center [1100, 289] width 156 height 13
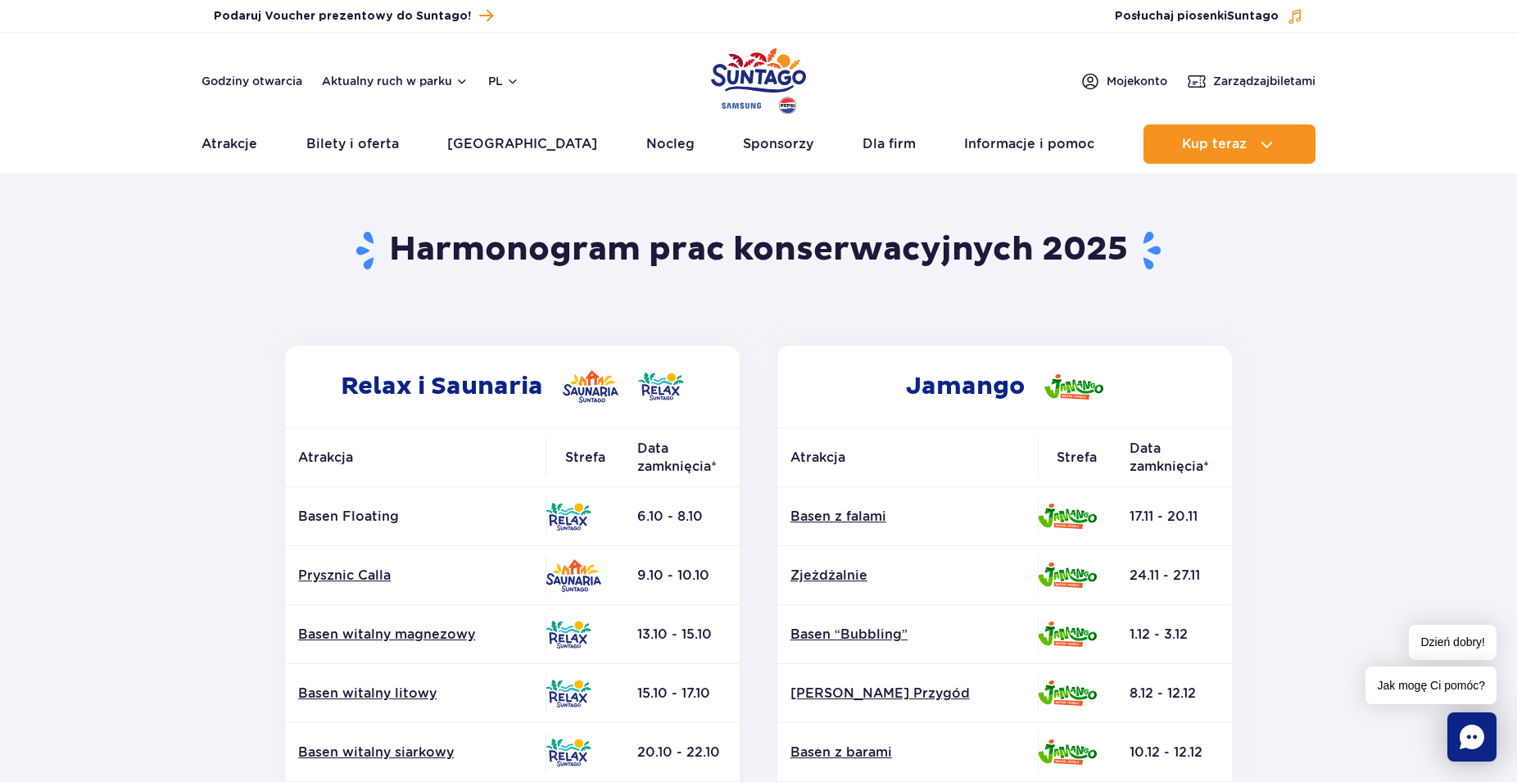
click at [1454, 325] on section "Powrót do strony głównej Harmonogram prac konserwacyjnych 2025 Relax i Saunaria…" at bounding box center [758, 764] width 1517 height 1174
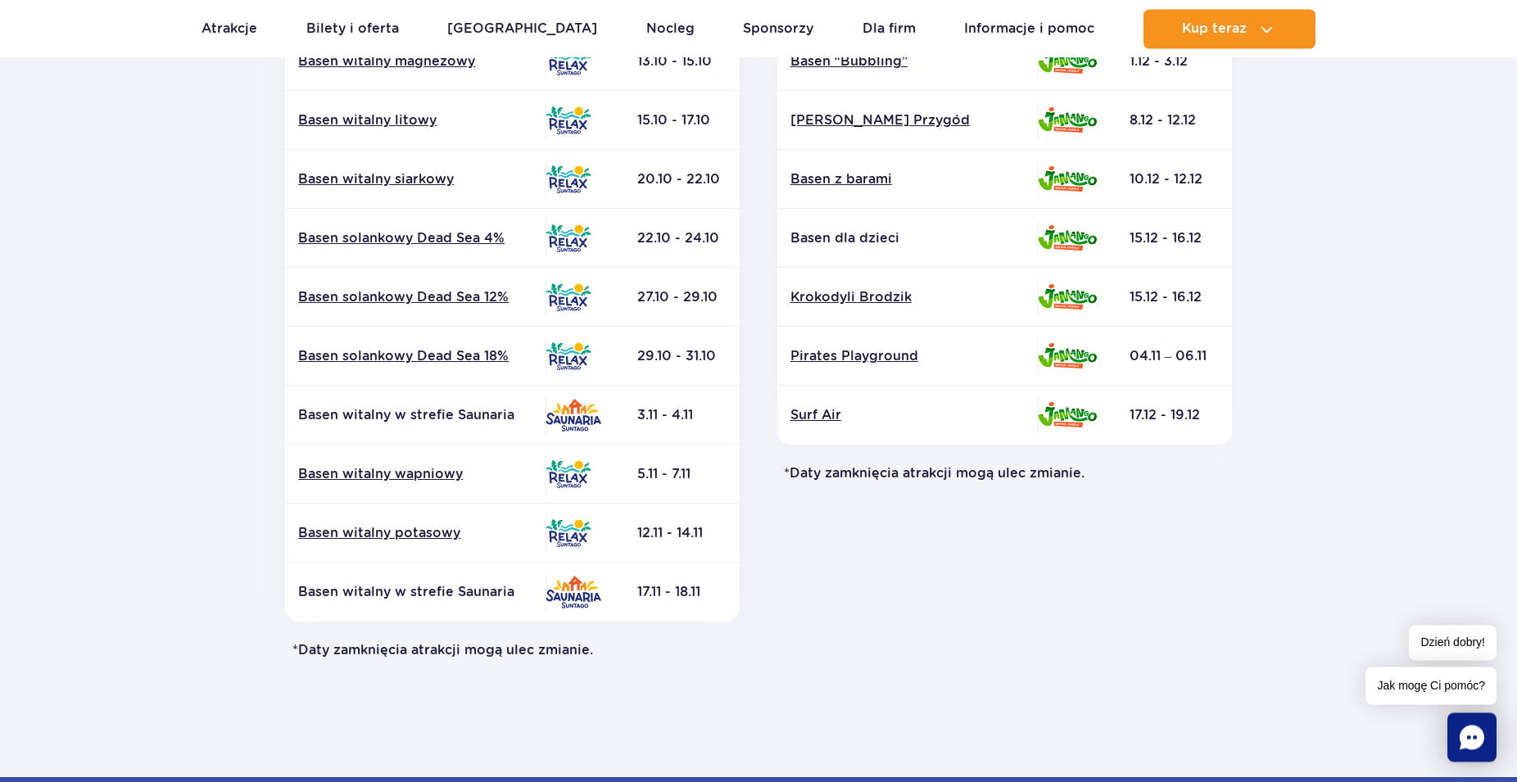
scroll to position [278, 0]
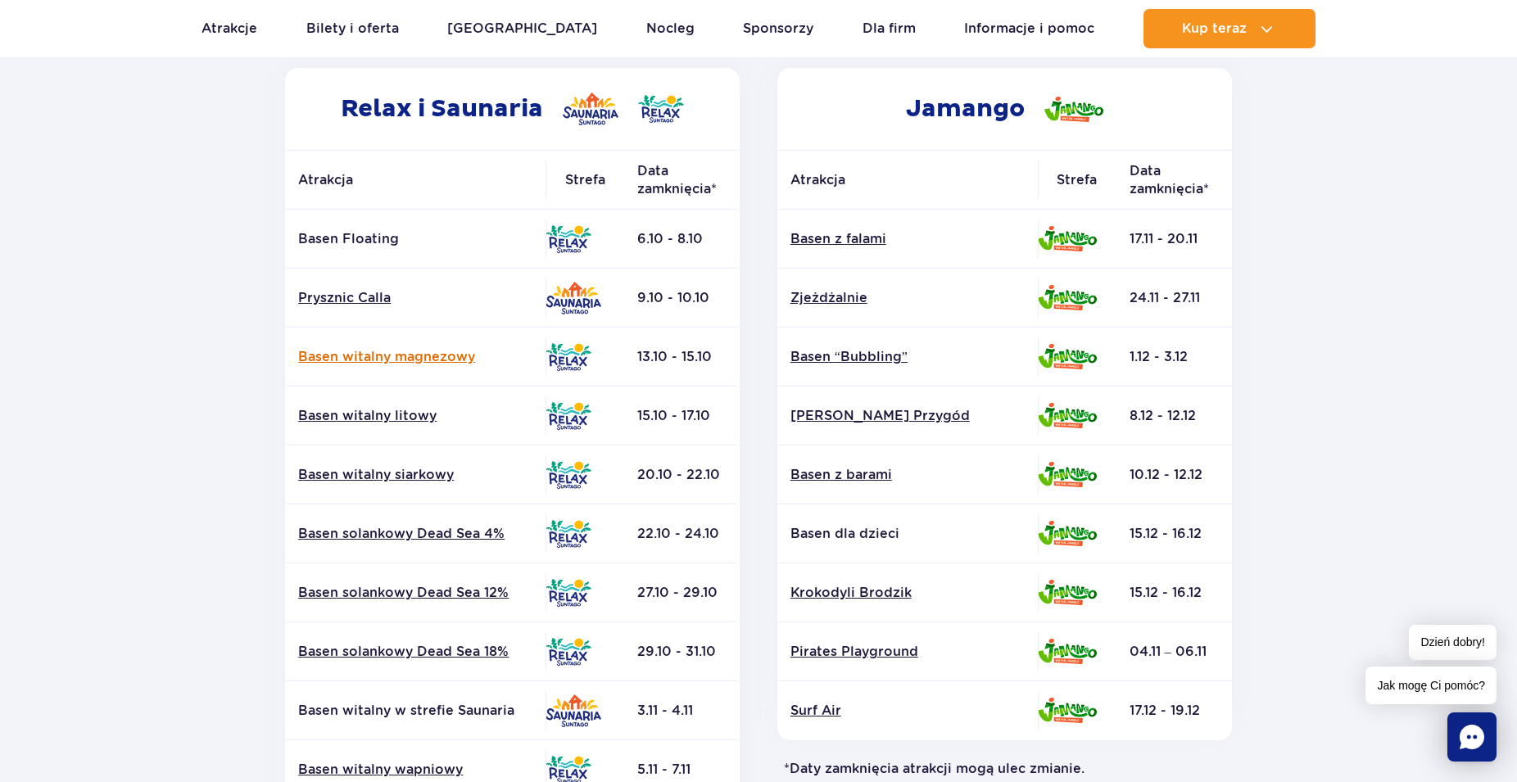
click at [383, 352] on link "Basen witalny magnezowy" at bounding box center [415, 357] width 234 height 18
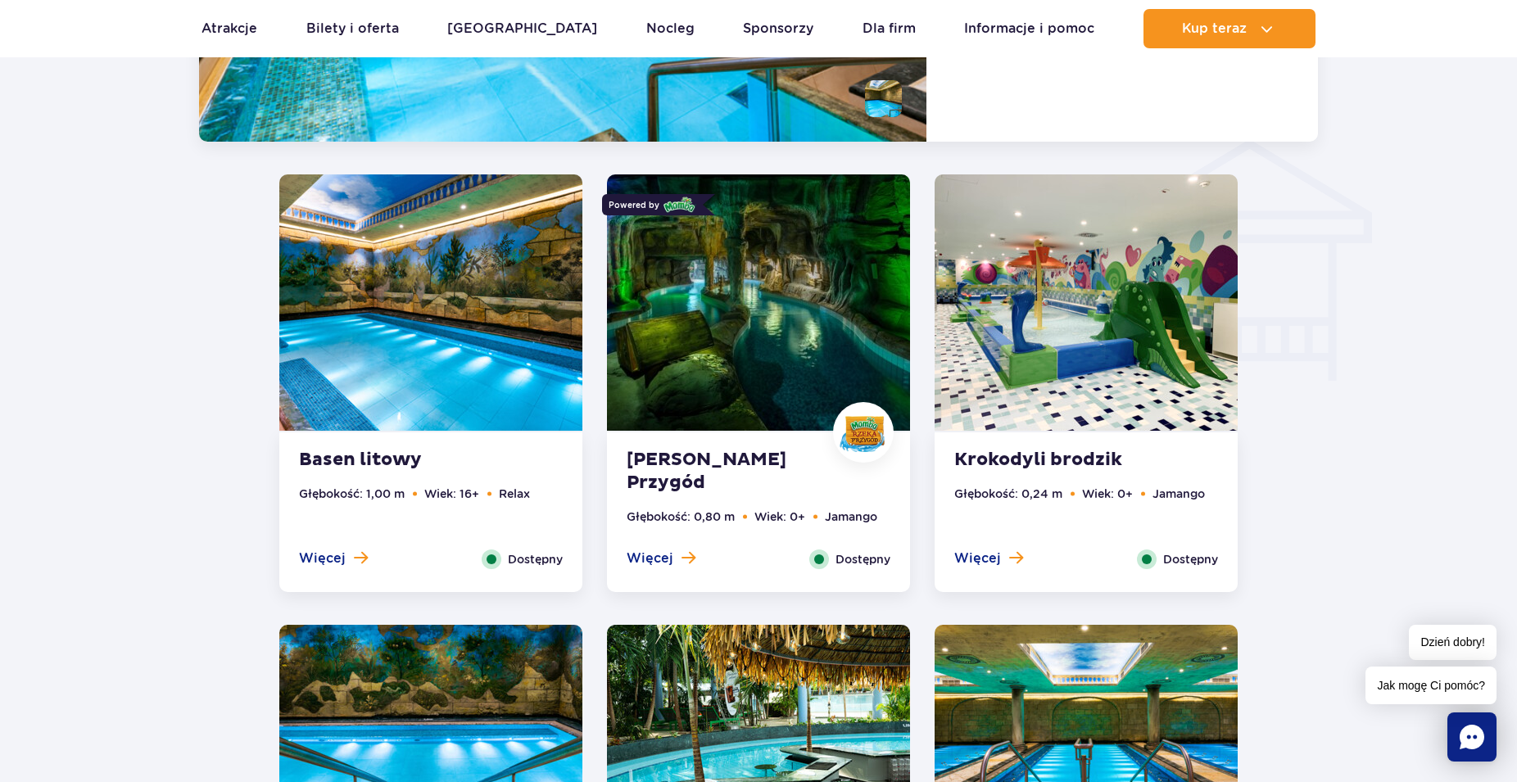
scroll to position [1941, 0]
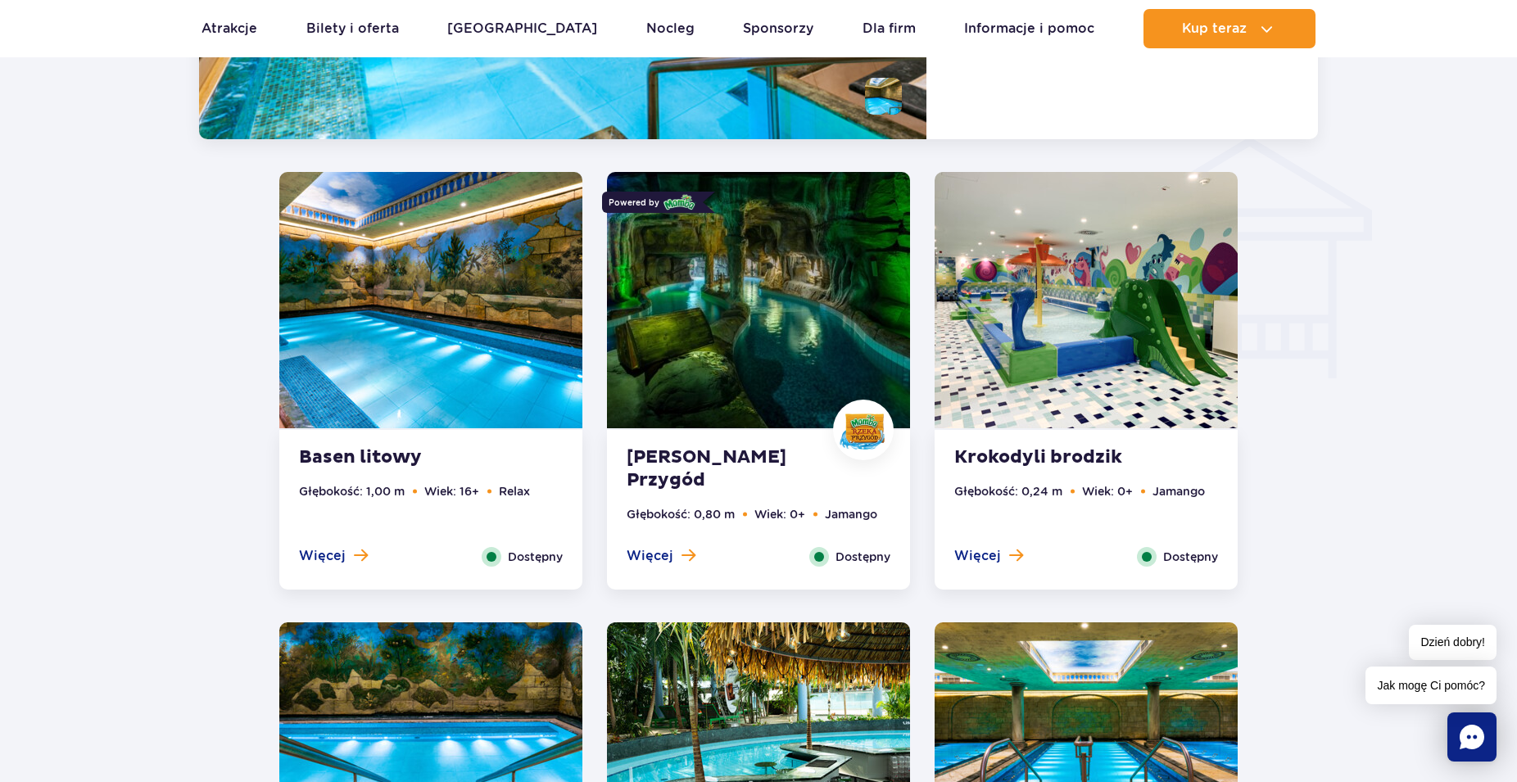
click at [728, 338] on img at bounding box center [758, 300] width 303 height 256
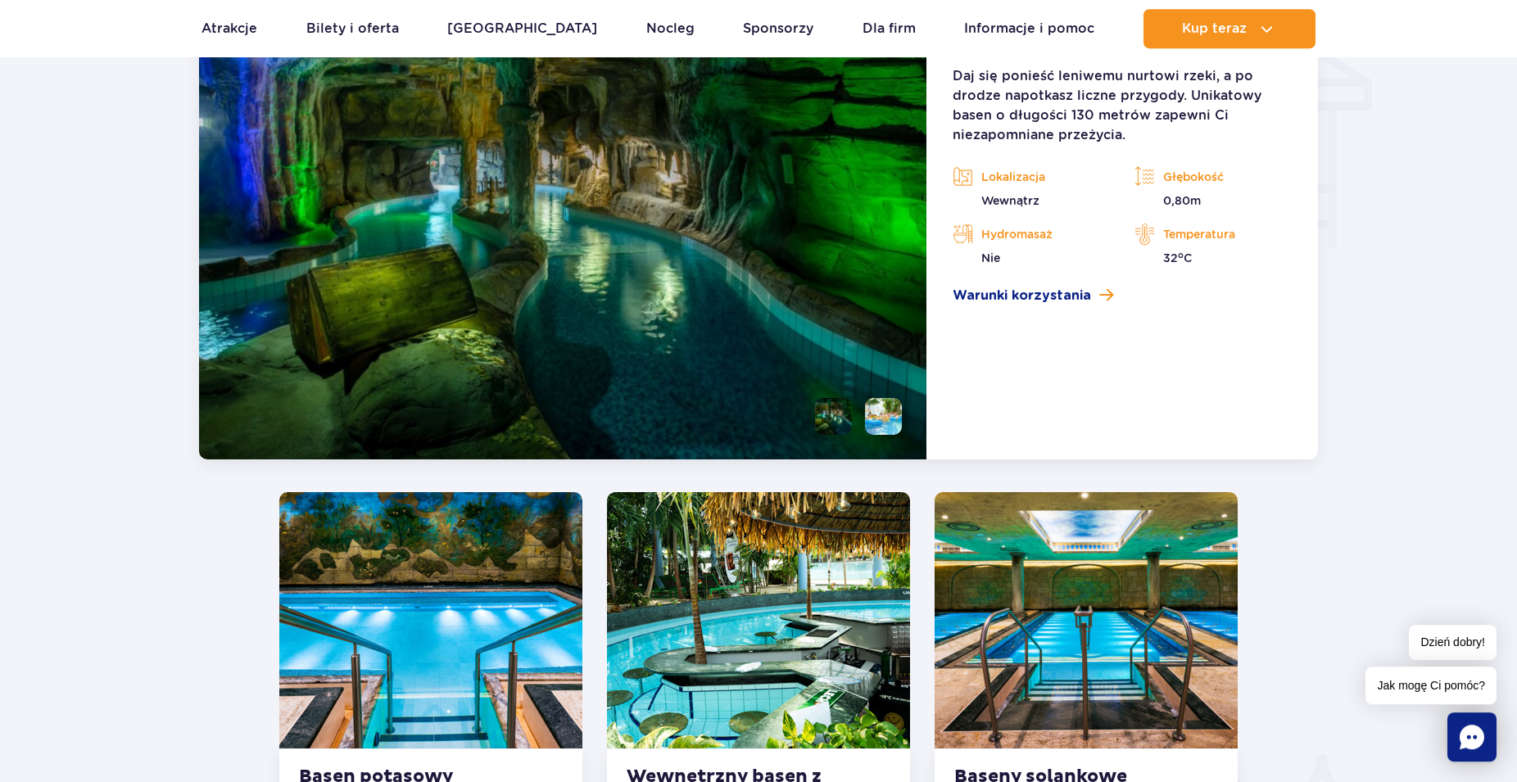
scroll to position [2141, 0]
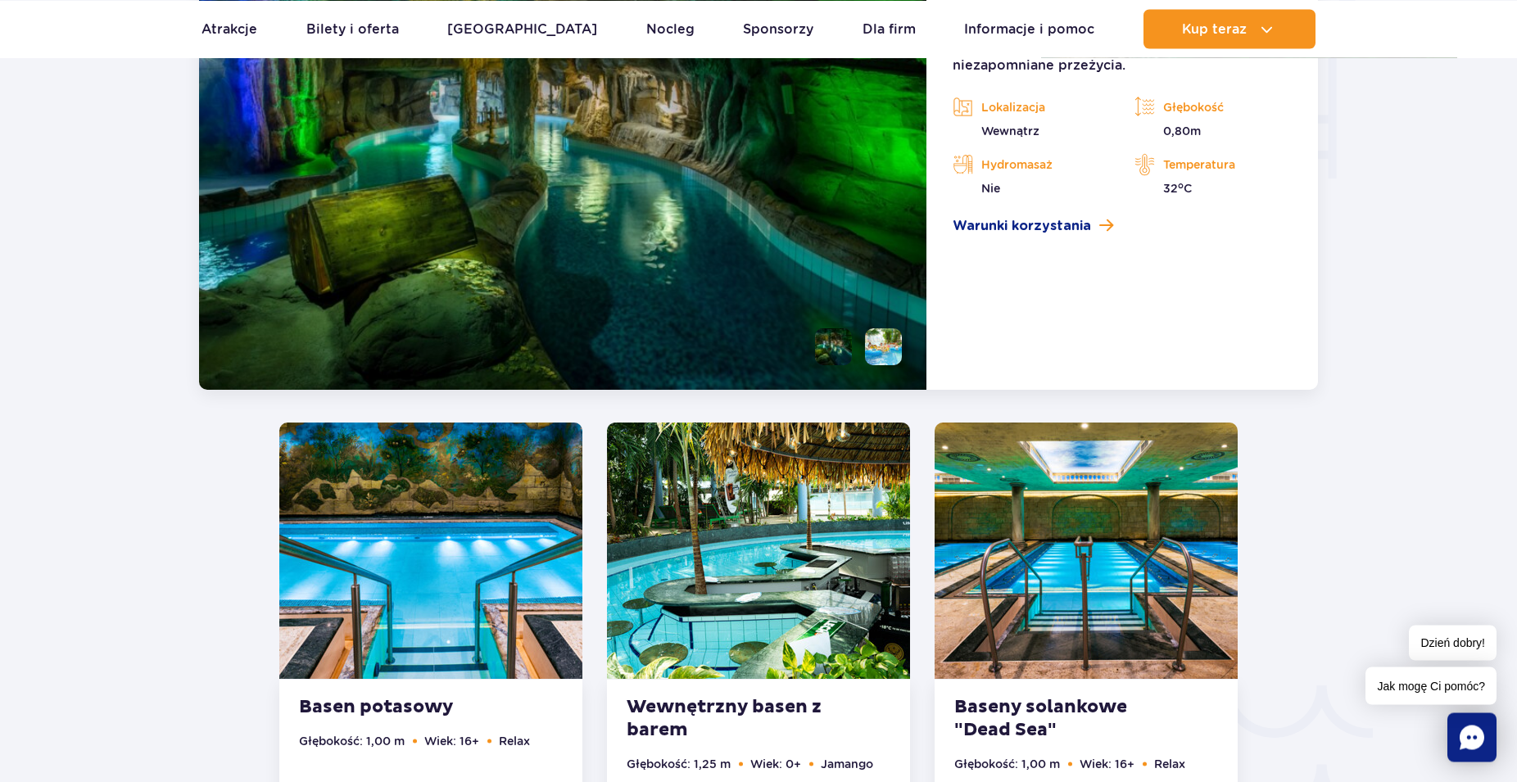
click at [886, 351] on li at bounding box center [883, 347] width 37 height 37
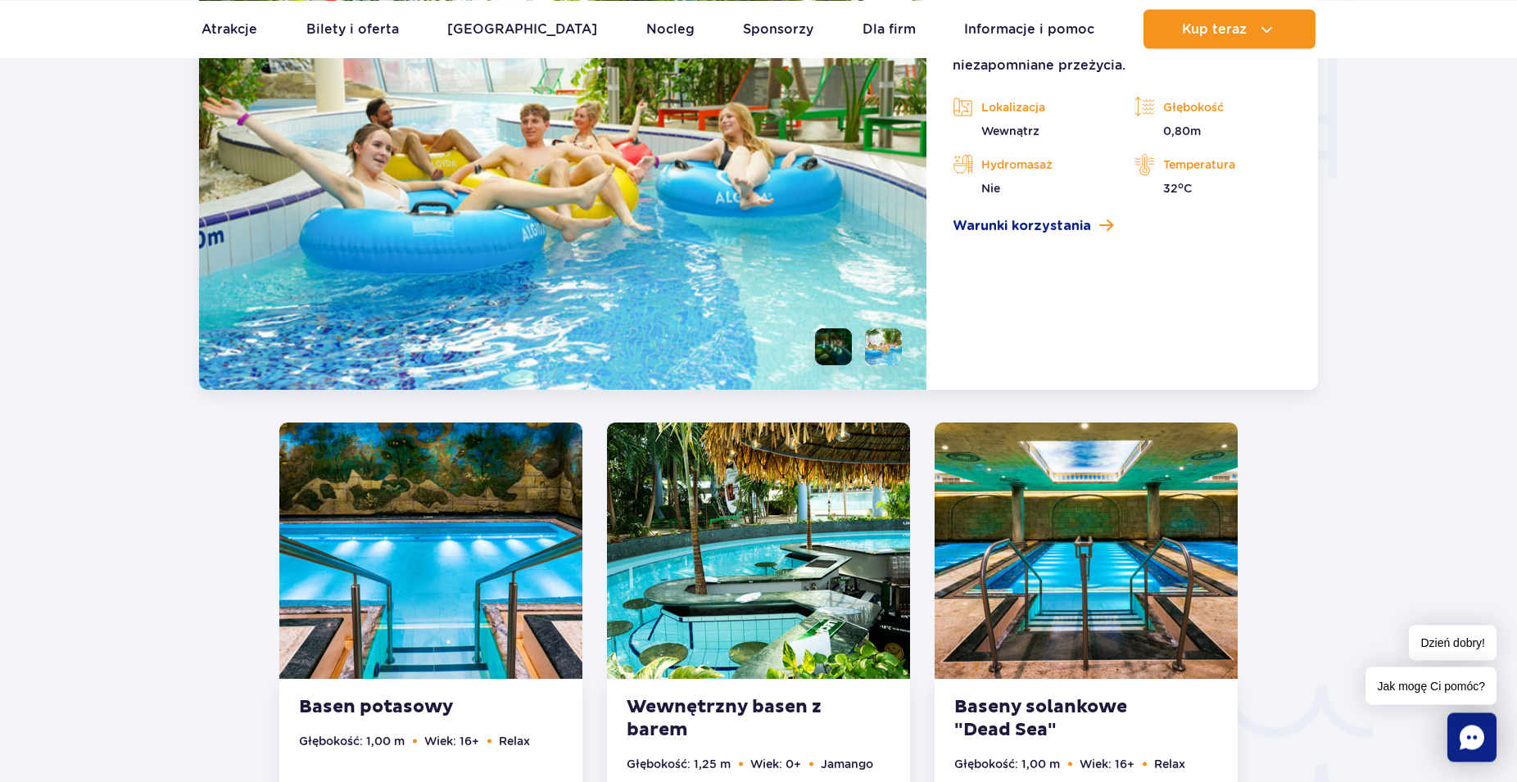
click at [838, 338] on li at bounding box center [833, 347] width 37 height 37
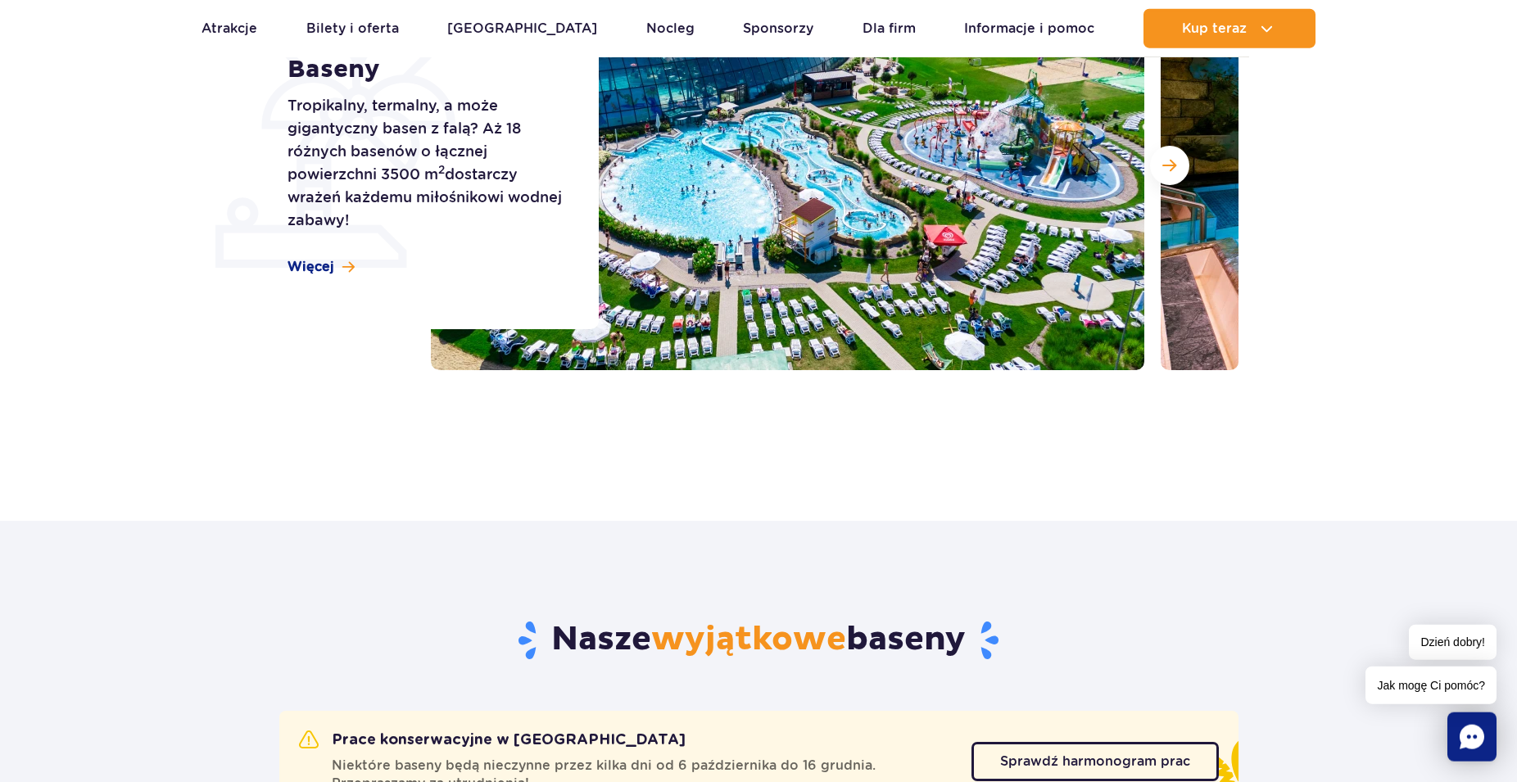
scroll to position [218, 0]
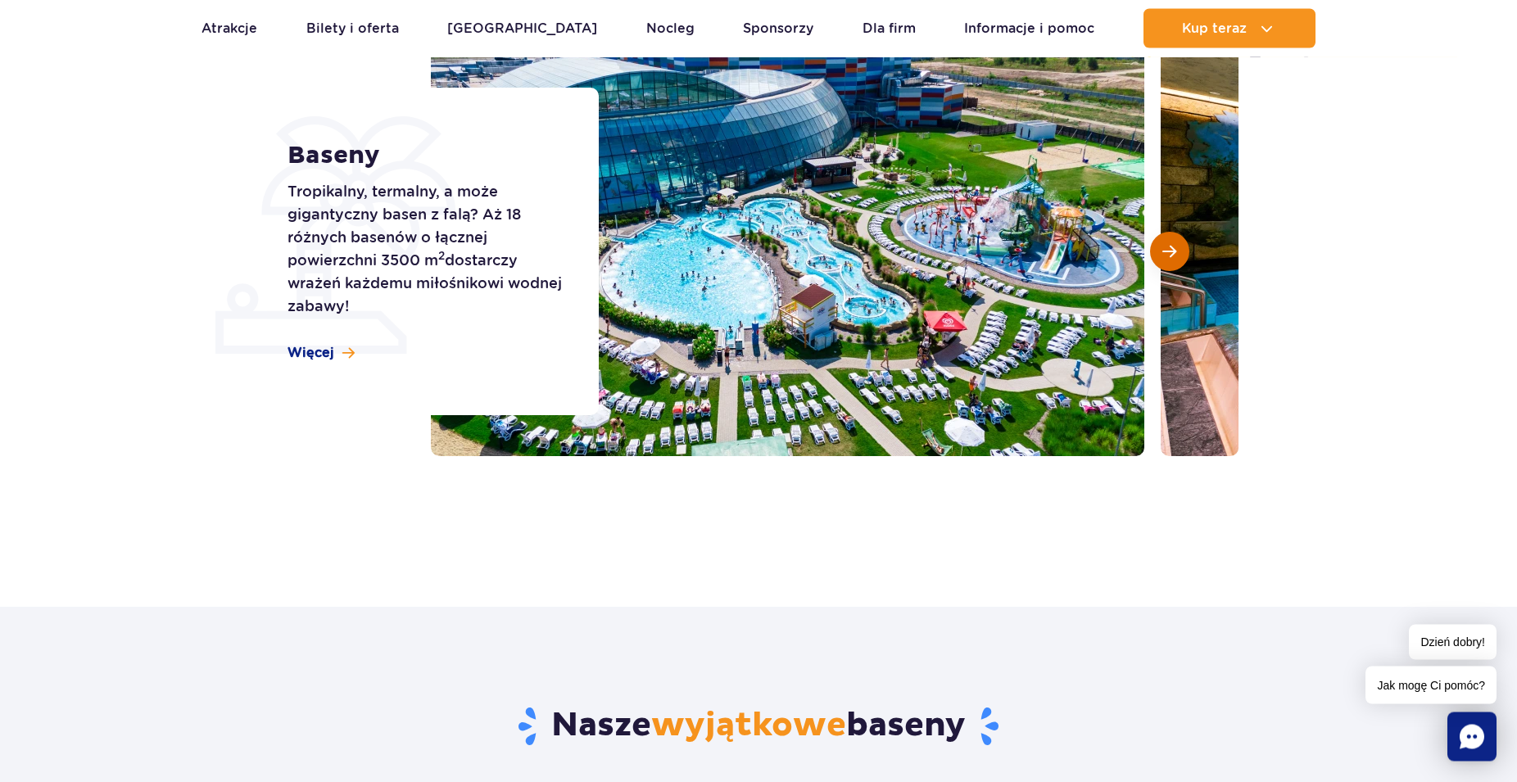
click at [1172, 256] on span "Następny slajd" at bounding box center [1170, 252] width 14 height 15
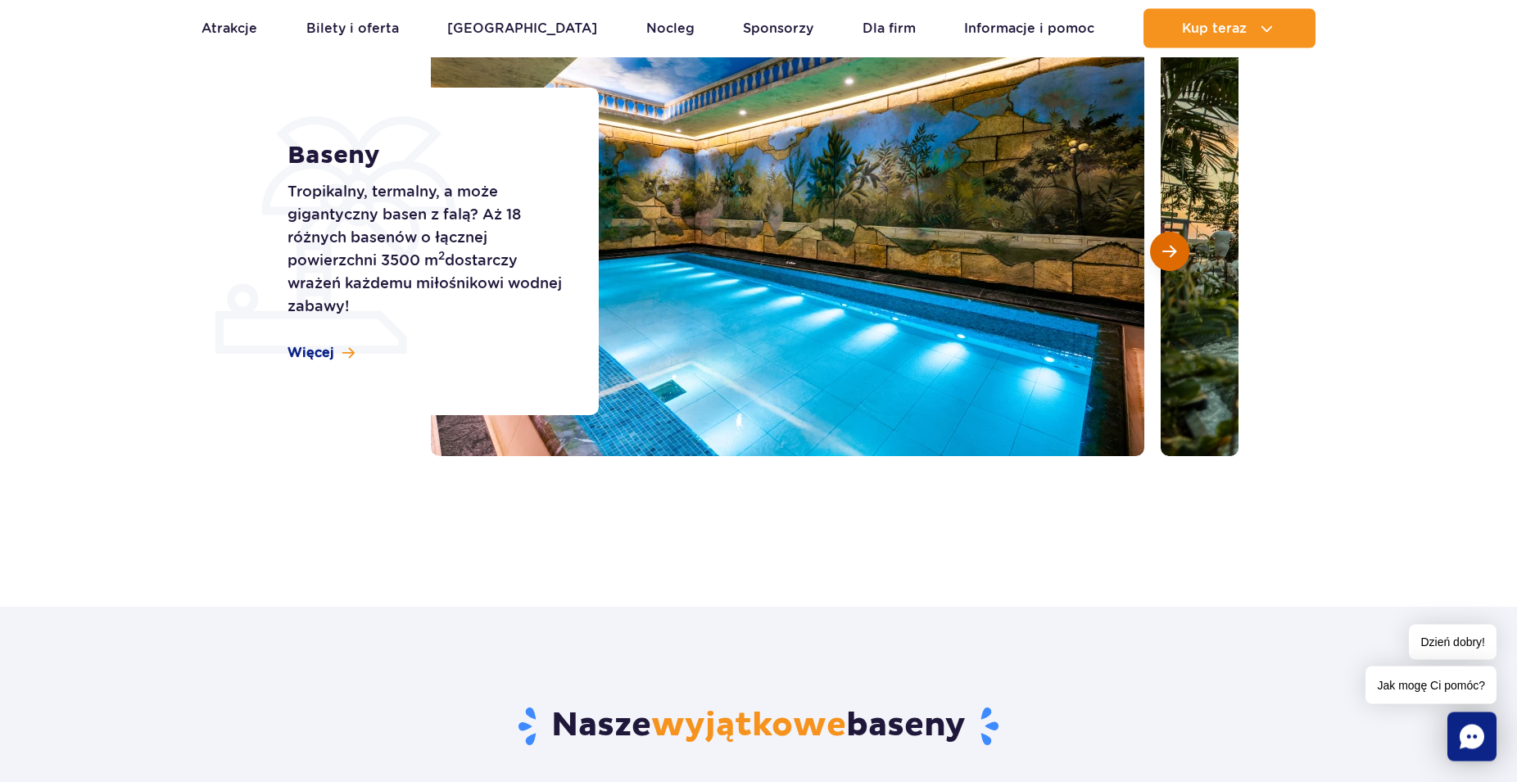
click at [1172, 256] on span "Następny slajd" at bounding box center [1170, 252] width 14 height 15
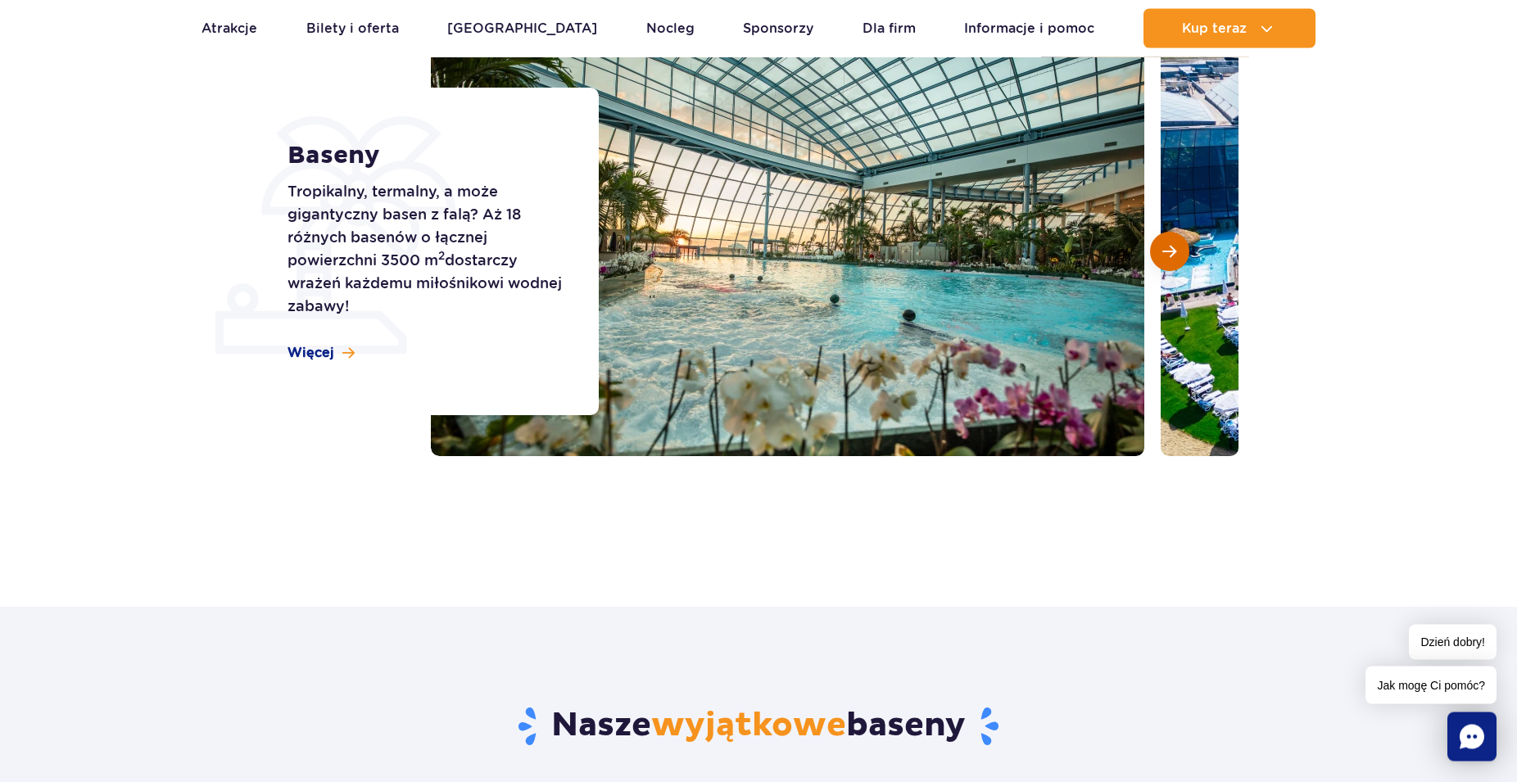
click at [1172, 256] on span "Następny slajd" at bounding box center [1170, 252] width 14 height 15
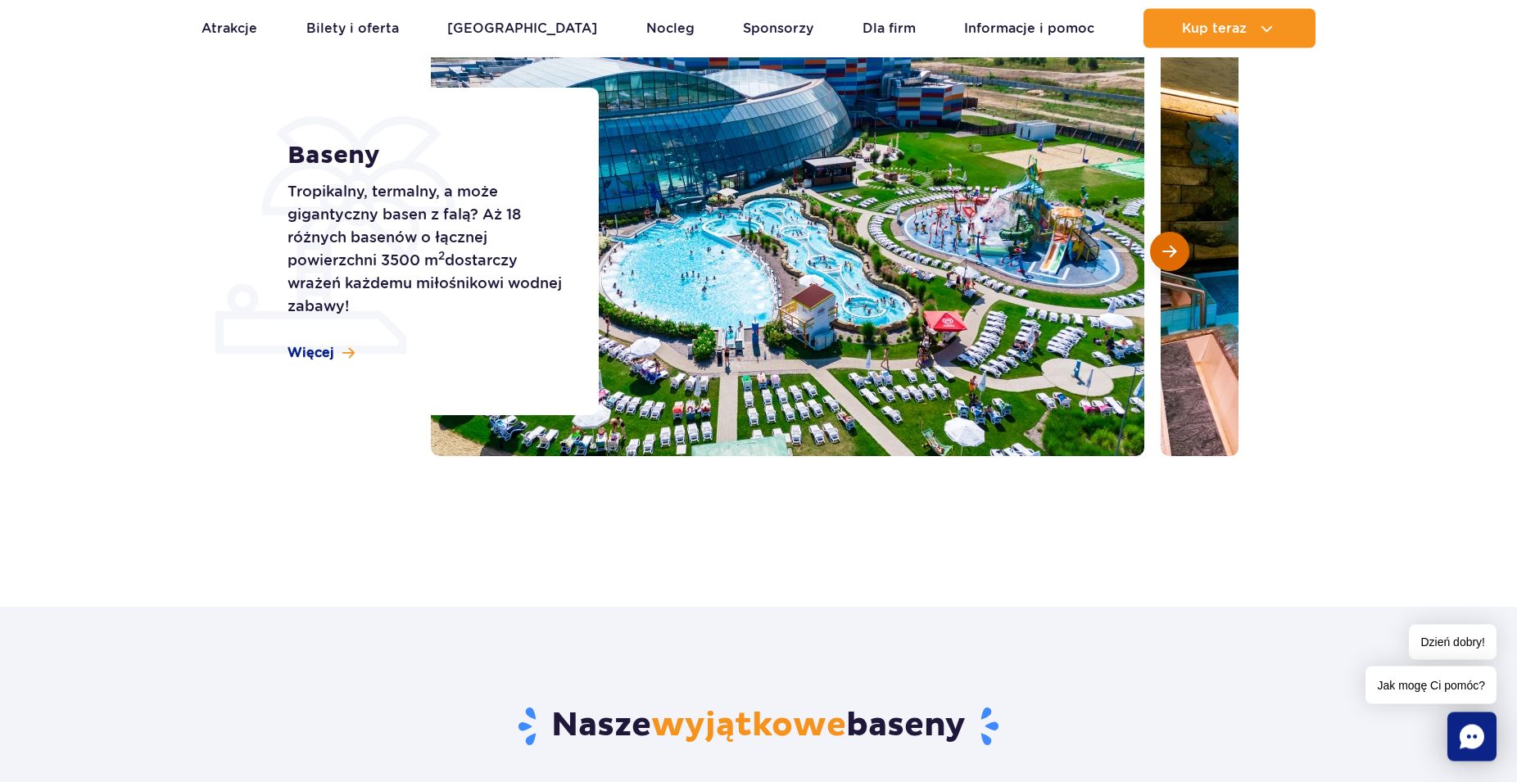
click at [1172, 256] on span "Następny slajd" at bounding box center [1170, 252] width 14 height 15
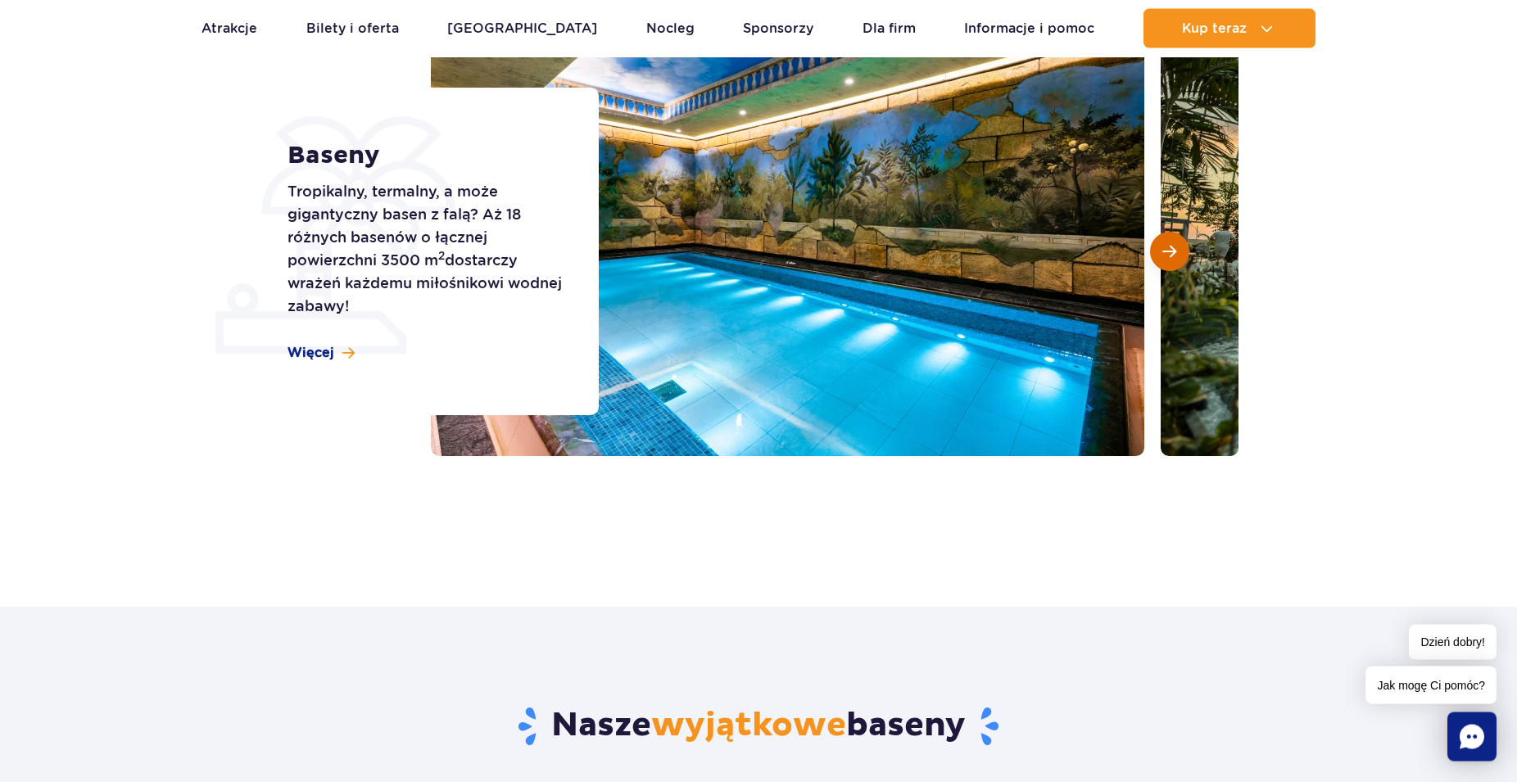
click at [1172, 256] on span "Następny slajd" at bounding box center [1170, 252] width 14 height 15
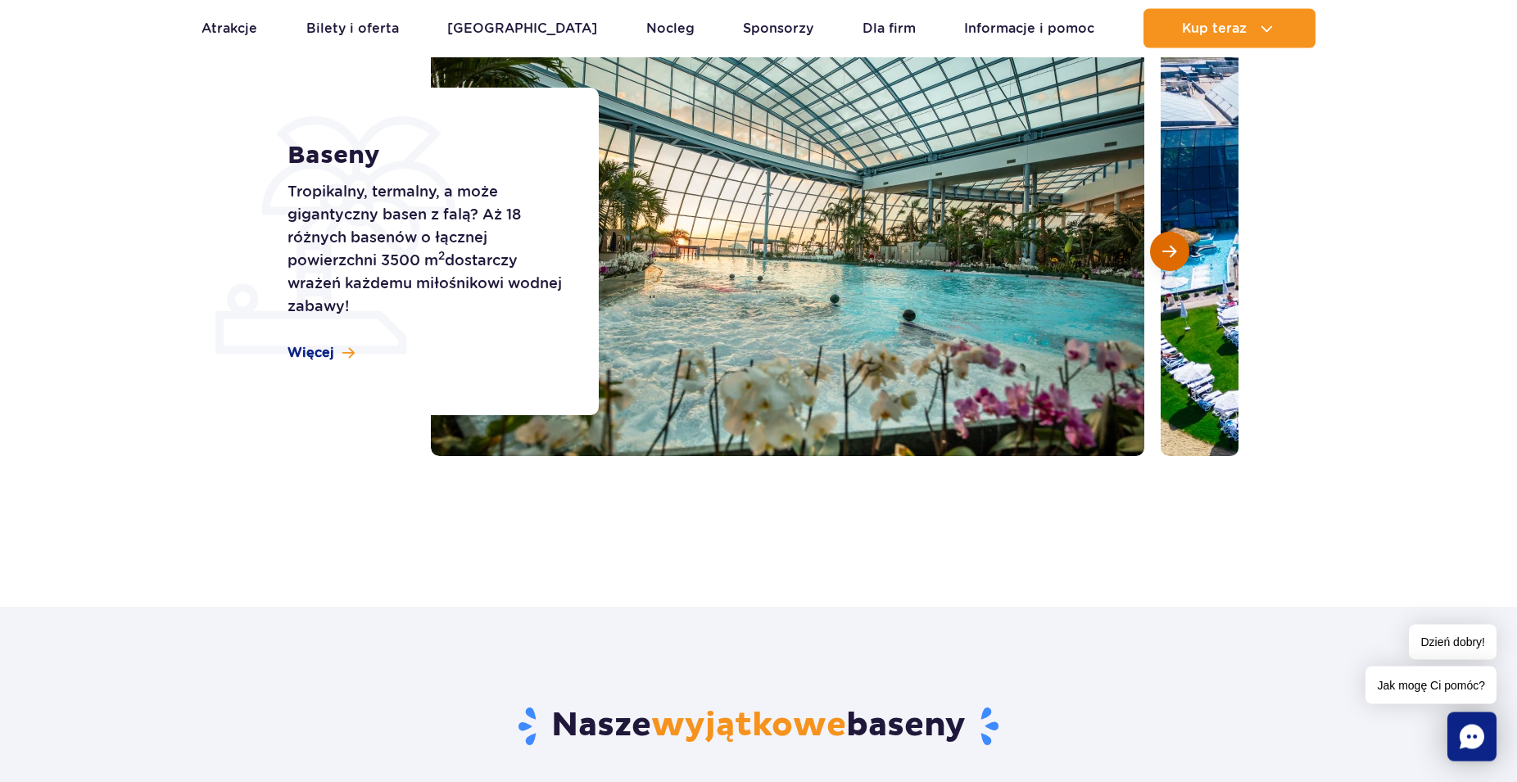
click at [1172, 258] on span "Następny slajd" at bounding box center [1170, 252] width 14 height 15
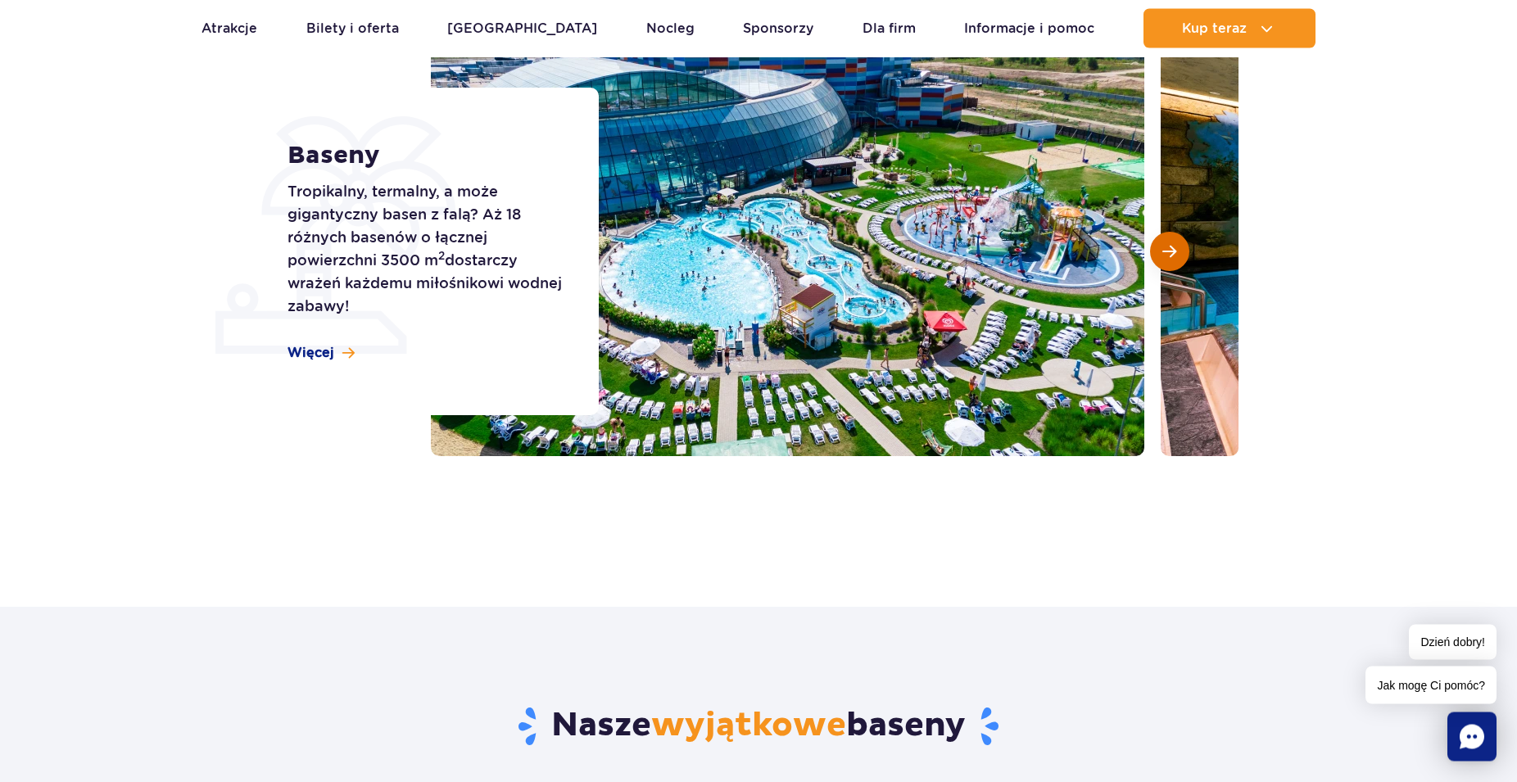
click at [1181, 261] on button "Następny slajd" at bounding box center [1169, 252] width 39 height 39
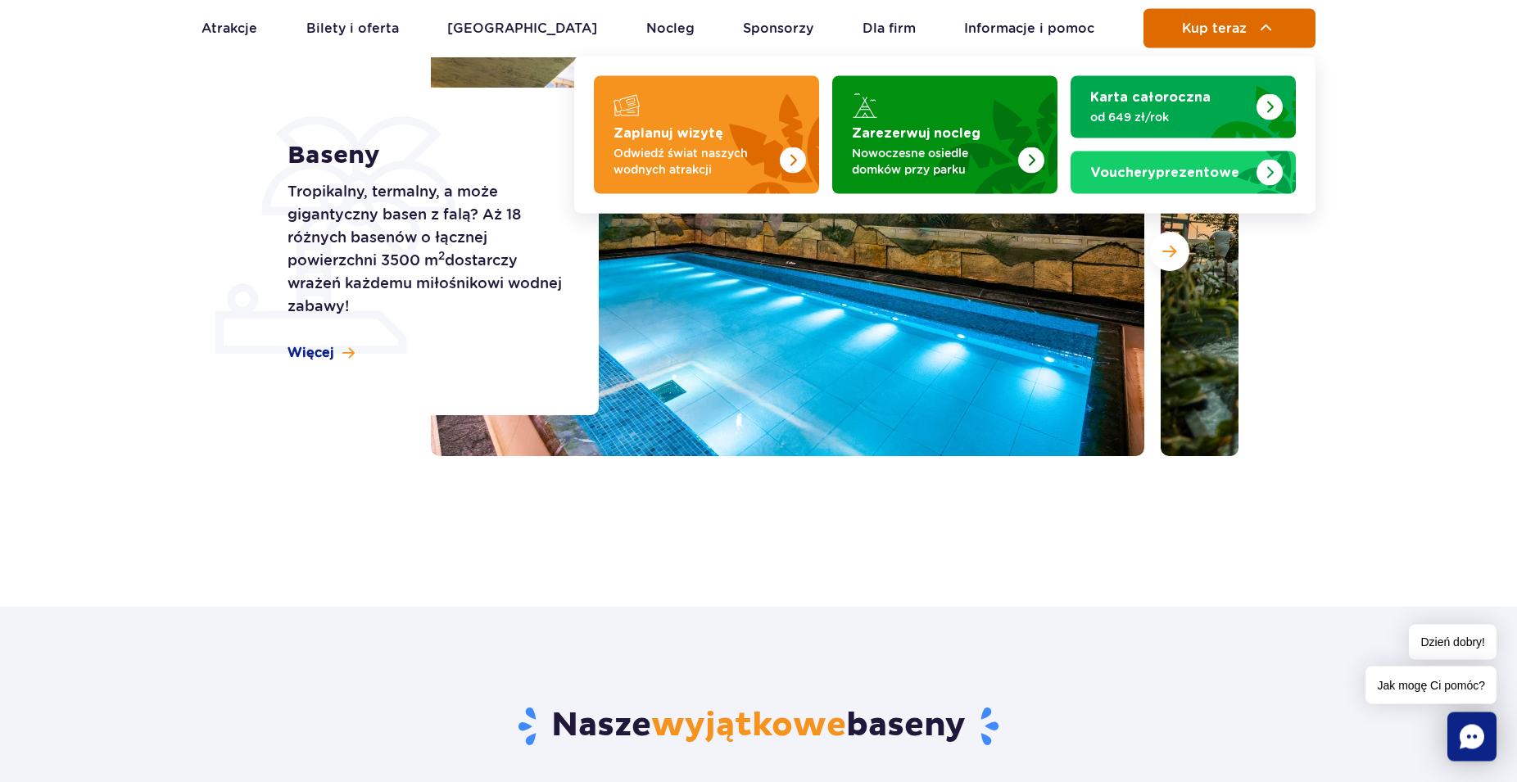
click at [1256, 34] on button "Kup teraz" at bounding box center [1230, 28] width 172 height 39
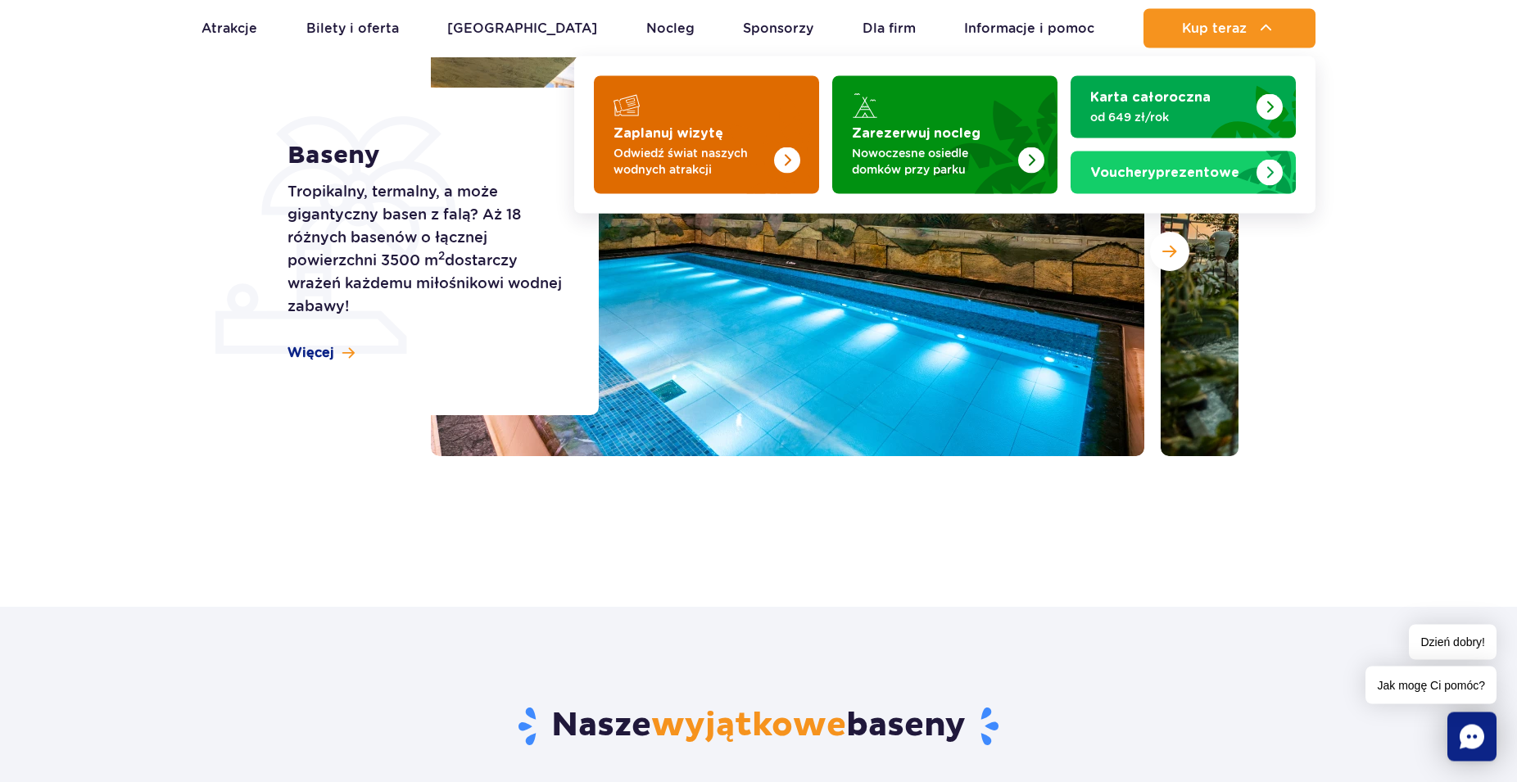
click at [692, 160] on p "Odwiedź świat naszych wodnych atrakcji" at bounding box center [694, 161] width 160 height 33
